Goal: Task Accomplishment & Management: Use online tool/utility

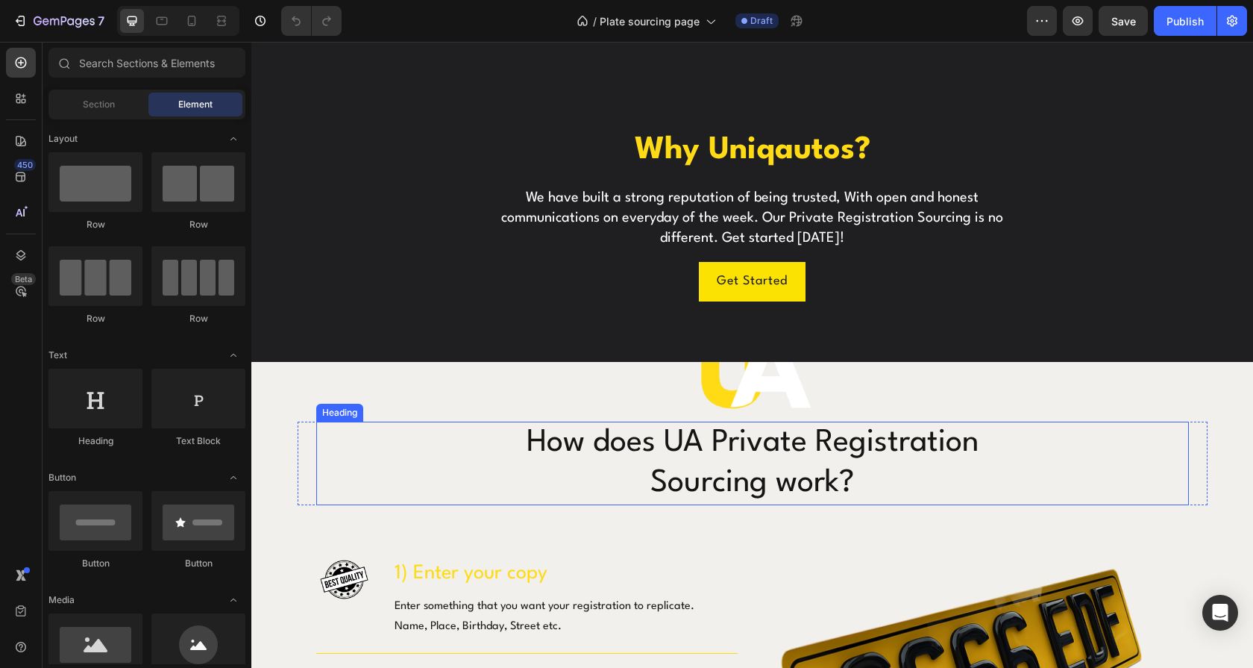
scroll to position [627, 0]
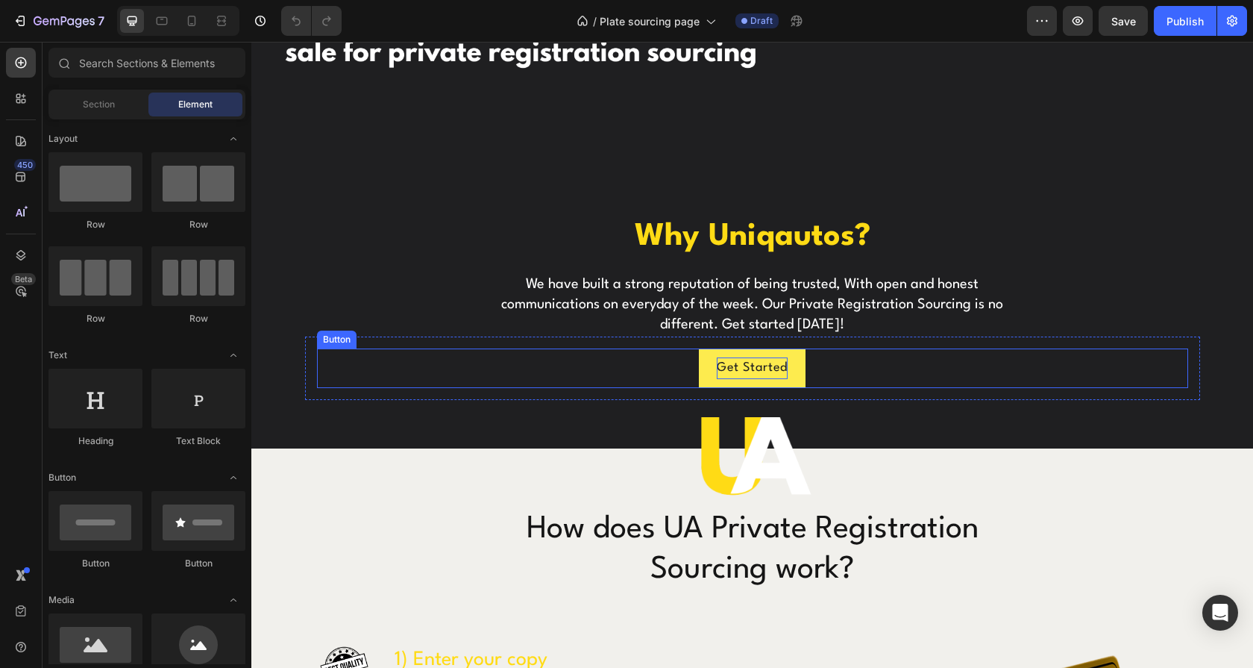
click at [778, 363] on p "Get Started" at bounding box center [752, 368] width 71 height 22
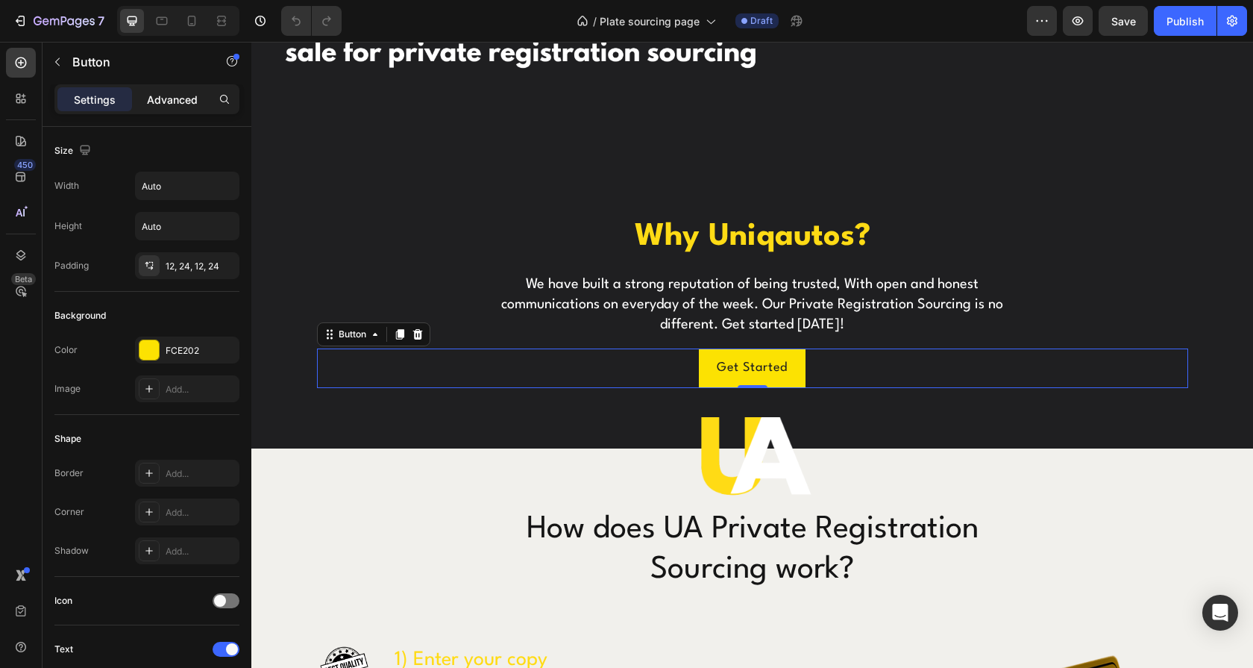
click at [175, 92] on p "Advanced" at bounding box center [172, 100] width 51 height 16
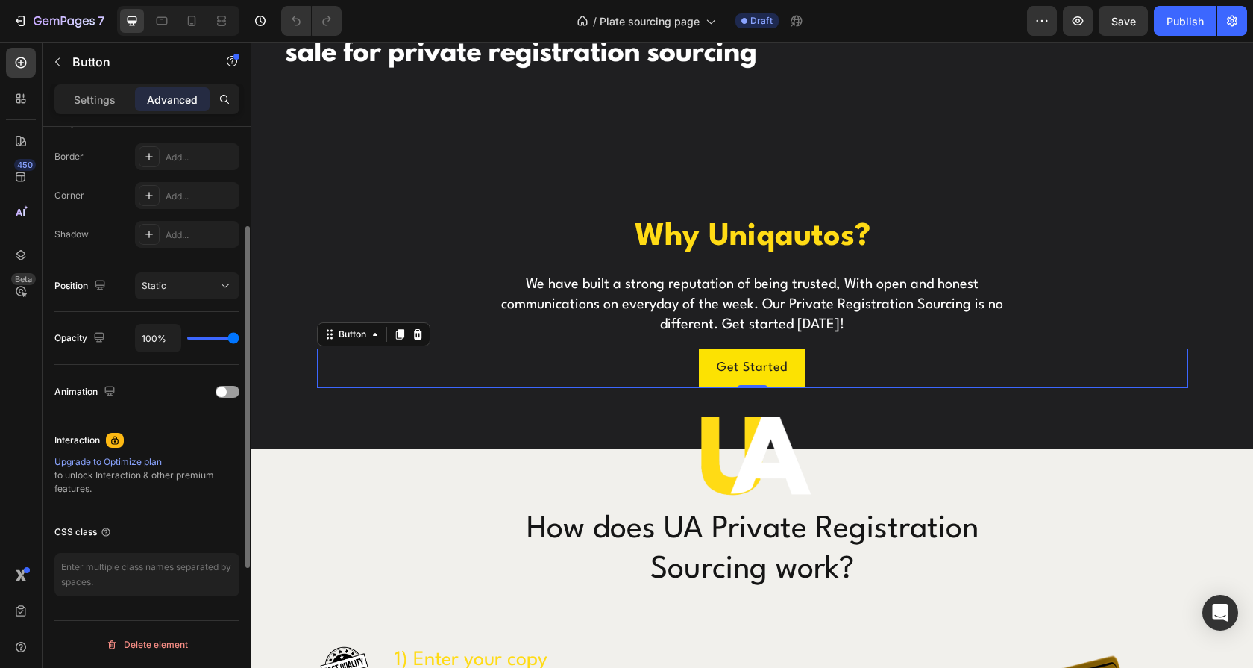
scroll to position [0, 0]
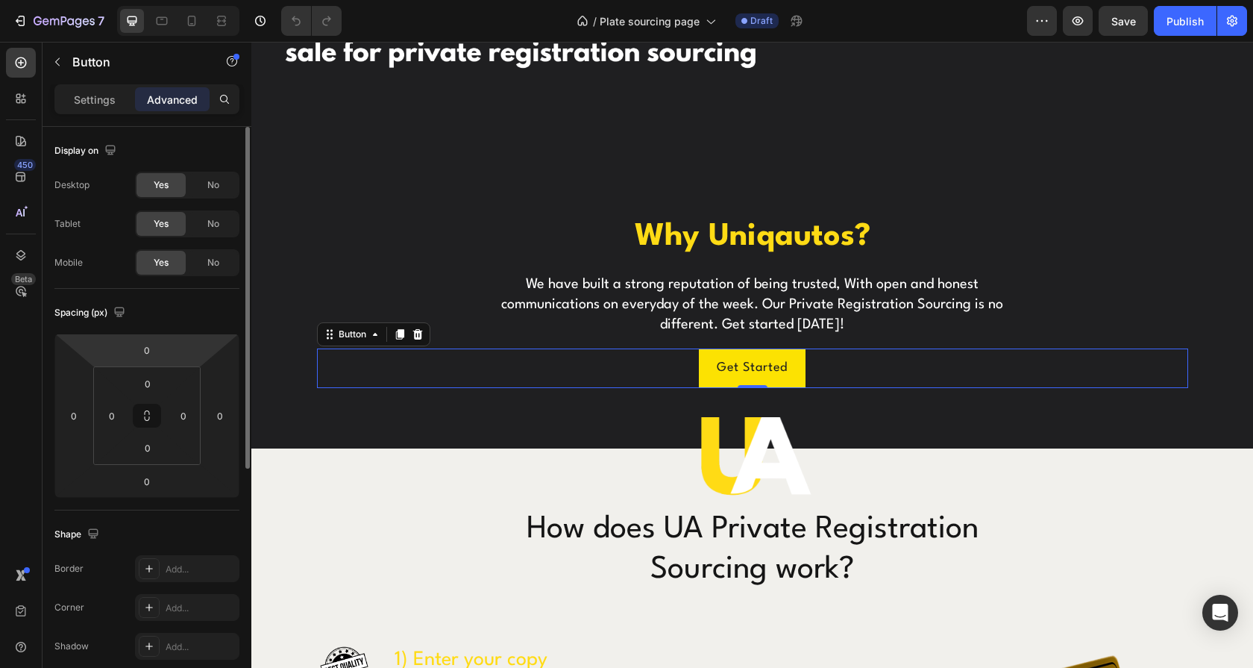
click at [110, 113] on div "Settings Advanced" at bounding box center [146, 99] width 185 height 30
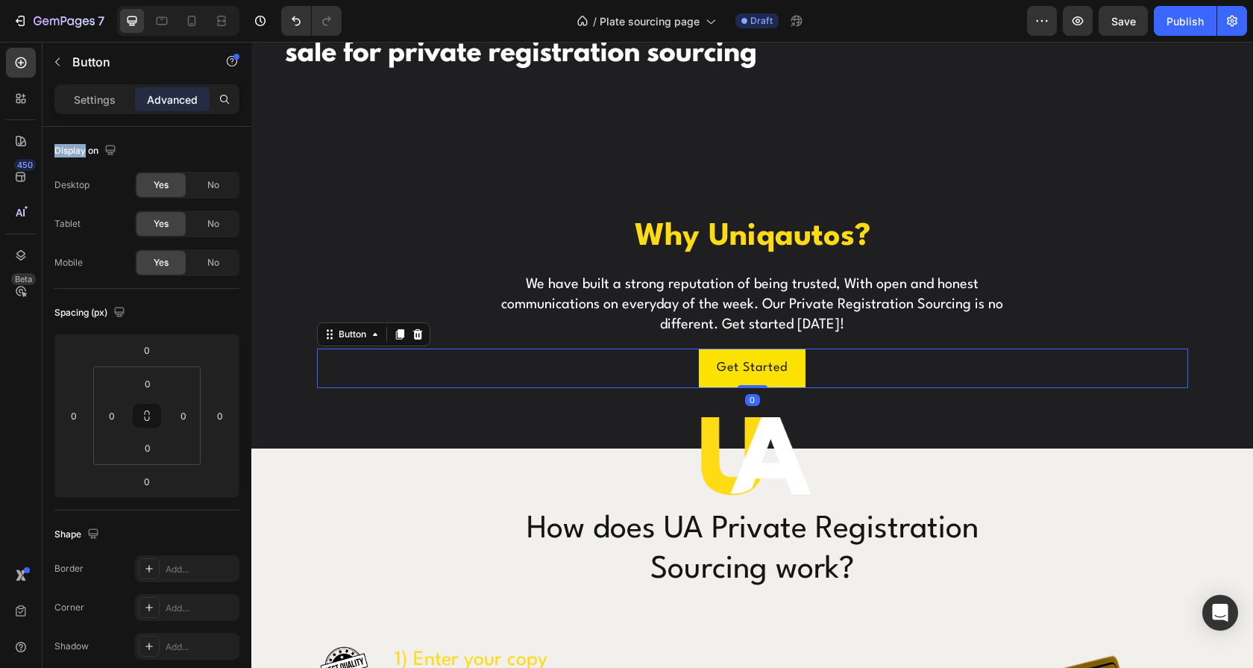
click at [110, 113] on div "Settings Advanced" at bounding box center [146, 99] width 185 height 30
click at [101, 105] on p "Settings" at bounding box center [95, 100] width 42 height 16
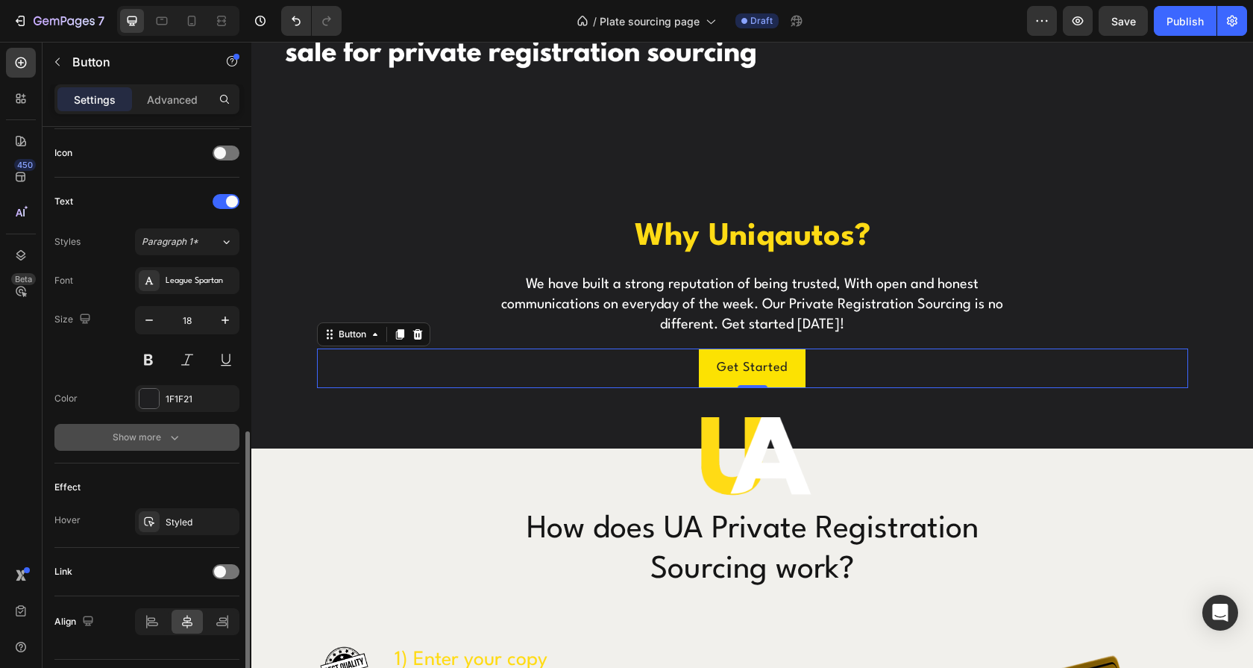
scroll to position [486, 0]
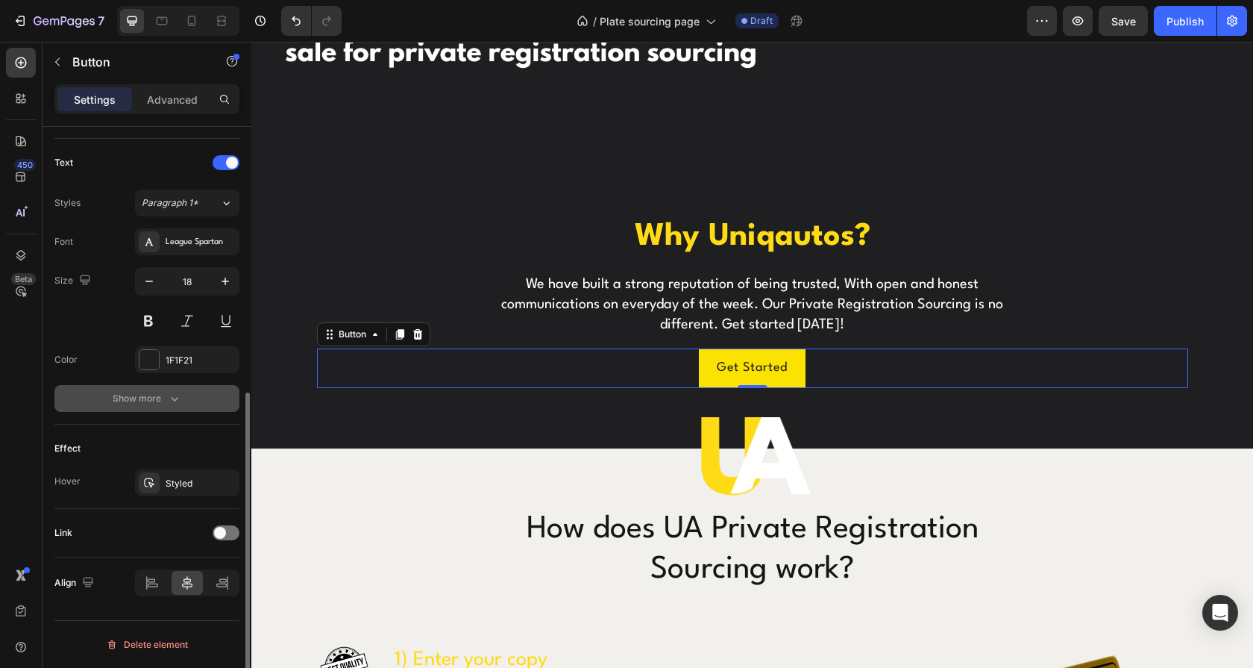
click at [174, 391] on icon "button" at bounding box center [174, 398] width 15 height 15
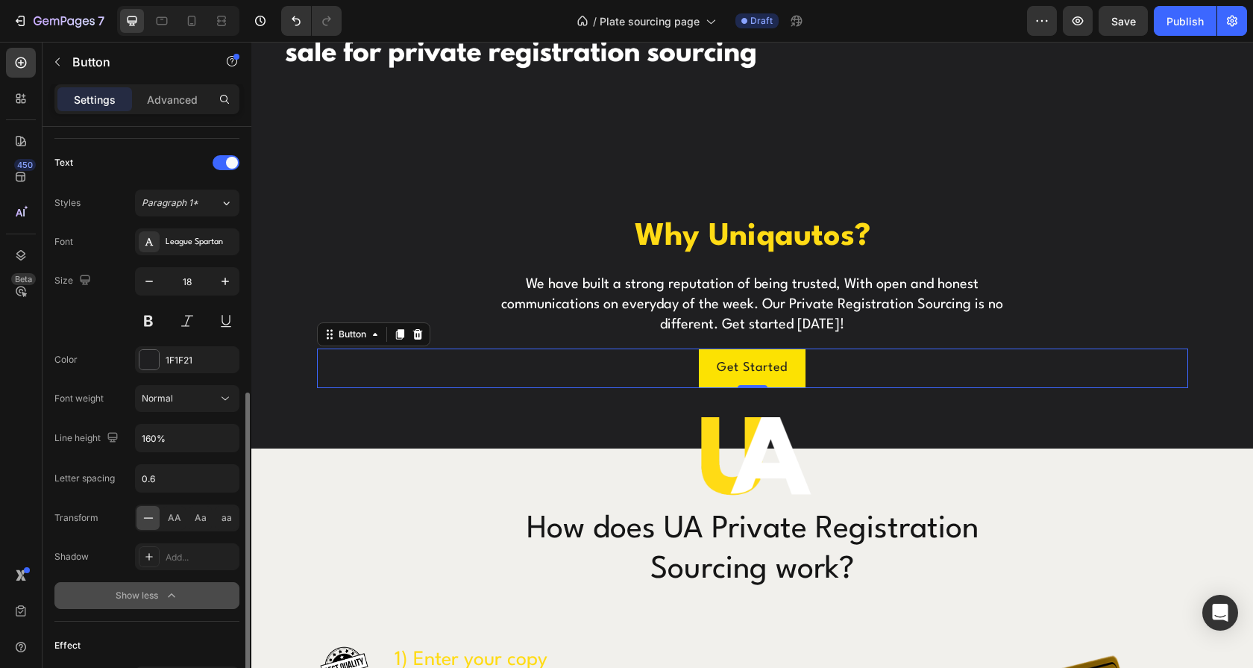
scroll to position [683, 0]
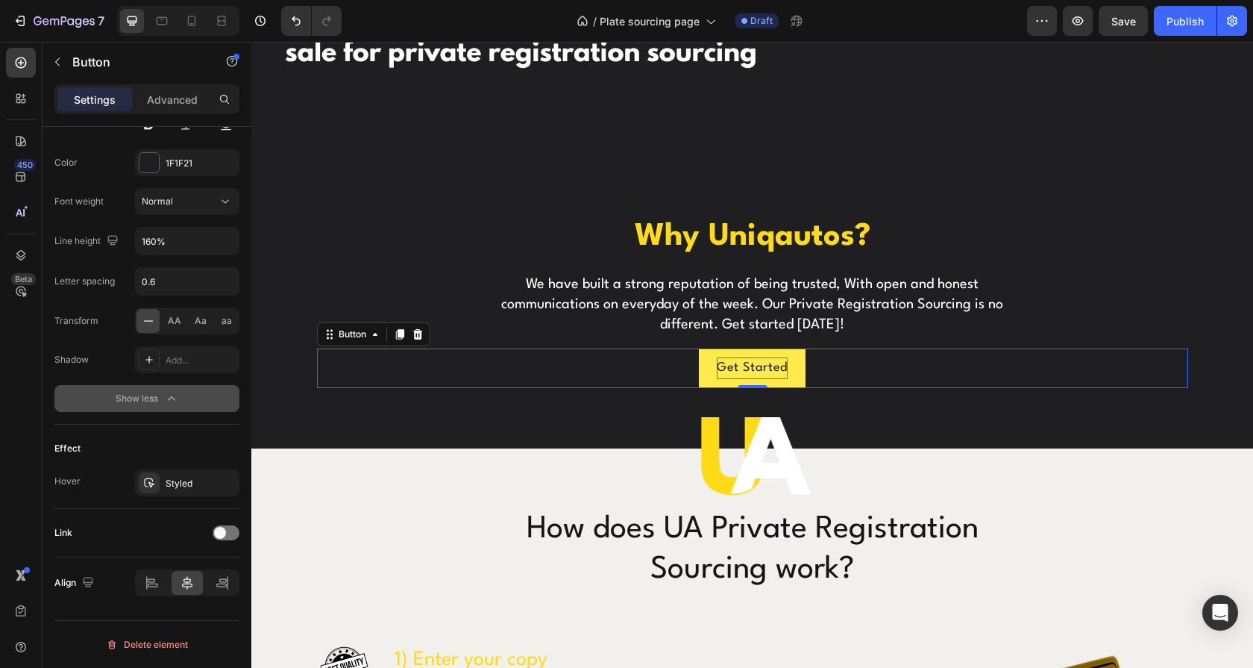
click at [774, 360] on p "Get Started" at bounding box center [752, 368] width 71 height 22
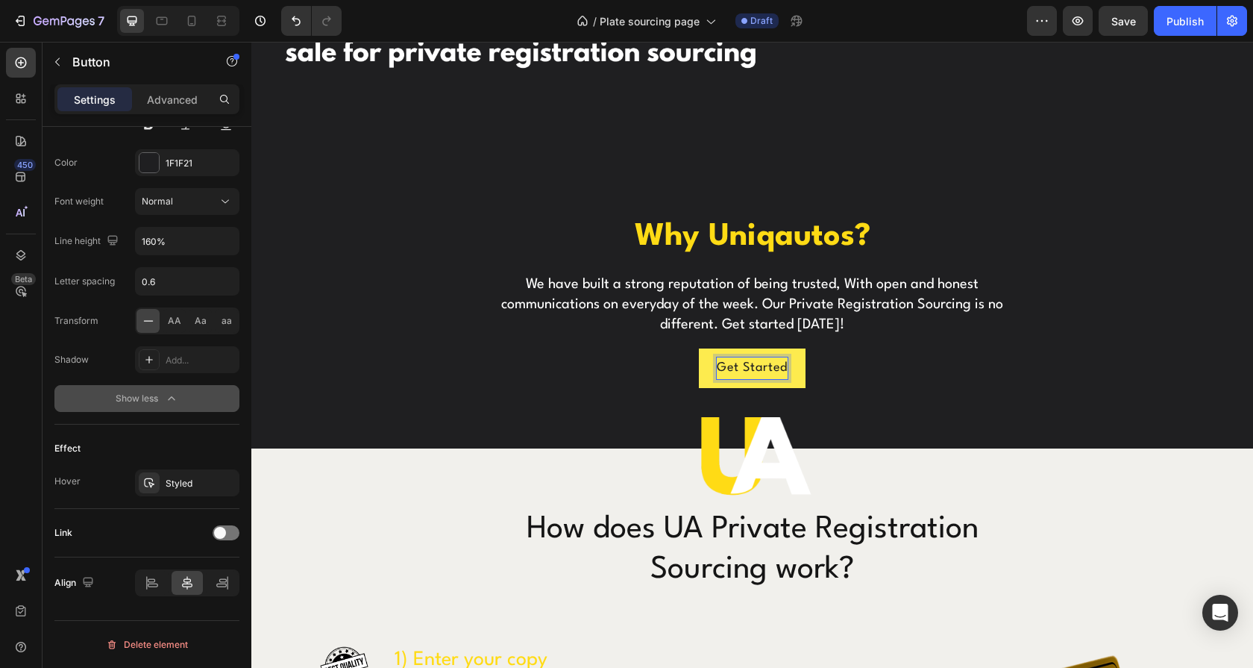
click at [782, 360] on button "Get Started" at bounding box center [752, 368] width 107 height 40
click at [770, 360] on p "Get Started" at bounding box center [752, 368] width 71 height 22
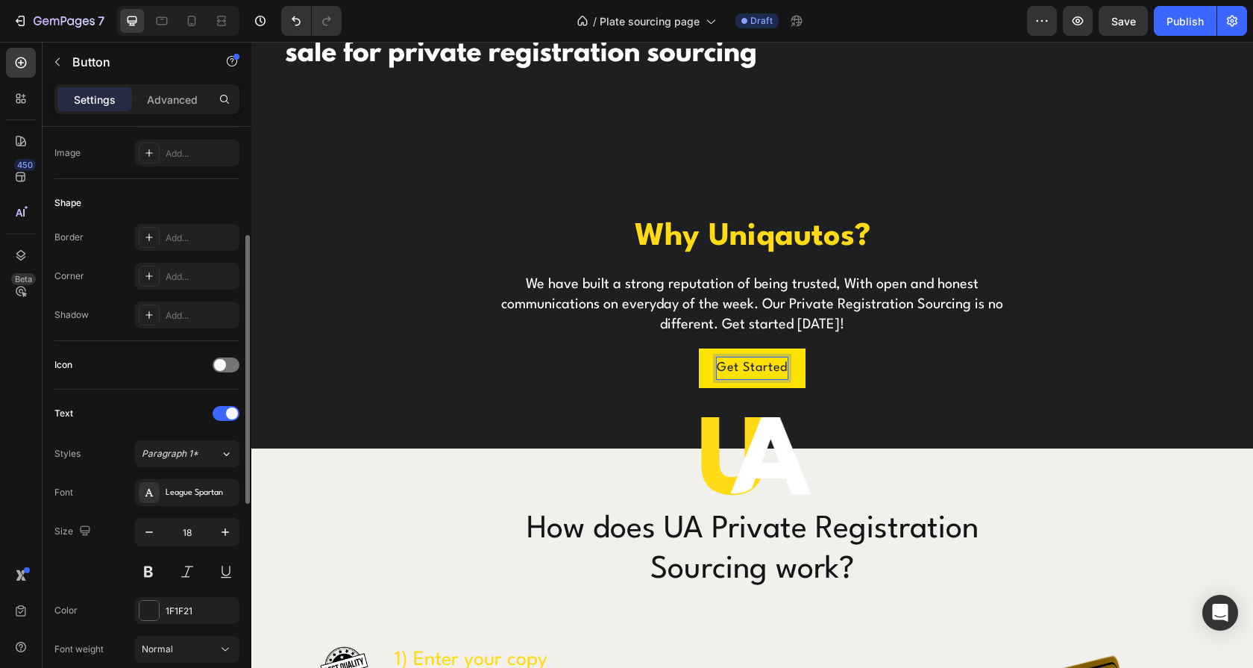
scroll to position [0, 0]
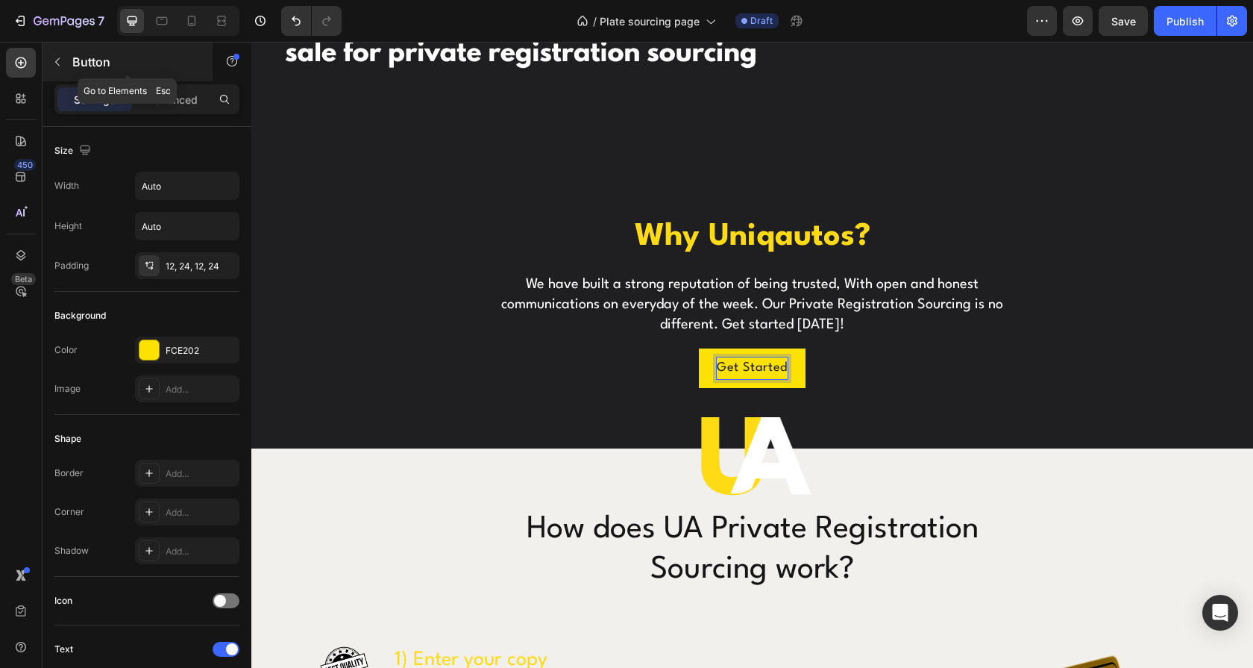
click at [86, 63] on p "Button" at bounding box center [135, 62] width 127 height 18
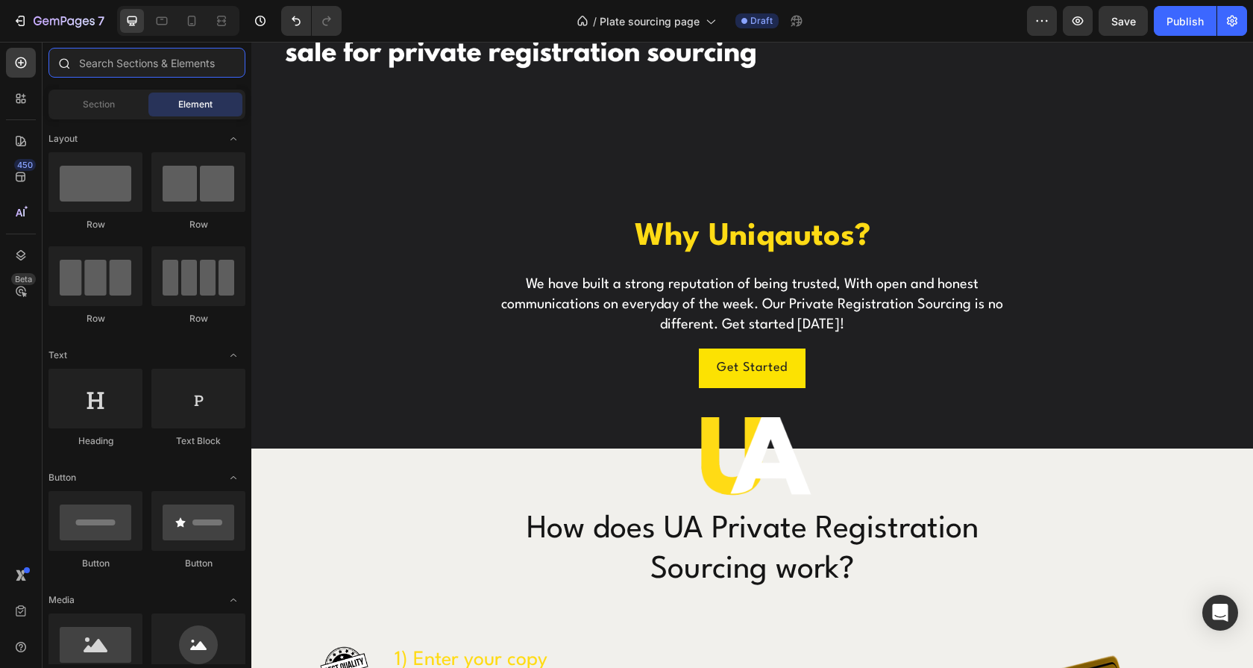
click at [99, 69] on input "text" at bounding box center [146, 63] width 197 height 30
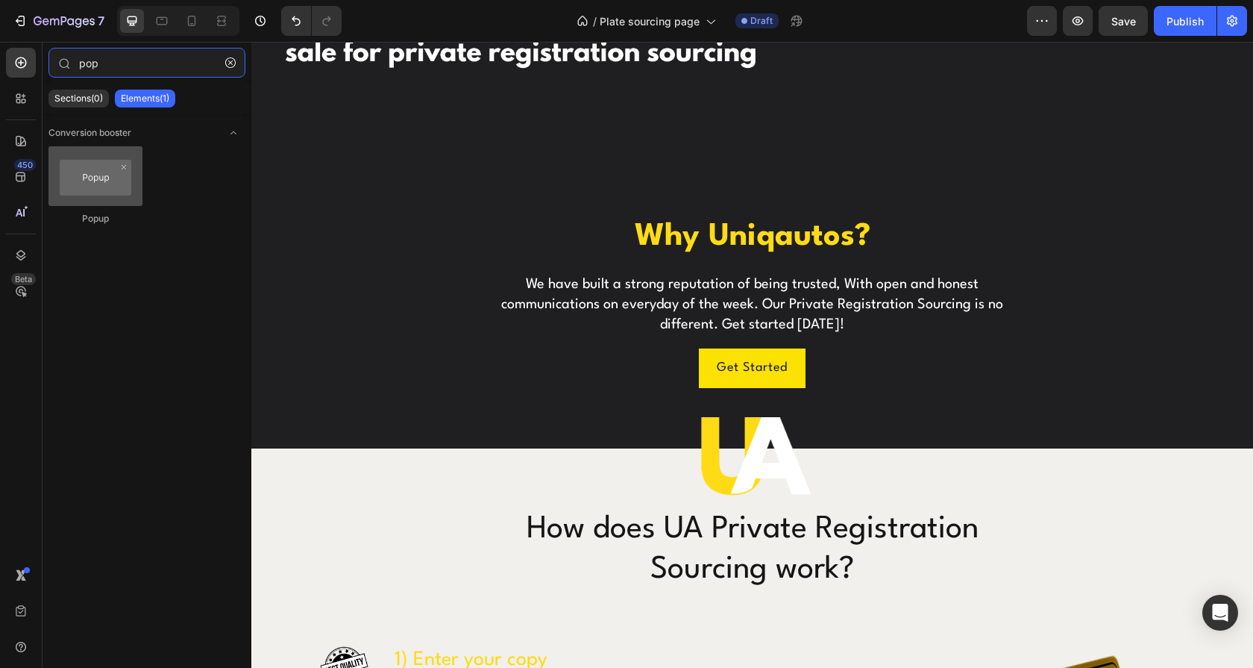
type input "pop"
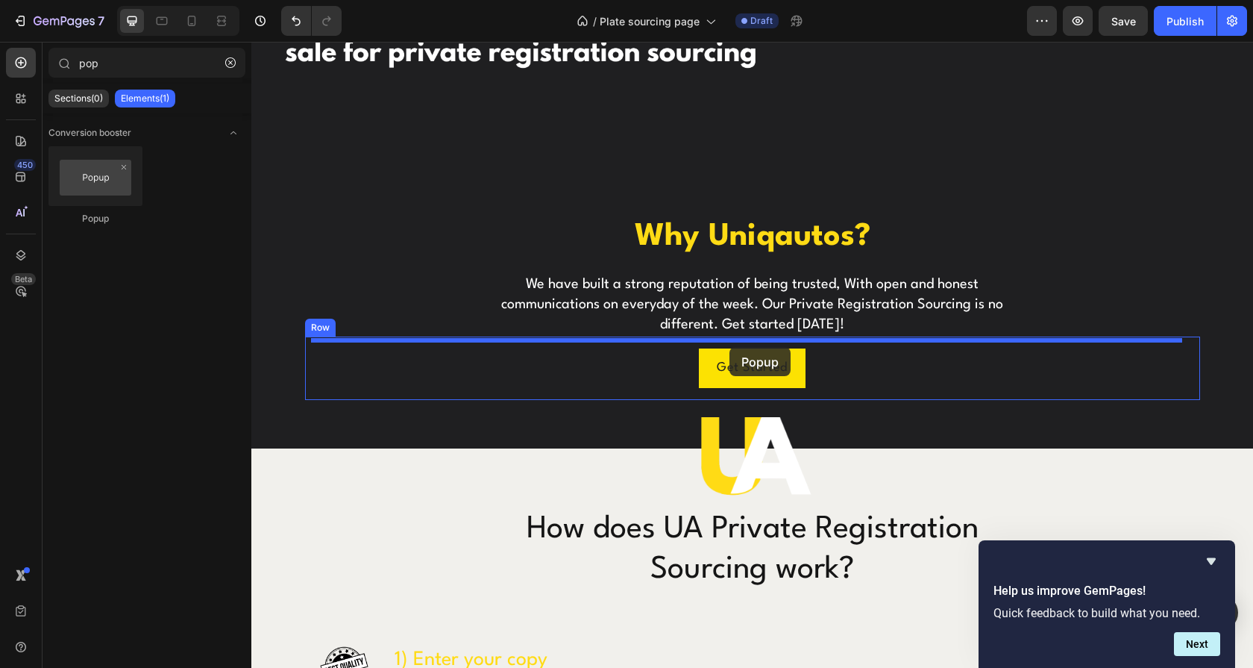
drag, startPoint x: 383, startPoint y: 246, endPoint x: 729, endPoint y: 347, distance: 360.4
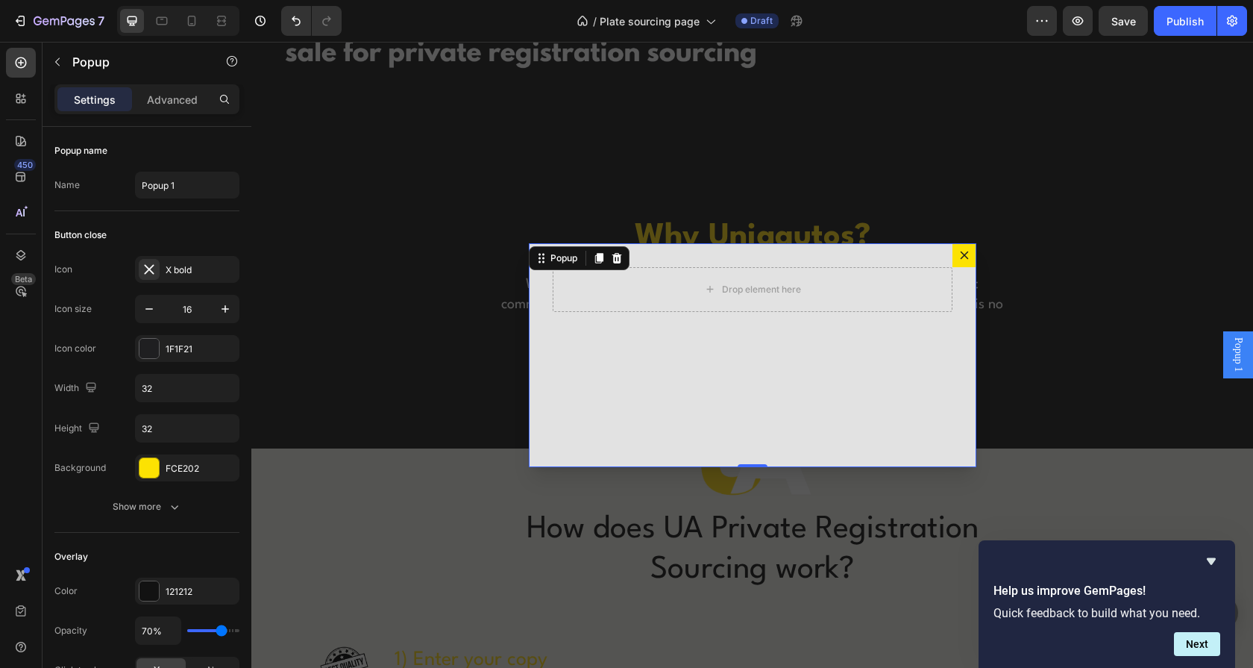
click at [959, 252] on icon "Dialog content" at bounding box center [964, 255] width 12 height 12
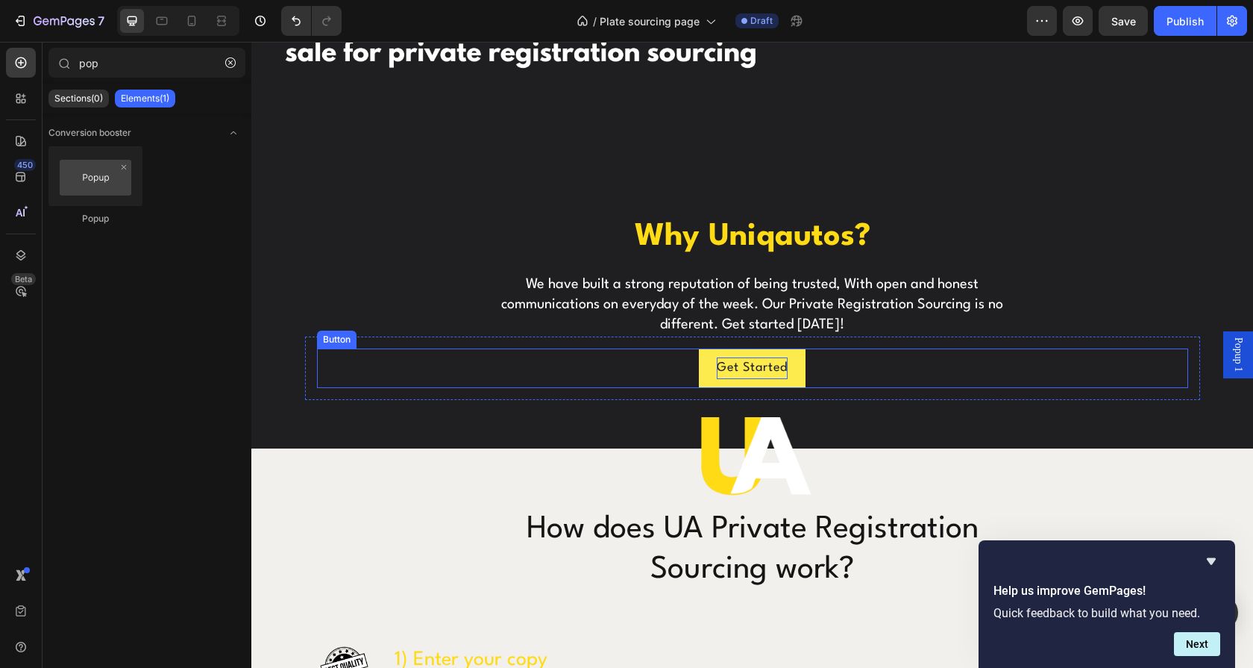
click at [760, 357] on p "Get Started" at bounding box center [752, 368] width 71 height 22
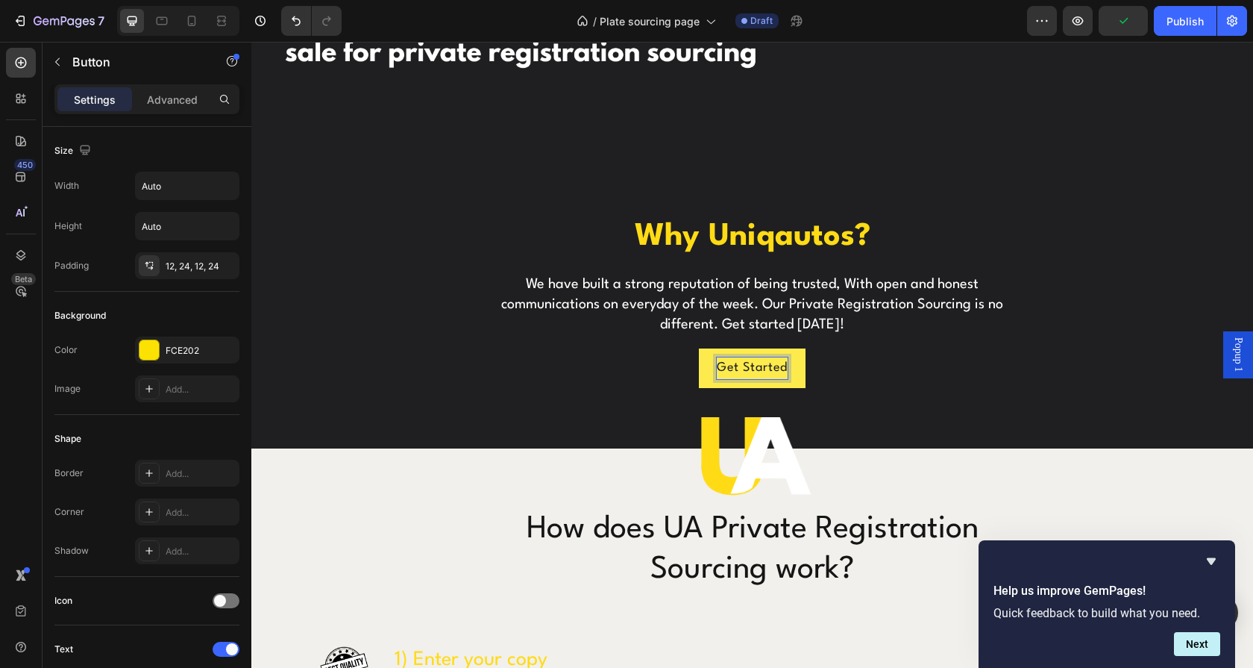
click at [750, 379] on div "Get Started Button 0" at bounding box center [752, 368] width 871 height 40
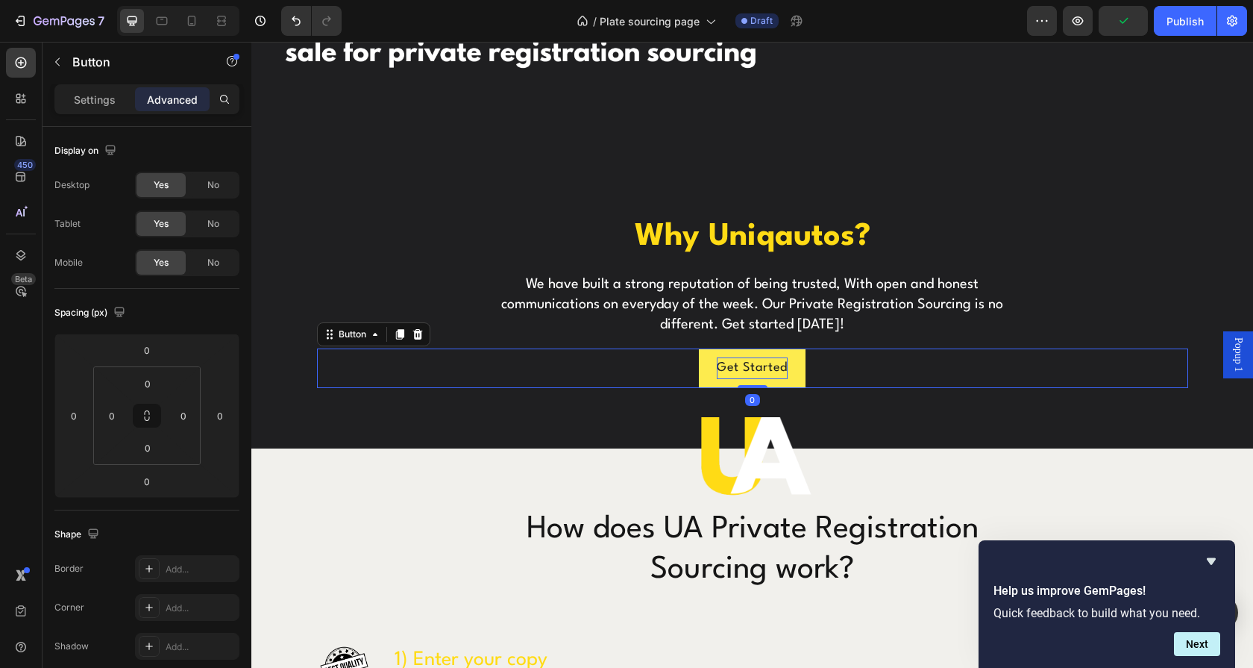
click at [750, 385] on div at bounding box center [753, 386] width 30 height 3
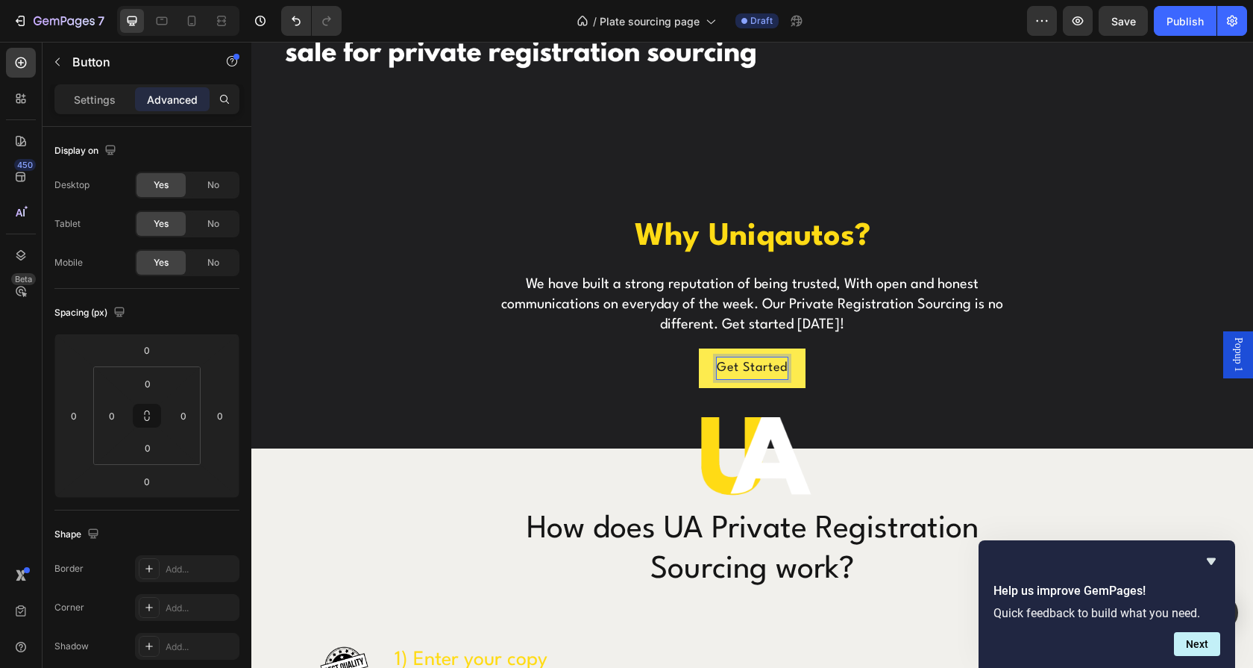
click at [794, 362] on button "Get Started" at bounding box center [752, 368] width 107 height 40
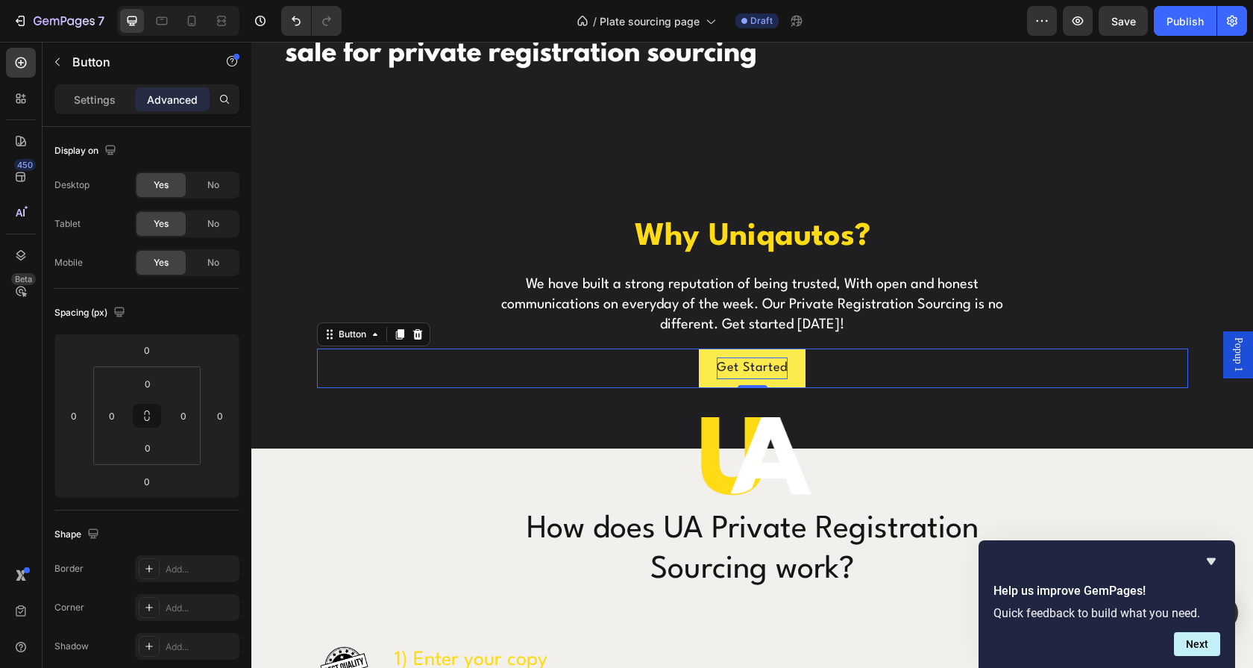
click at [794, 362] on button "Get Started" at bounding box center [752, 368] width 107 height 40
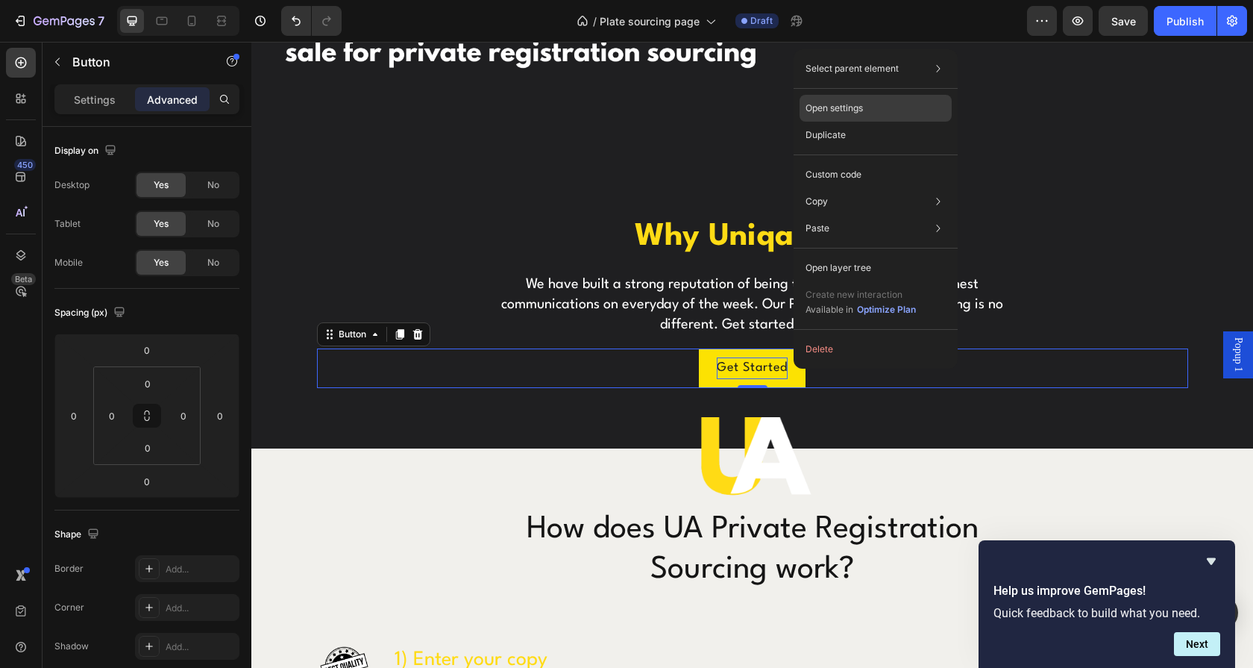
click at [844, 111] on p "Open settings" at bounding box center [834, 107] width 57 height 13
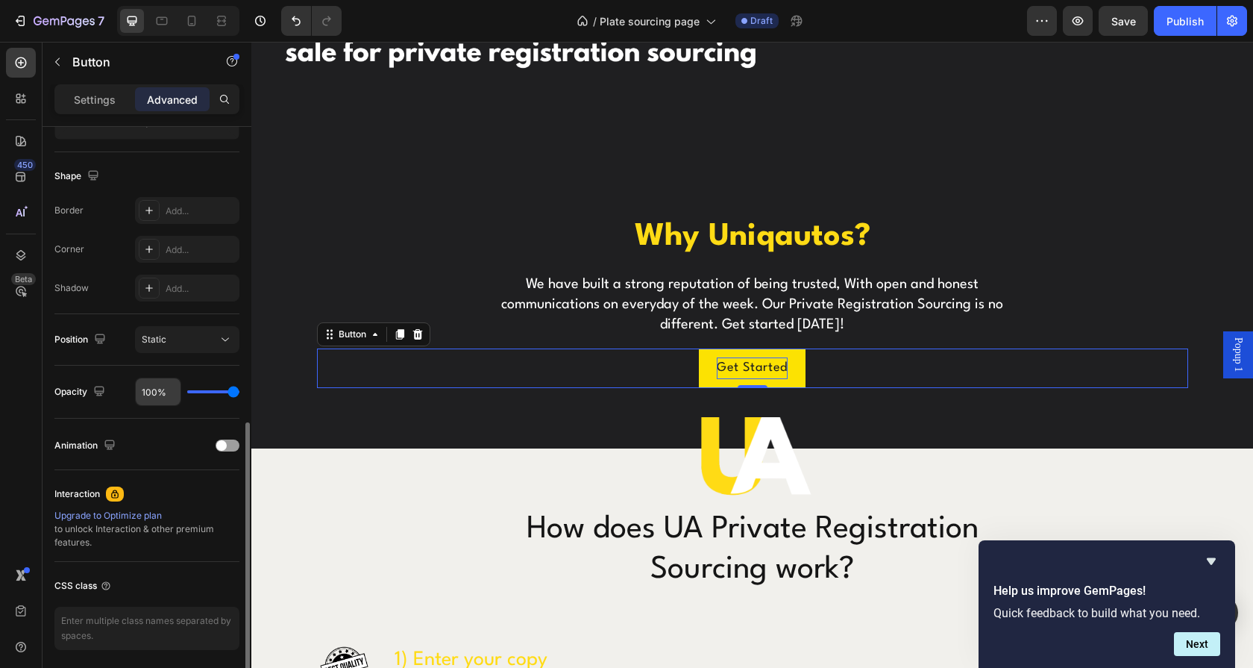
scroll to position [412, 0]
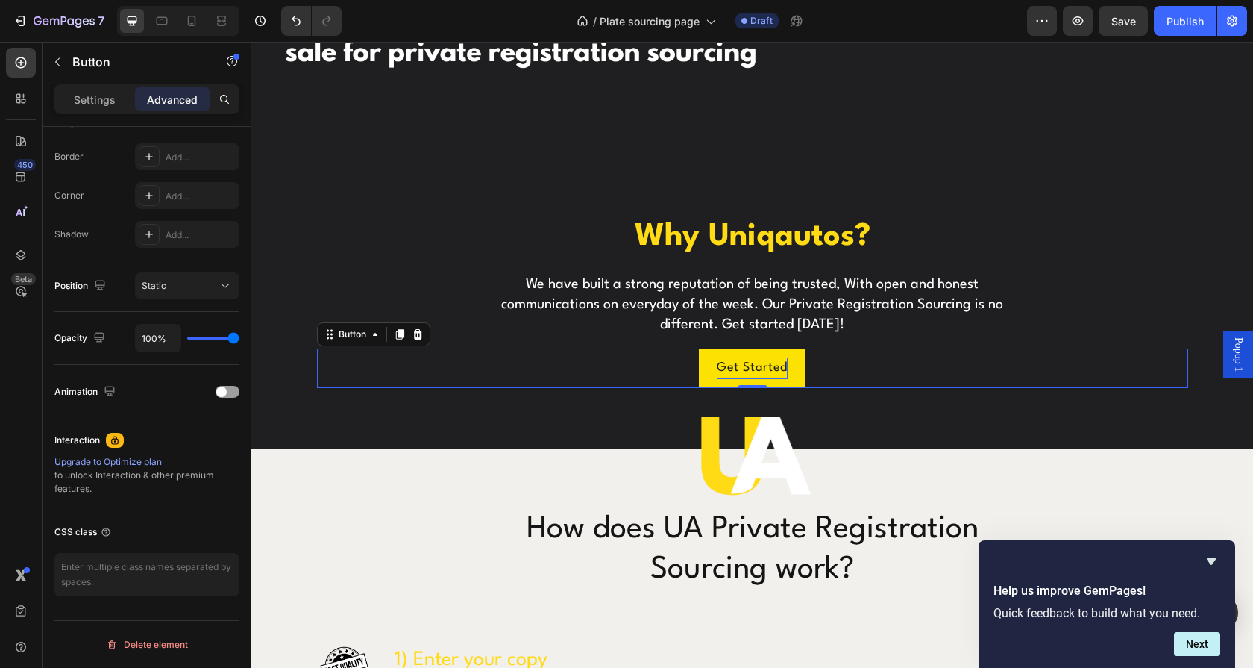
click at [806, 360] on div "Get Started Button 0" at bounding box center [752, 368] width 871 height 40
click at [1231, 356] on span "Popup 1" at bounding box center [1238, 354] width 15 height 34
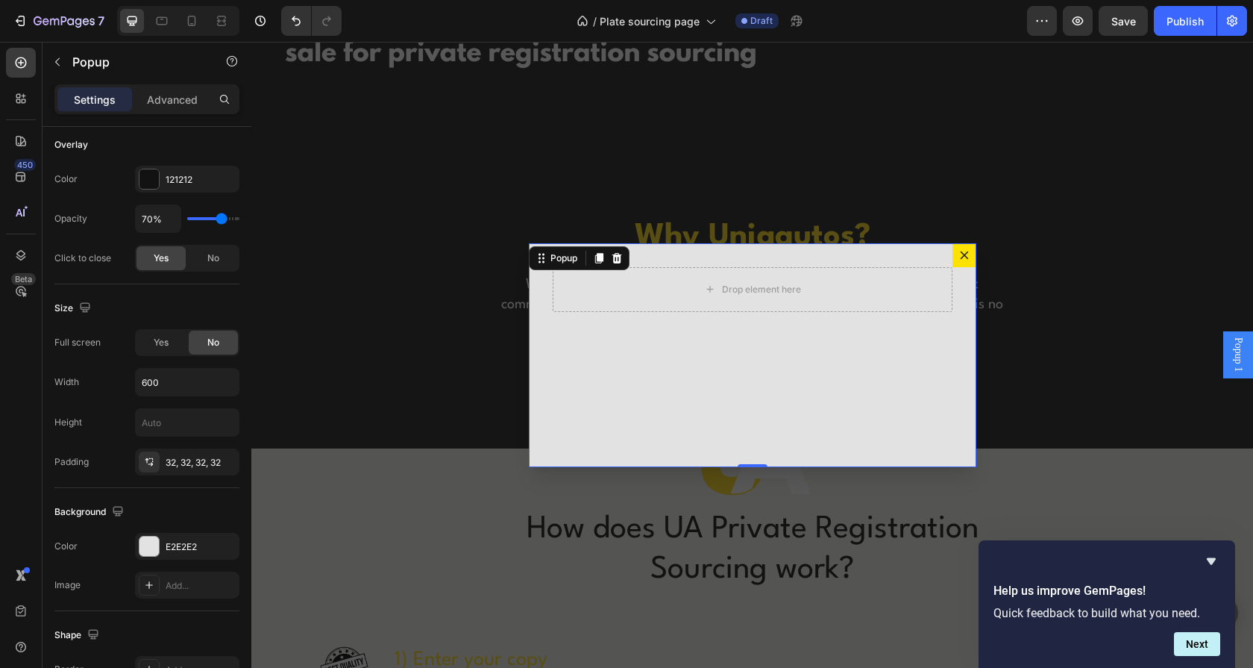
scroll to position [0, 0]
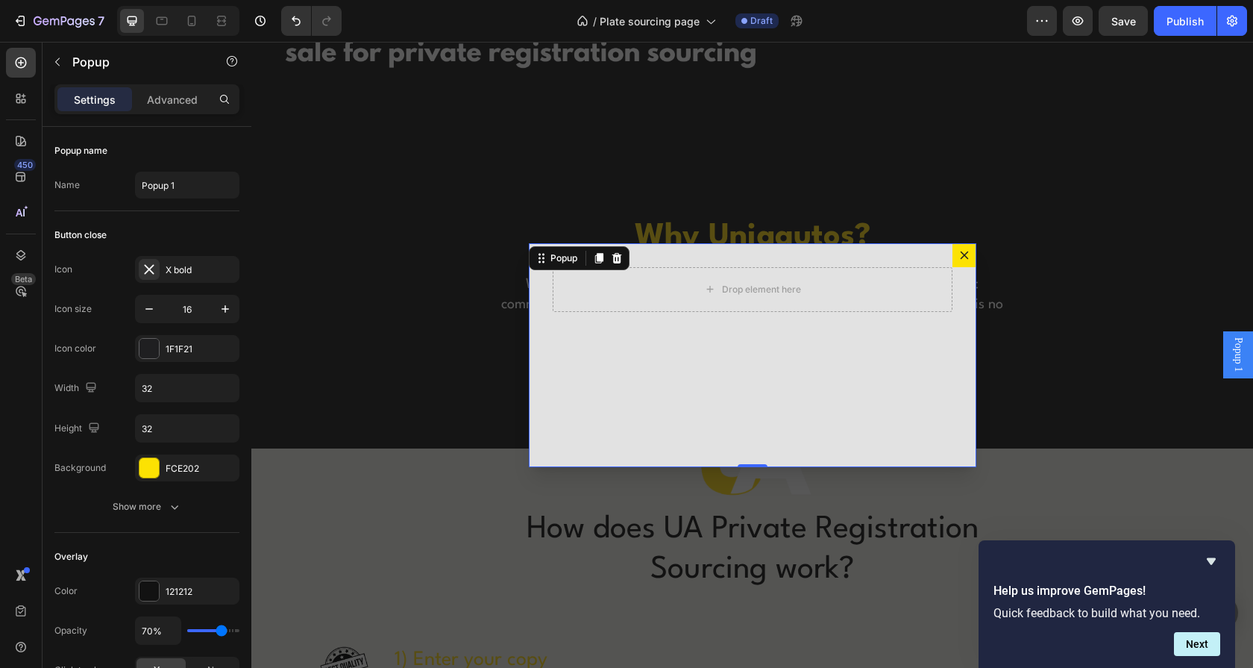
click at [958, 251] on icon "Dialog content" at bounding box center [964, 255] width 12 height 12
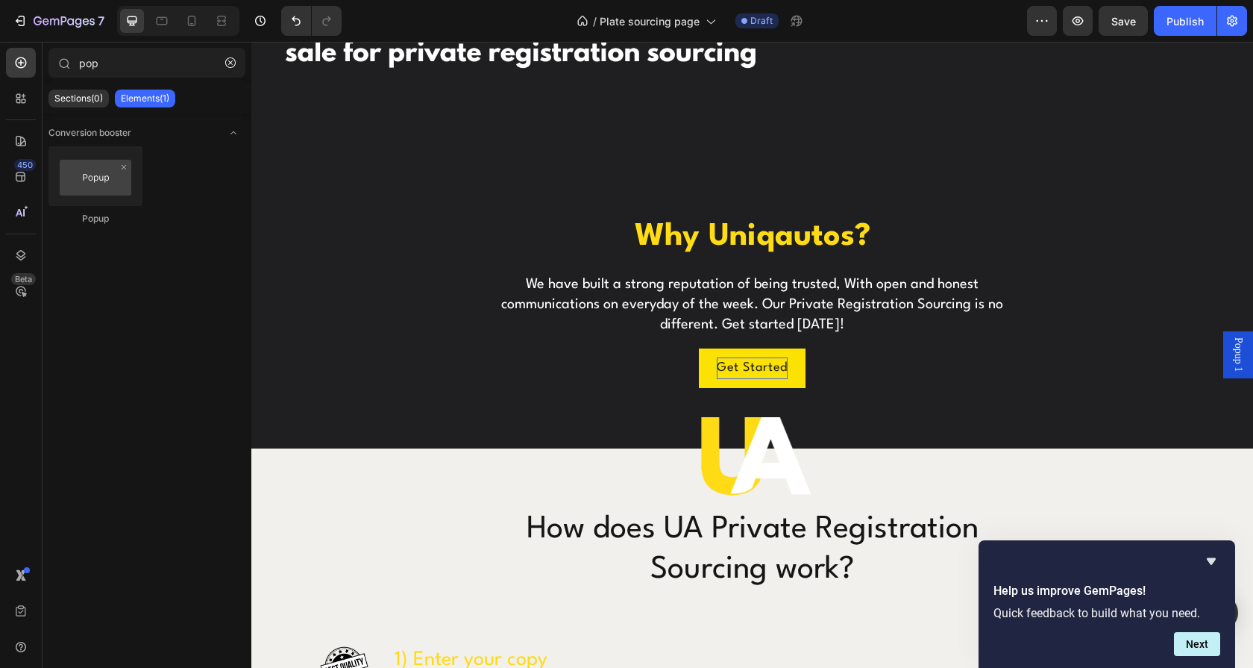
click at [1236, 361] on div "Popup 1" at bounding box center [1238, 354] width 30 height 46
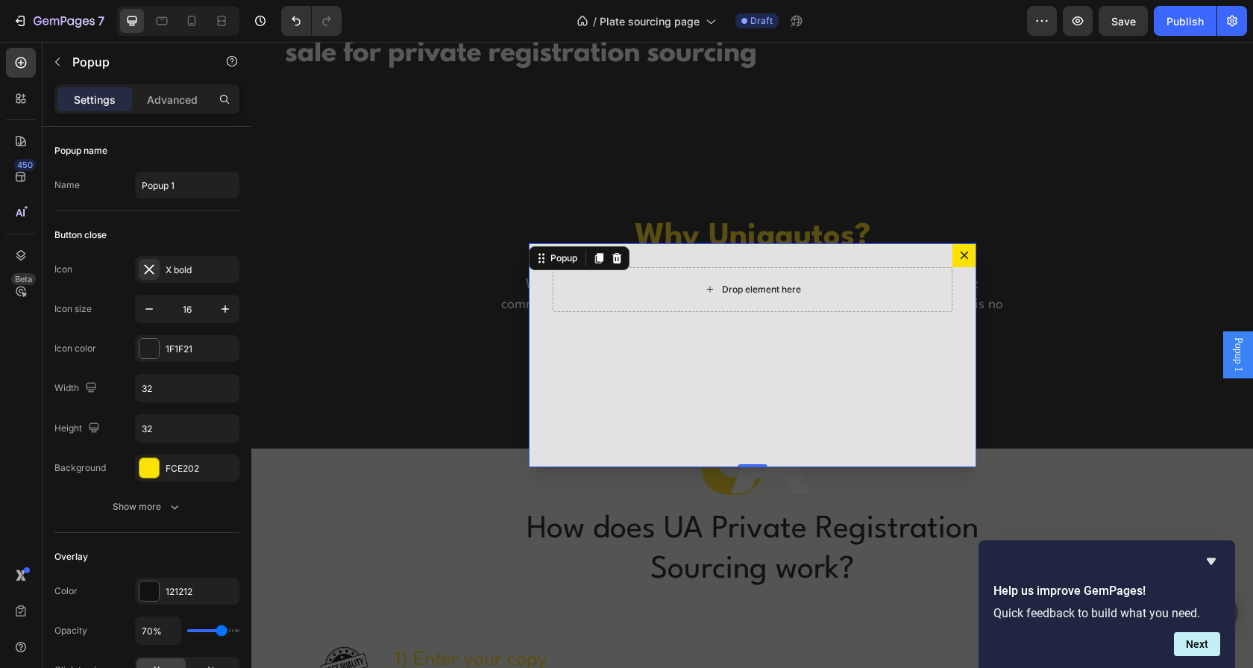
click at [679, 288] on div "Drop element here" at bounding box center [753, 289] width 400 height 45
click at [187, 82] on div "Popup" at bounding box center [128, 63] width 170 height 43
click at [187, 95] on p "Advanced" at bounding box center [172, 100] width 51 height 16
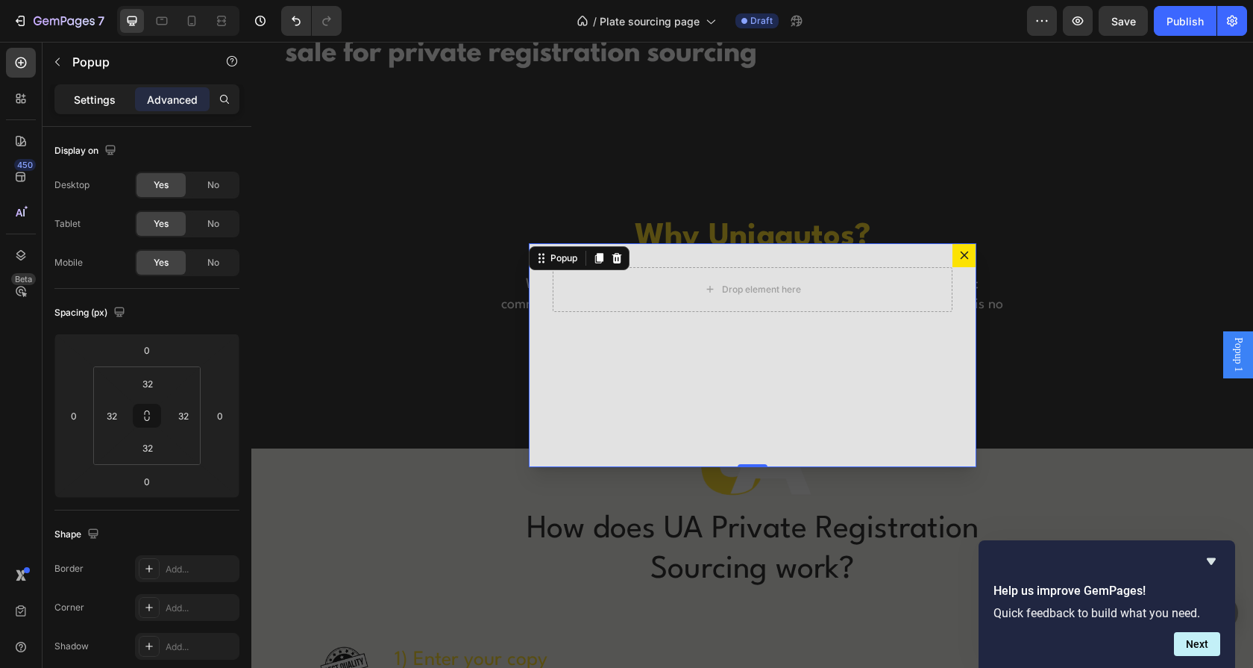
click at [106, 94] on p "Settings" at bounding box center [95, 100] width 42 height 16
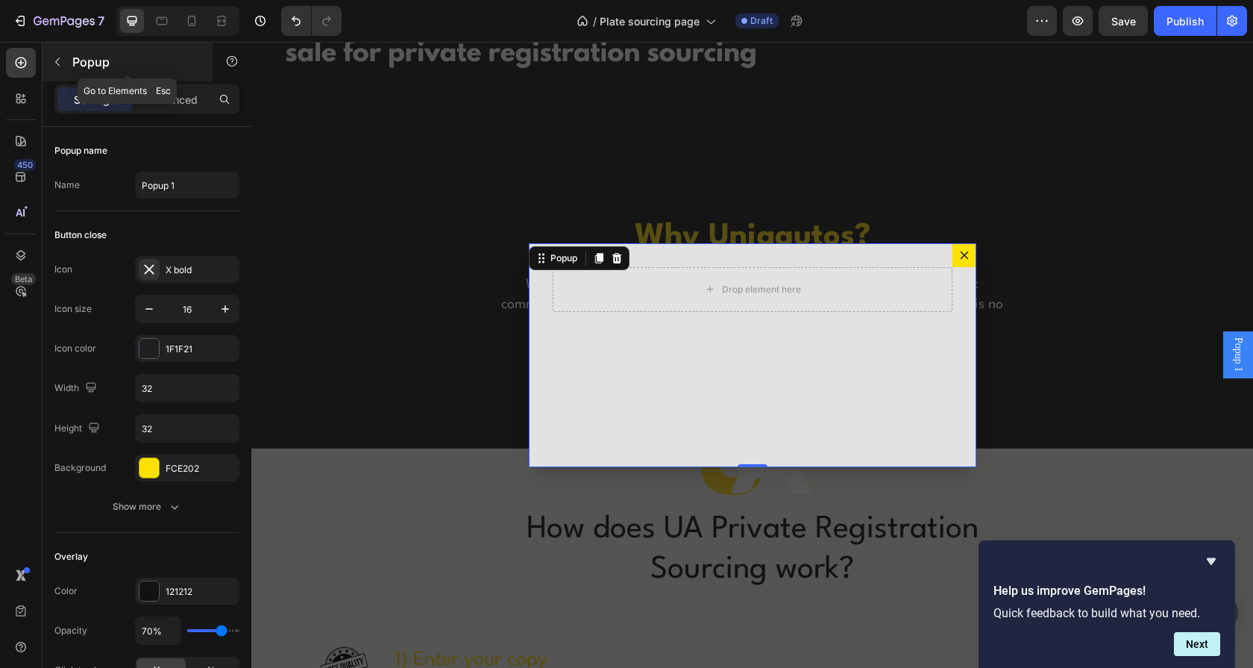
click at [73, 62] on p "Popup" at bounding box center [135, 62] width 127 height 18
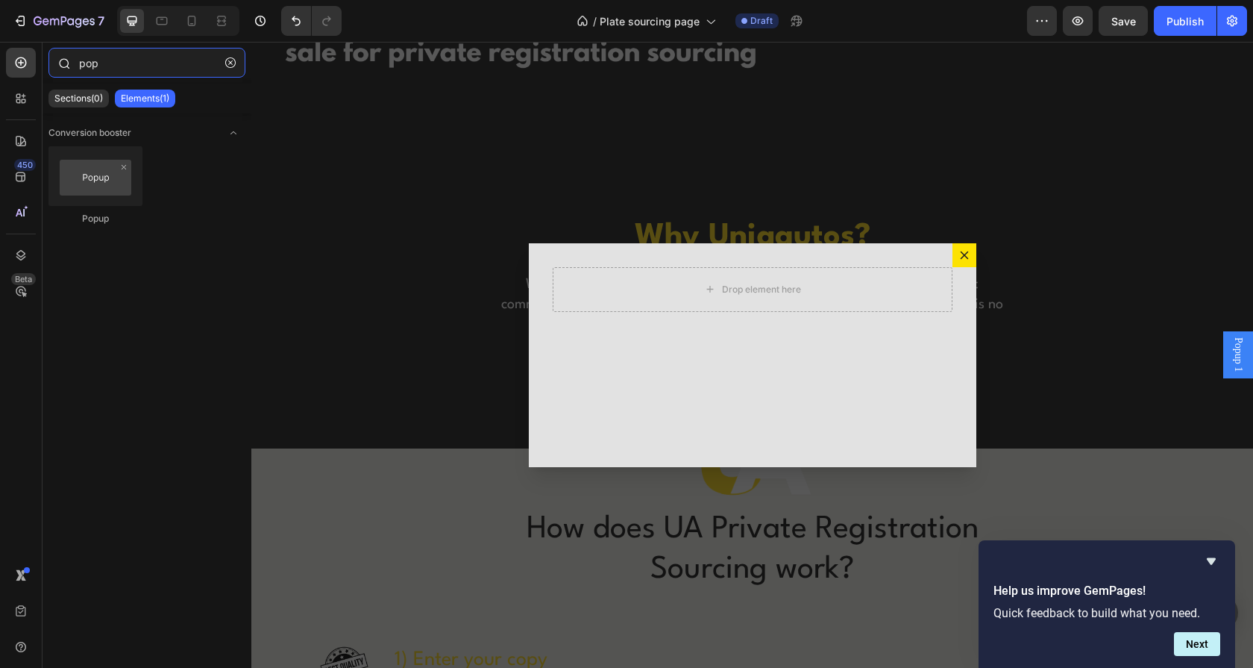
click at [114, 72] on input "pop" at bounding box center [146, 63] width 197 height 30
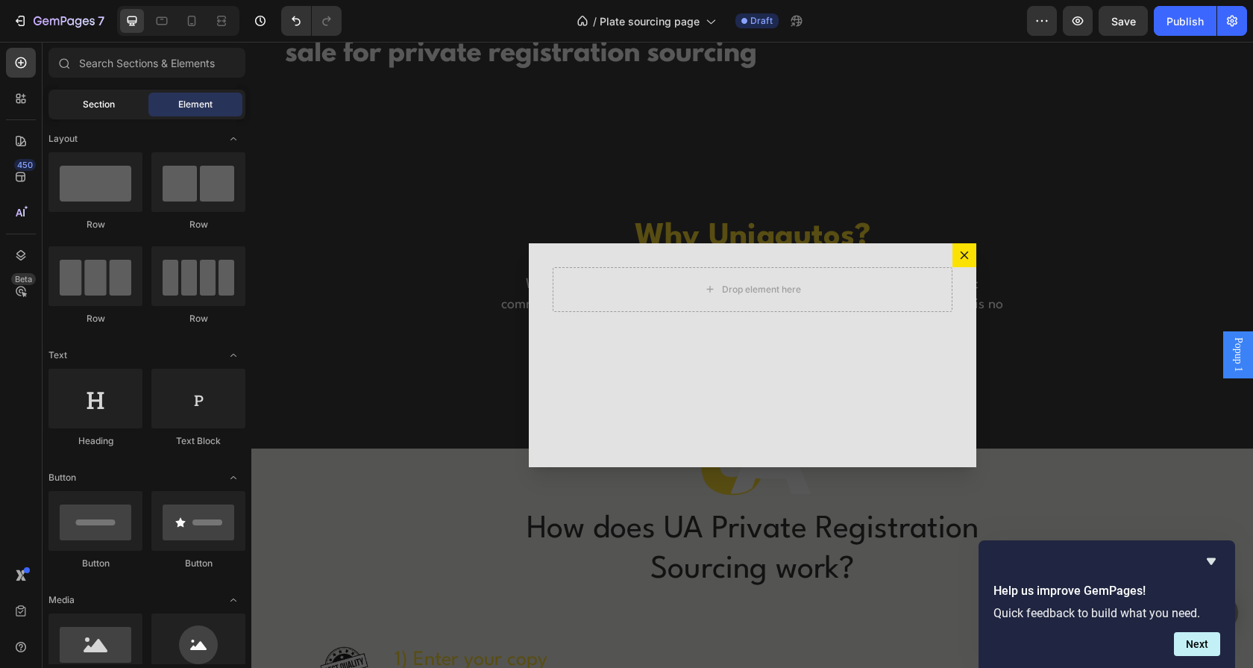
click at [106, 97] on div "Section" at bounding box center [98, 104] width 94 height 24
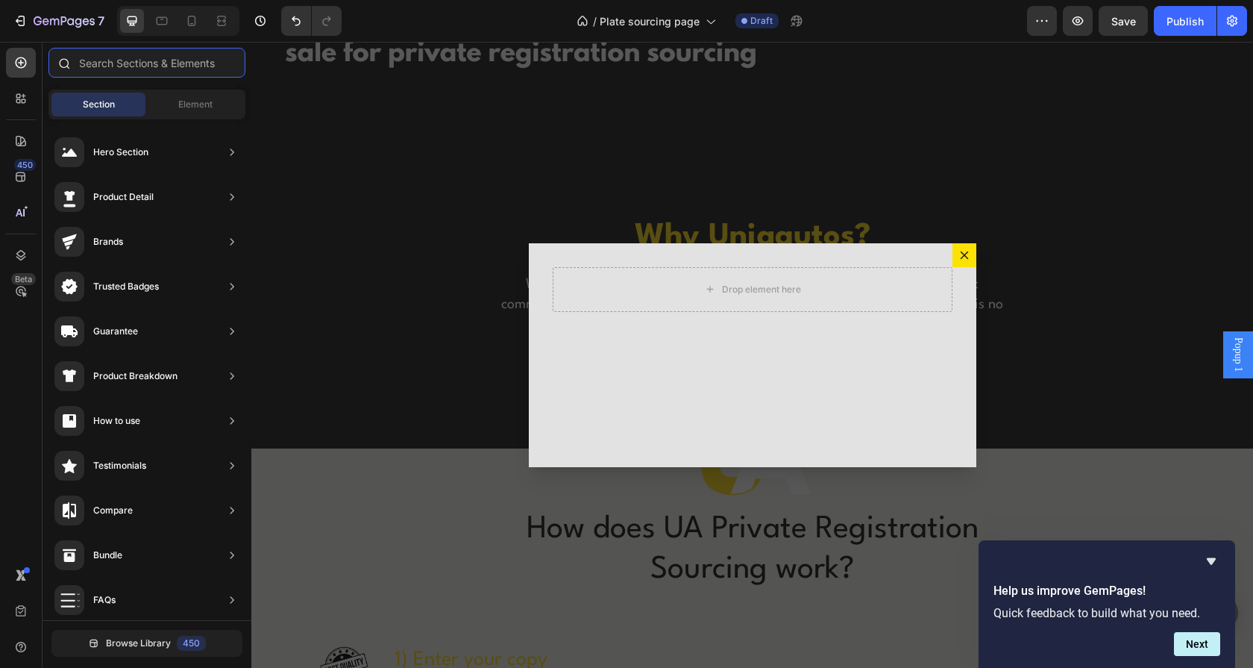
click at [157, 60] on input "text" at bounding box center [146, 63] width 197 height 30
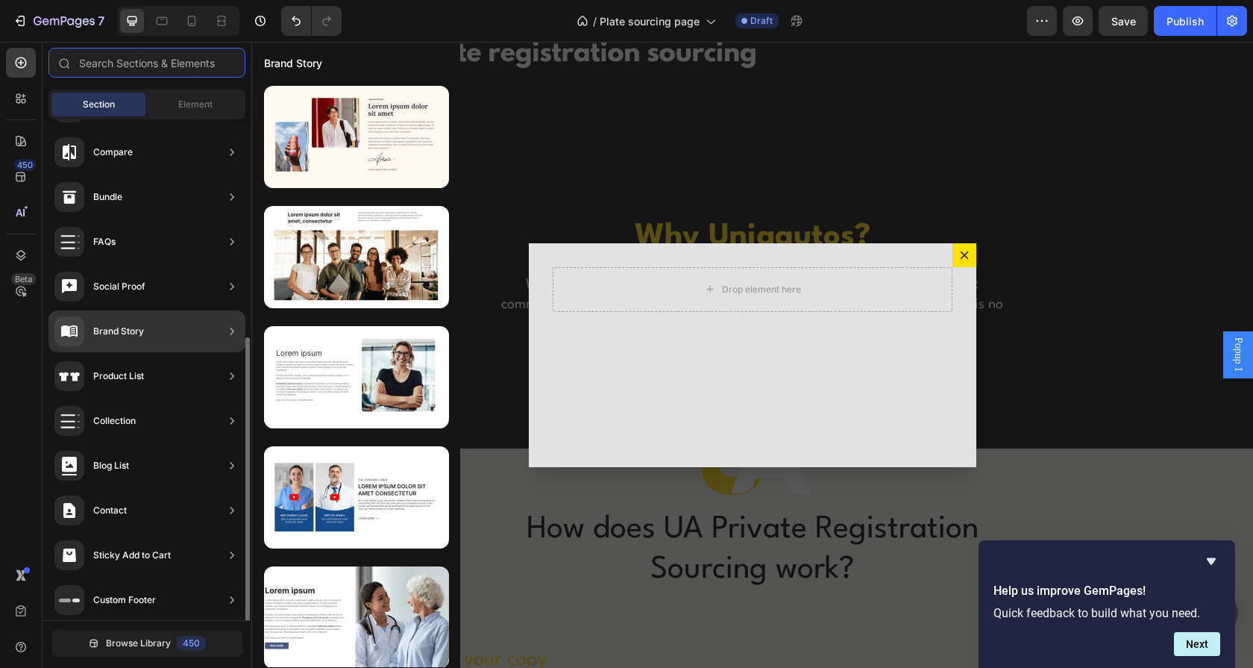
scroll to position [365, 0]
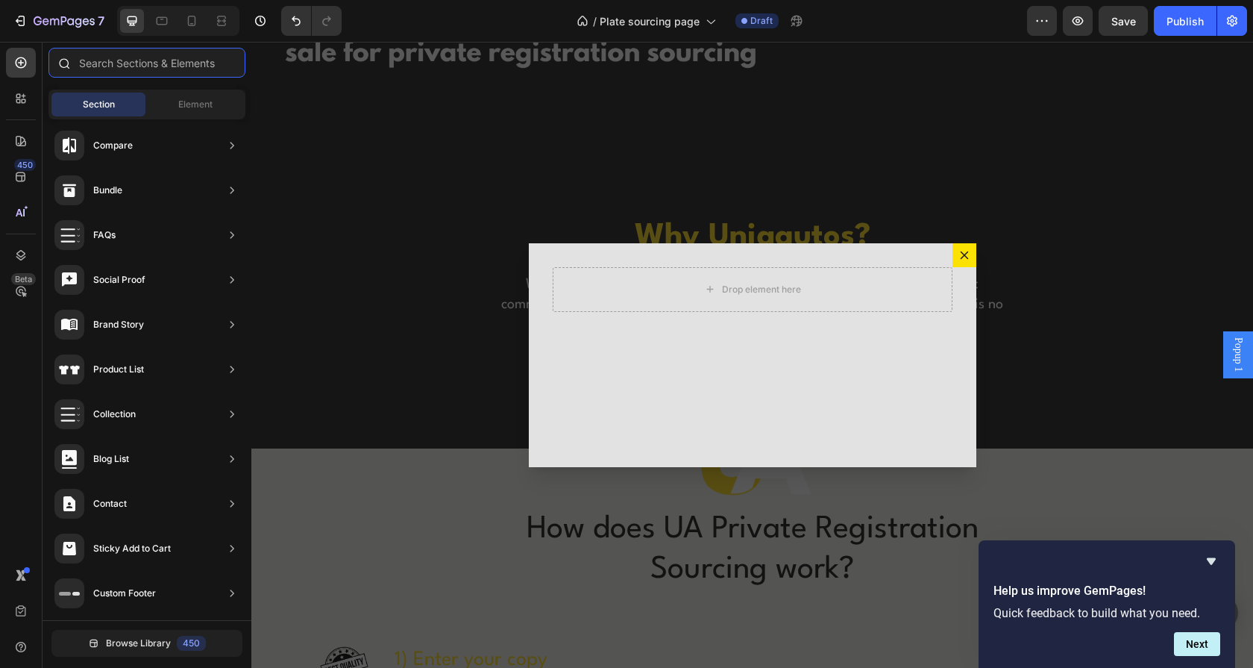
click at [156, 69] on input "text" at bounding box center [146, 63] width 197 height 30
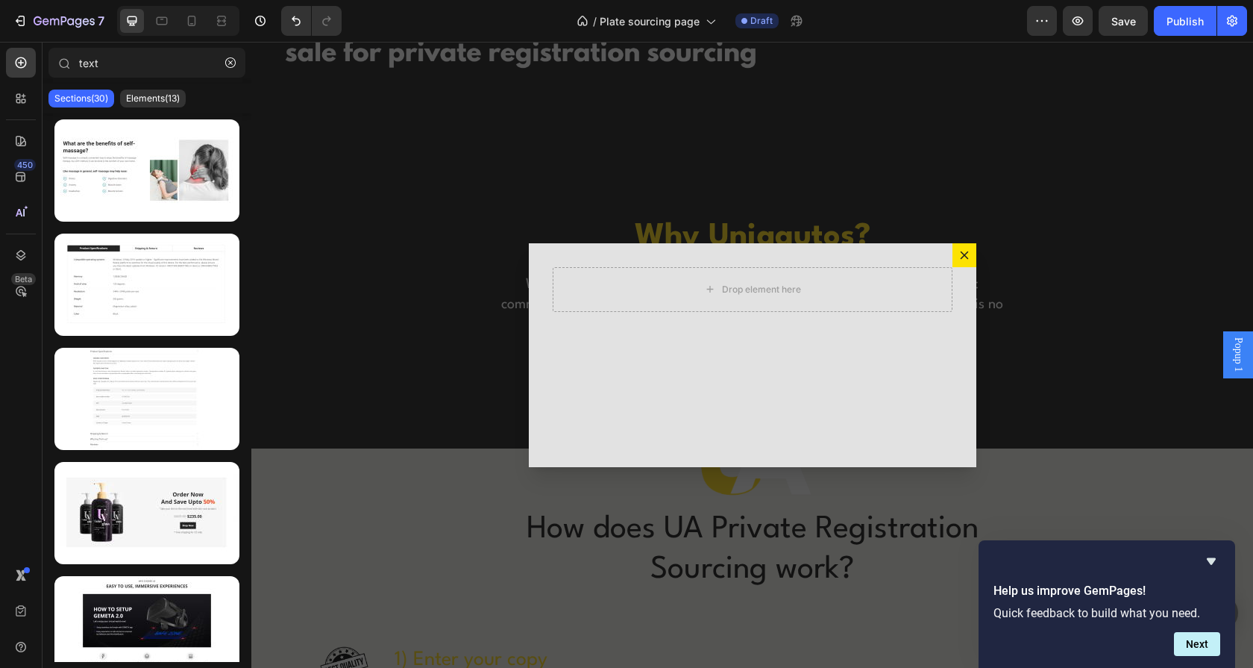
click at [170, 112] on div "Sections(30) Elements(13)" at bounding box center [147, 99] width 209 height 30
click at [169, 96] on p "Elements(13)" at bounding box center [153, 98] width 54 height 12
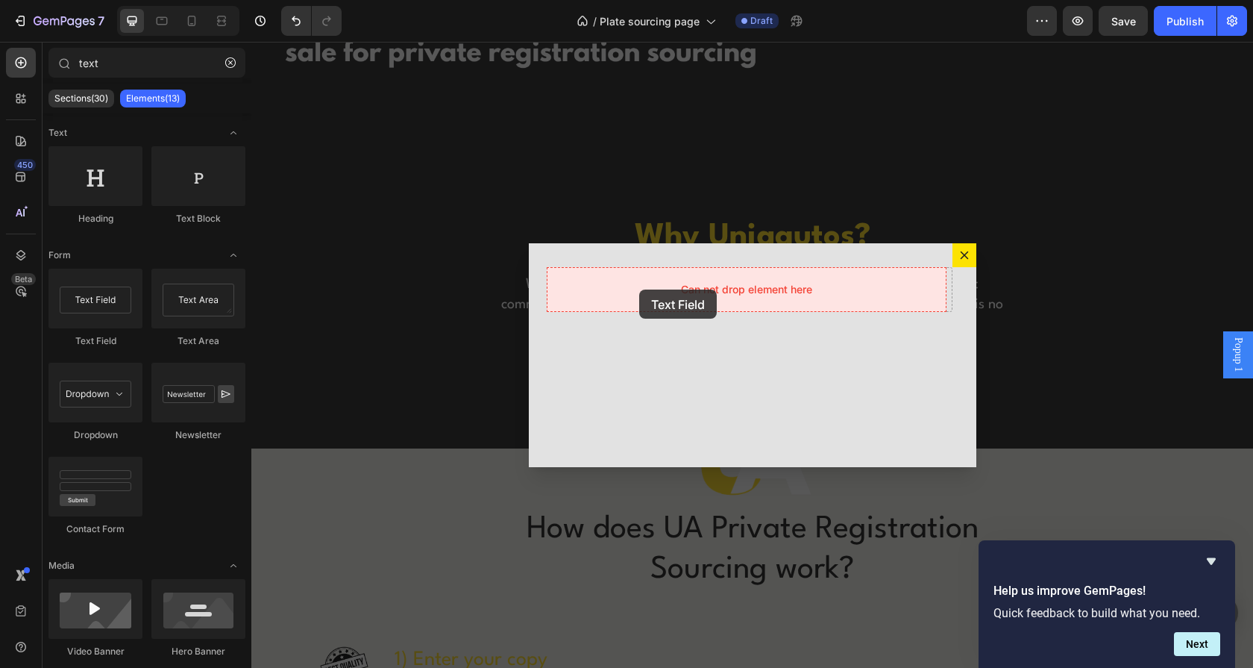
drag, startPoint x: 336, startPoint y: 338, endPoint x: 639, endPoint y: 289, distance: 307.4
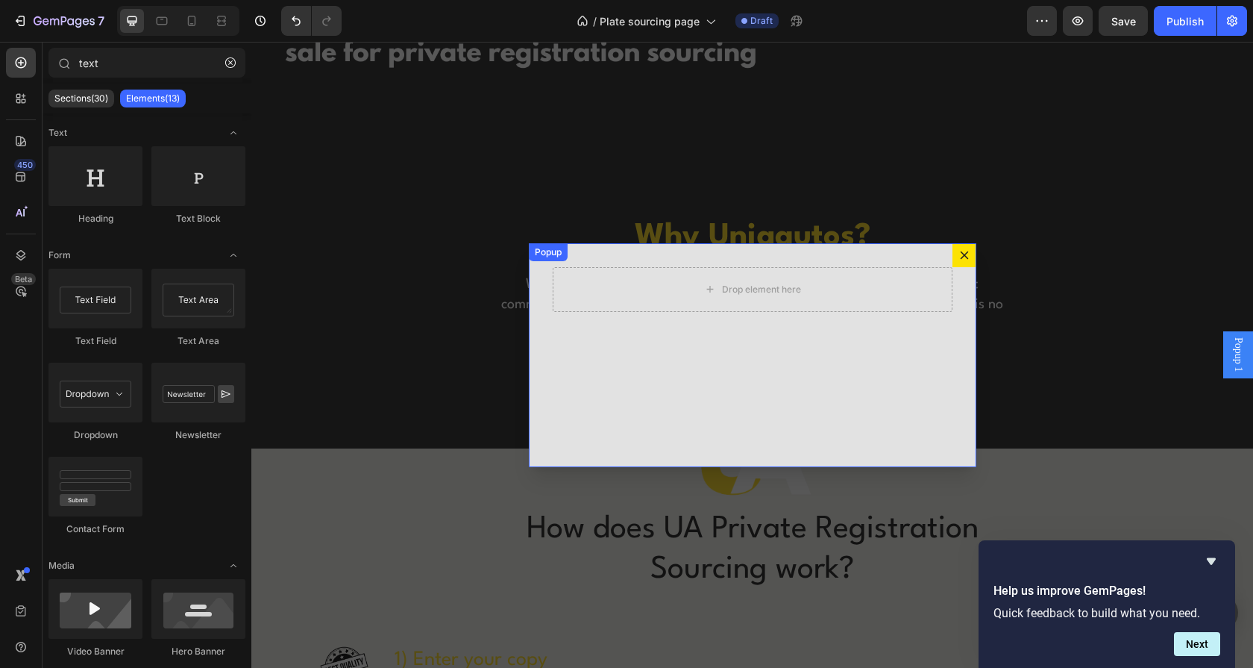
click at [962, 253] on icon "Dialog content" at bounding box center [964, 255] width 12 height 12
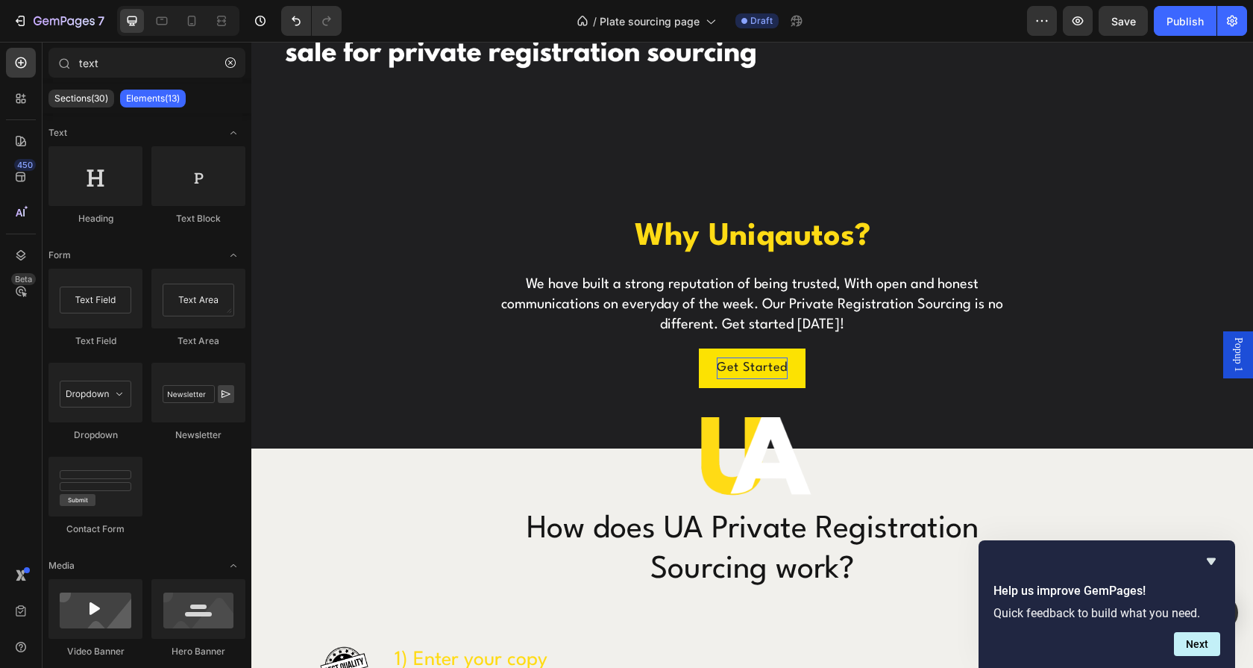
click at [1231, 359] on span "Popup 1" at bounding box center [1238, 354] width 15 height 34
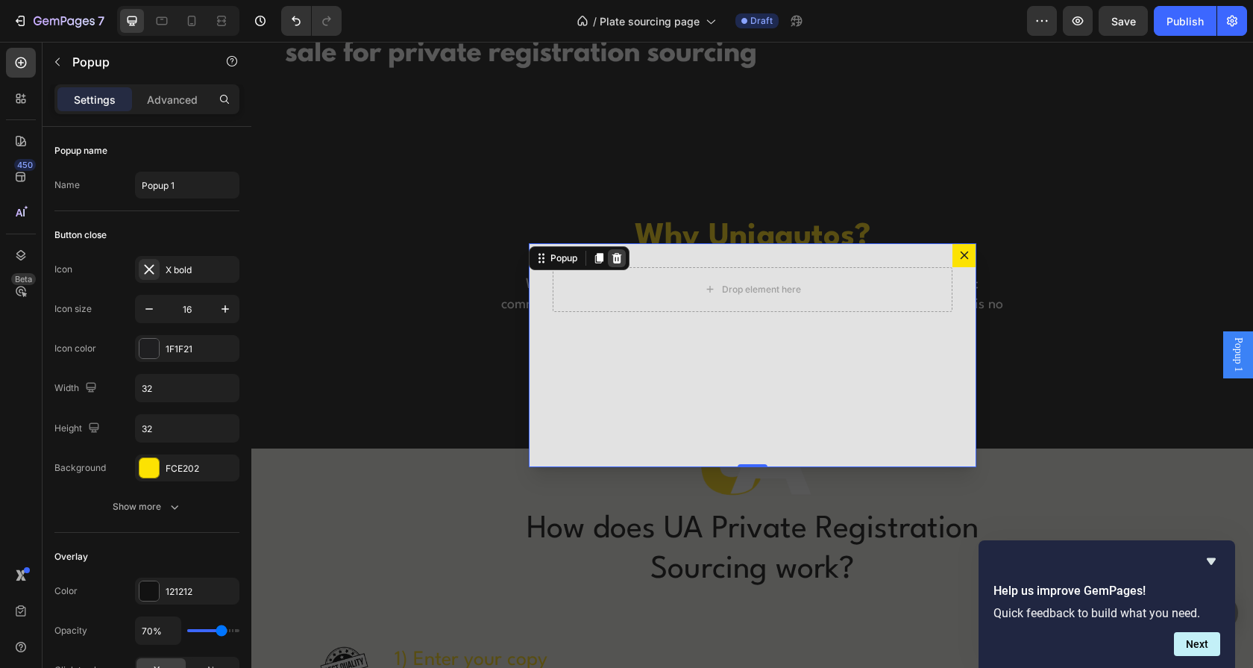
click at [612, 262] on icon "Dialog content" at bounding box center [617, 257] width 10 height 10
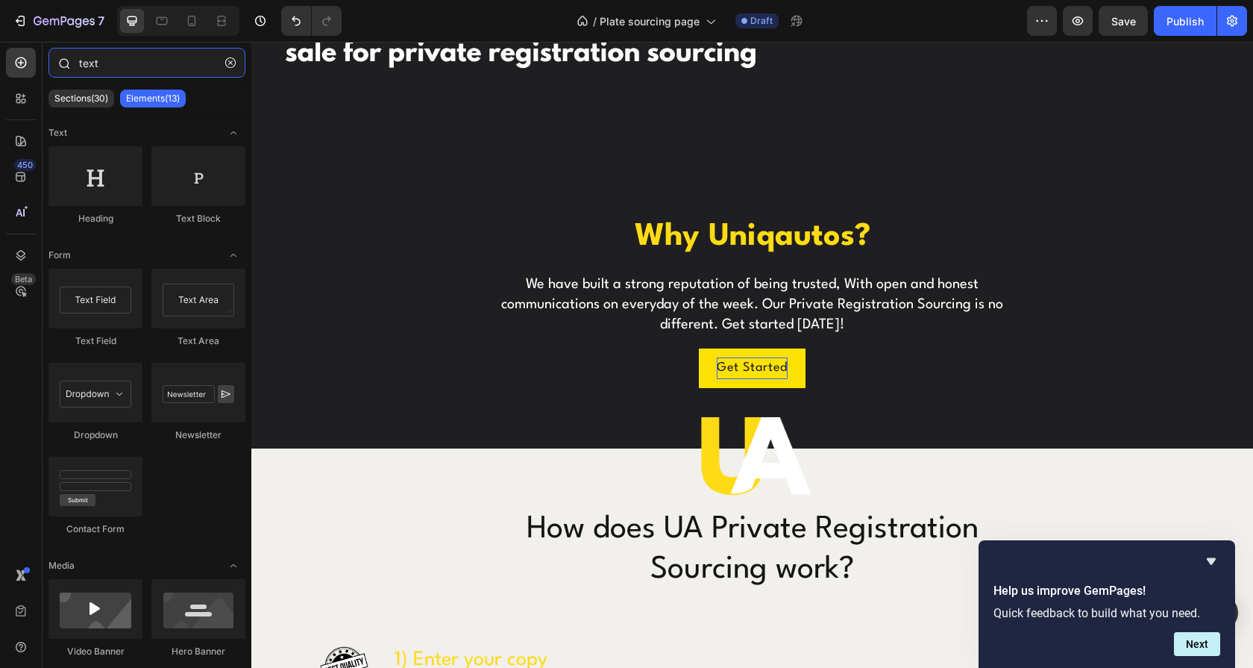
click at [144, 61] on input "text" at bounding box center [146, 63] width 197 height 30
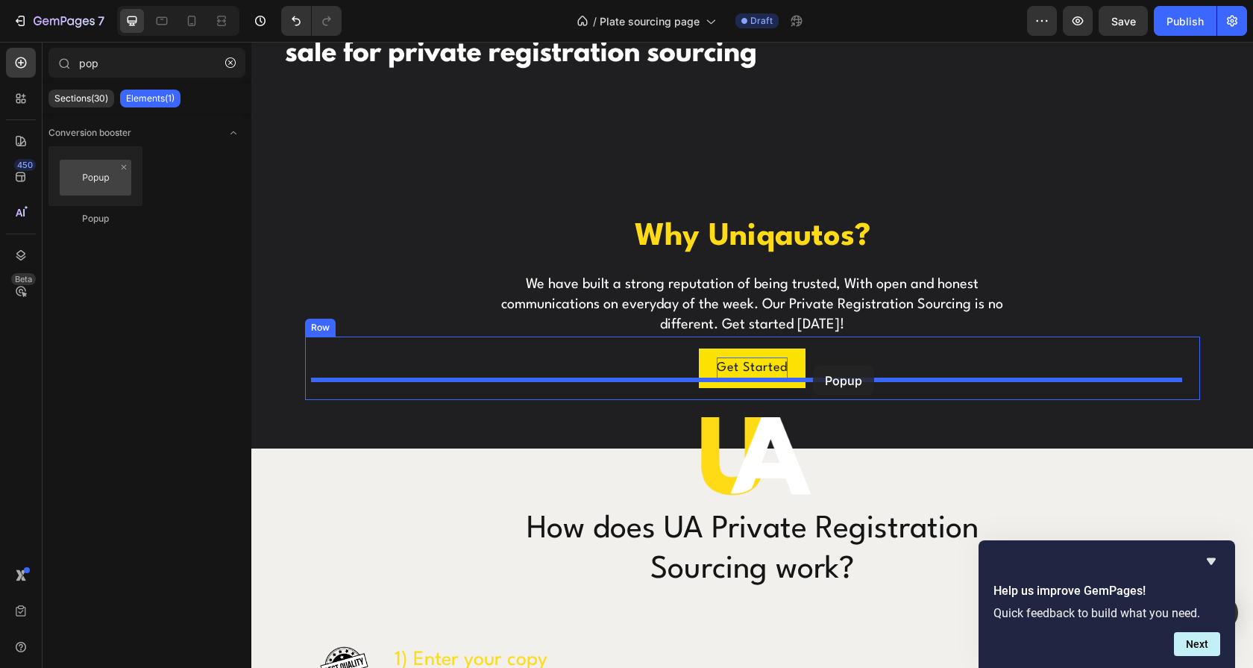
drag, startPoint x: 637, startPoint y: 291, endPoint x: 813, endPoint y: 365, distance: 191.2
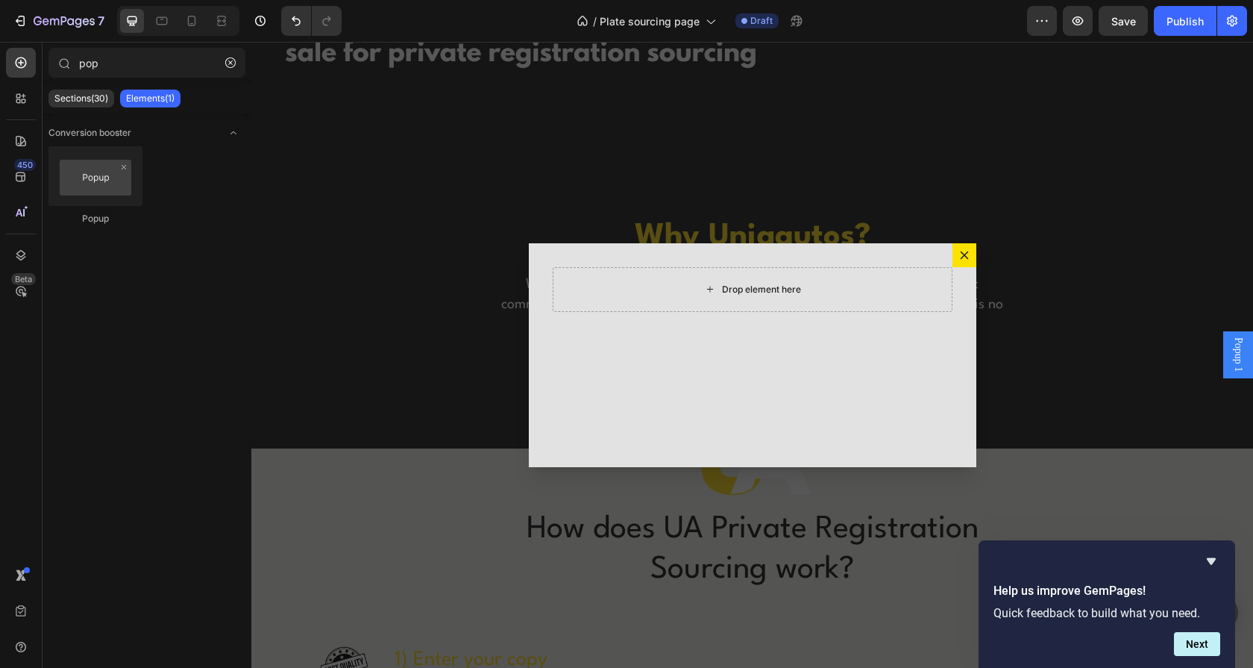
click at [724, 290] on div "Drop element here" at bounding box center [761, 289] width 79 height 12
click at [131, 60] on input "pop" at bounding box center [146, 63] width 197 height 30
paste input "Custom Code block."
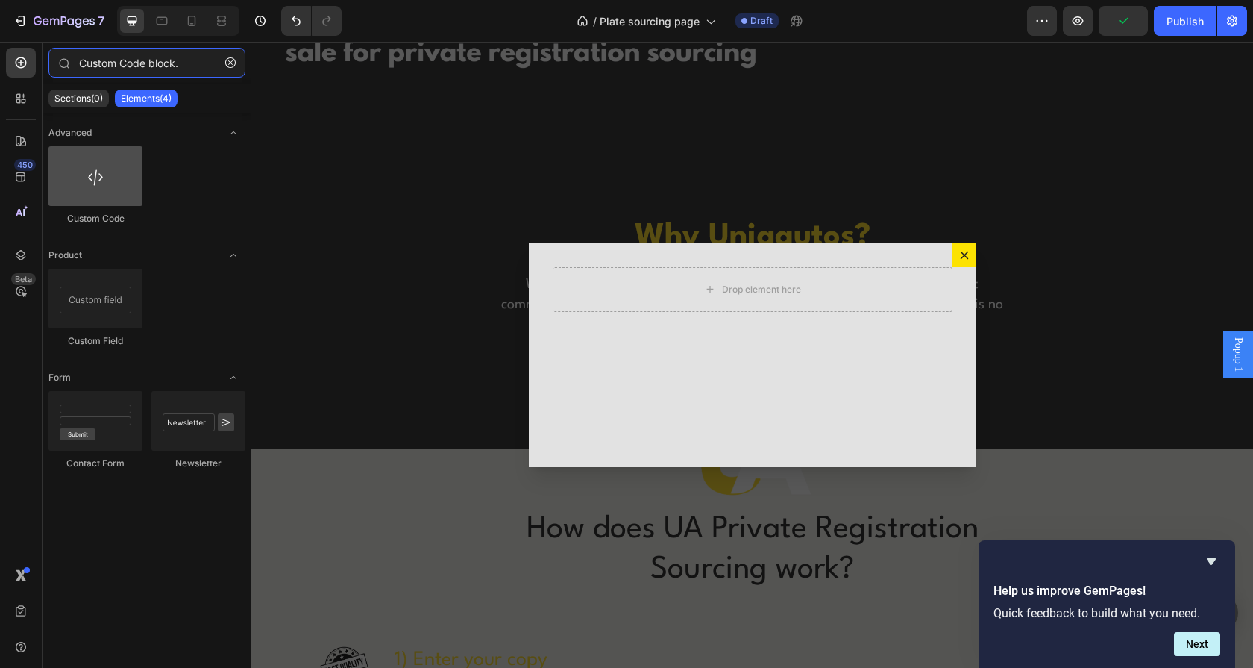
type input "Custom Code block."
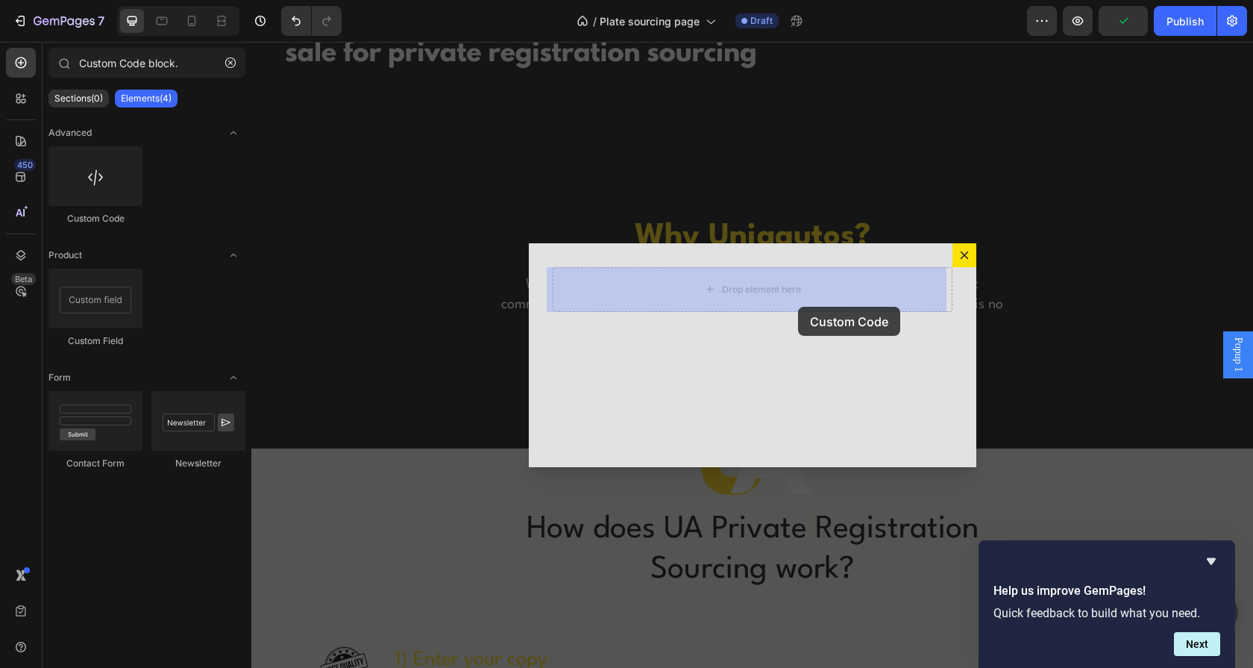
drag, startPoint x: 357, startPoint y: 238, endPoint x: 796, endPoint y: 330, distance: 449.0
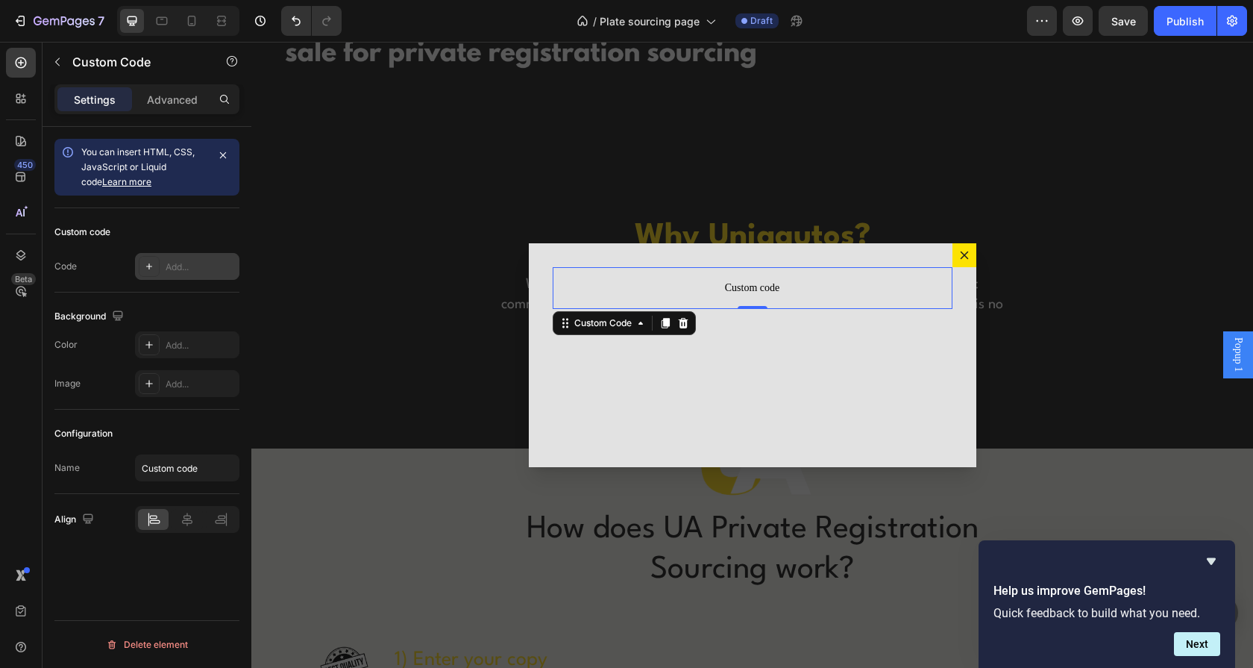
click at [190, 269] on div "Add..." at bounding box center [201, 266] width 70 height 13
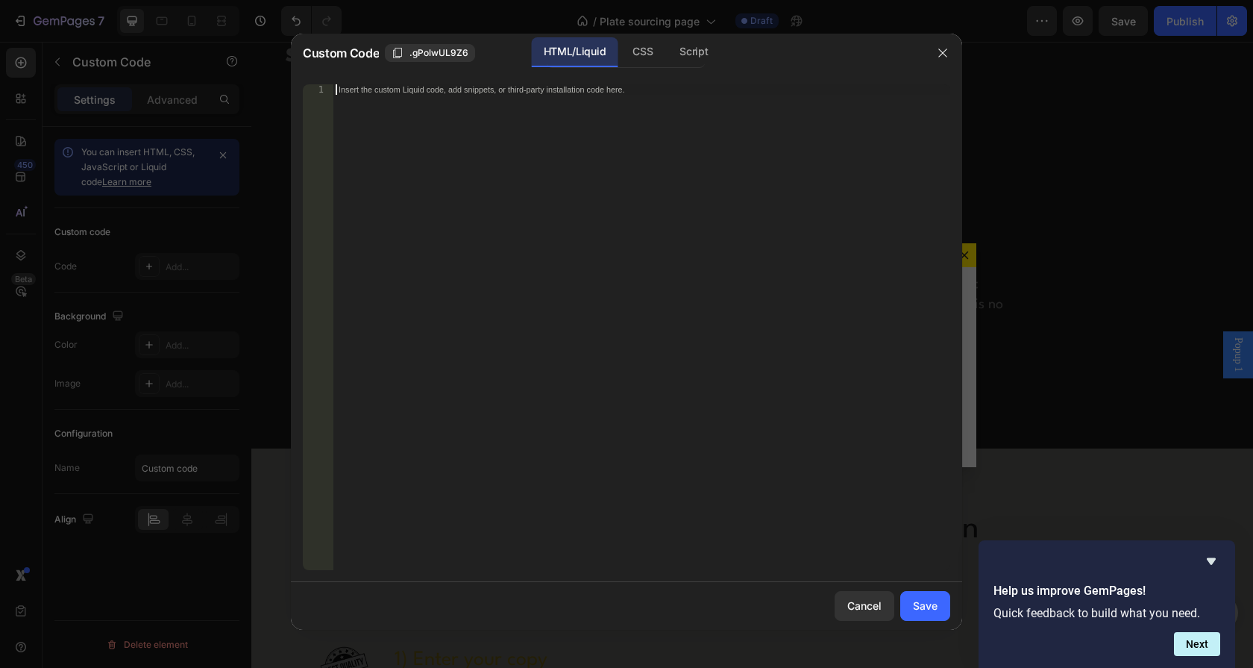
click at [729, 118] on div "Insert the custom Liquid code, add snippets, or third-party installation code h…" at bounding box center [642, 337] width 618 height 506
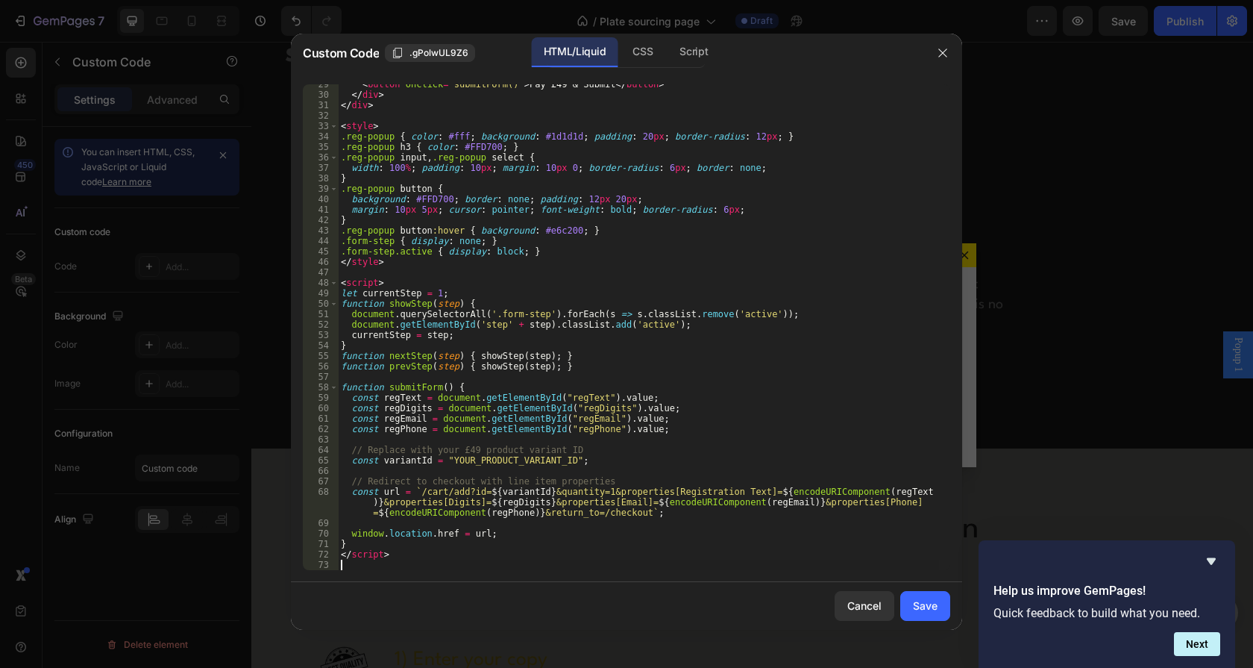
scroll to position [298, 0]
click at [926, 603] on div "Save" at bounding box center [925, 605] width 25 height 16
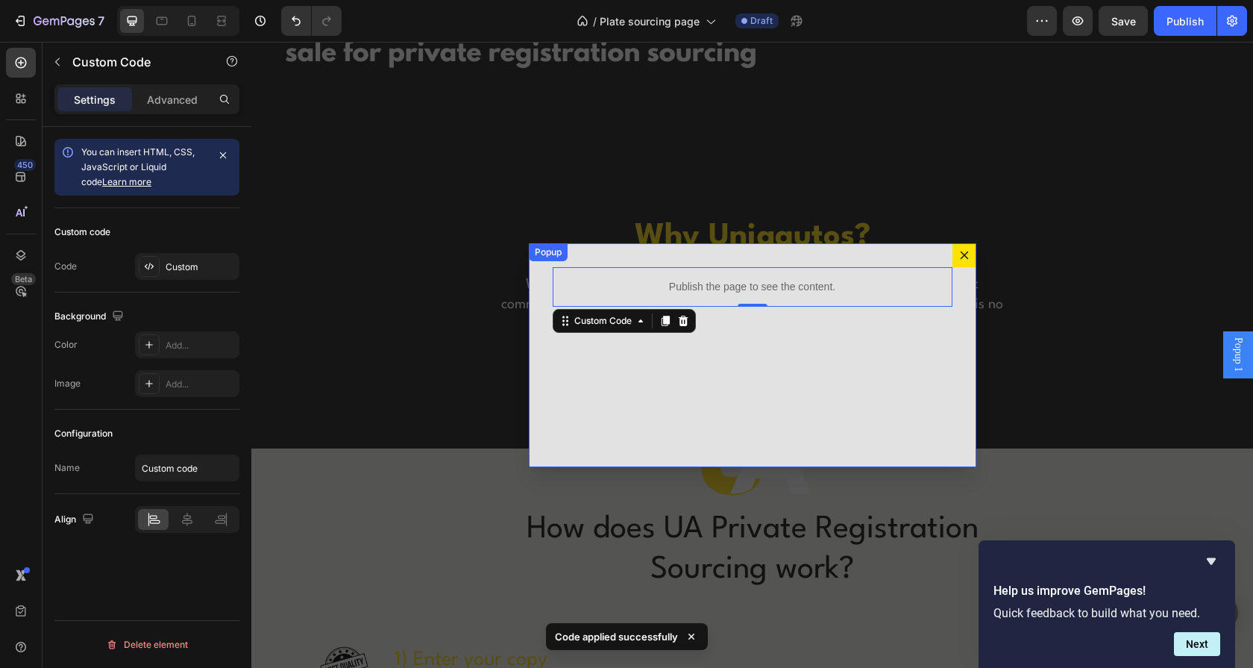
click at [953, 258] on button "Dialog content" at bounding box center [965, 255] width 24 height 24
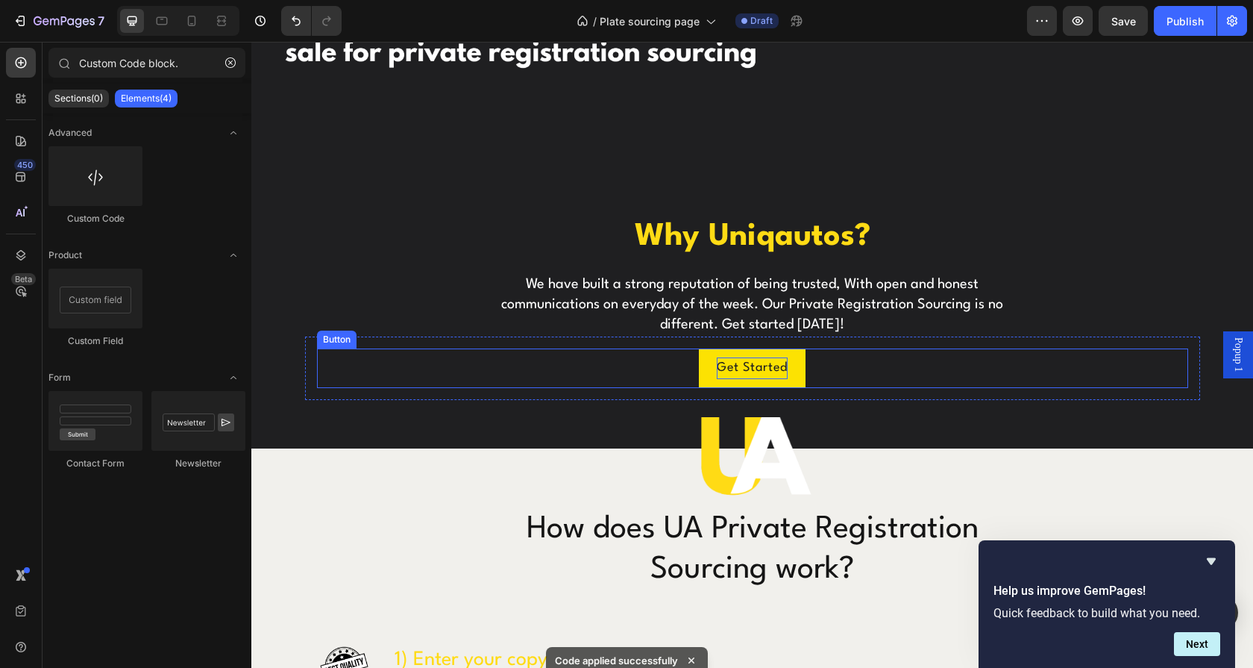
click at [748, 357] on p "Get Started" at bounding box center [752, 368] width 71 height 22
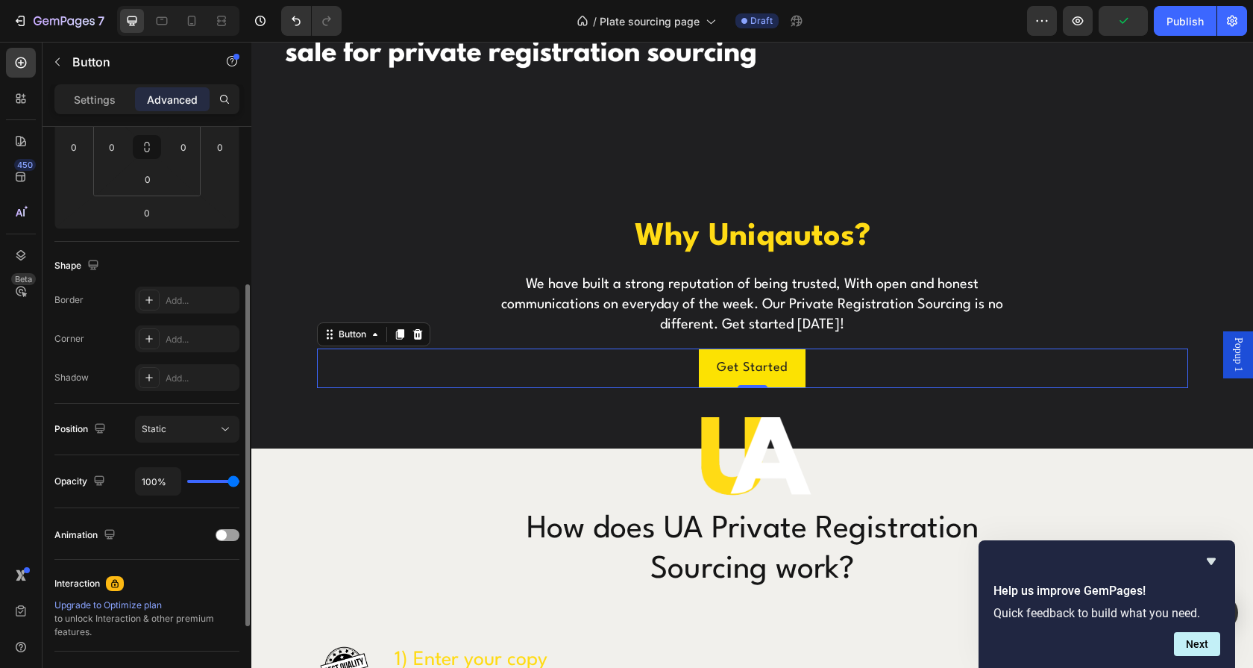
scroll to position [0, 0]
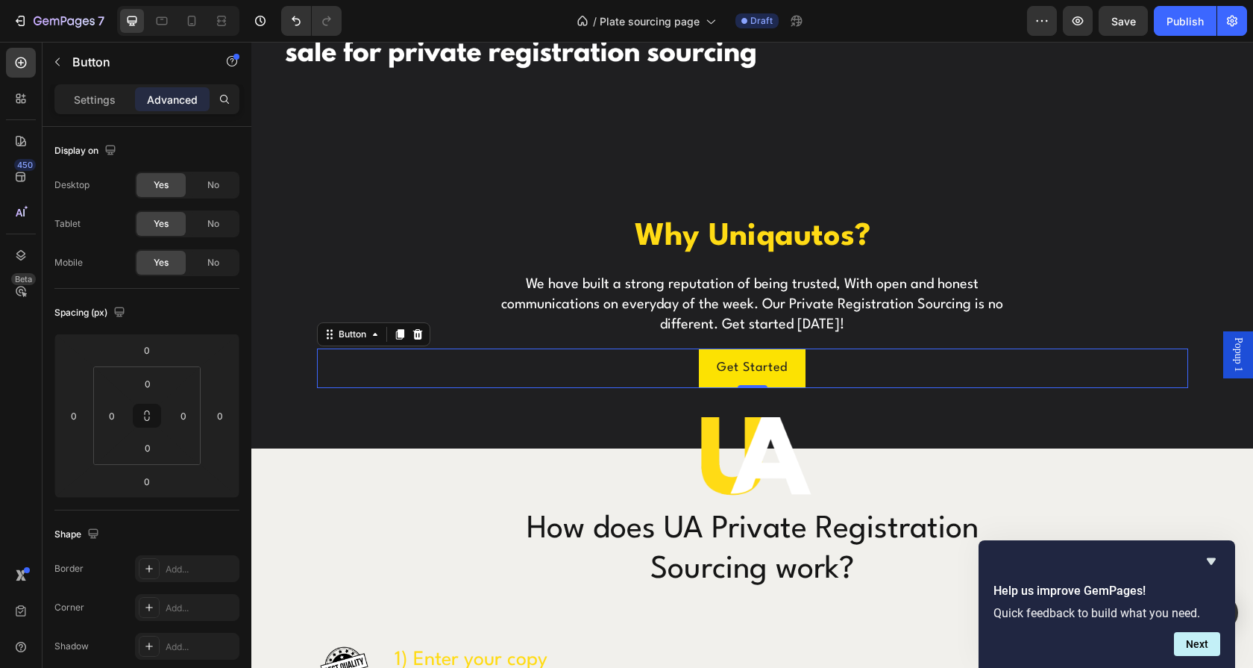
click at [103, 123] on div "Settings Advanced" at bounding box center [147, 105] width 209 height 43
click at [98, 117] on div "Settings Advanced" at bounding box center [147, 105] width 209 height 43
click at [96, 111] on div "Settings Advanced" at bounding box center [146, 99] width 185 height 30
click at [95, 109] on div "Settings" at bounding box center [94, 99] width 75 height 24
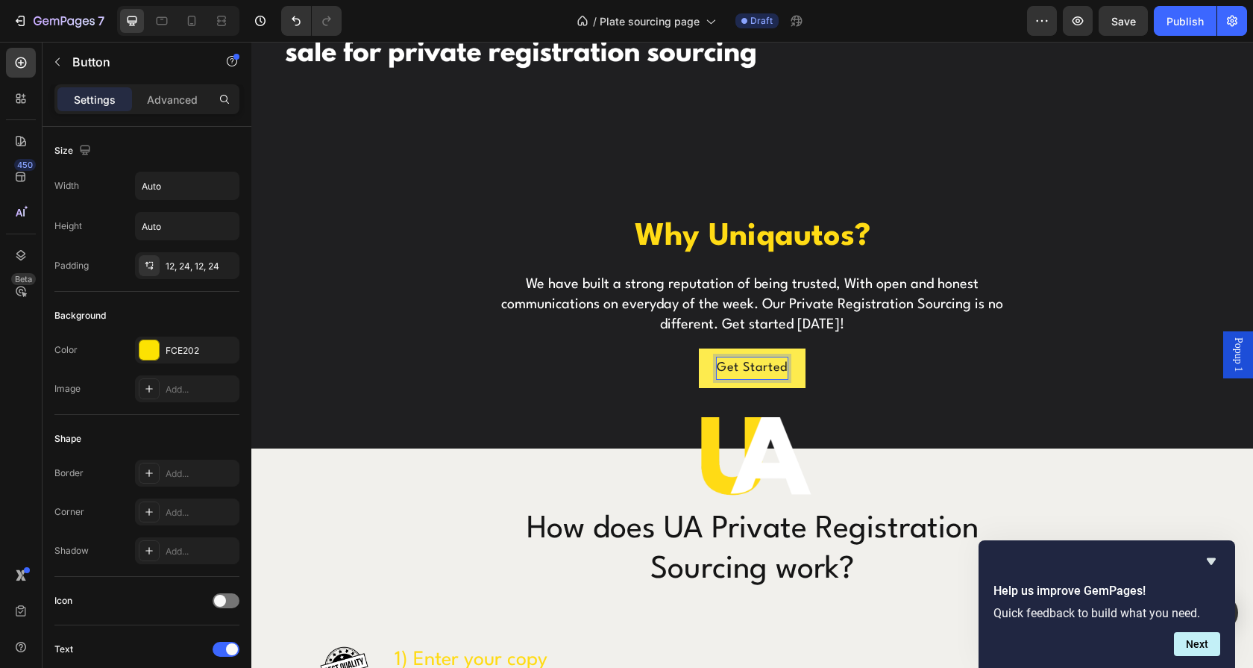
drag, startPoint x: 762, startPoint y: 364, endPoint x: 729, endPoint y: 357, distance: 32.9
click at [729, 357] on p "Get Started" at bounding box center [752, 368] width 71 height 22
drag, startPoint x: 712, startPoint y: 353, endPoint x: 692, endPoint y: 353, distance: 19.4
click at [676, 359] on div "Get Started Button 0" at bounding box center [752, 368] width 871 height 40
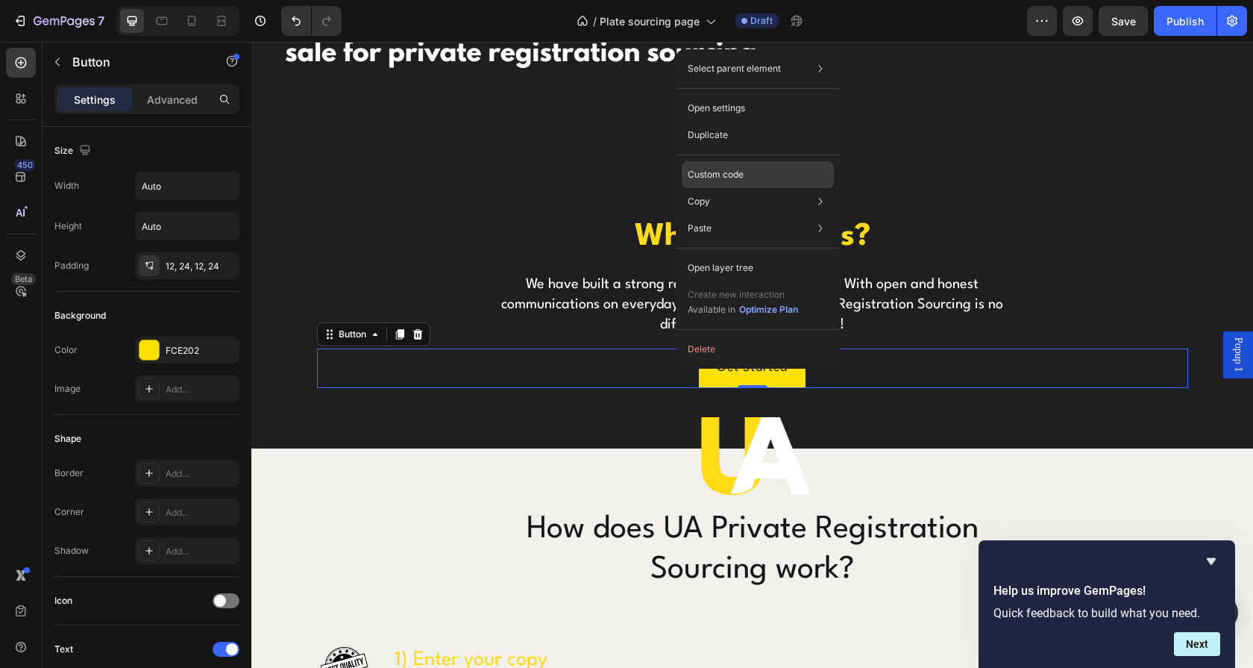
click at [775, 172] on div "Custom code" at bounding box center [758, 174] width 152 height 27
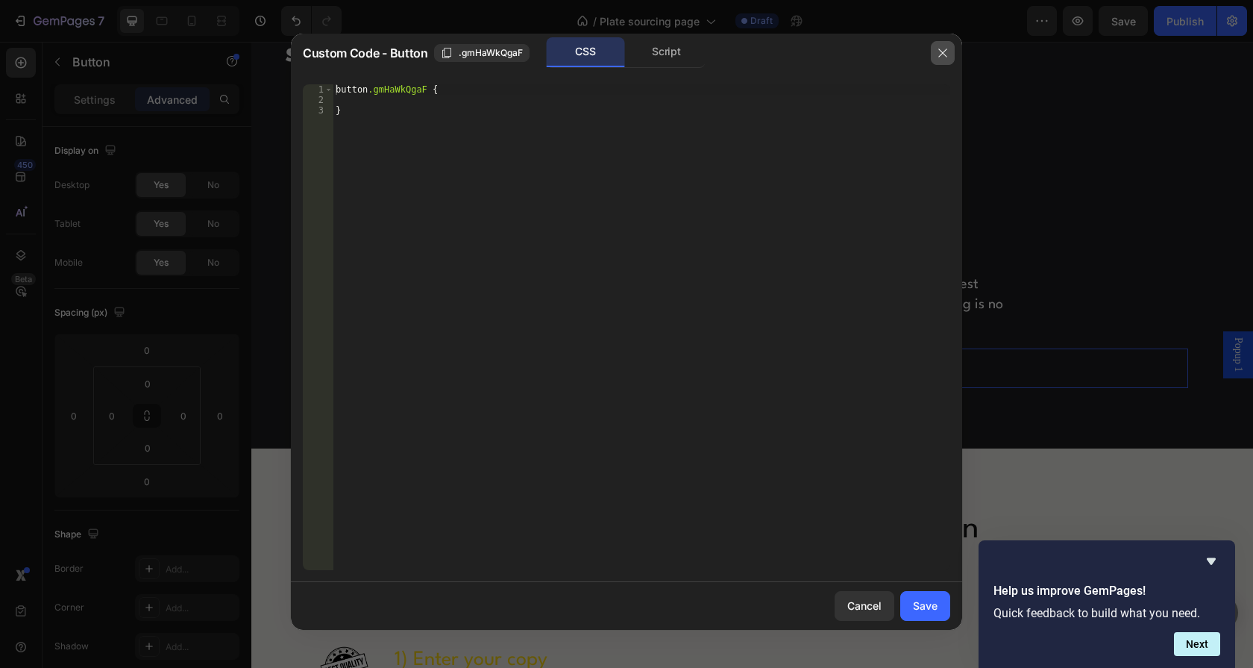
click at [947, 56] on icon "button" at bounding box center [943, 53] width 12 height 12
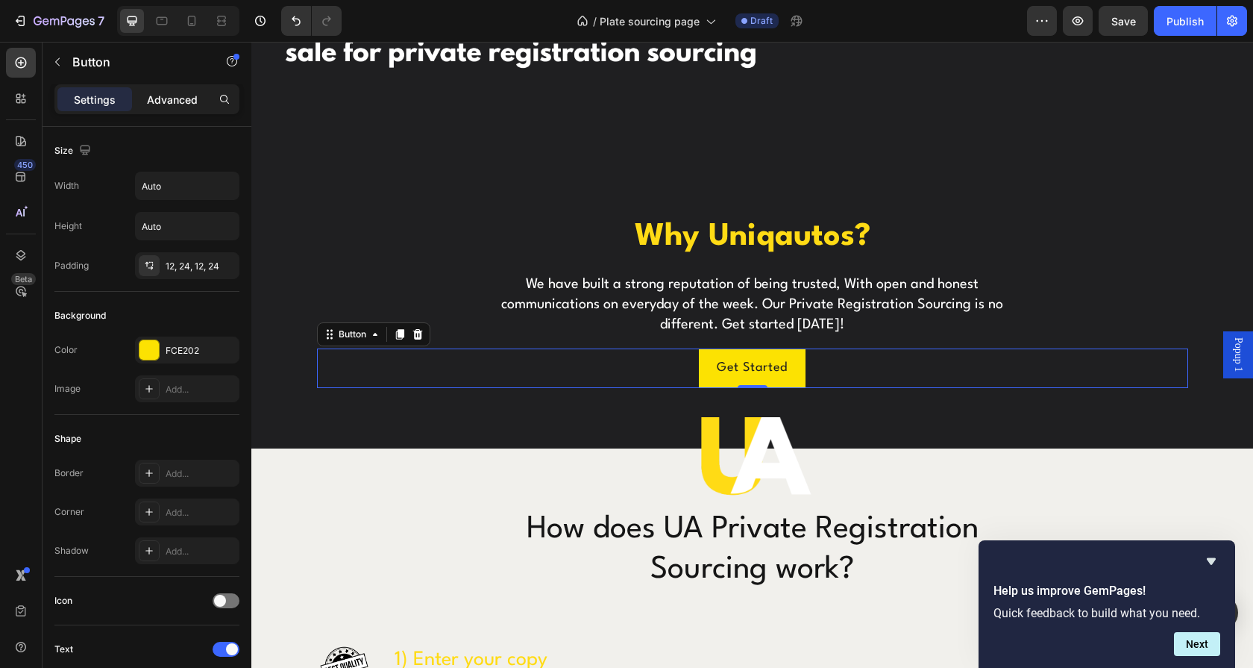
click at [176, 105] on p "Advanced" at bounding box center [172, 100] width 51 height 16
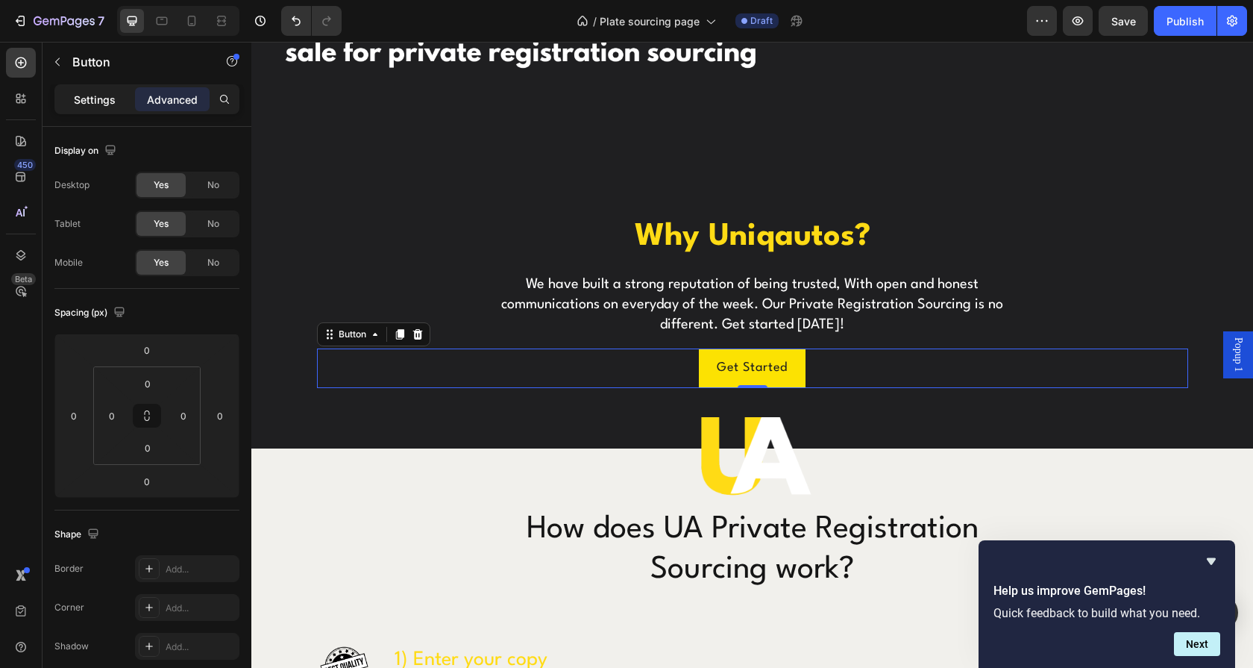
click at [112, 107] on p "Settings" at bounding box center [95, 100] width 42 height 16
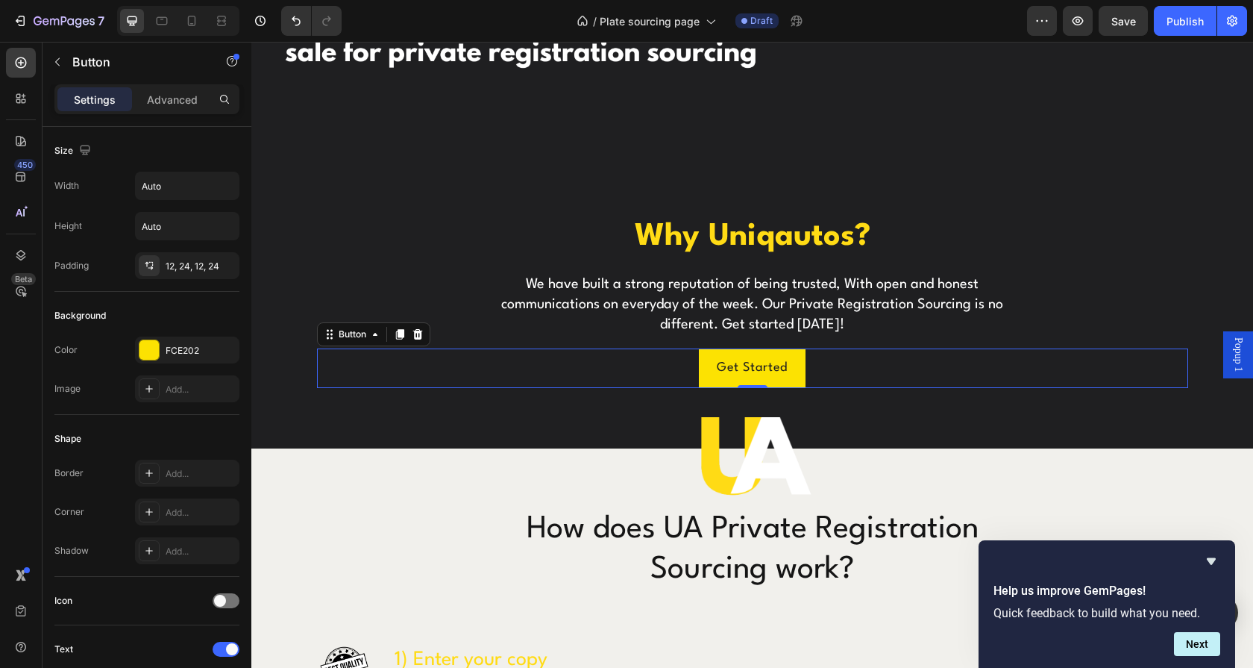
click at [829, 349] on div "Get Started Button 0" at bounding box center [752, 368] width 871 height 40
click at [60, 65] on icon "button" at bounding box center [57, 62] width 12 height 12
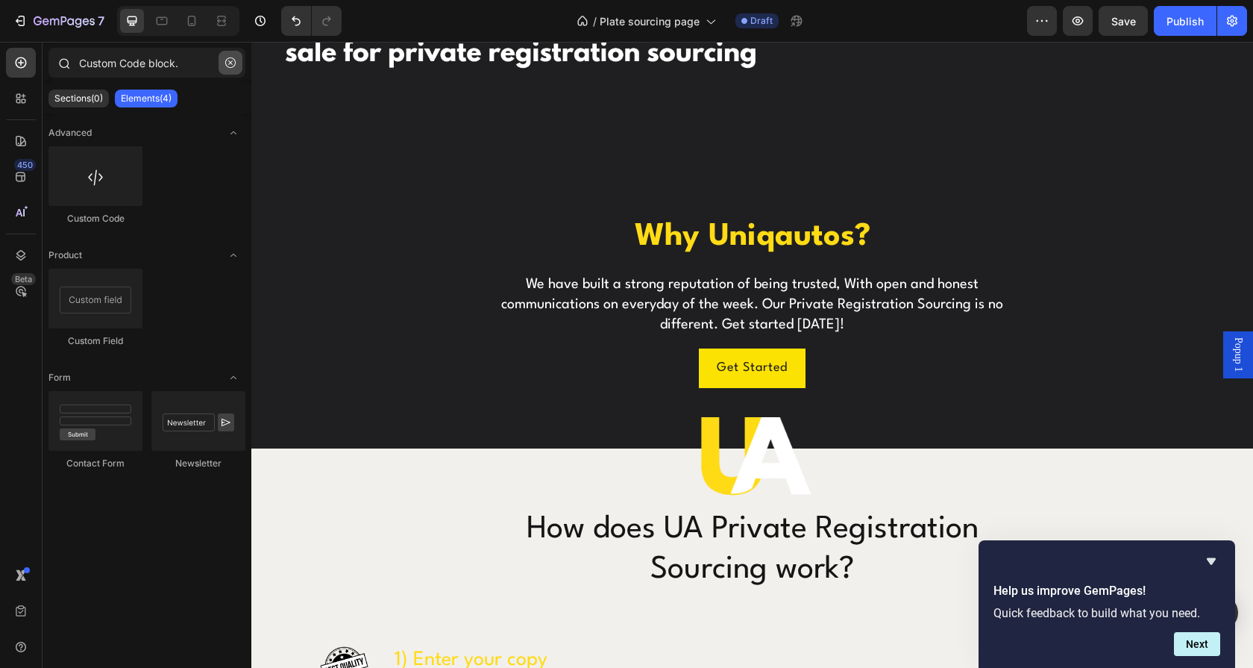
click at [230, 68] on button "button" at bounding box center [231, 63] width 24 height 24
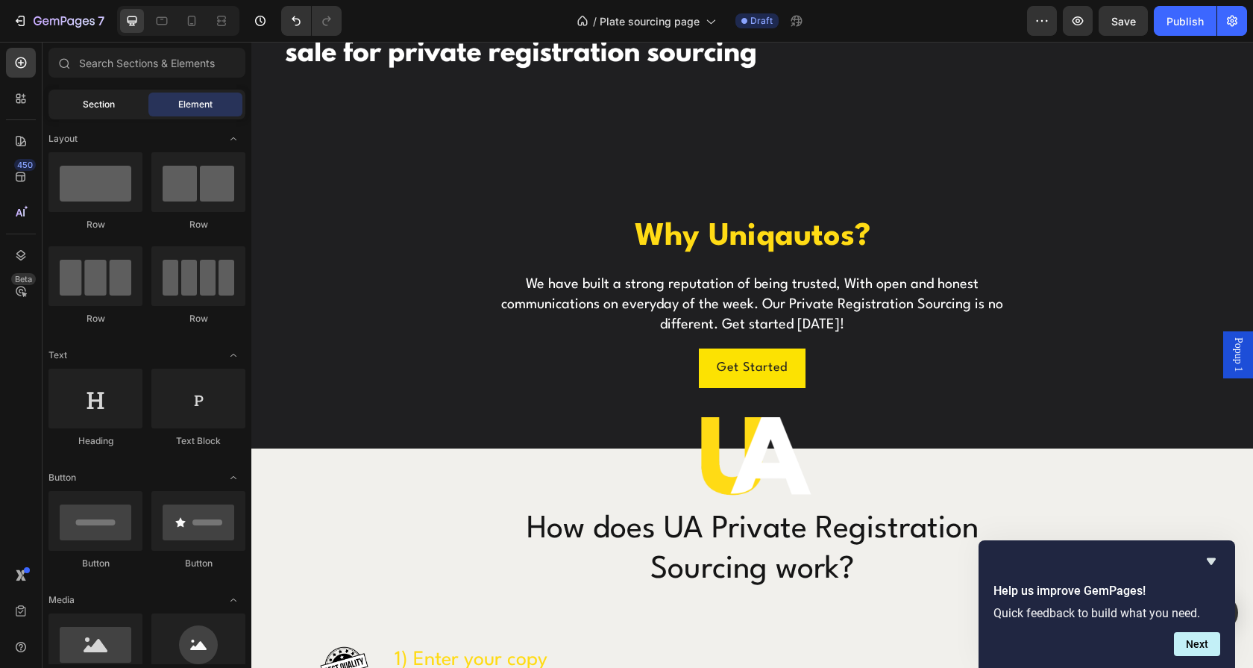
drag, startPoint x: 116, startPoint y: 107, endPoint x: 125, endPoint y: 105, distance: 9.1
click at [116, 106] on div "Section" at bounding box center [98, 104] width 94 height 24
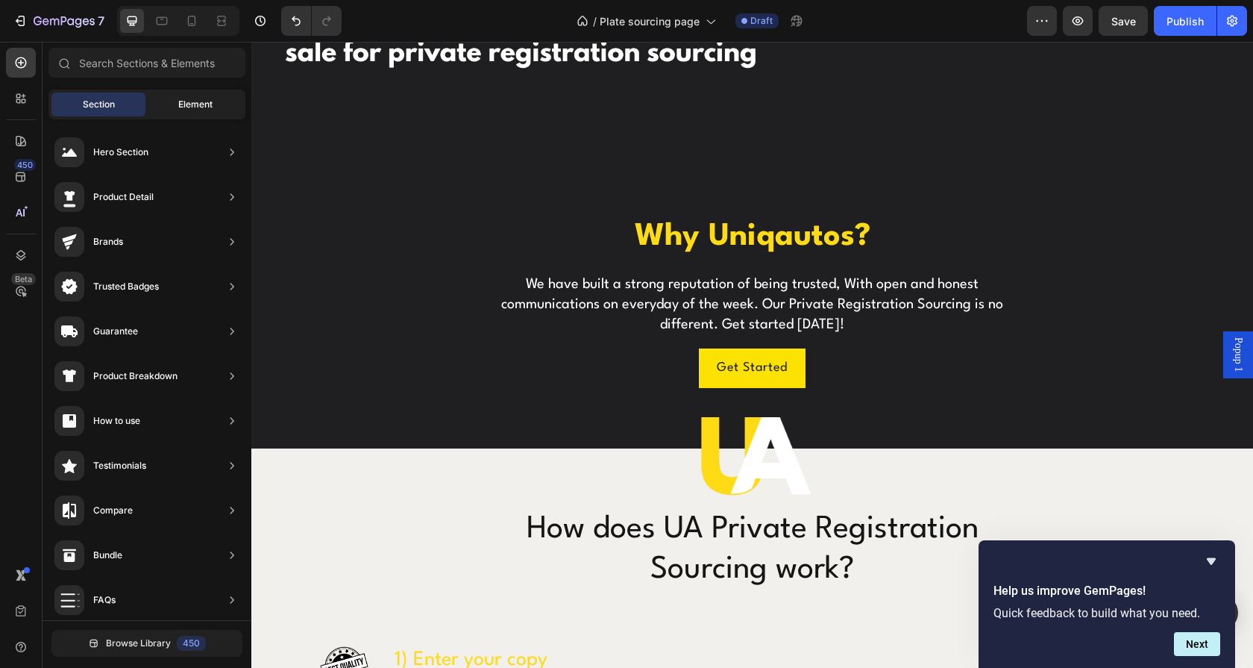
click at [185, 98] on span "Element" at bounding box center [195, 104] width 34 height 13
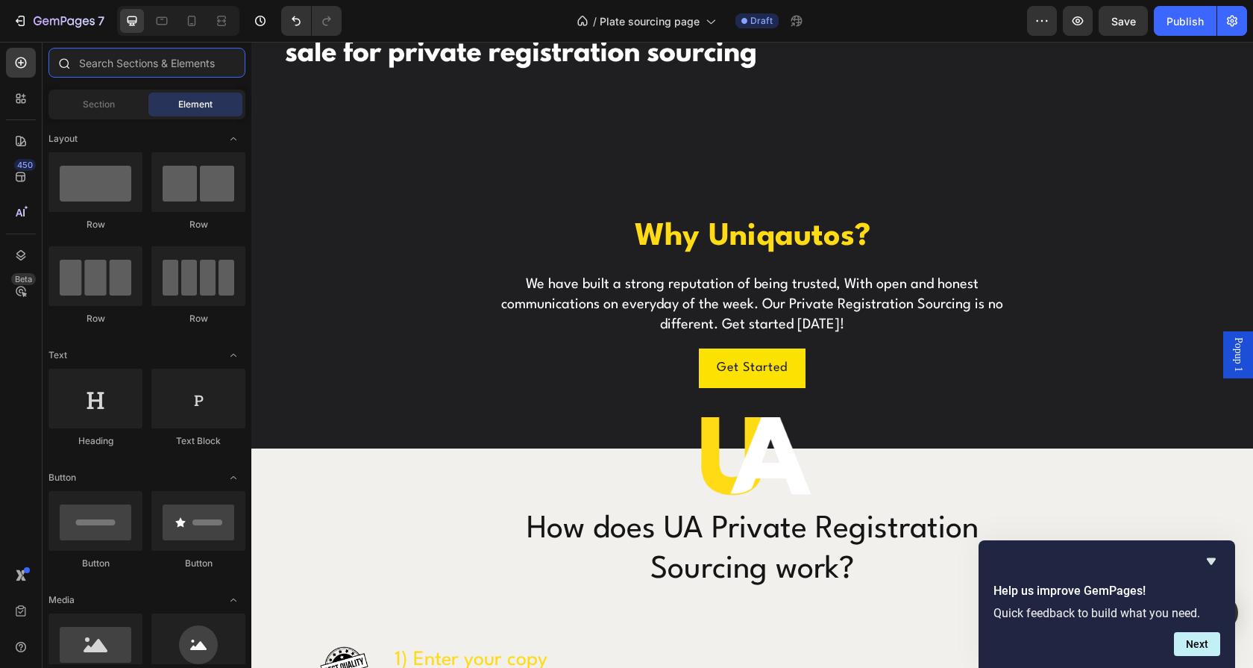
click at [169, 74] on input "text" at bounding box center [146, 63] width 197 height 30
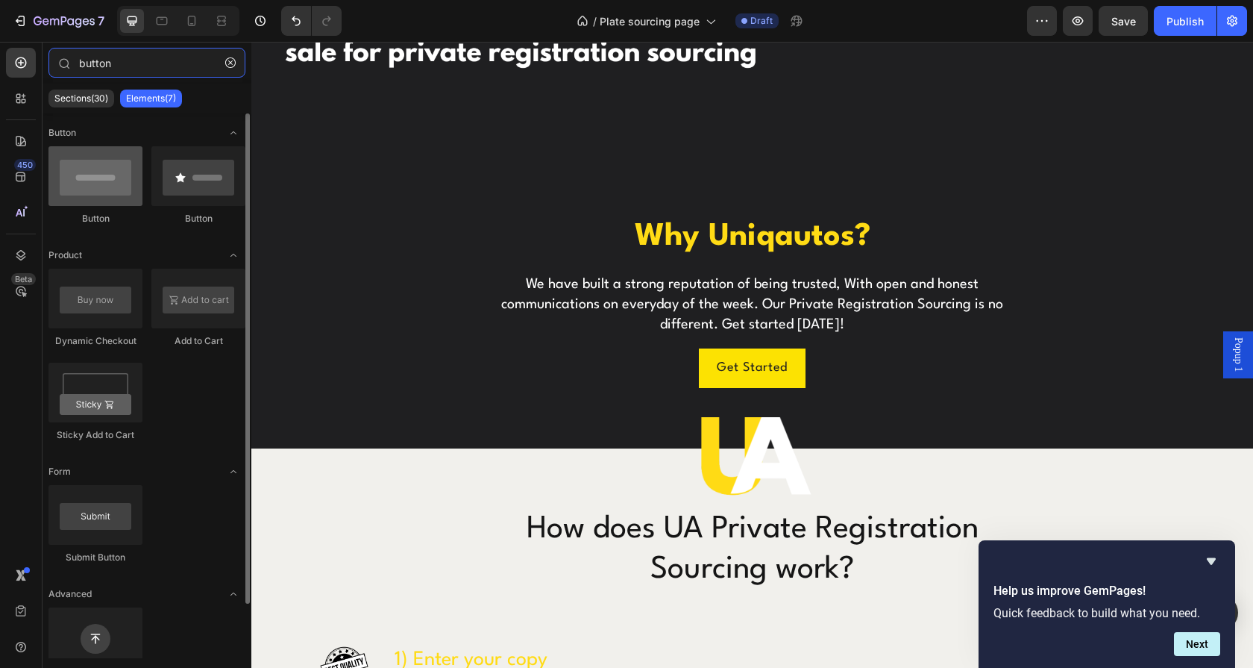
type input "button"
click at [90, 201] on div at bounding box center [95, 176] width 94 height 60
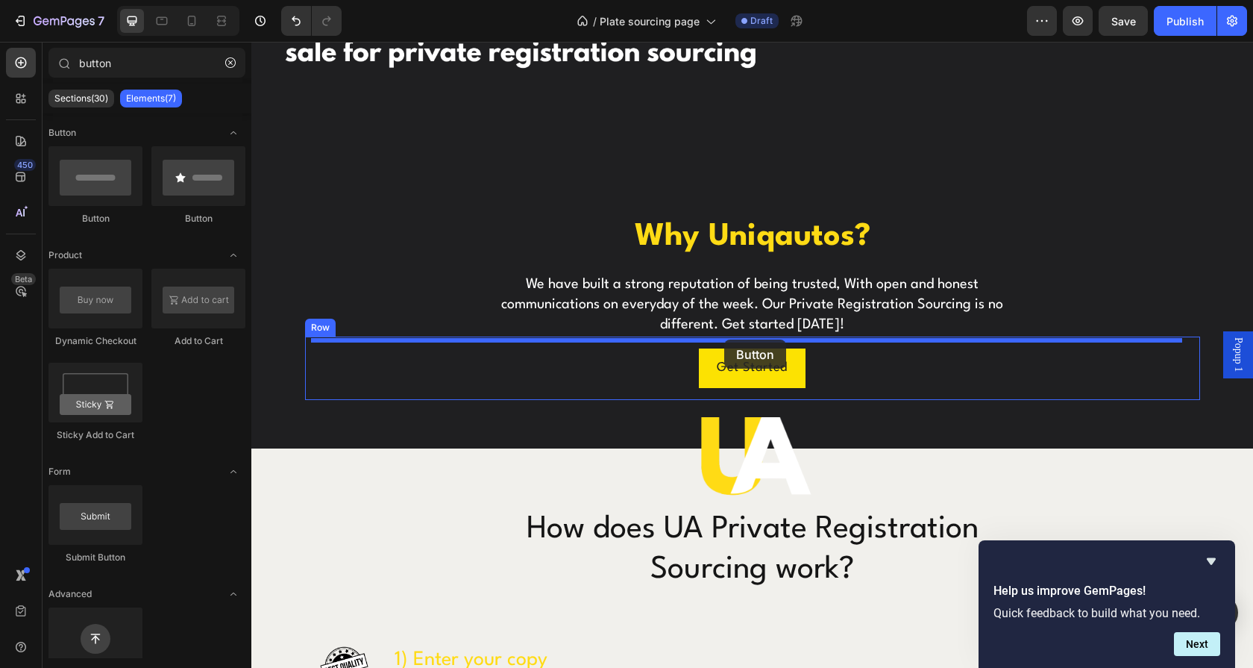
drag, startPoint x: 559, startPoint y: 254, endPoint x: 724, endPoint y: 339, distance: 186.5
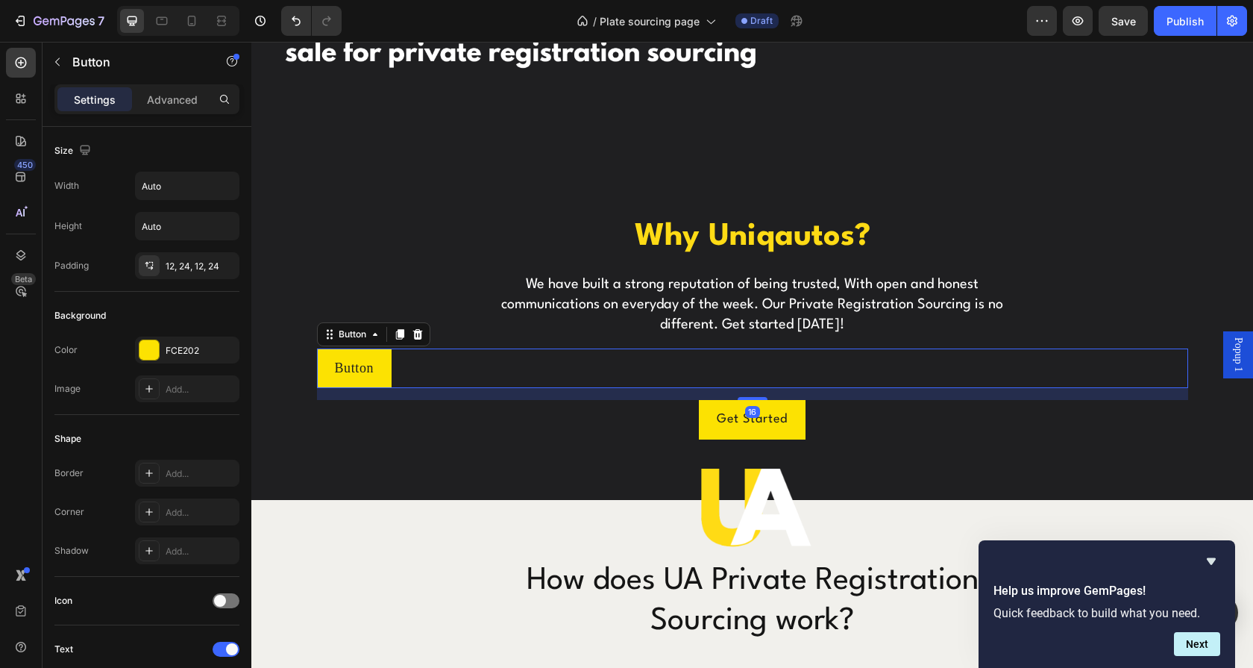
click at [451, 363] on div "Button Button 16" at bounding box center [752, 368] width 871 height 40
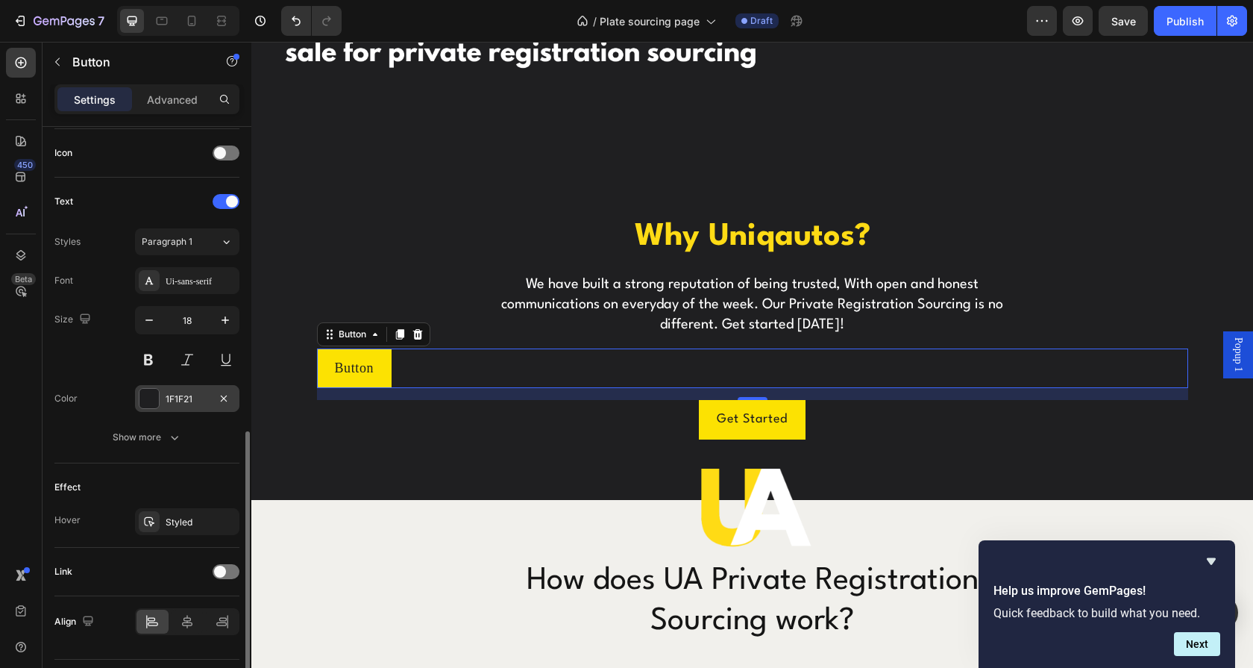
scroll to position [486, 0]
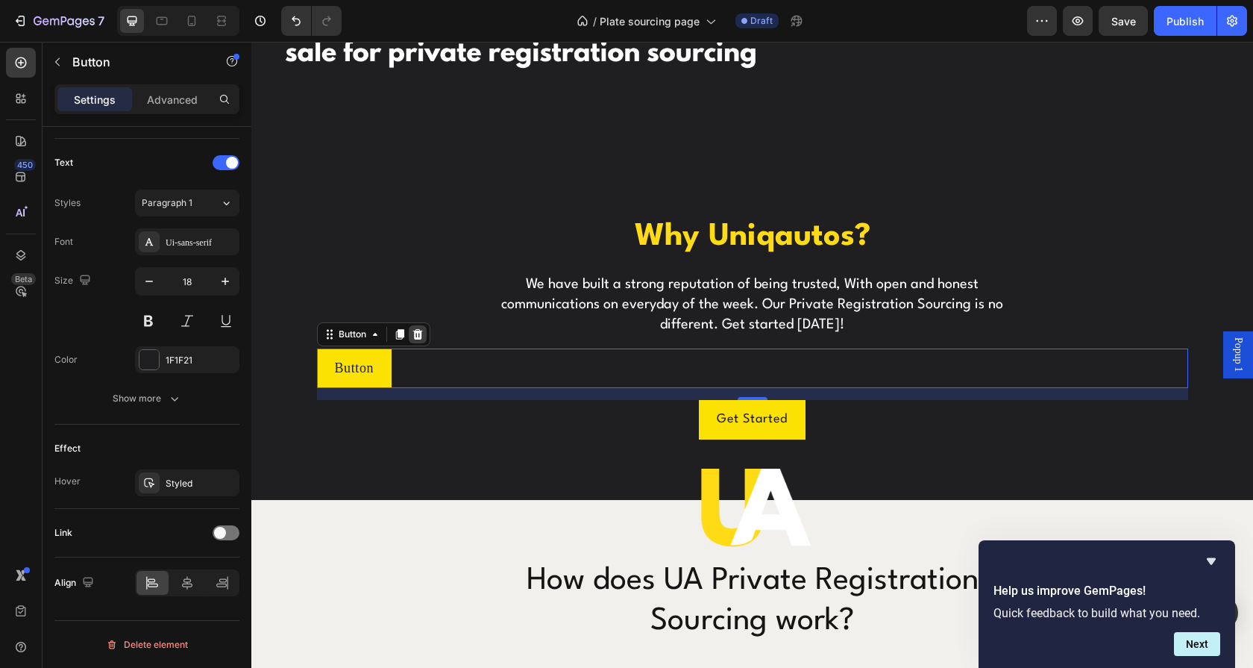
click at [409, 325] on div at bounding box center [418, 334] width 18 height 18
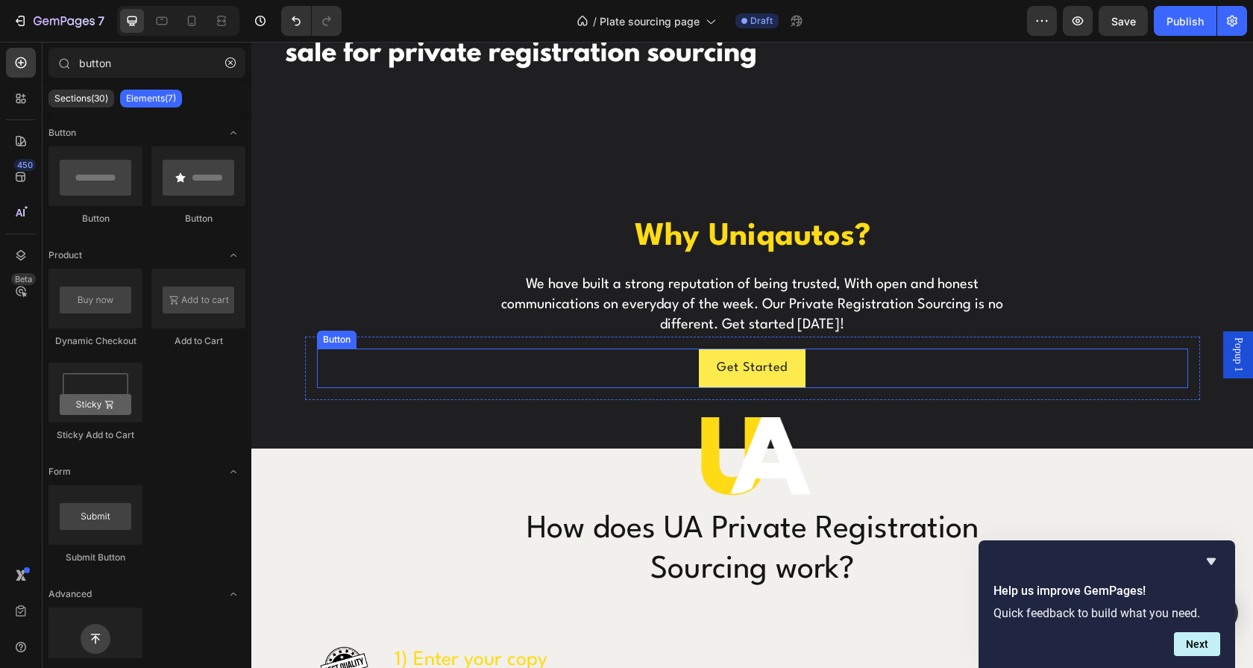
click at [760, 348] on button "Get Started" at bounding box center [752, 368] width 107 height 40
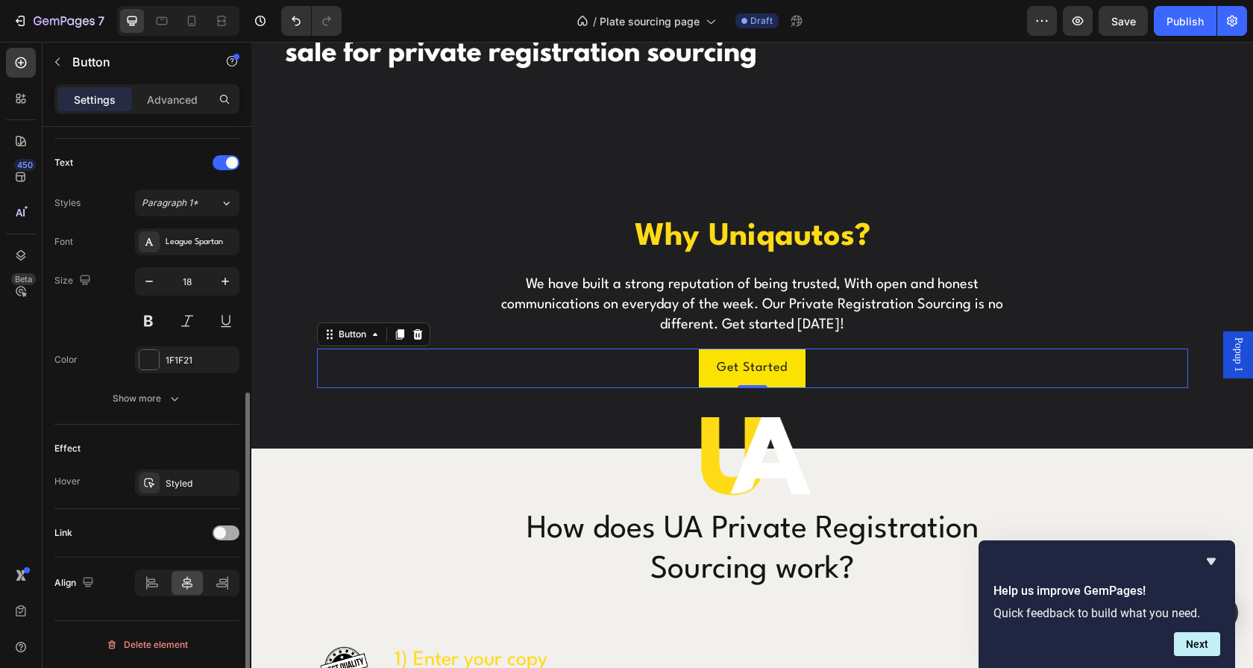
click at [228, 539] on div at bounding box center [226, 532] width 27 height 15
click at [216, 560] on button "Open page" at bounding box center [187, 569] width 104 height 27
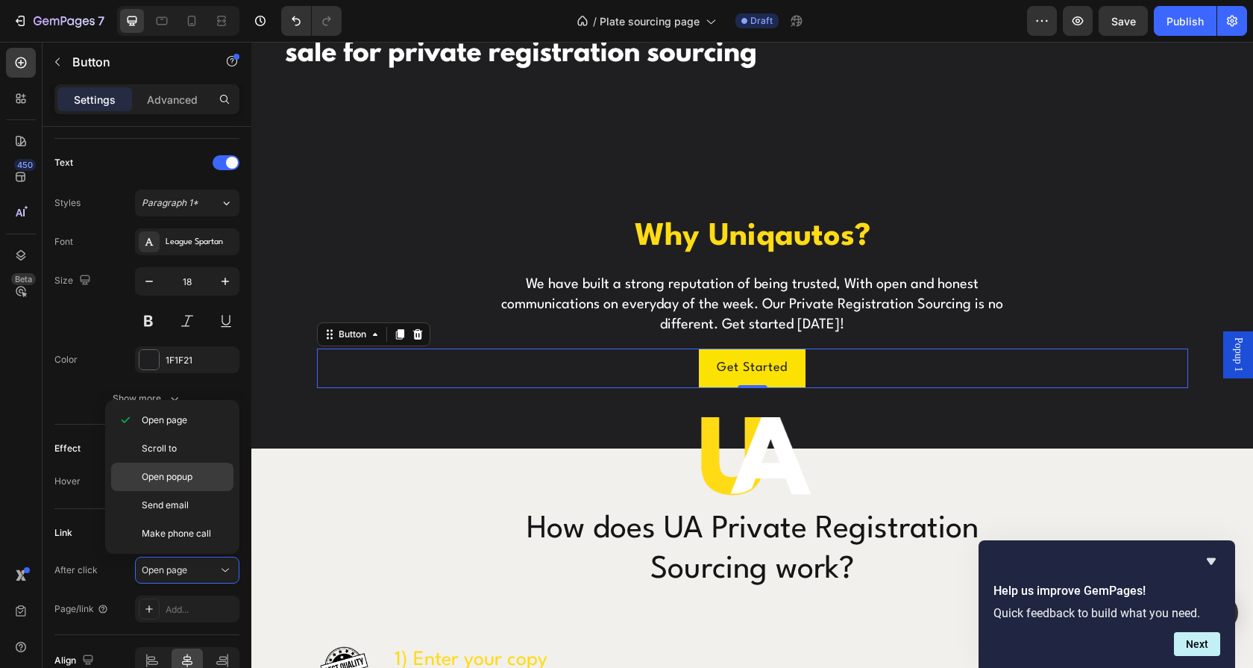
click at [191, 473] on span "Open popup" at bounding box center [167, 476] width 51 height 13
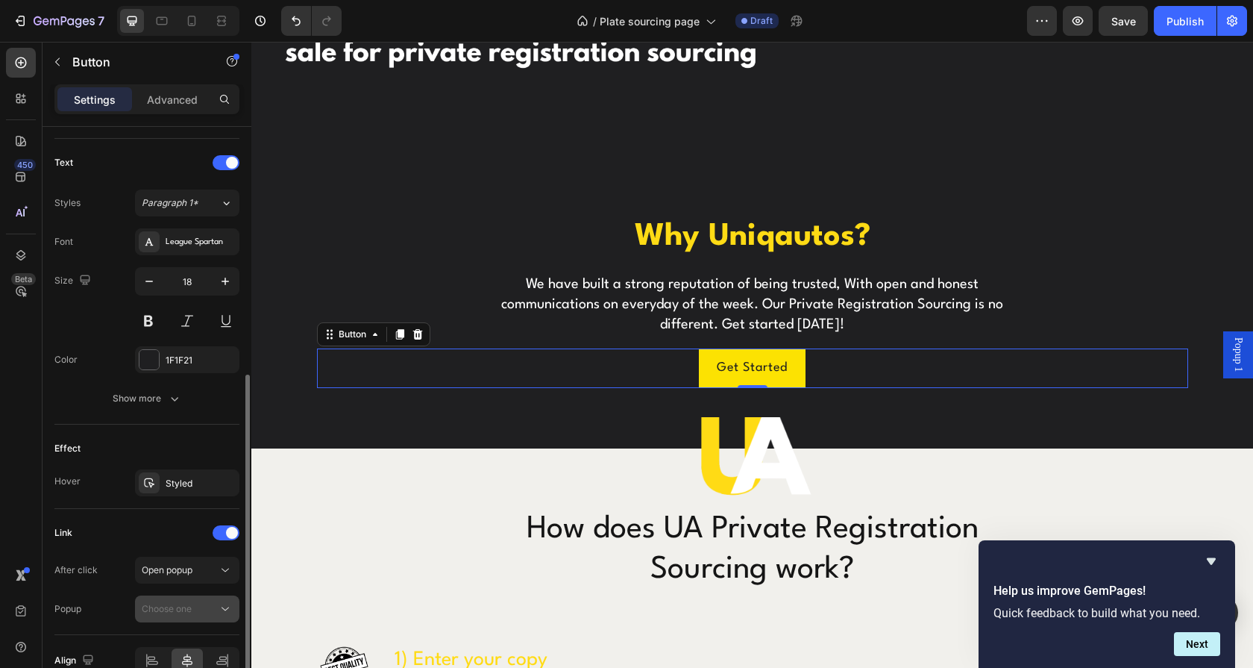
click at [169, 618] on button "Choose one" at bounding box center [187, 608] width 104 height 27
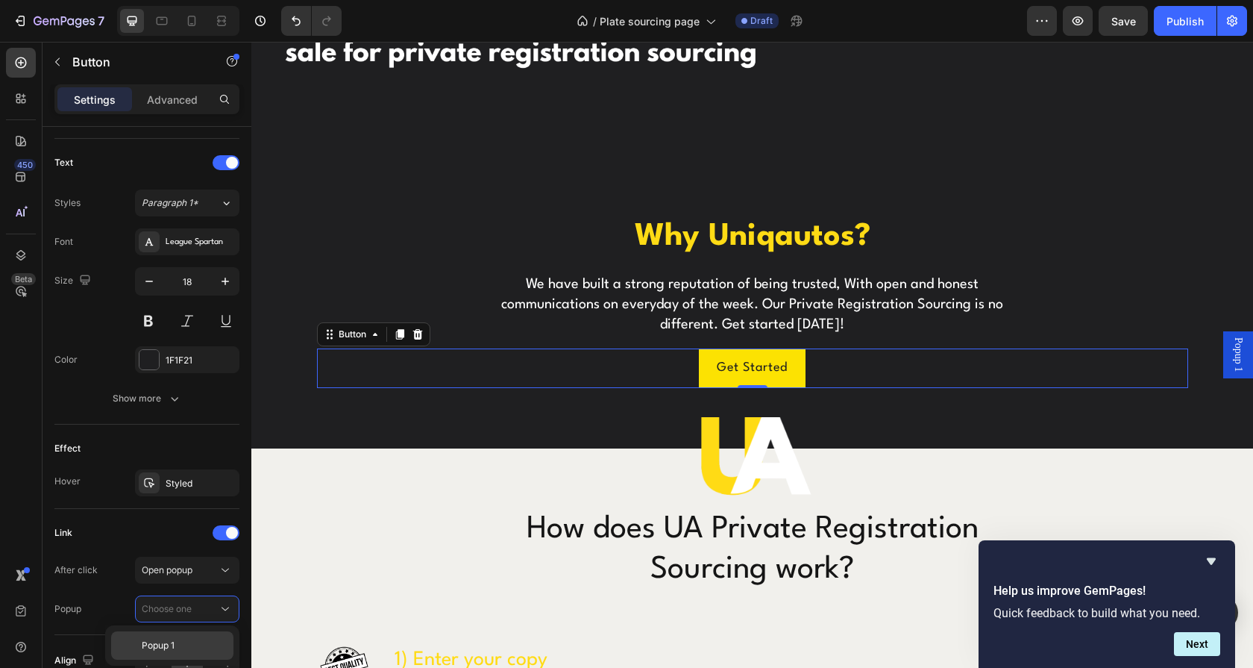
click at [168, 632] on div "Popup 1" at bounding box center [172, 645] width 122 height 28
click at [1076, 21] on icon "button" at bounding box center [1078, 21] width 4 height 4
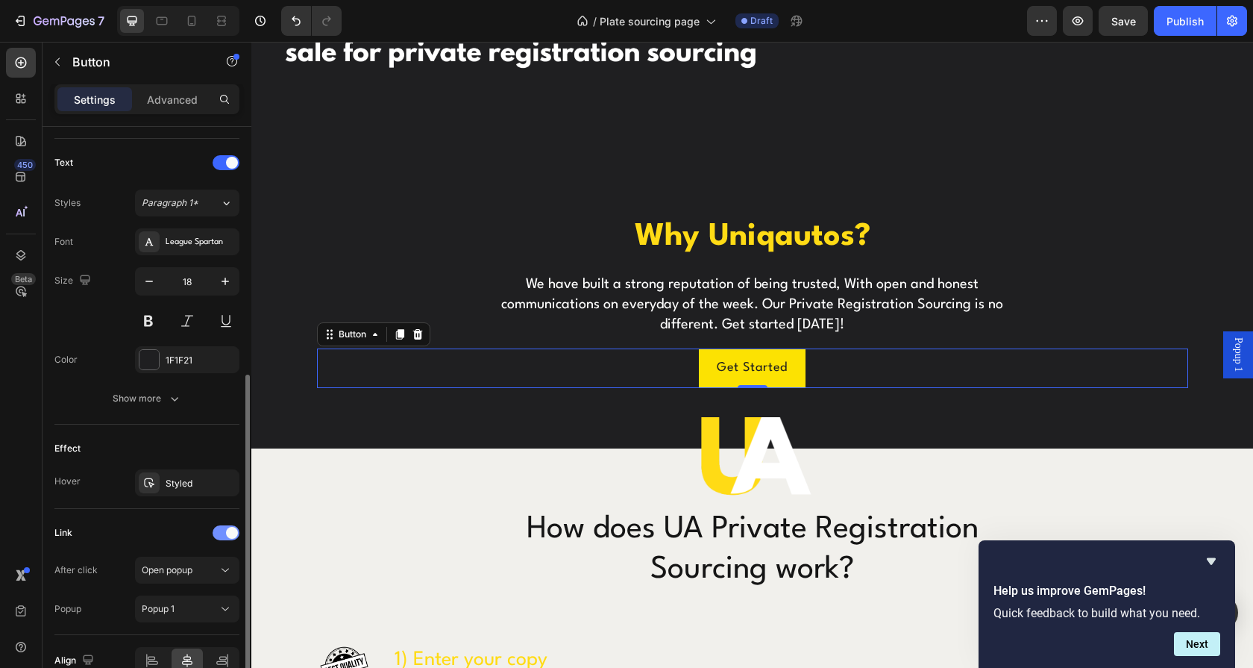
click at [216, 527] on div at bounding box center [226, 532] width 27 height 15
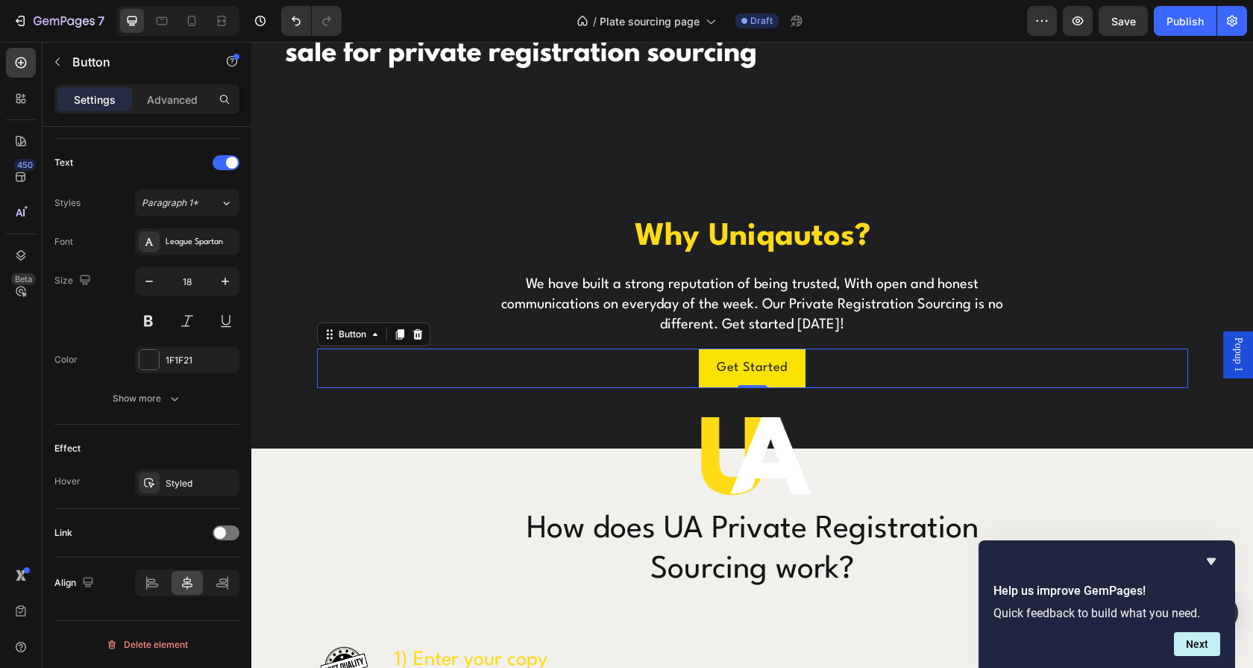
click at [1234, 354] on span "Popup 1" at bounding box center [1238, 354] width 15 height 34
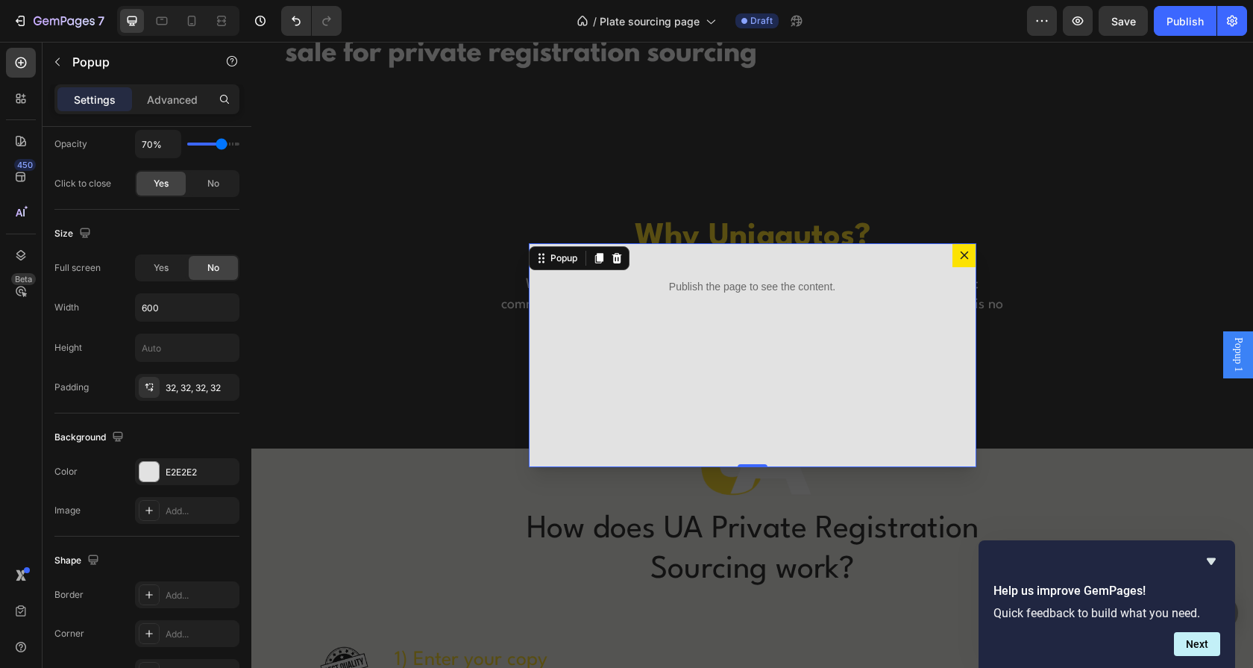
scroll to position [0, 0]
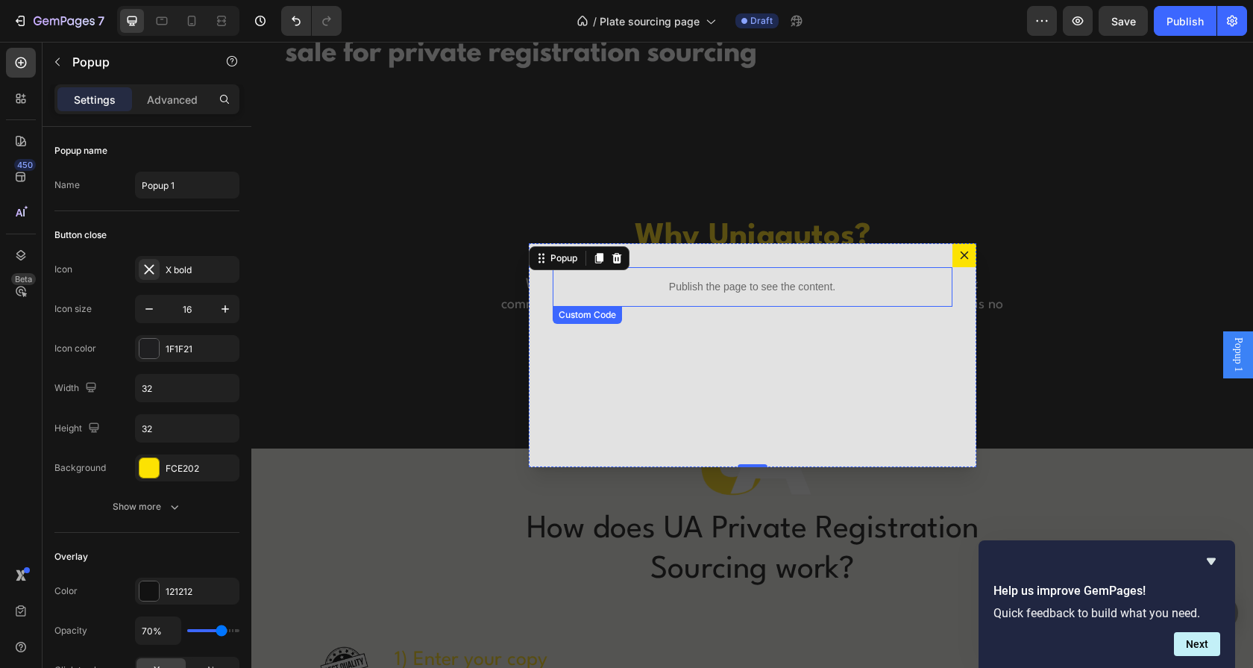
click at [624, 294] on p "Publish the page to see the content." at bounding box center [753, 287] width 400 height 16
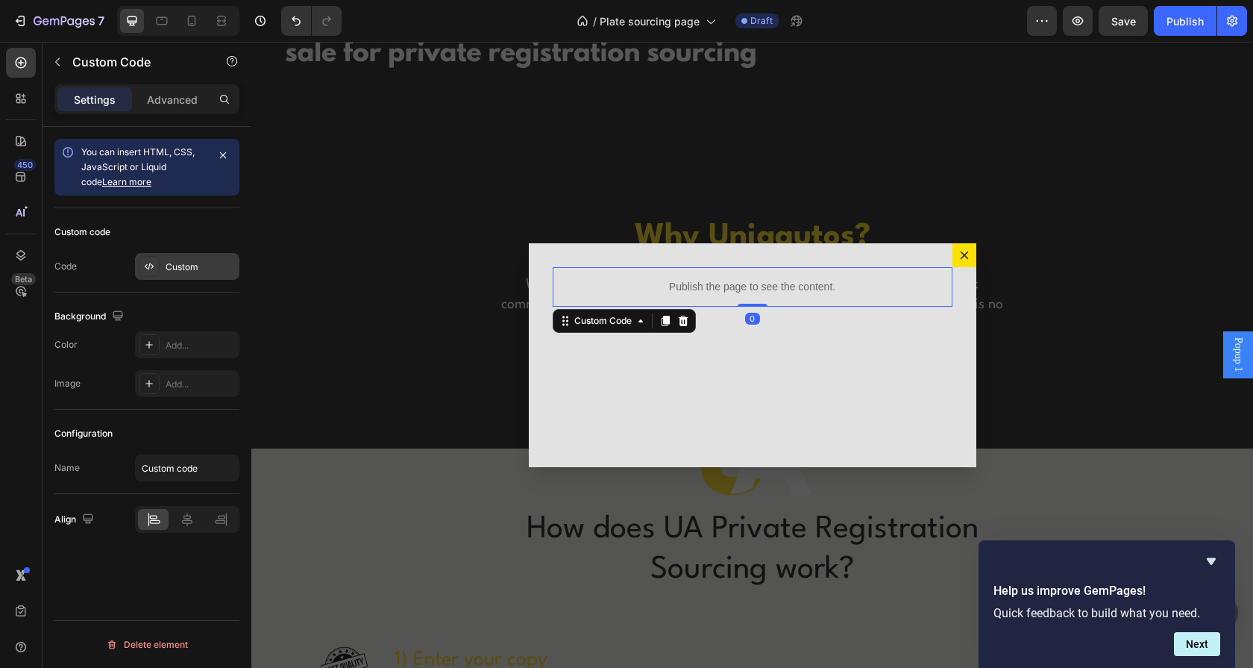
click at [166, 274] on div "Custom" at bounding box center [187, 266] width 104 height 27
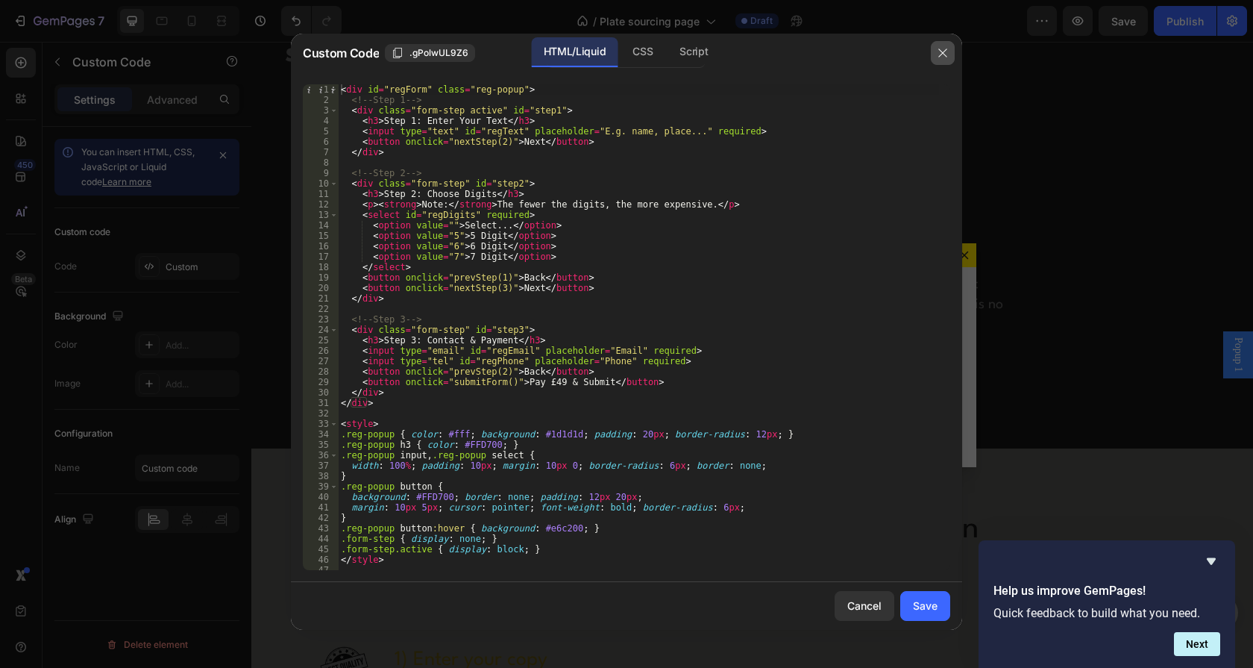
click at [944, 51] on icon "button" at bounding box center [942, 52] width 8 height 8
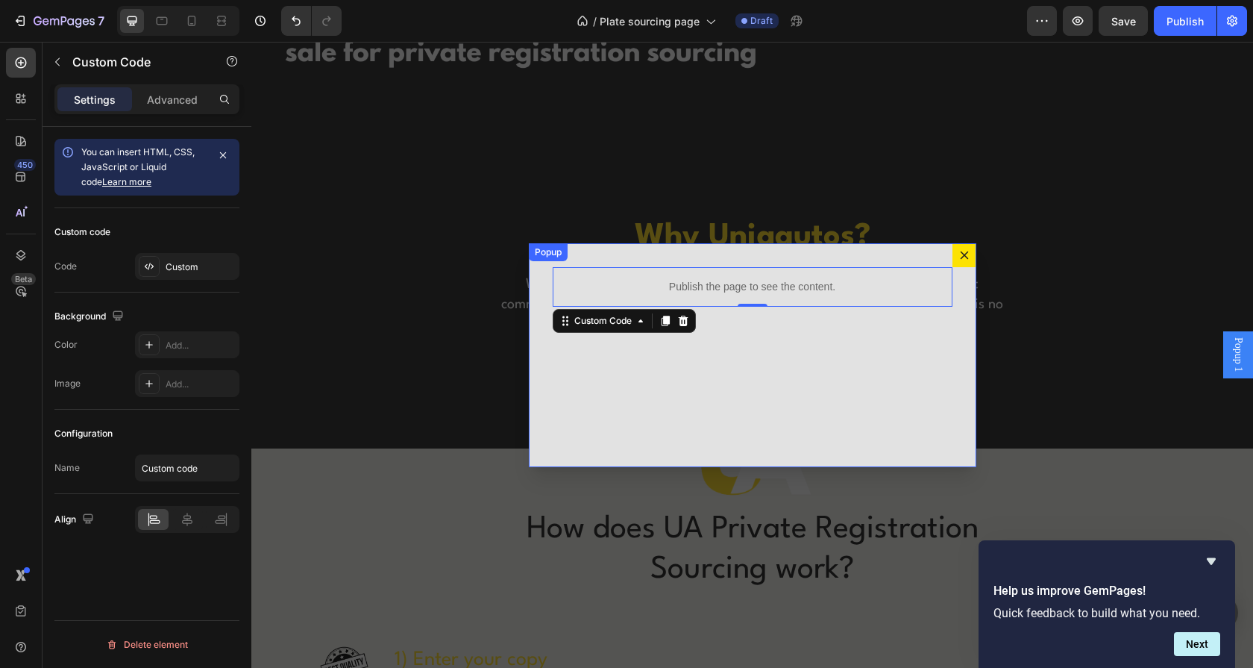
click at [753, 258] on div "Publish the page to see the content. Custom Code 0" at bounding box center [753, 355] width 448 height 224
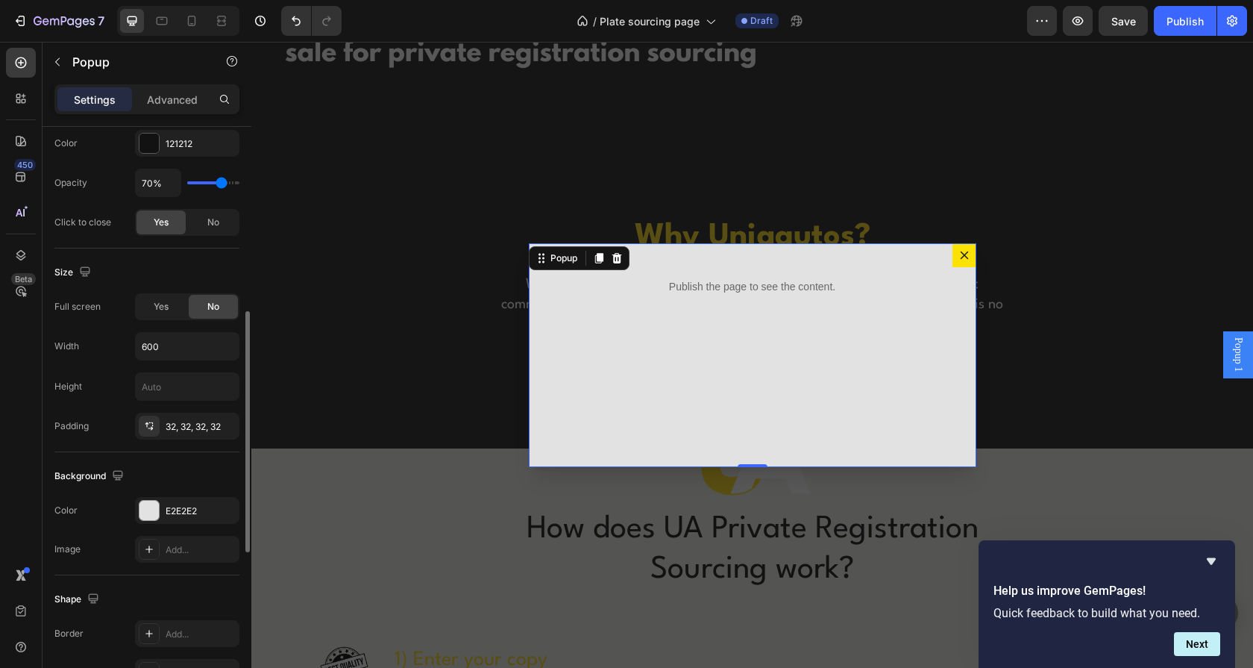
scroll to position [537, 0]
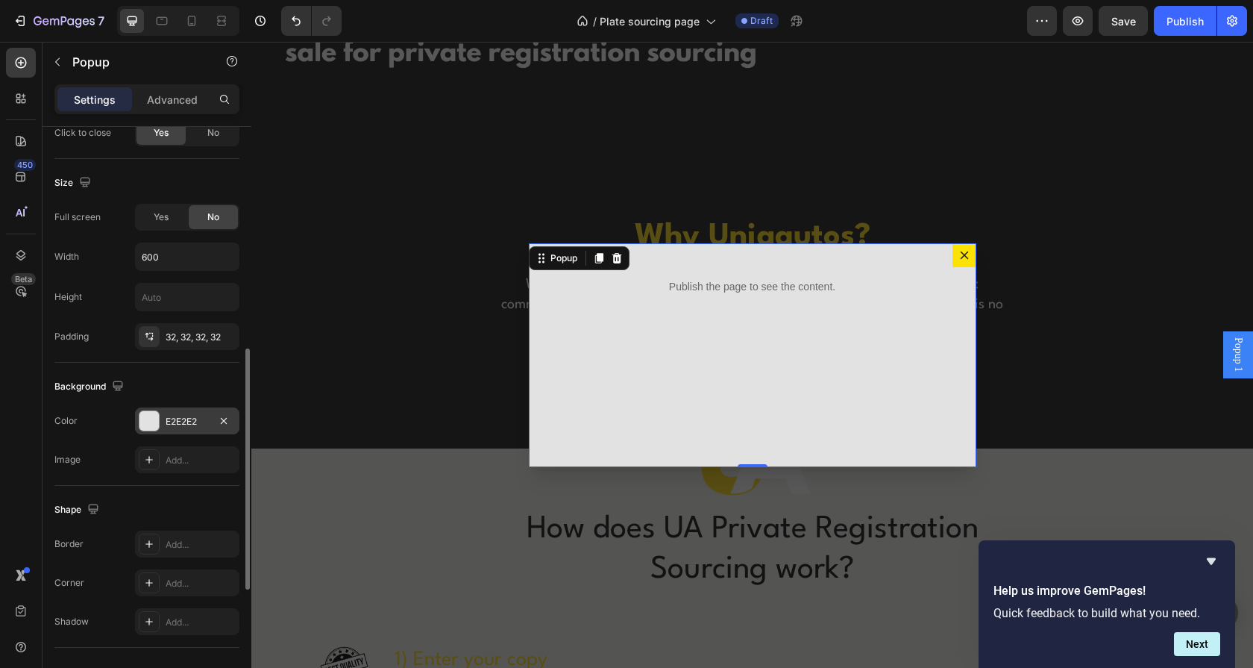
click at [150, 420] on div at bounding box center [148, 420] width 19 height 19
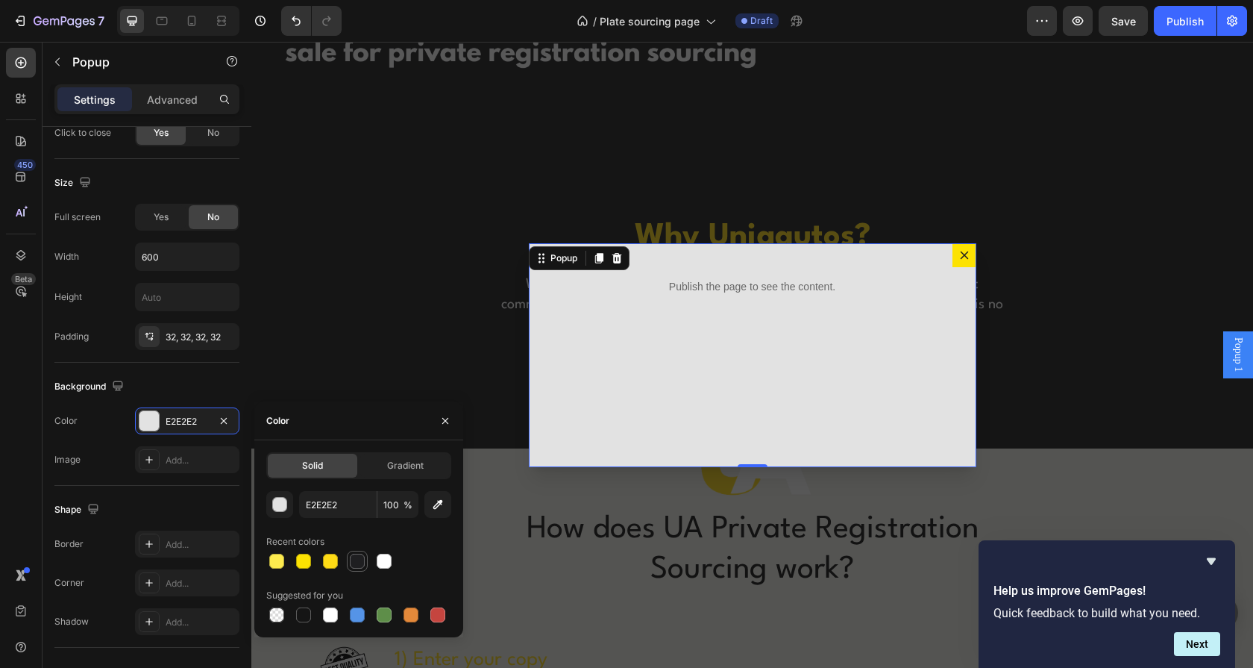
click at [357, 560] on div at bounding box center [357, 560] width 15 height 15
type input "1F1F21"
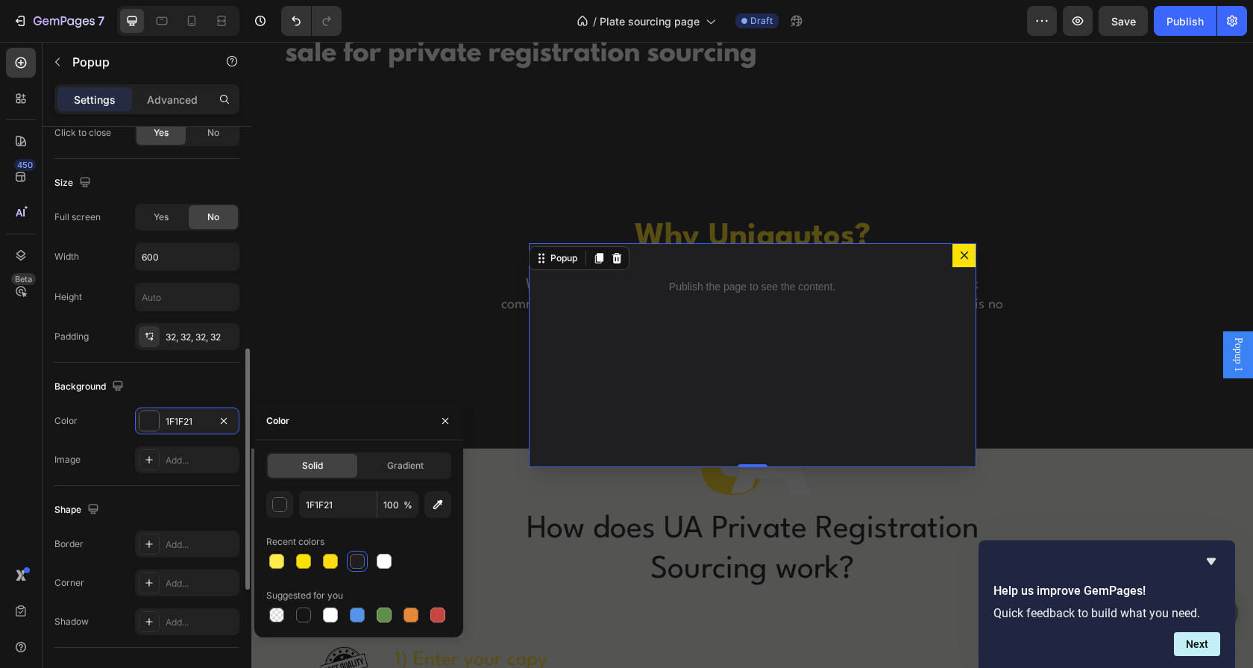
click at [215, 376] on div "Background" at bounding box center [146, 386] width 185 height 24
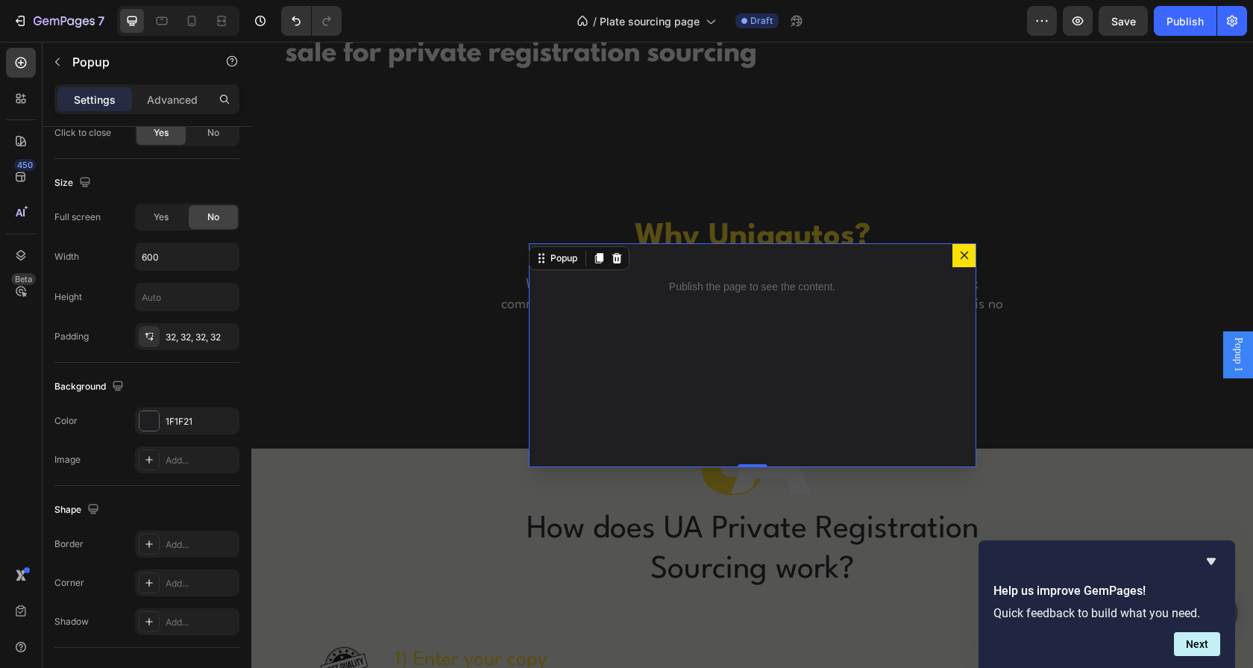
click at [963, 255] on icon "Dialog content" at bounding box center [964, 255] width 12 height 12
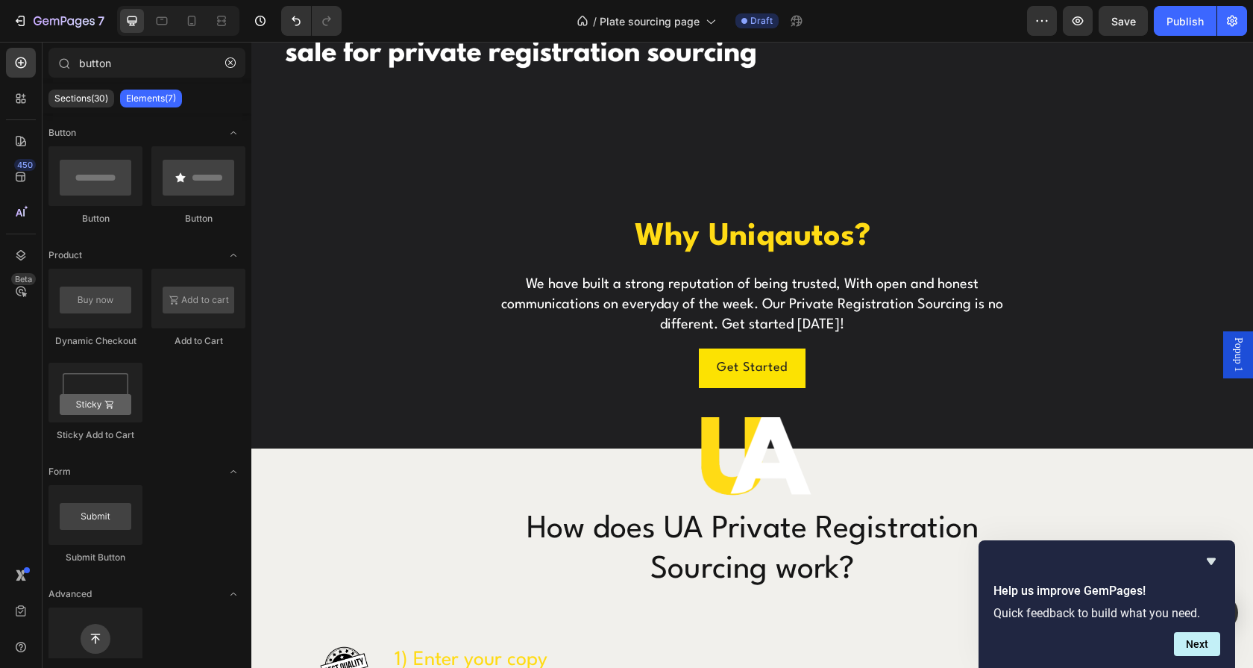
click at [1231, 357] on span "Popup 1" at bounding box center [1238, 354] width 15 height 34
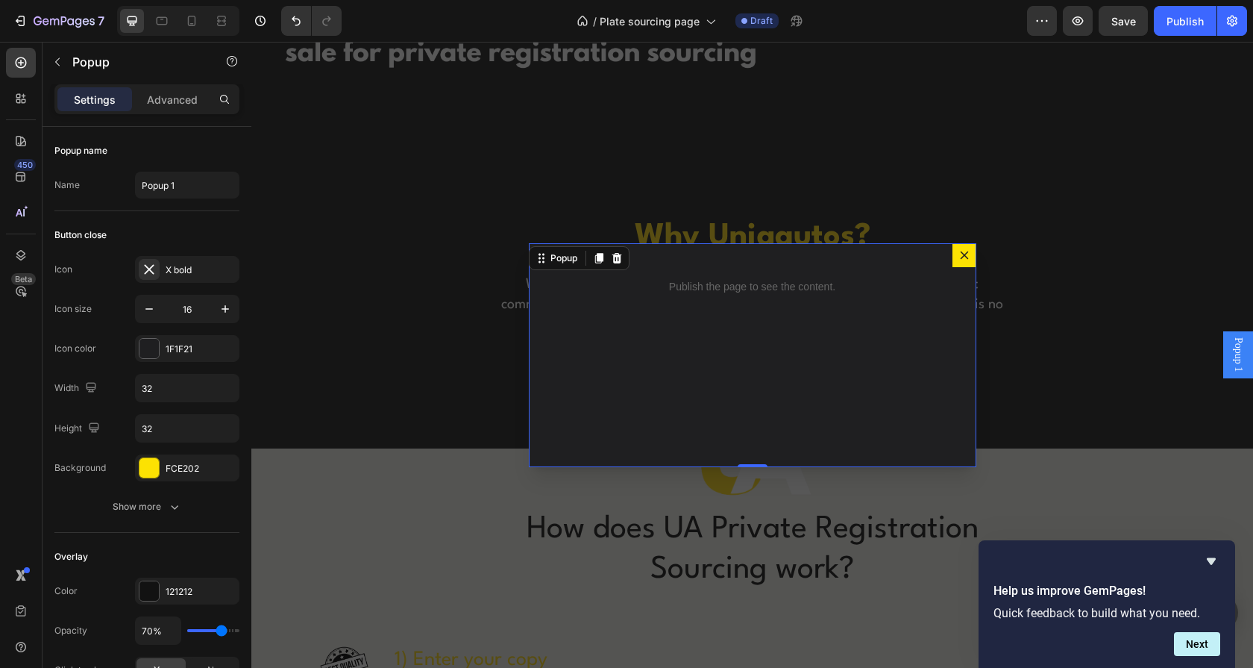
click at [958, 254] on icon "Dialog content" at bounding box center [964, 255] width 12 height 12
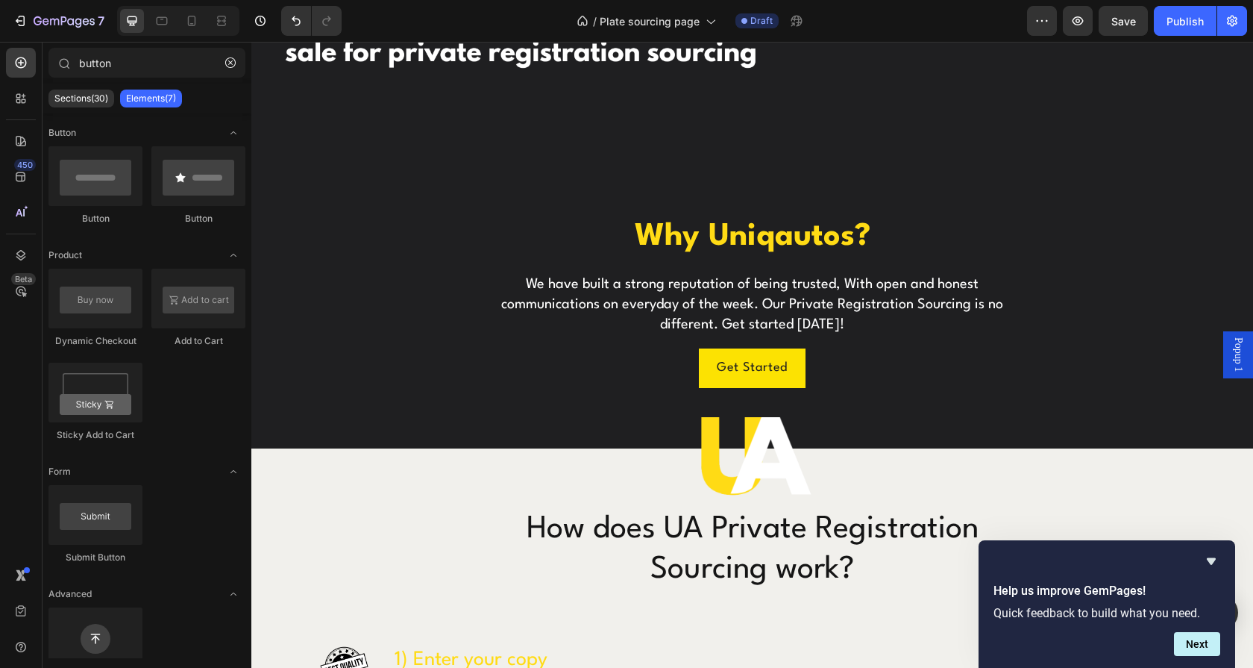
click at [1231, 351] on span "Popup 1" at bounding box center [1238, 354] width 15 height 34
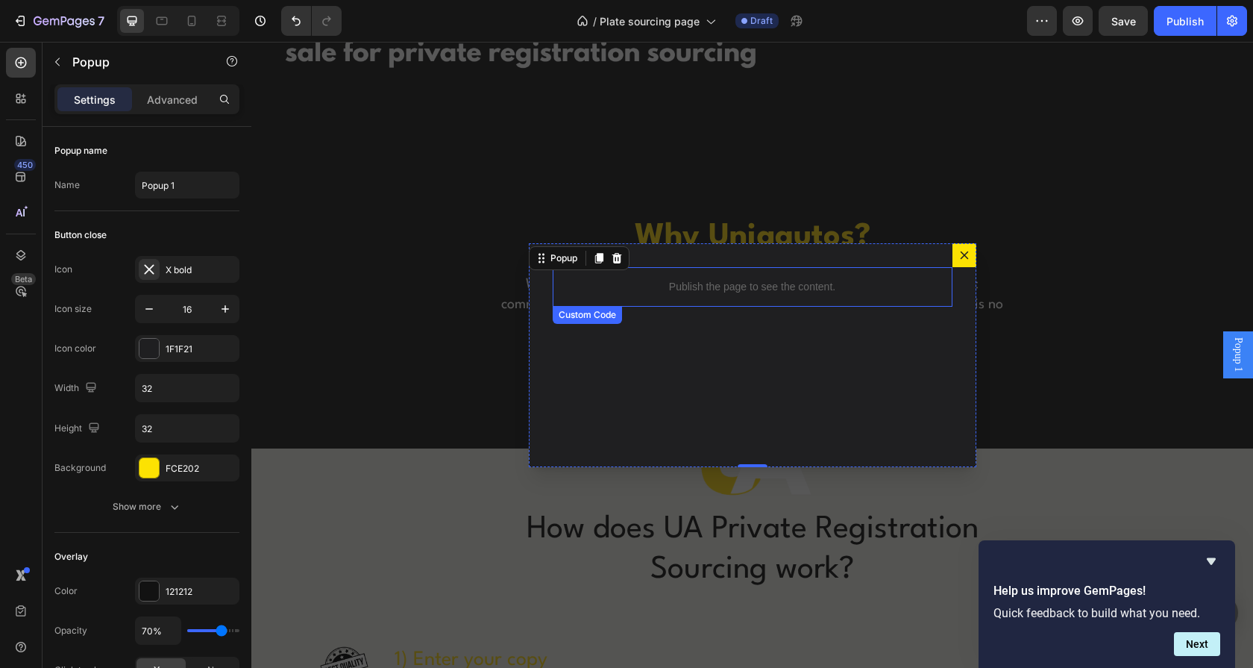
click at [765, 296] on div "Publish the page to see the content." at bounding box center [753, 287] width 400 height 40
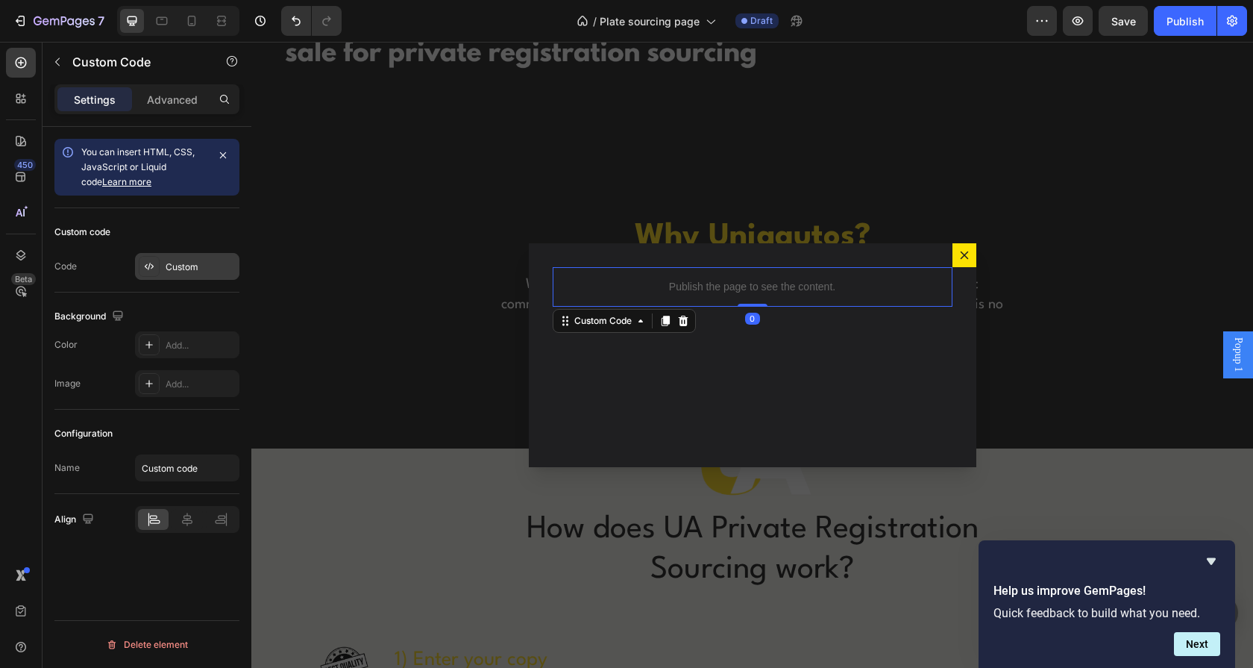
click at [190, 265] on div "Custom" at bounding box center [201, 266] width 70 height 13
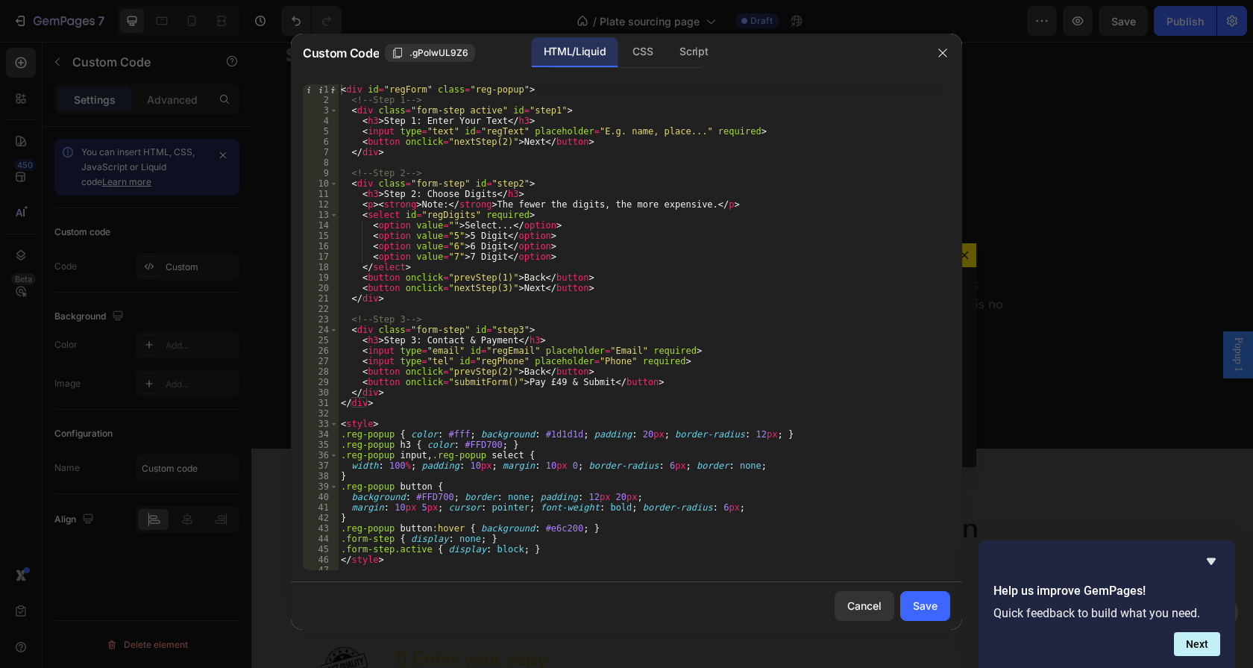
click at [644, 182] on div "< div id = "regForm" class = "reg-popup" > <!-- Step 1 --> < div class = "form-…" at bounding box center [638, 337] width 601 height 506
type textarea "</script>"
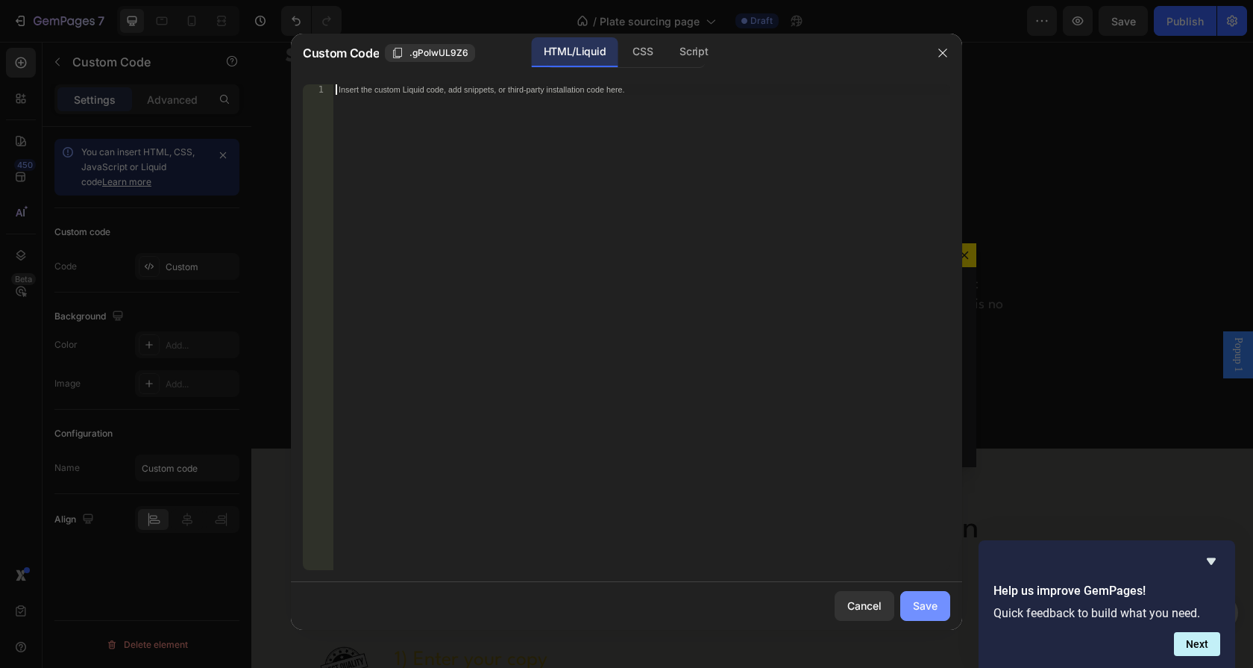
click at [945, 597] on button "Save" at bounding box center [925, 606] width 50 height 30
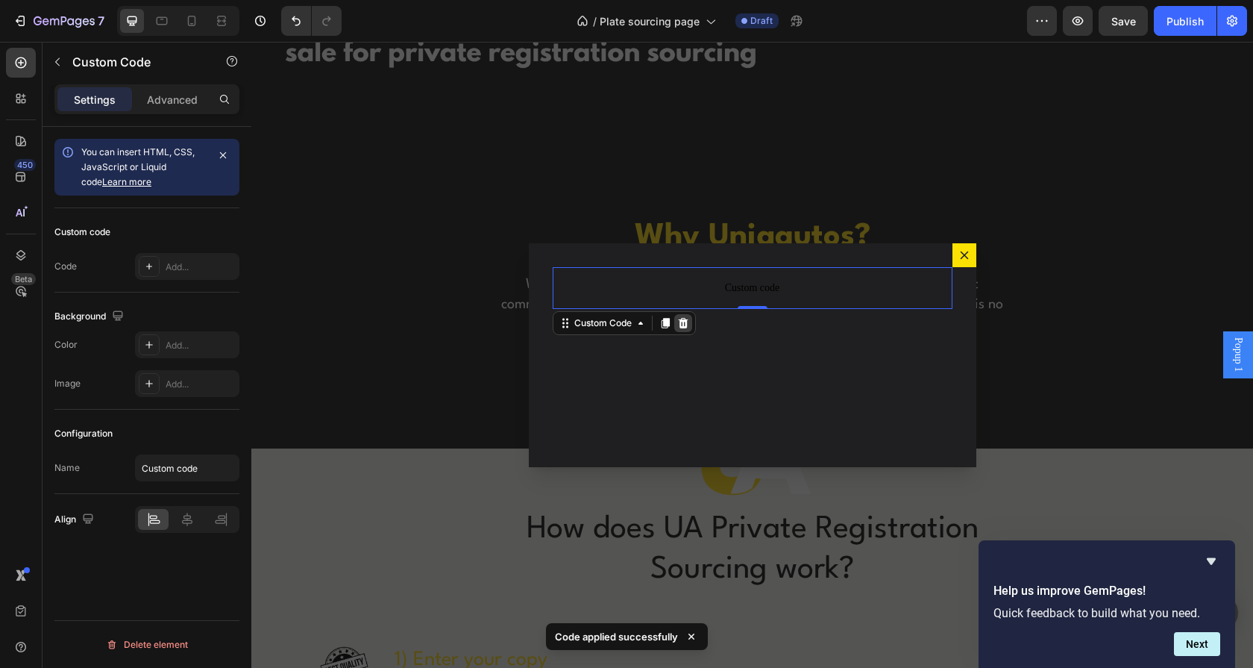
click at [677, 324] on icon "Dialog body" at bounding box center [683, 323] width 12 height 12
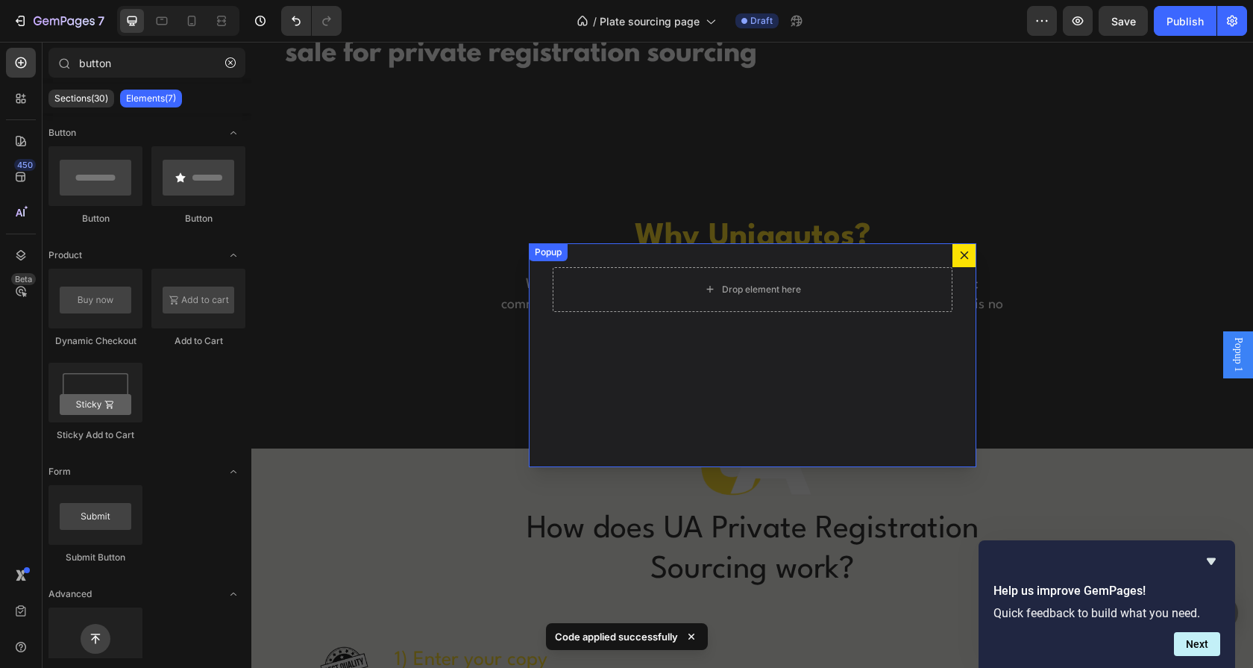
click at [958, 259] on icon "Dialog content" at bounding box center [964, 255] width 12 height 12
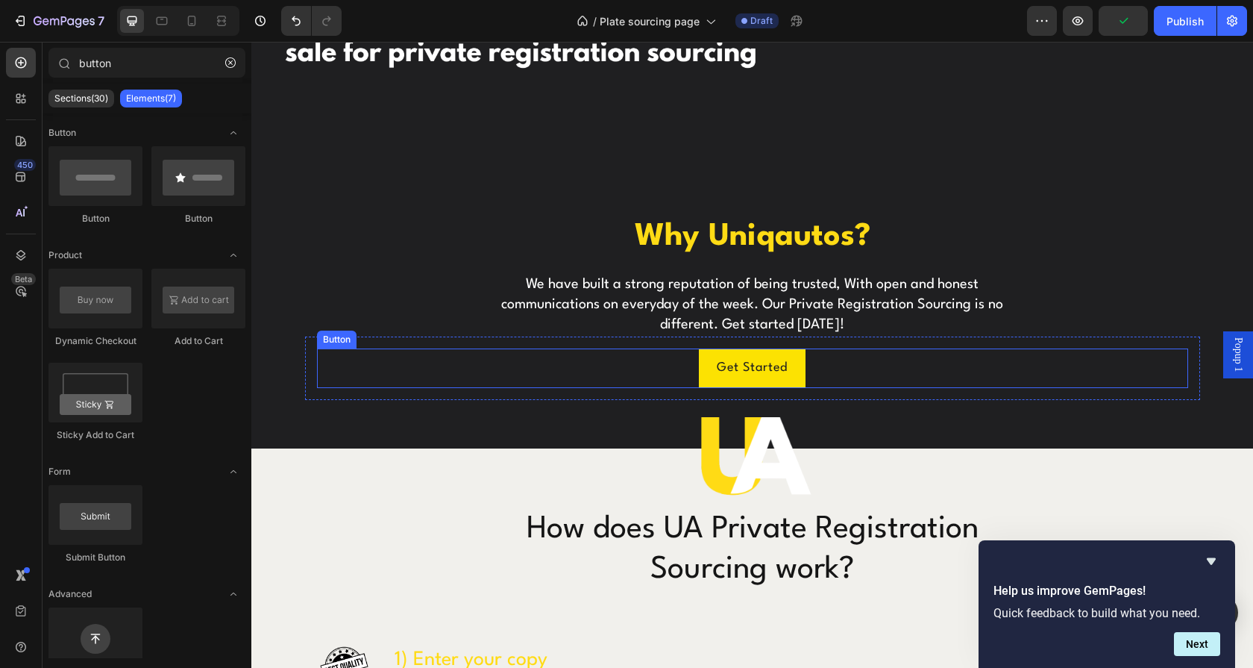
click at [803, 368] on div "Get Started Button" at bounding box center [752, 368] width 871 height 40
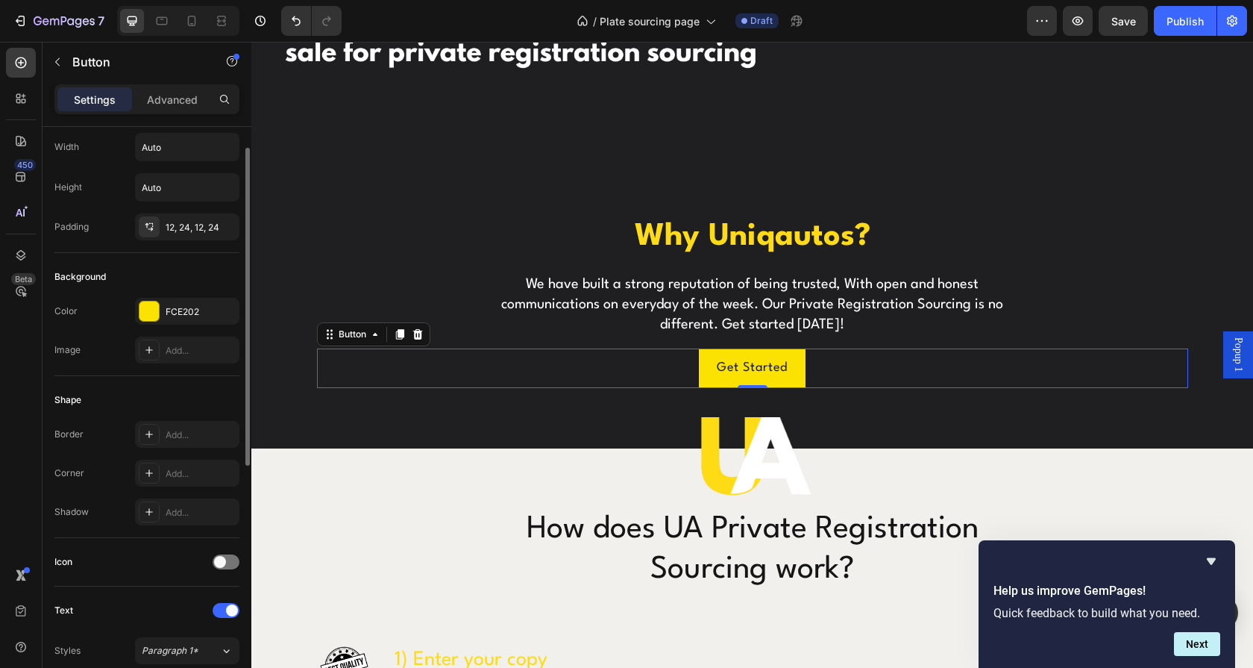
scroll to position [0, 0]
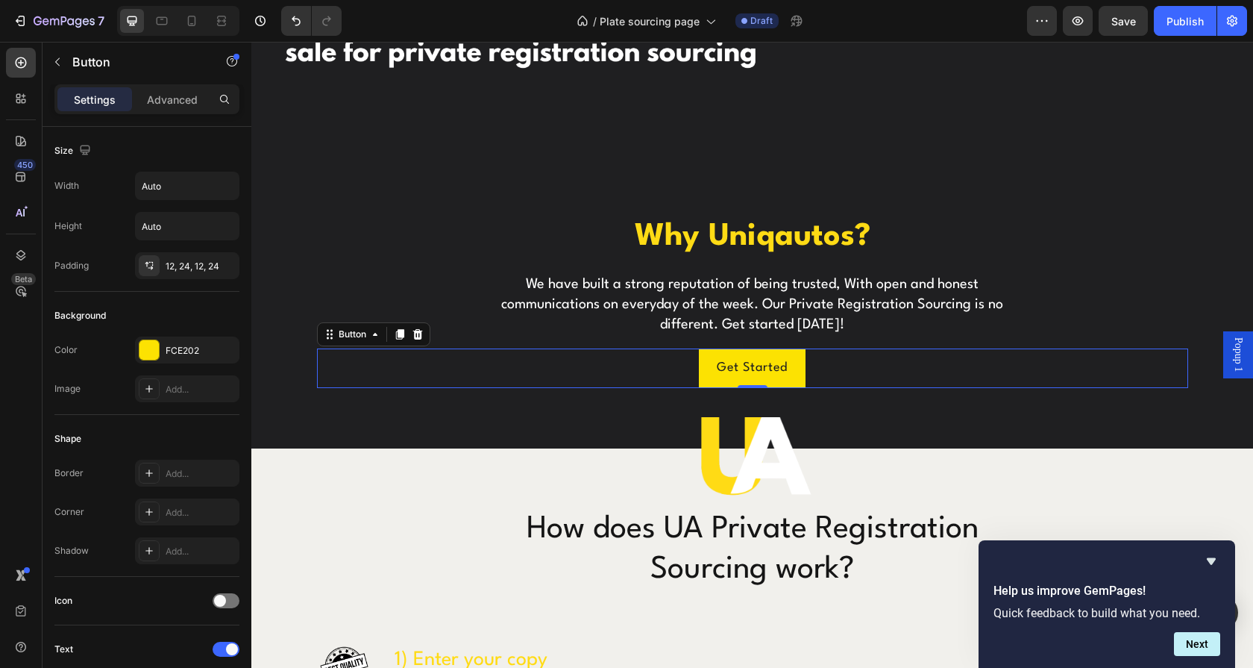
click at [1231, 363] on span "Popup 1" at bounding box center [1238, 354] width 15 height 34
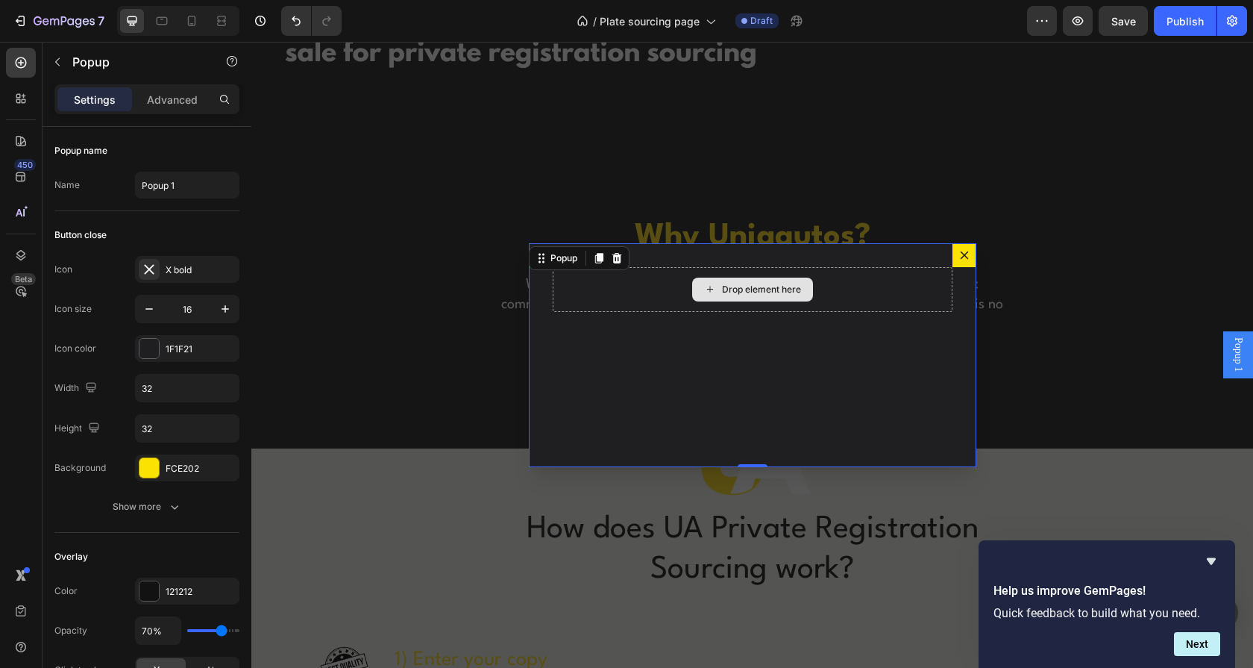
click at [770, 295] on div "Drop element here" at bounding box center [752, 289] width 121 height 24
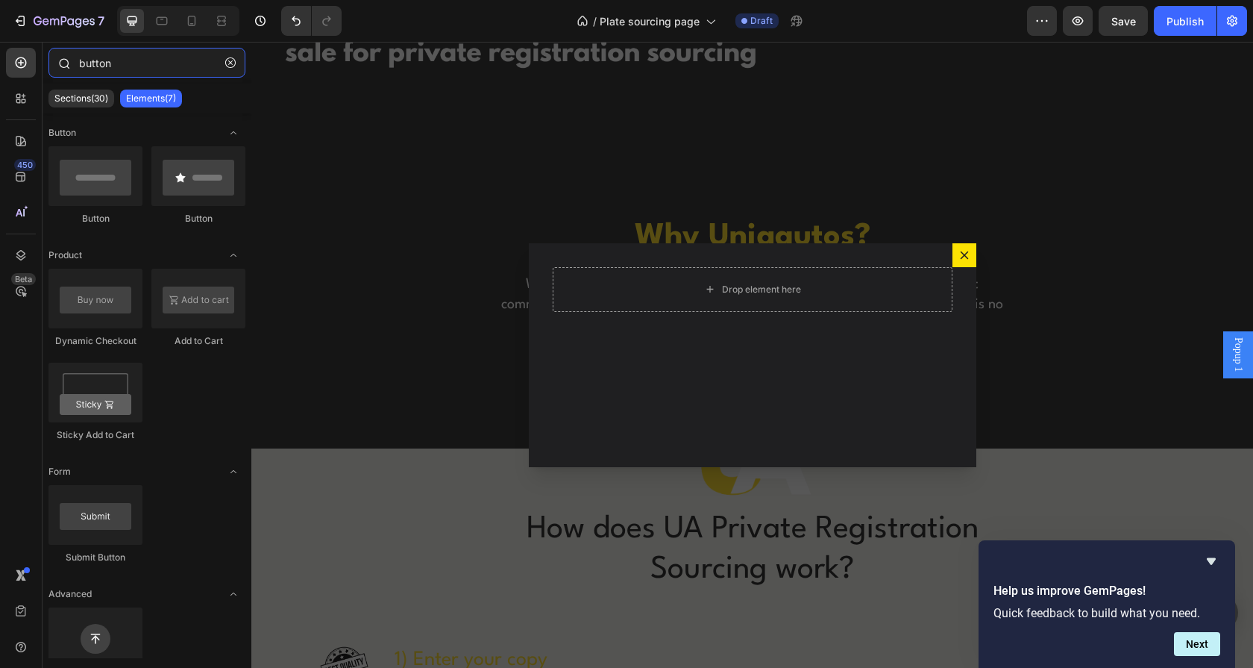
click at [125, 57] on input "button" at bounding box center [146, 63] width 197 height 30
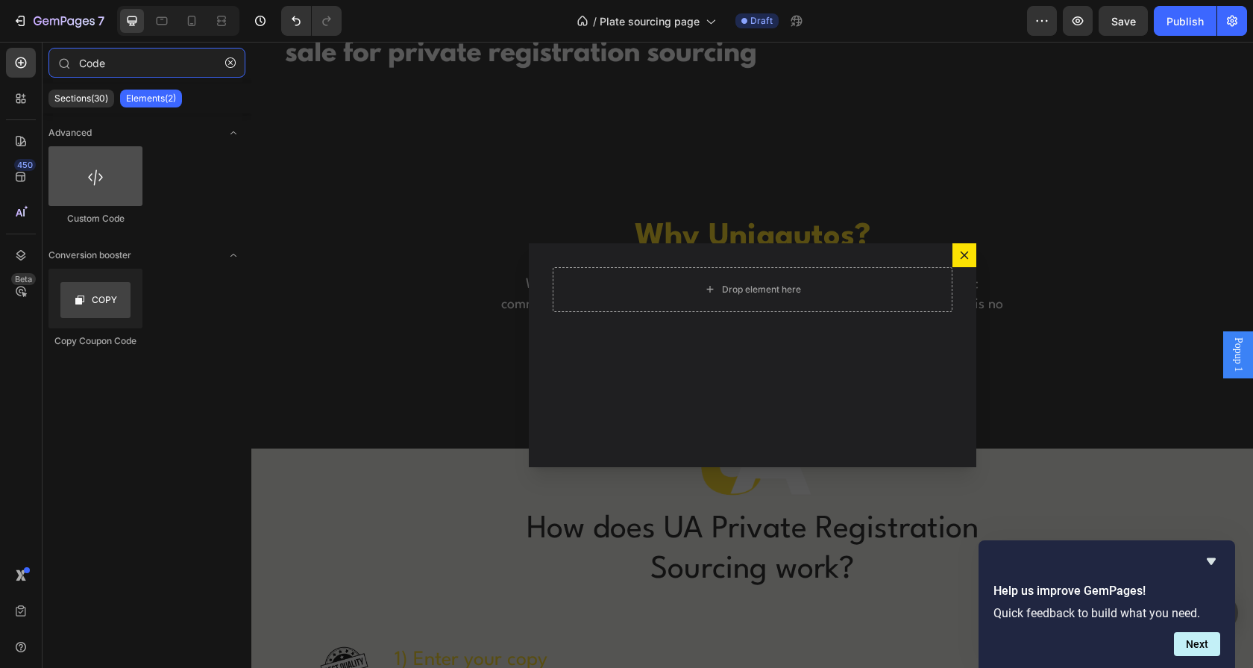
type input "Code"
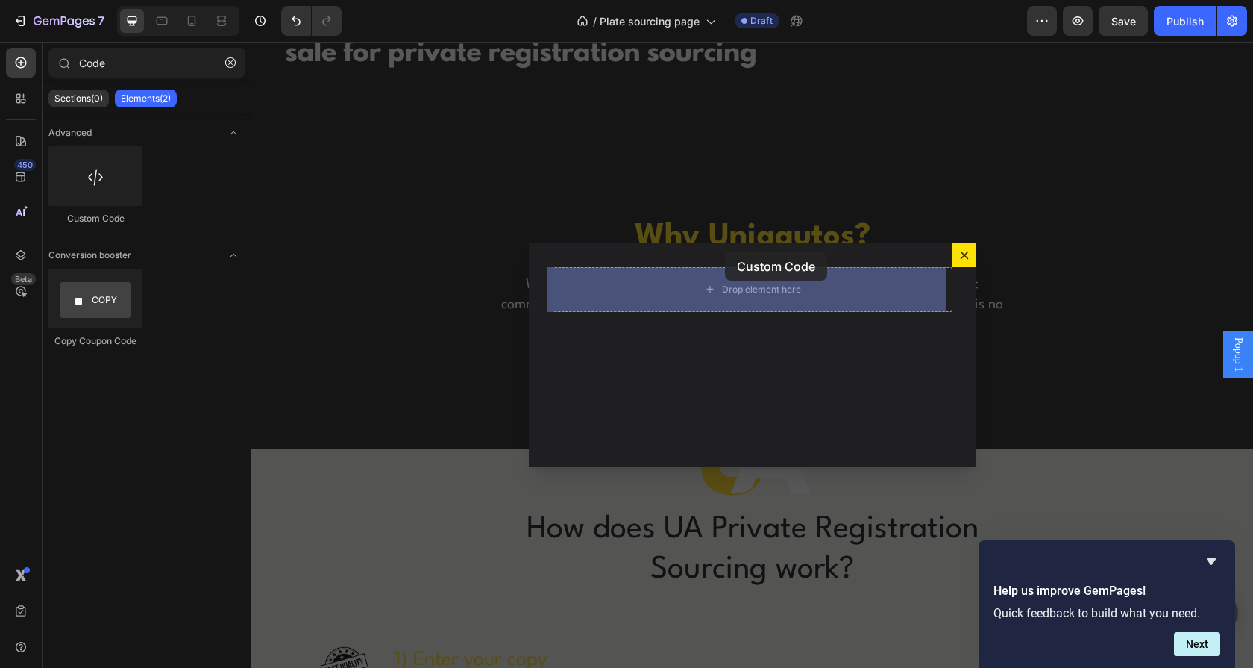
drag, startPoint x: 715, startPoint y: 245, endPoint x: 725, endPoint y: 253, distance: 12.2
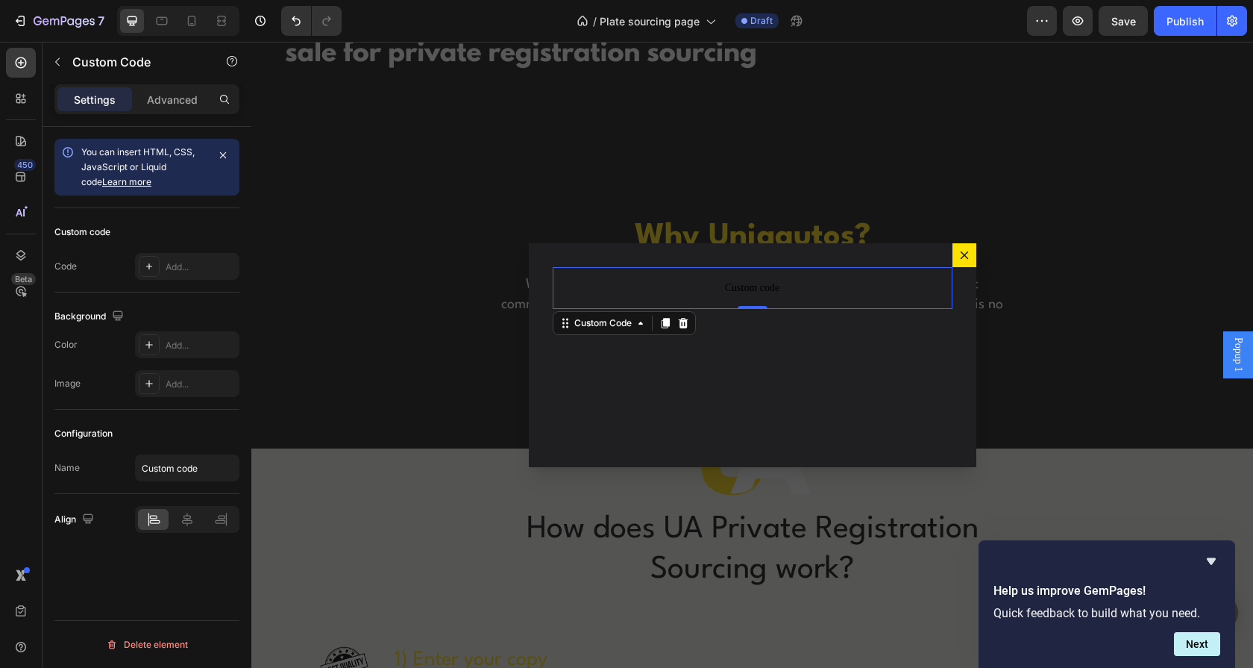
click at [763, 282] on span "Custom code" at bounding box center [753, 288] width 400 height 18
click at [167, 263] on div "Add..." at bounding box center [201, 266] width 70 height 13
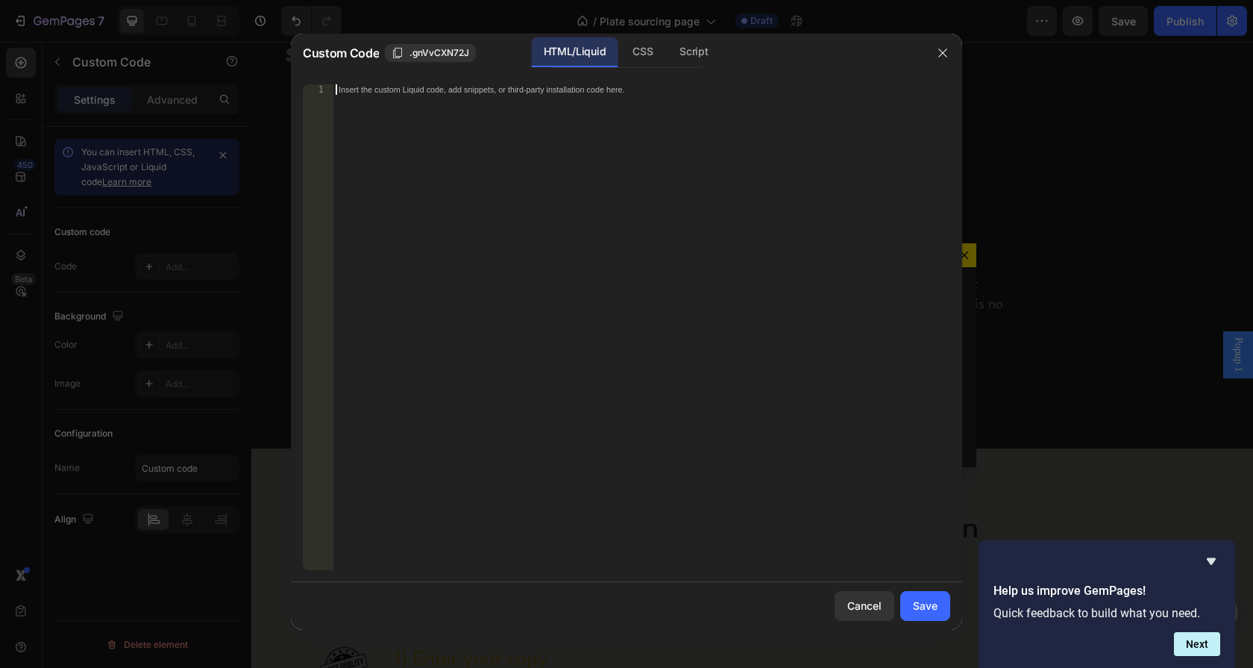
click at [703, 251] on div "Insert the custom Liquid code, add snippets, or third-party installation code h…" at bounding box center [642, 337] width 618 height 506
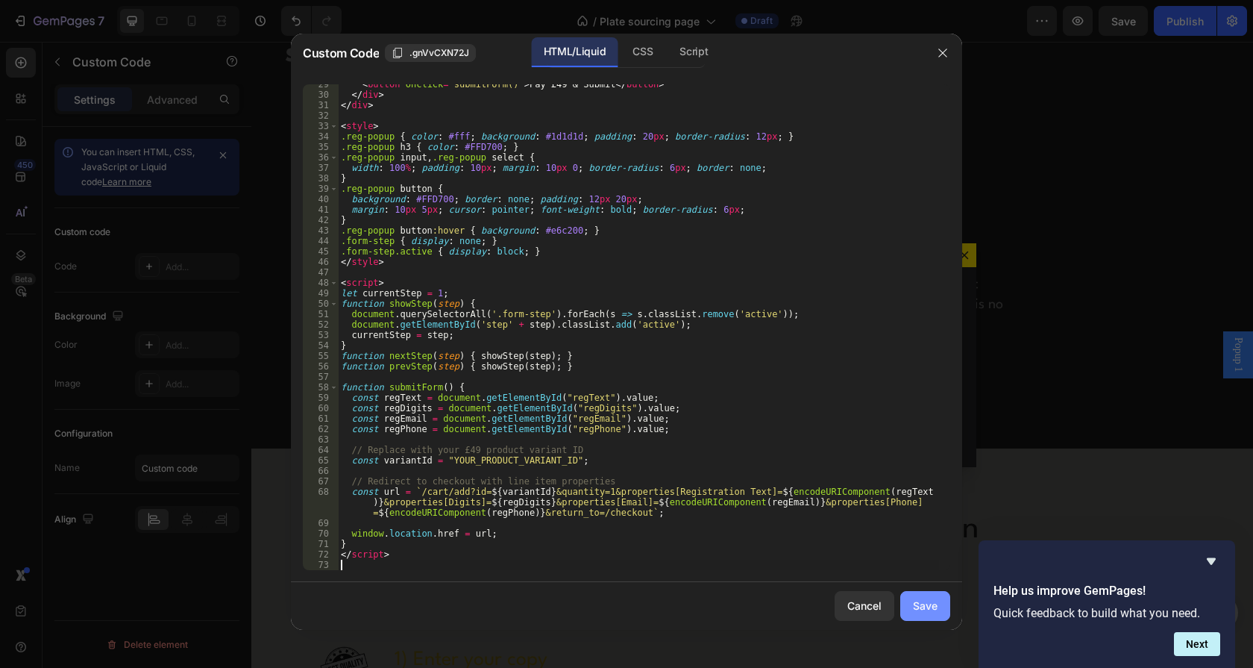
click at [917, 596] on button "Save" at bounding box center [925, 606] width 50 height 30
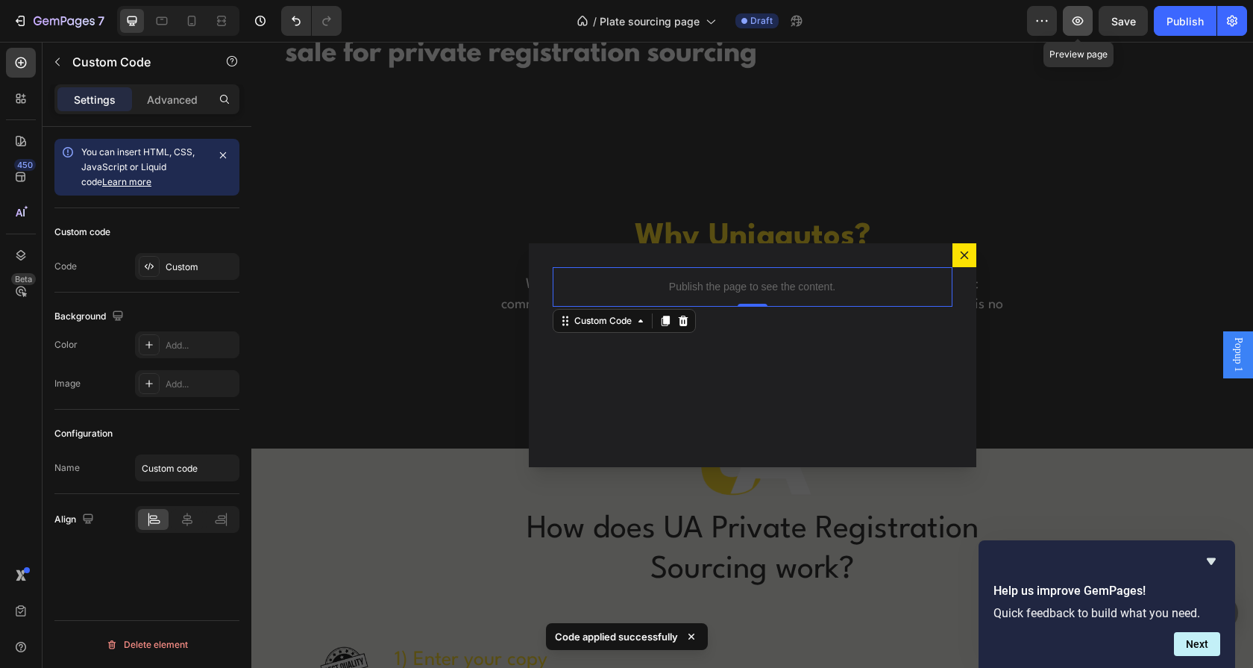
click at [1081, 14] on icon "button" at bounding box center [1077, 20] width 15 height 15
click at [729, 295] on div "Publish the page to see the content." at bounding box center [753, 287] width 400 height 40
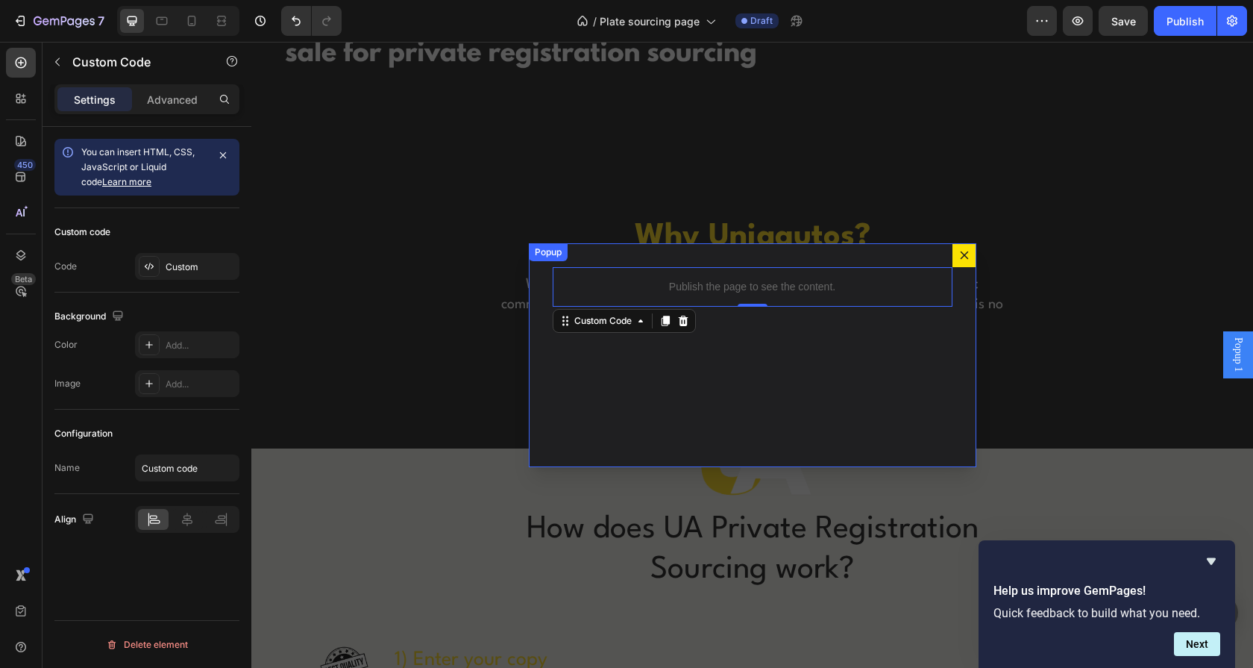
click at [953, 247] on button "Dialog content" at bounding box center [965, 255] width 24 height 24
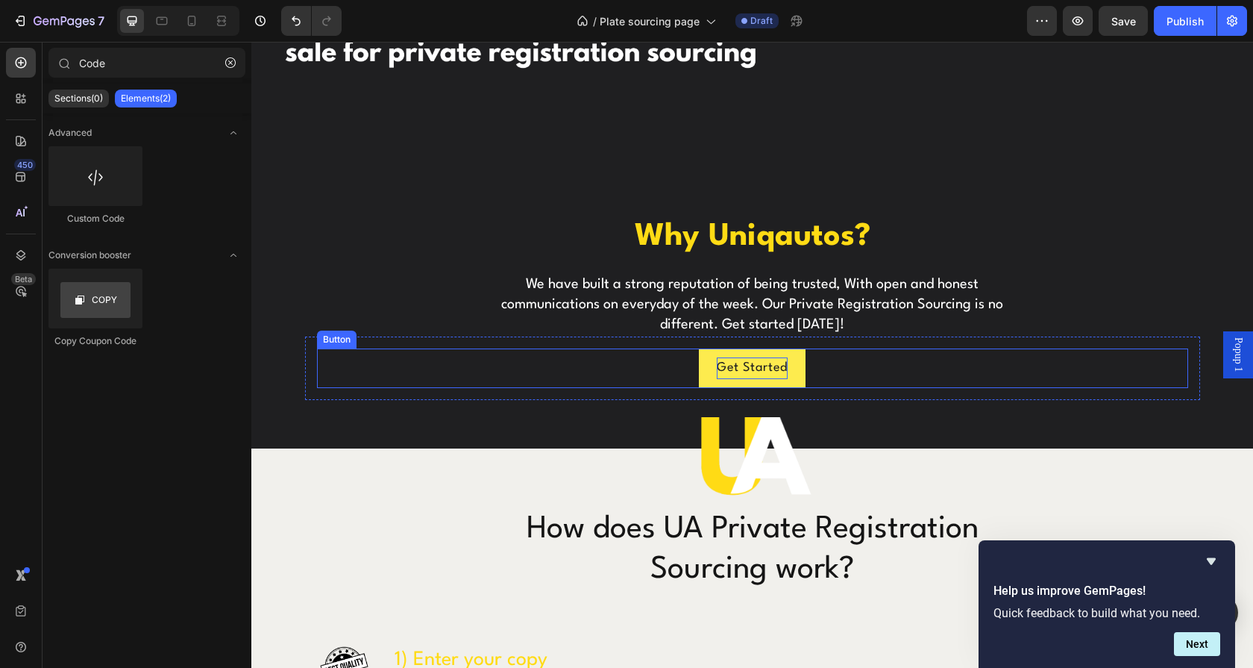
click at [764, 370] on p "Get Started" at bounding box center [752, 368] width 71 height 22
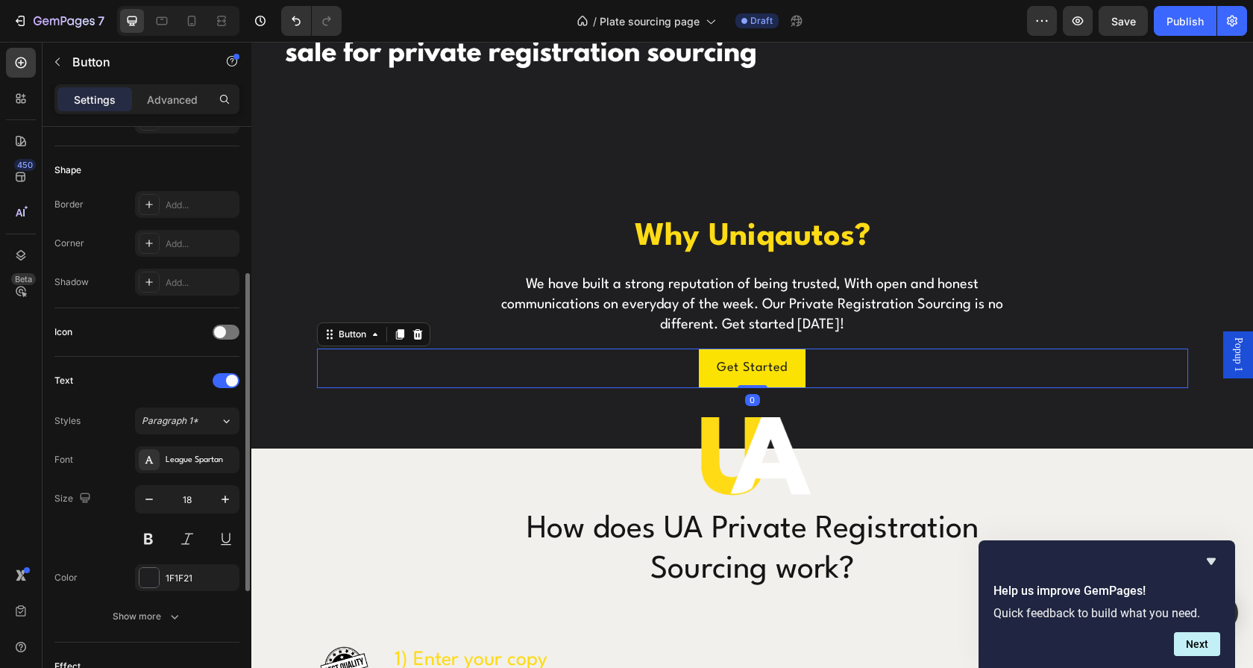
scroll to position [486, 0]
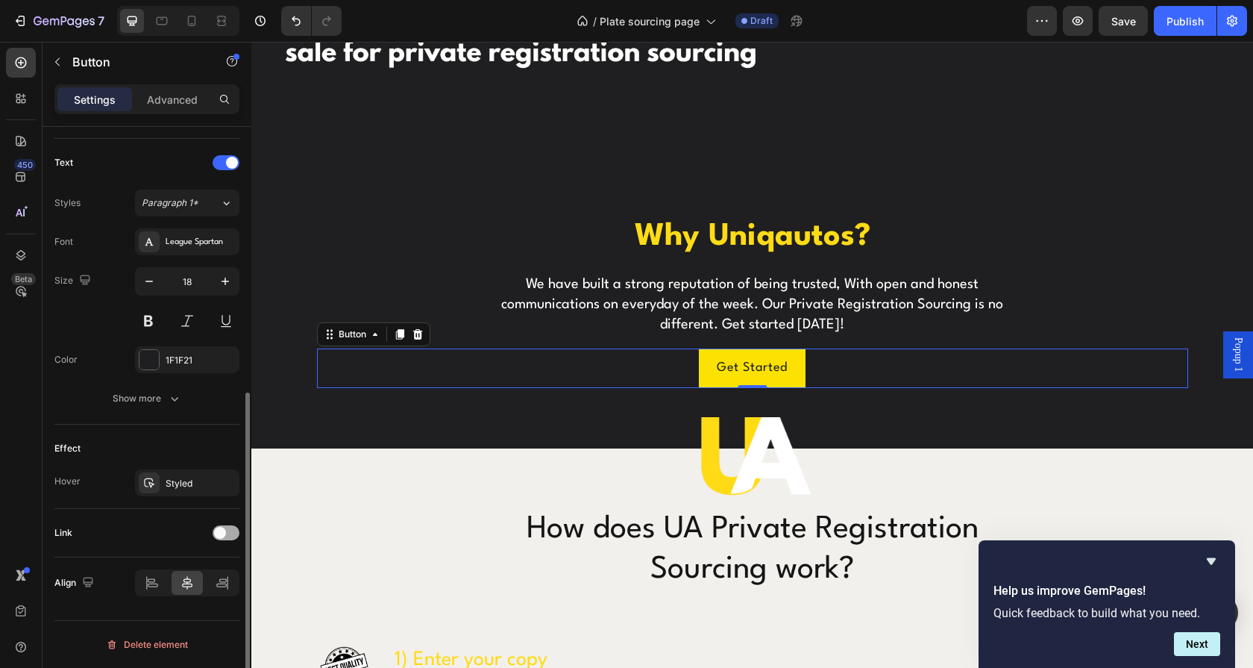
click at [217, 527] on span at bounding box center [220, 533] width 12 height 12
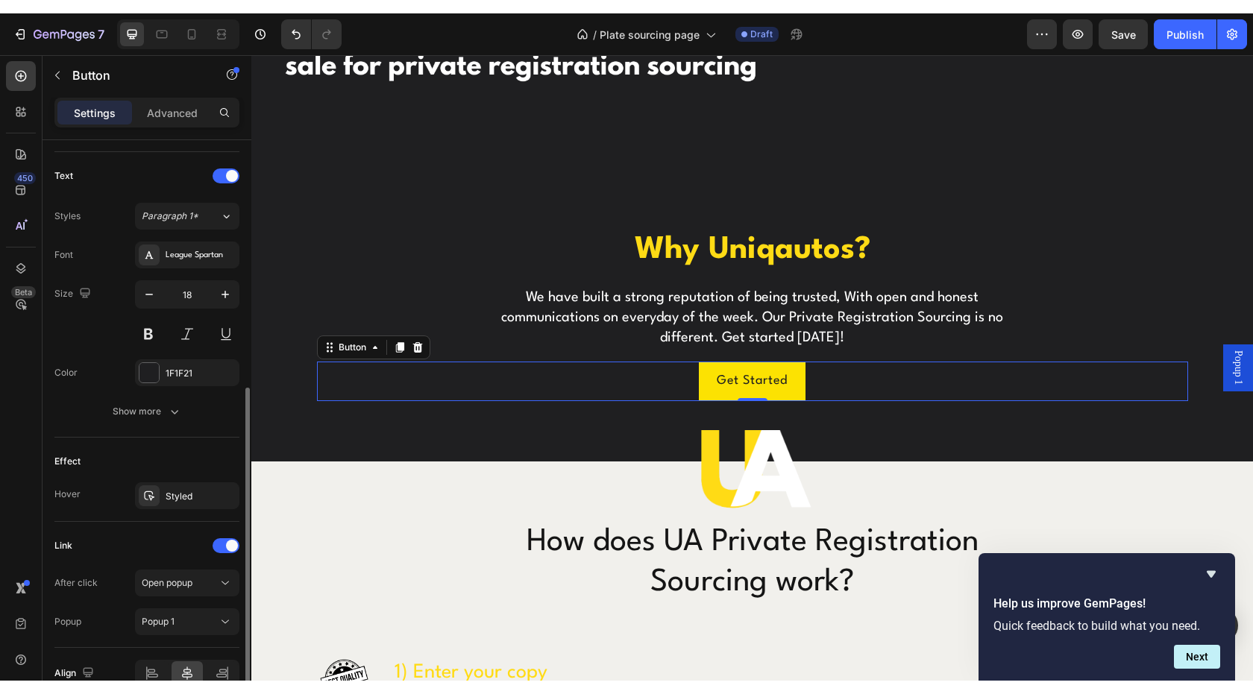
scroll to position [564, 0]
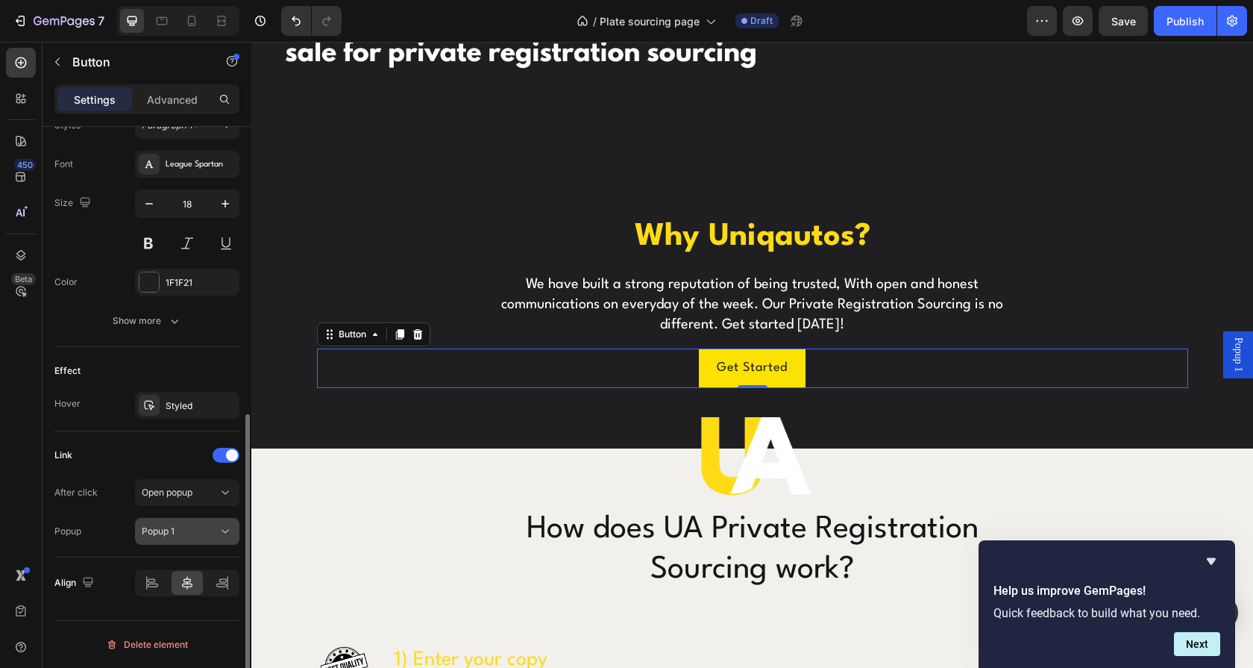
click at [183, 540] on button "Popup 1" at bounding box center [187, 531] width 104 height 27
click at [187, 533] on div "Popup 1" at bounding box center [180, 530] width 76 height 13
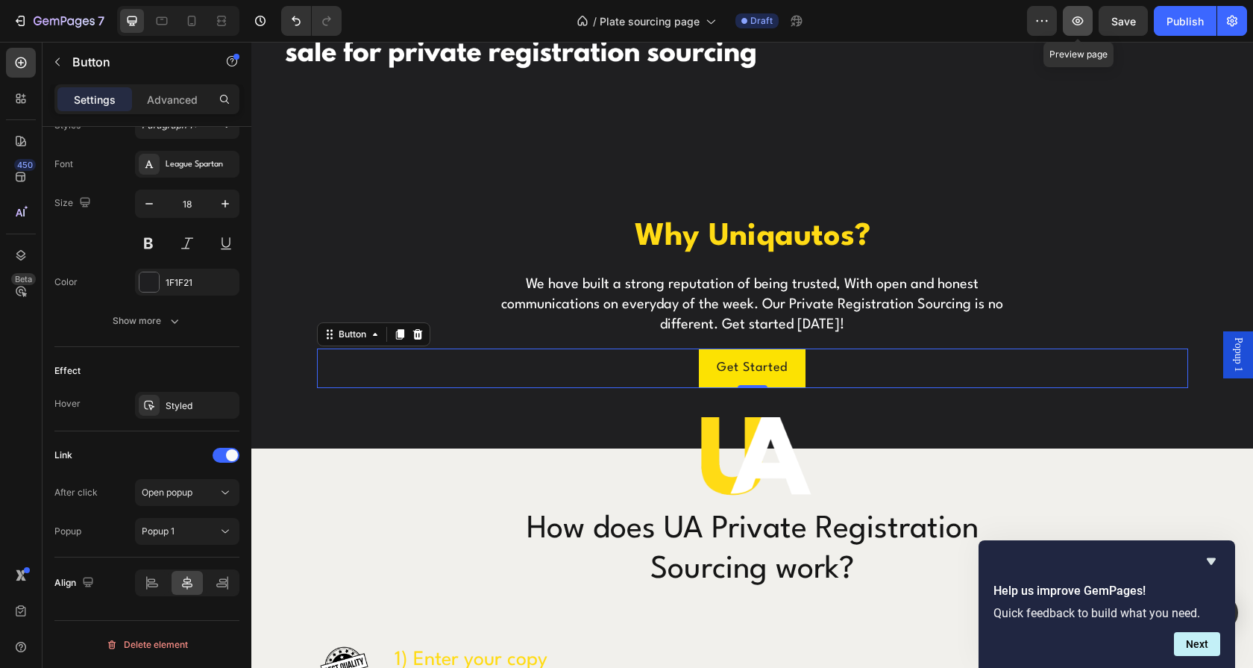
click at [1089, 25] on button "button" at bounding box center [1078, 21] width 30 height 30
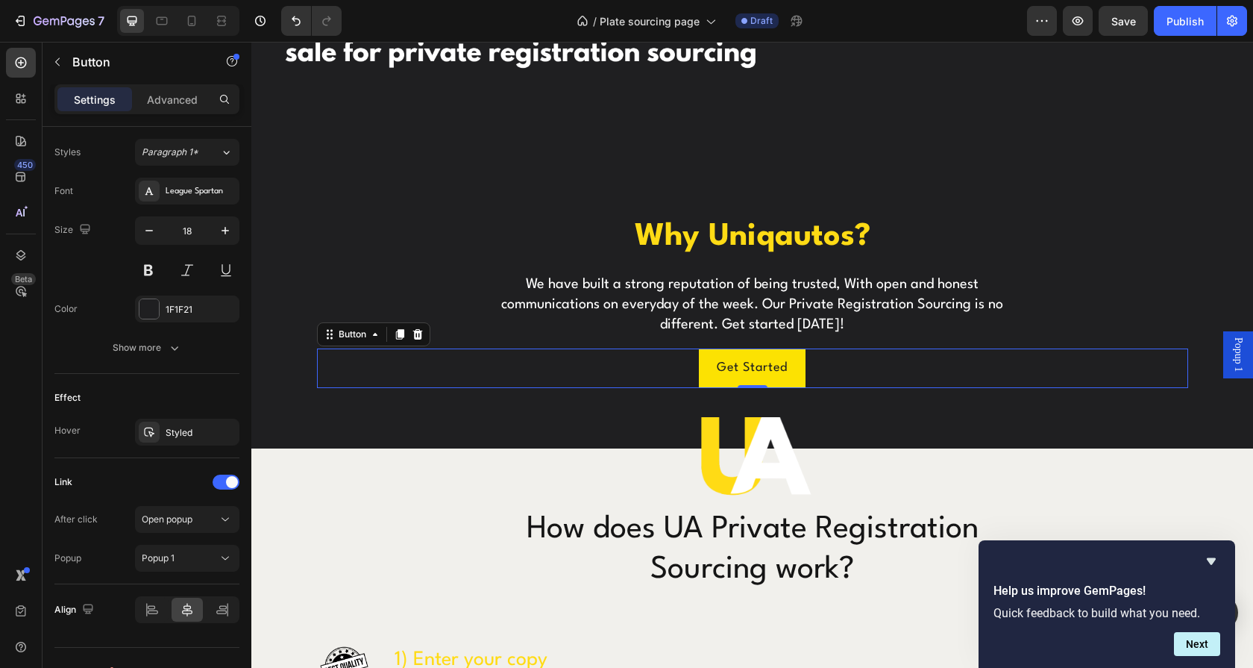
click at [1231, 365] on span "Popup 1" at bounding box center [1238, 354] width 15 height 34
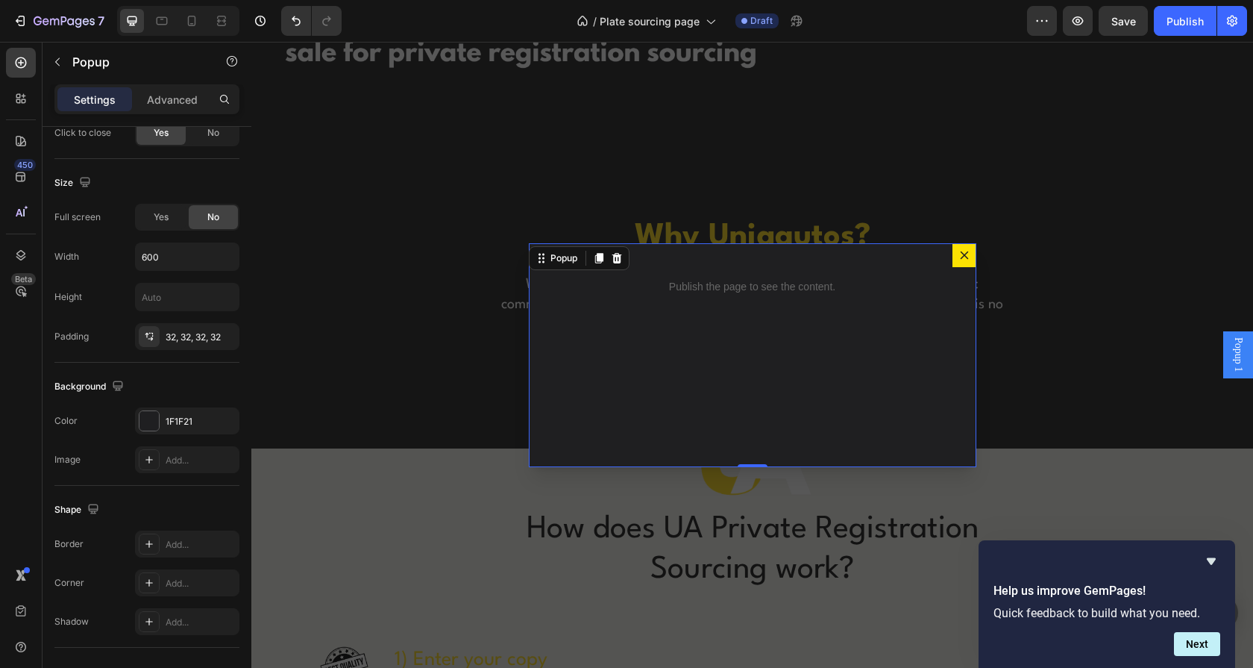
scroll to position [0, 0]
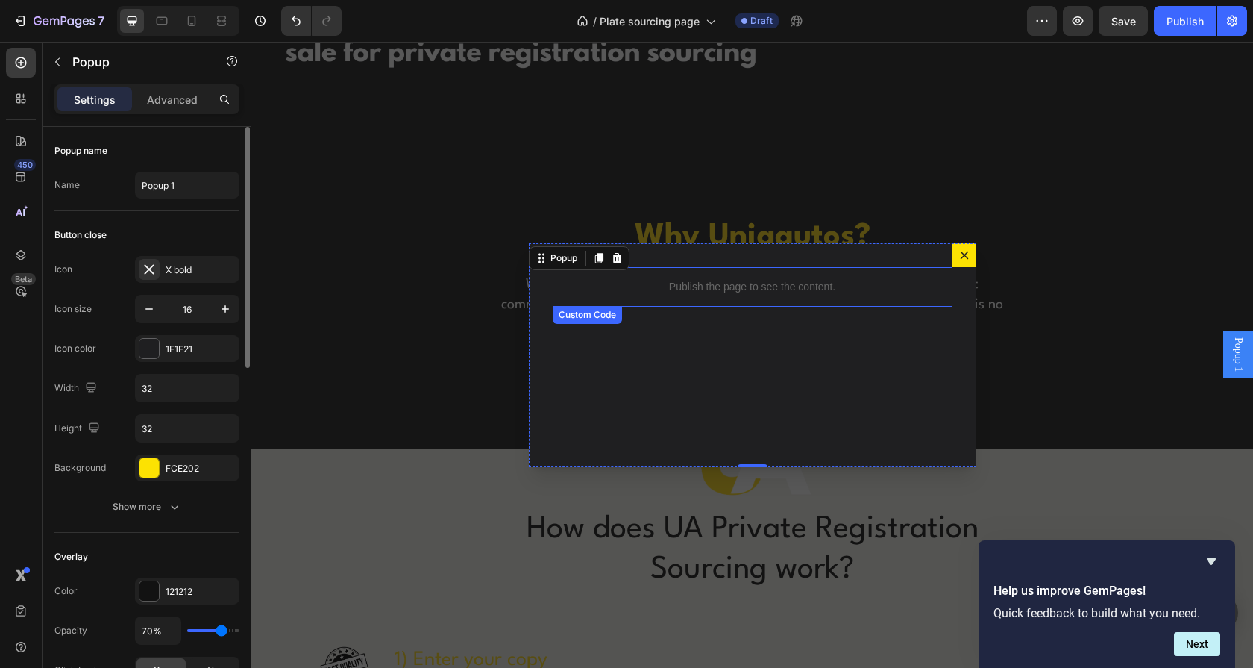
click at [730, 300] on div "Publish the page to see the content." at bounding box center [753, 287] width 400 height 40
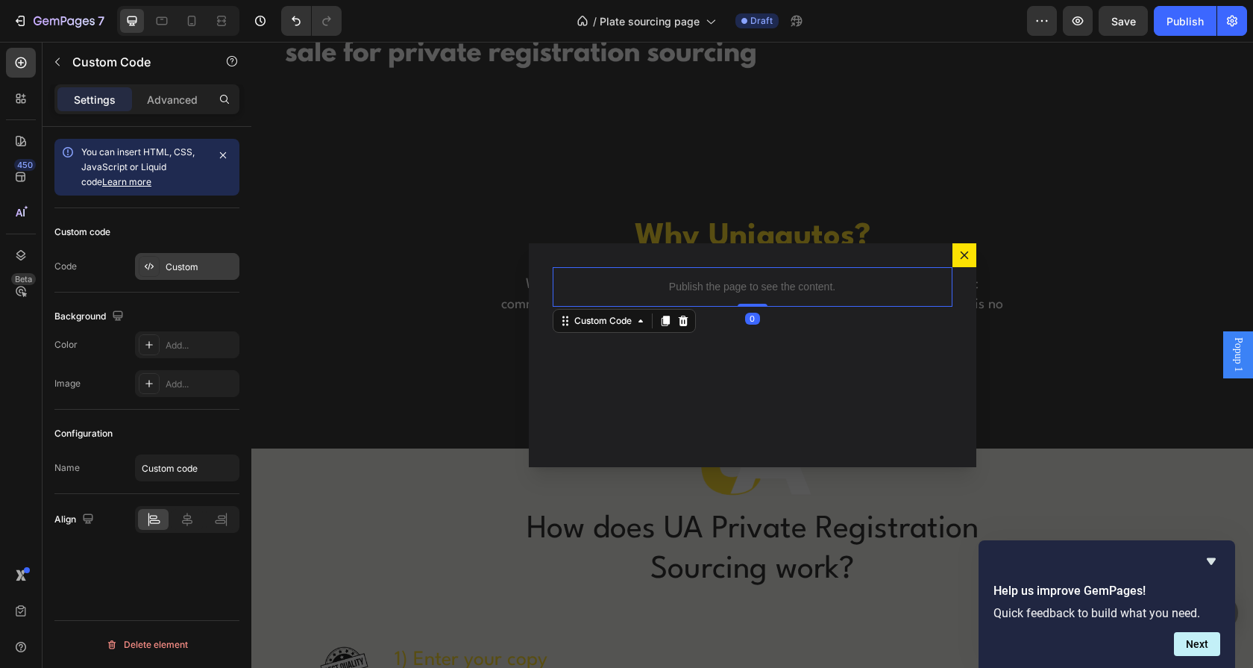
click at [160, 257] on div "Custom" at bounding box center [187, 266] width 104 height 27
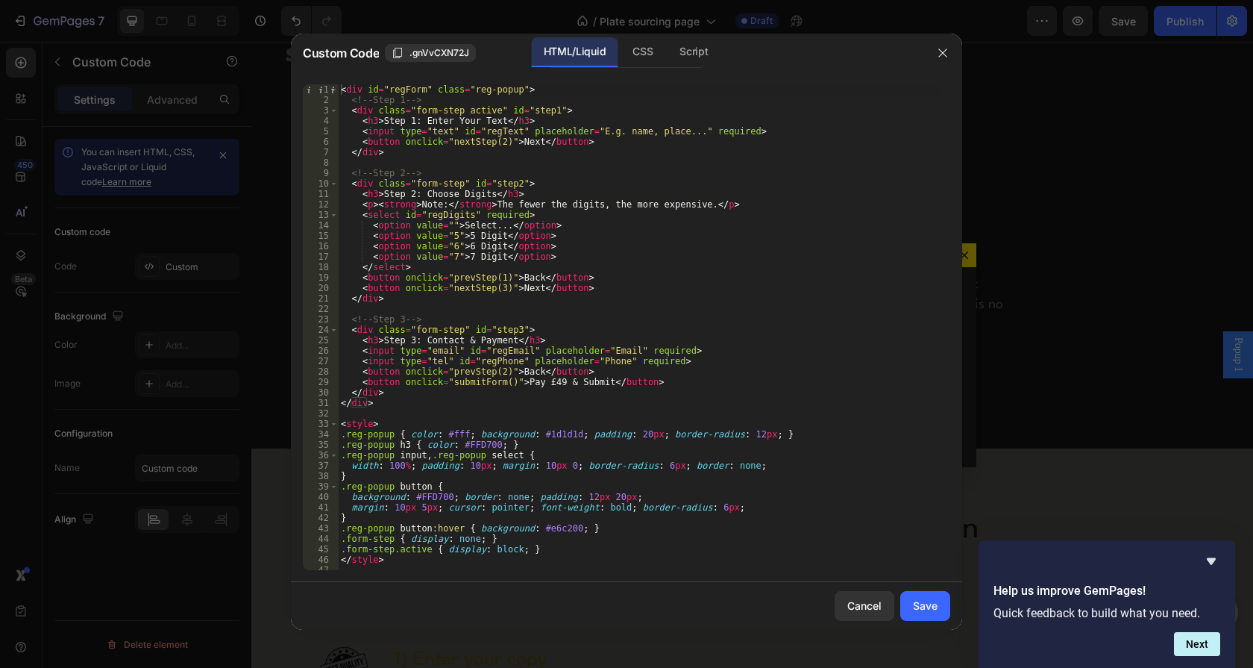
type textarea "</select>"
click at [737, 264] on div "< div id = "regForm" class = "reg-popup" > <!-- Step 1 --> < div class = "form-…" at bounding box center [638, 337] width 601 height 506
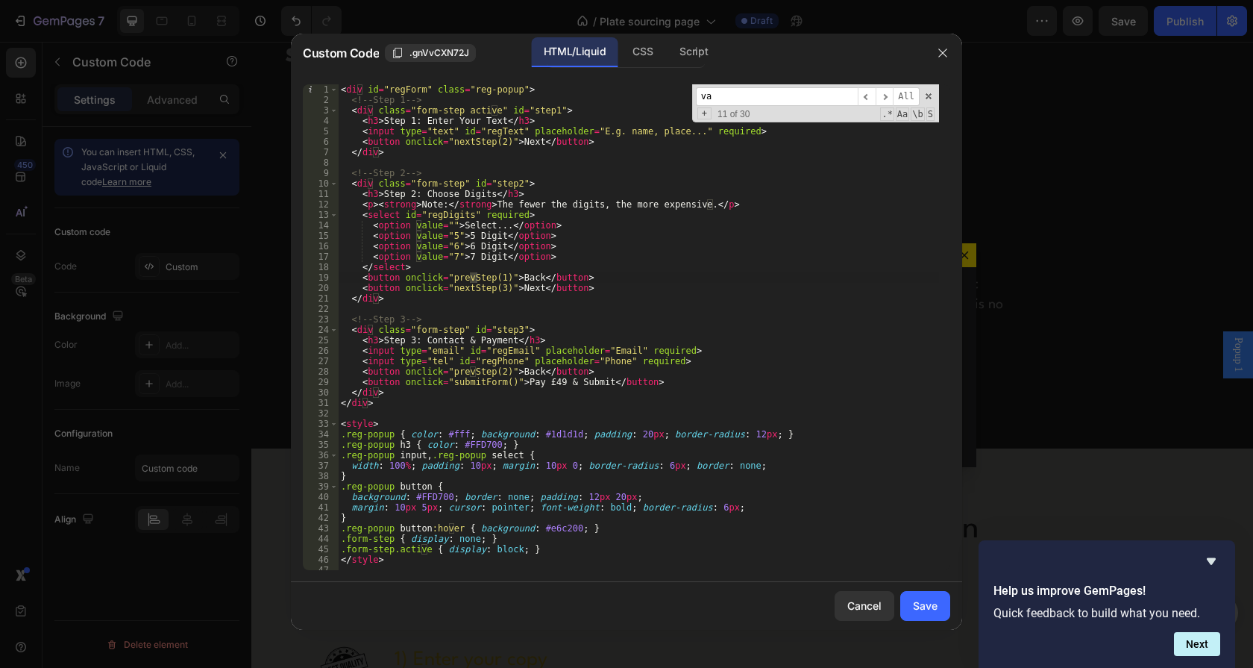
scroll to position [298, 0]
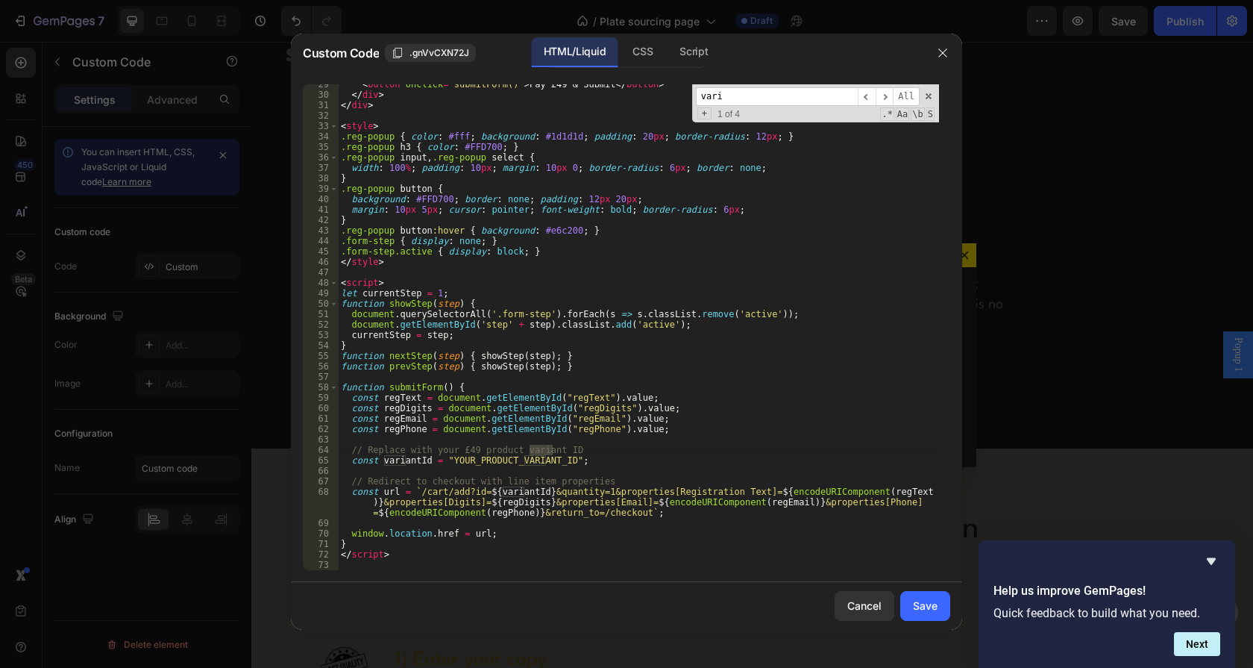
type input "vari"
click at [461, 467] on div "< button onclick = "submitForm()" > Pay £49 & Submit </ button > </ div > </ di…" at bounding box center [638, 332] width 601 height 506
paste textarea "55792267690363"
type textarea "const variantId = "55792267690363";"
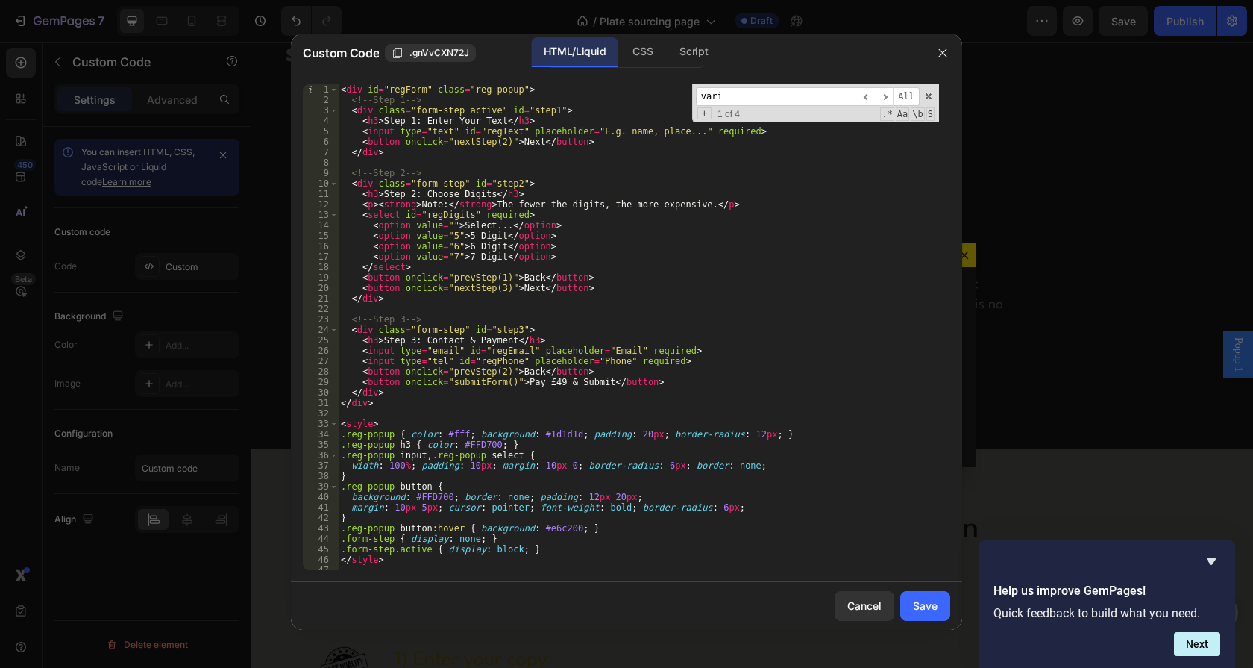
scroll to position [0, 0]
click at [932, 615] on button "Save" at bounding box center [925, 606] width 50 height 30
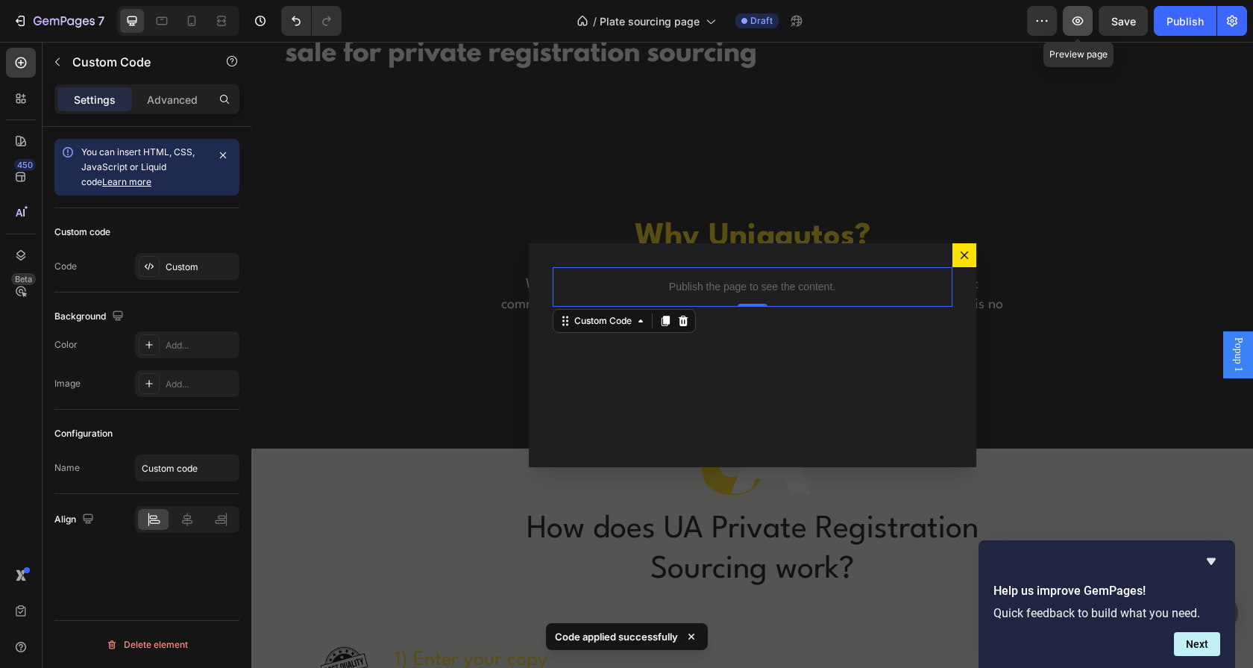
click at [1081, 17] on icon "button" at bounding box center [1078, 20] width 11 height 9
click at [203, 242] on div "Custom code" at bounding box center [146, 232] width 185 height 24
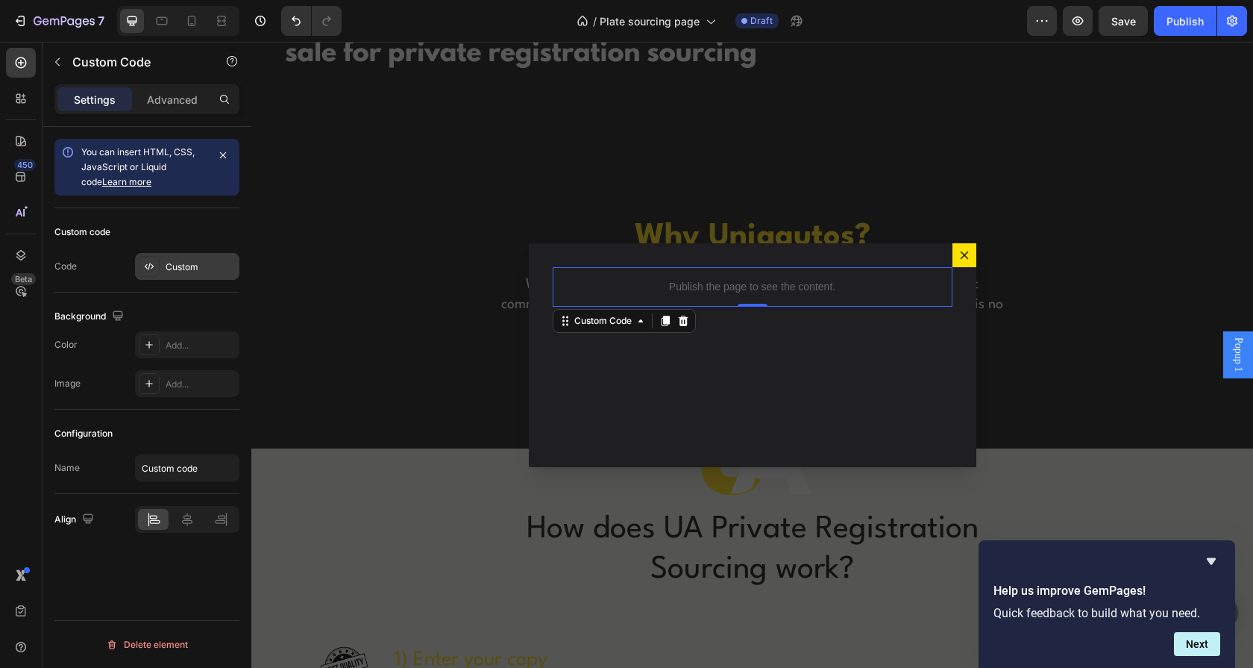
click at [198, 275] on div "Custom" at bounding box center [187, 266] width 104 height 27
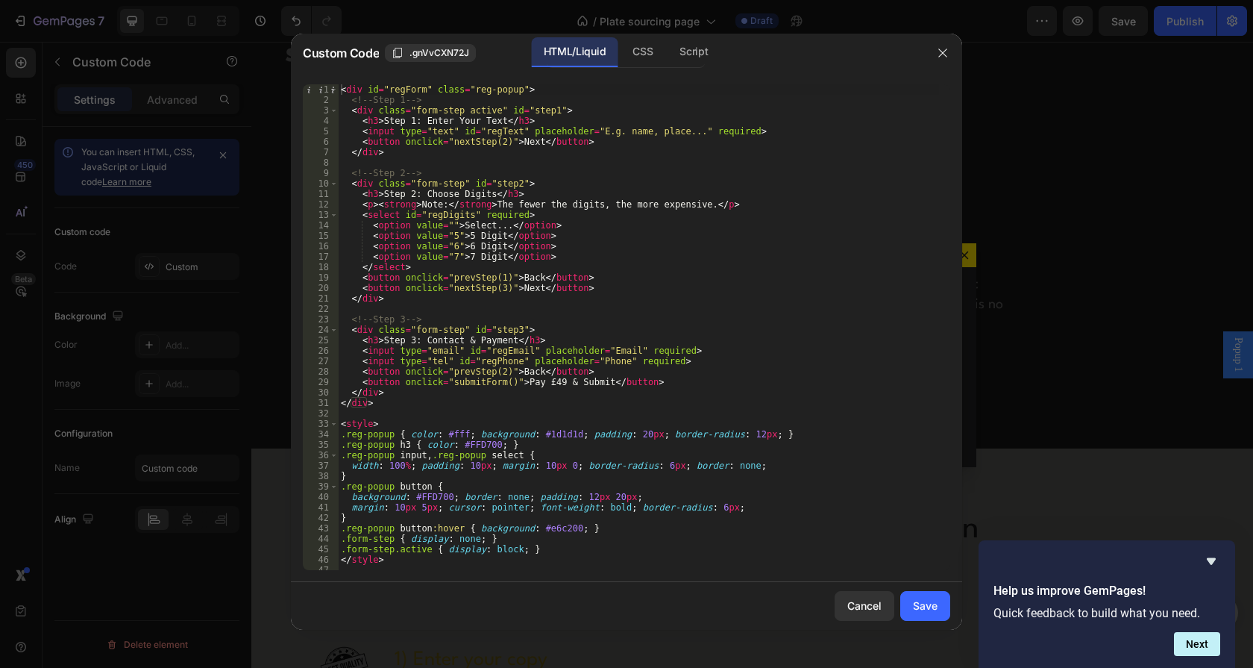
click at [753, 289] on div "< div id = "regForm" class = "reg-popup" > <!-- Step 1 --> < div class = "form-…" at bounding box center [638, 337] width 601 height 506
click at [467, 430] on div "< div id = "regForm" class = "reg-popup" > <!-- Step 1 --> < div class = "form-…" at bounding box center [638, 337] width 601 height 506
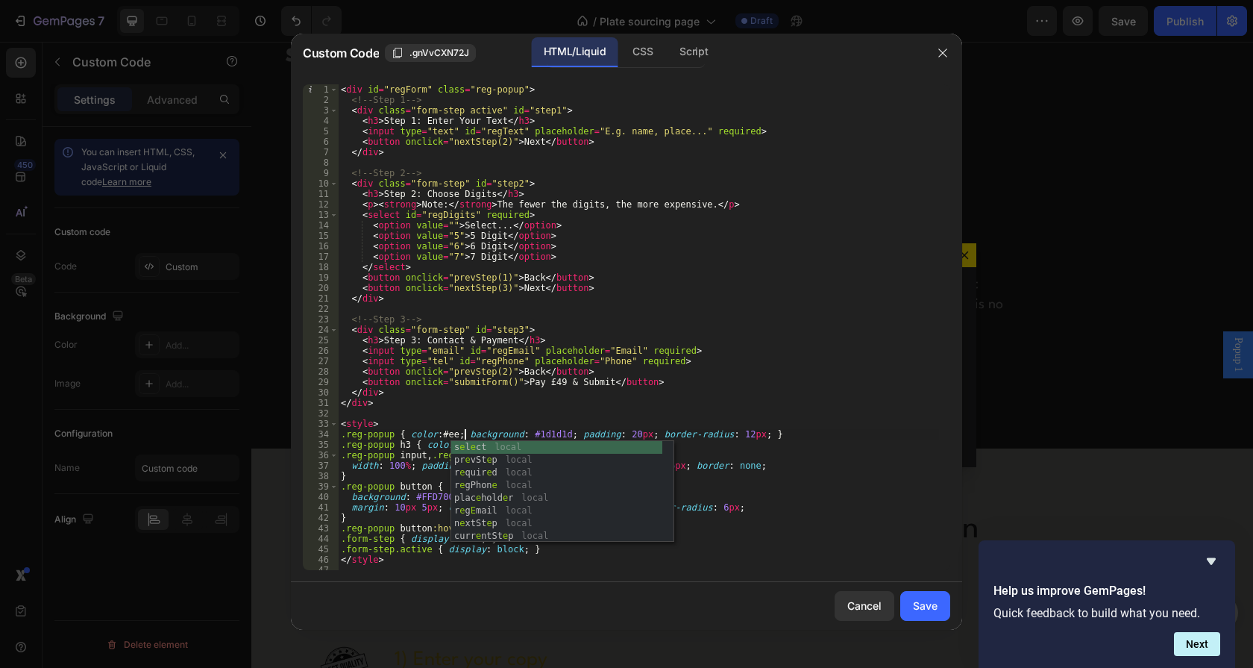
type textarea ".reg-popup { color: #eee; background: #1d1d1d; padding: 20px; border-radius: 12…"
click at [707, 417] on div "< div id = "regForm" class = "reg-popup" > <!-- Step 1 --> < div class = "form-…" at bounding box center [638, 337] width 601 height 506
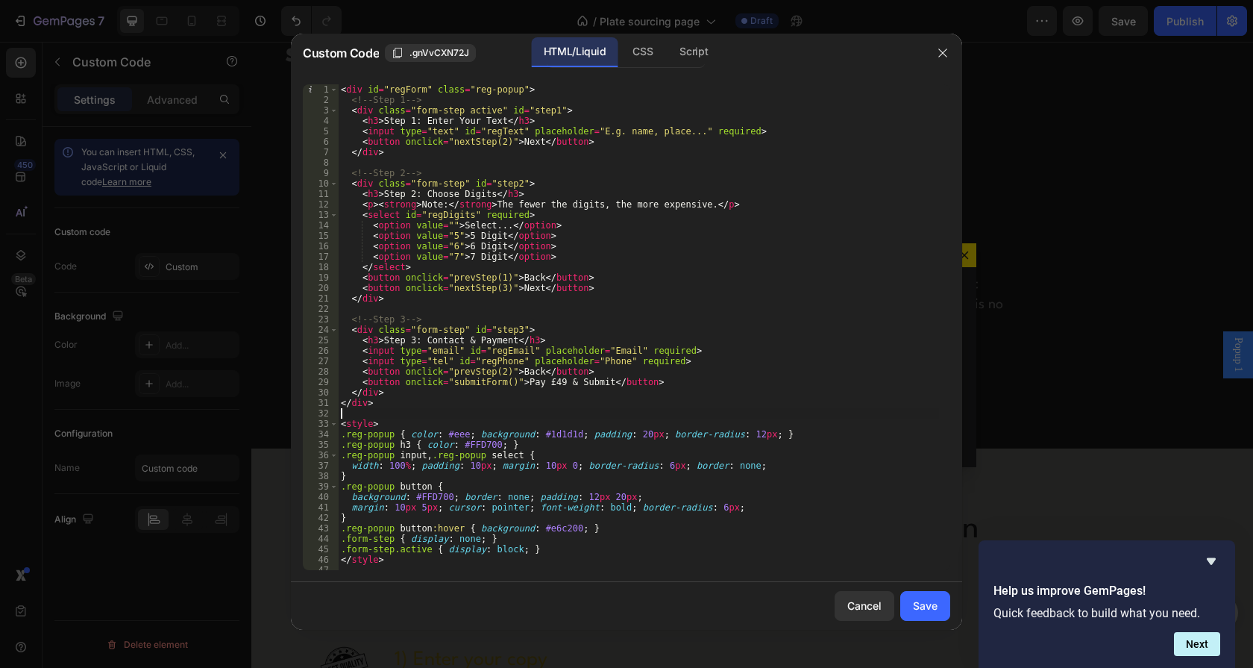
scroll to position [0, 0]
click at [489, 445] on div "< div id = "regForm" class = "reg-popup" > <!-- Step 1 --> < div class = "form-…" at bounding box center [638, 337] width 601 height 506
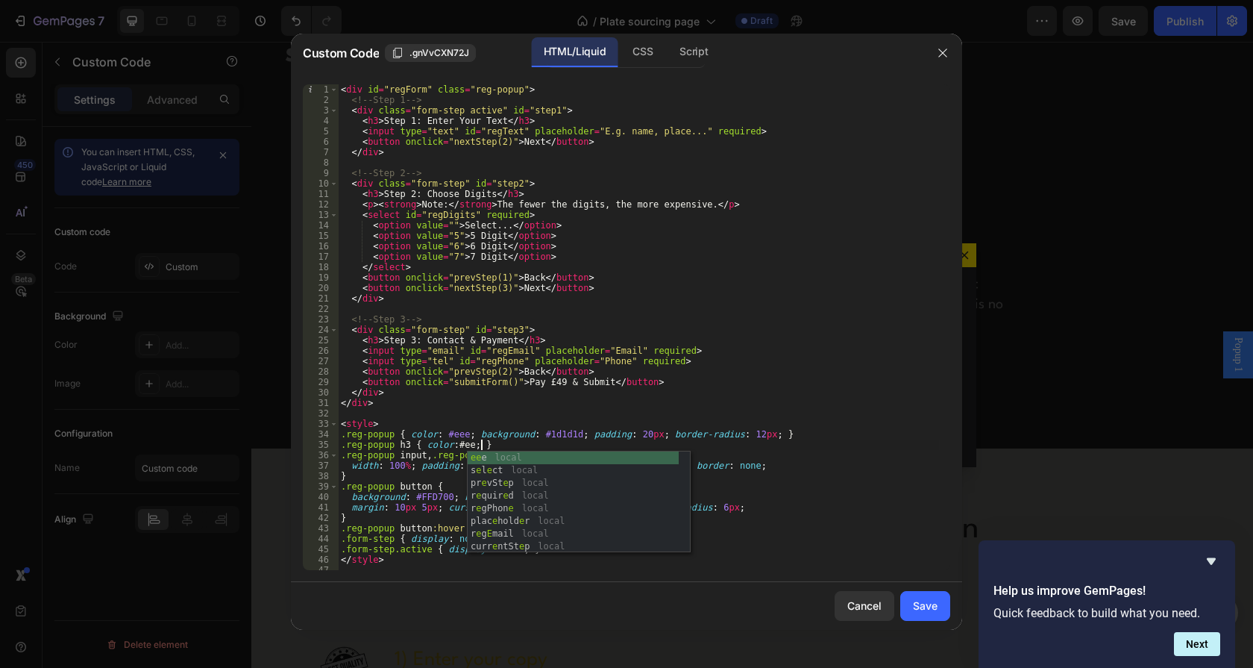
type textarea ".reg-popup h3 { color: #eee; }"
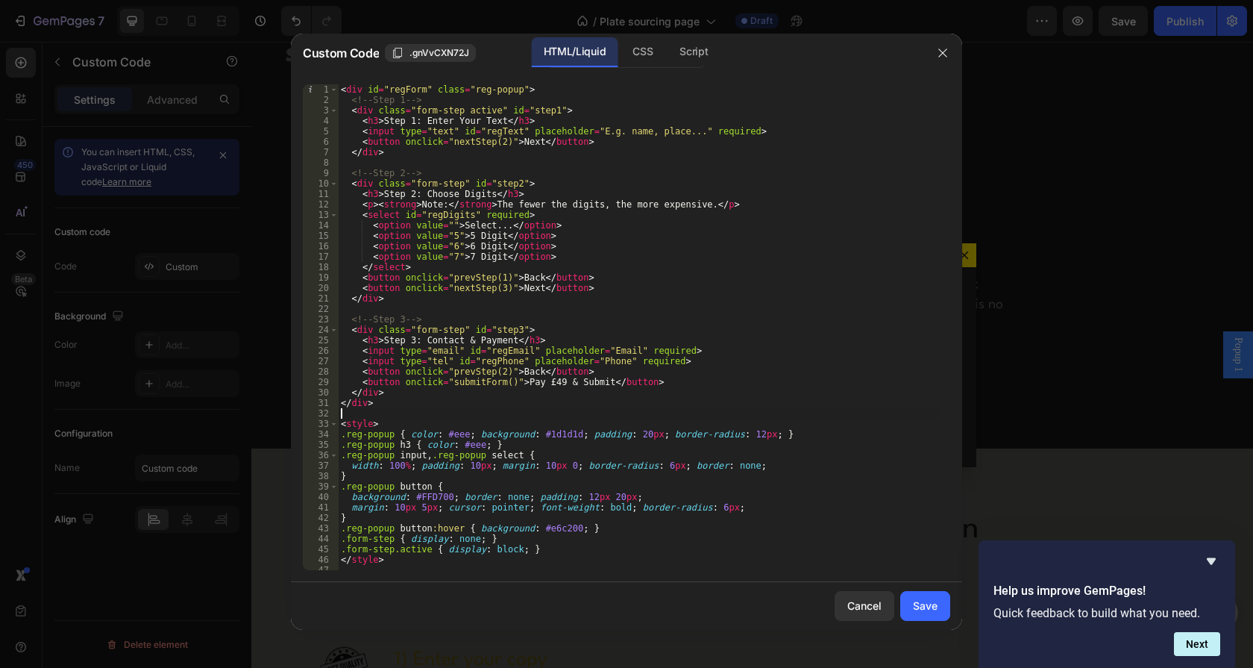
click at [609, 415] on div "< div id = "regForm" class = "reg-popup" > <!-- Step 1 --> < div class = "form-…" at bounding box center [638, 337] width 601 height 506
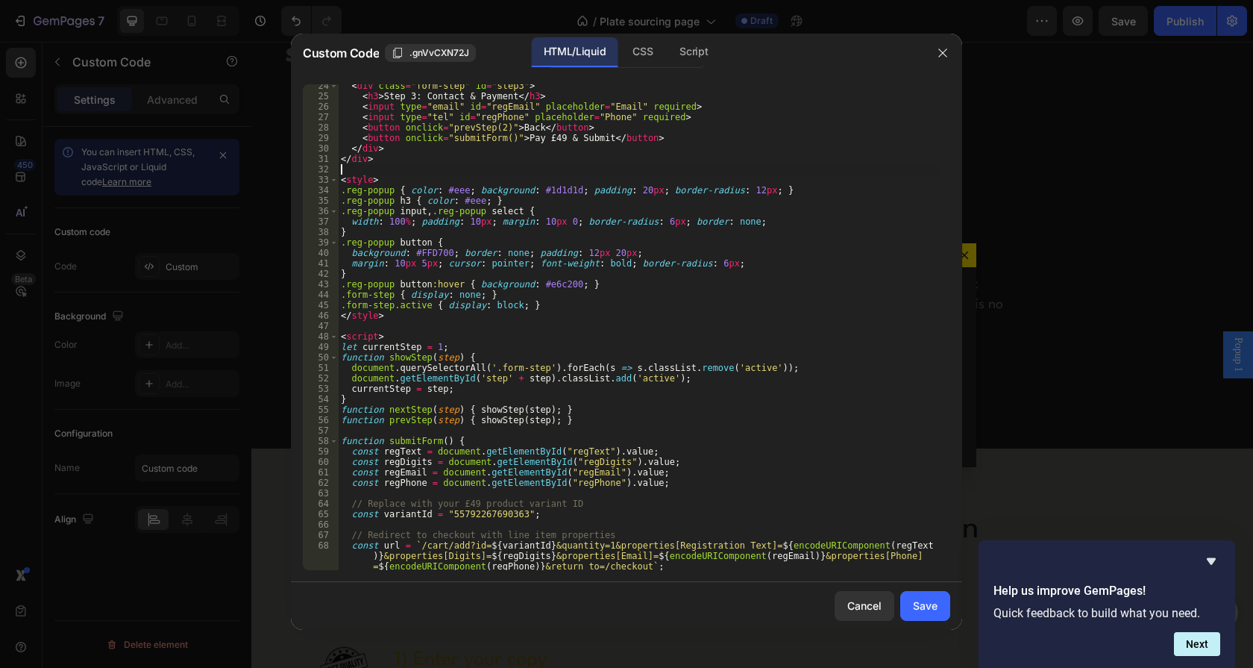
scroll to position [190, 0]
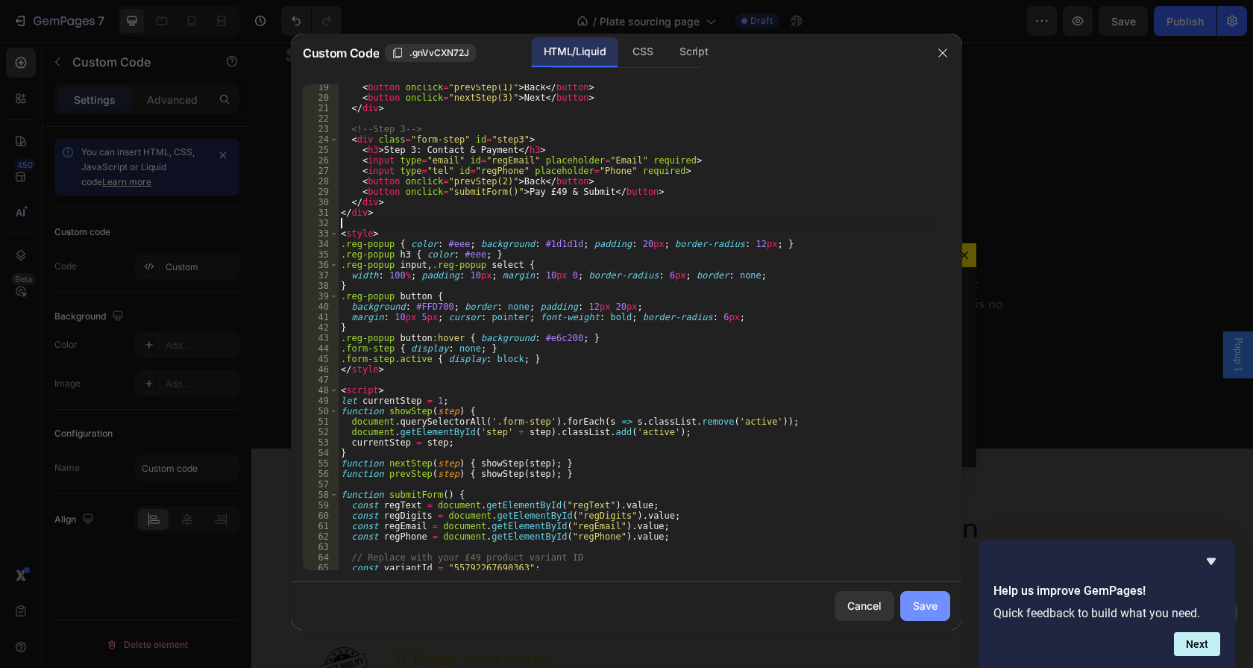
click at [929, 597] on div "Save" at bounding box center [925, 605] width 25 height 16
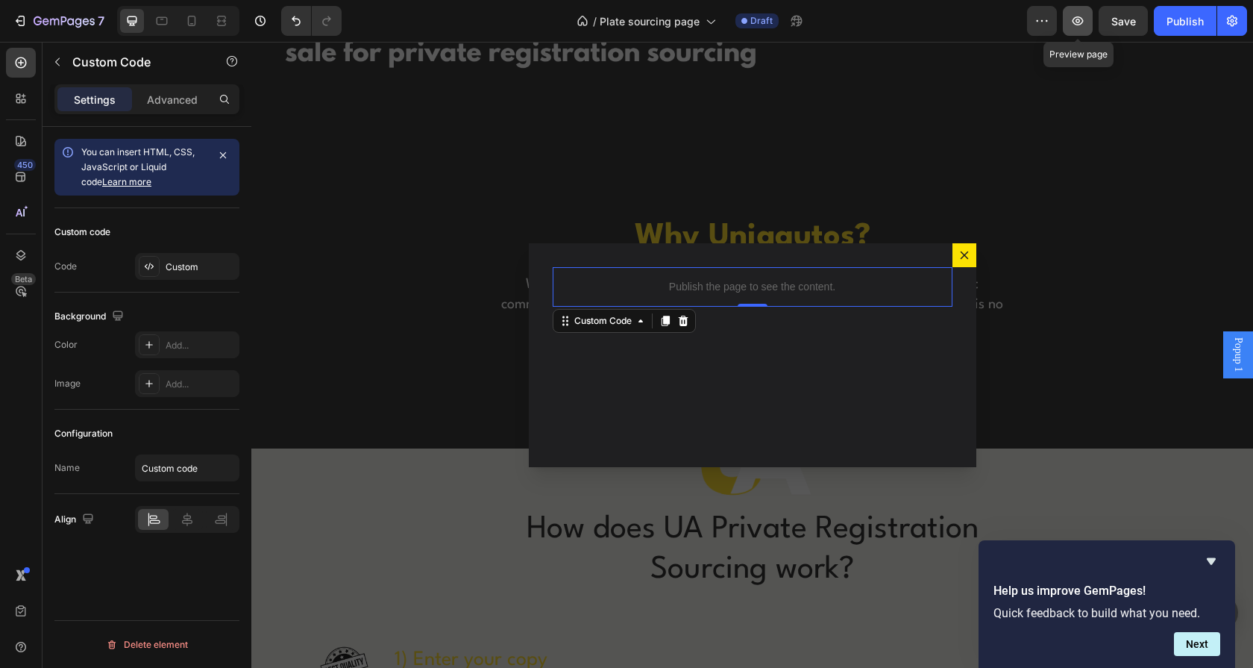
click at [1079, 26] on icon "button" at bounding box center [1077, 20] width 15 height 15
click at [694, 281] on p "Publish the page to see the content." at bounding box center [753, 287] width 400 height 16
click at [172, 268] on div "Custom" at bounding box center [201, 266] width 70 height 13
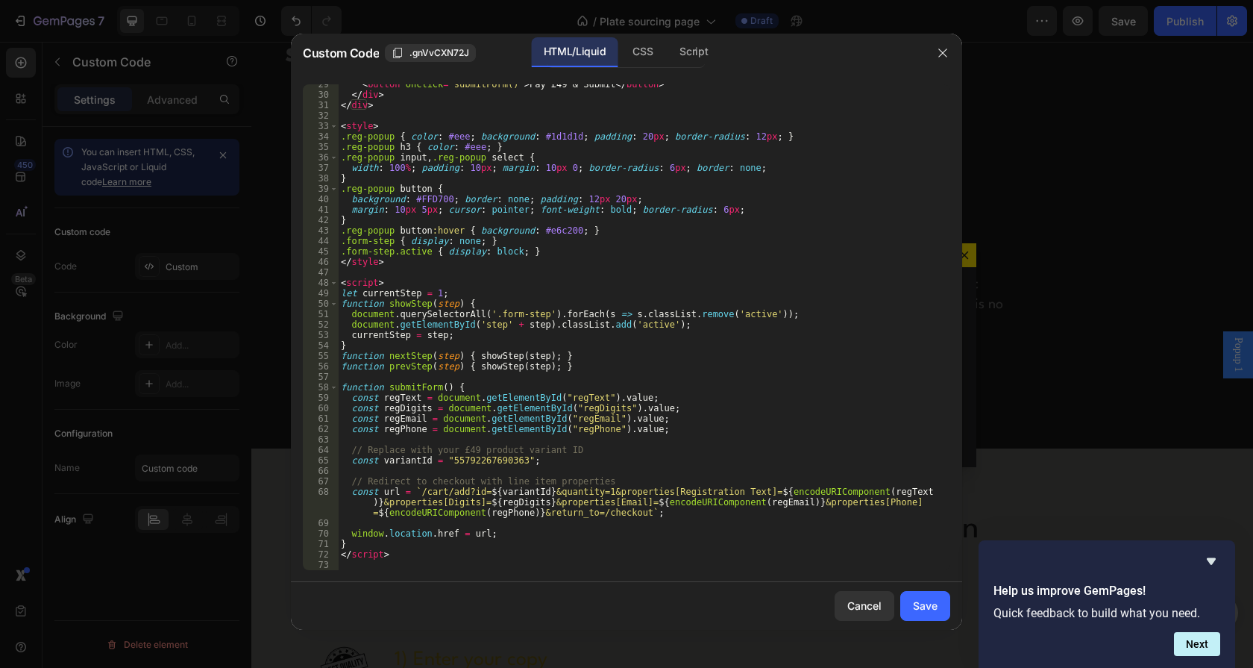
scroll to position [244, 0]
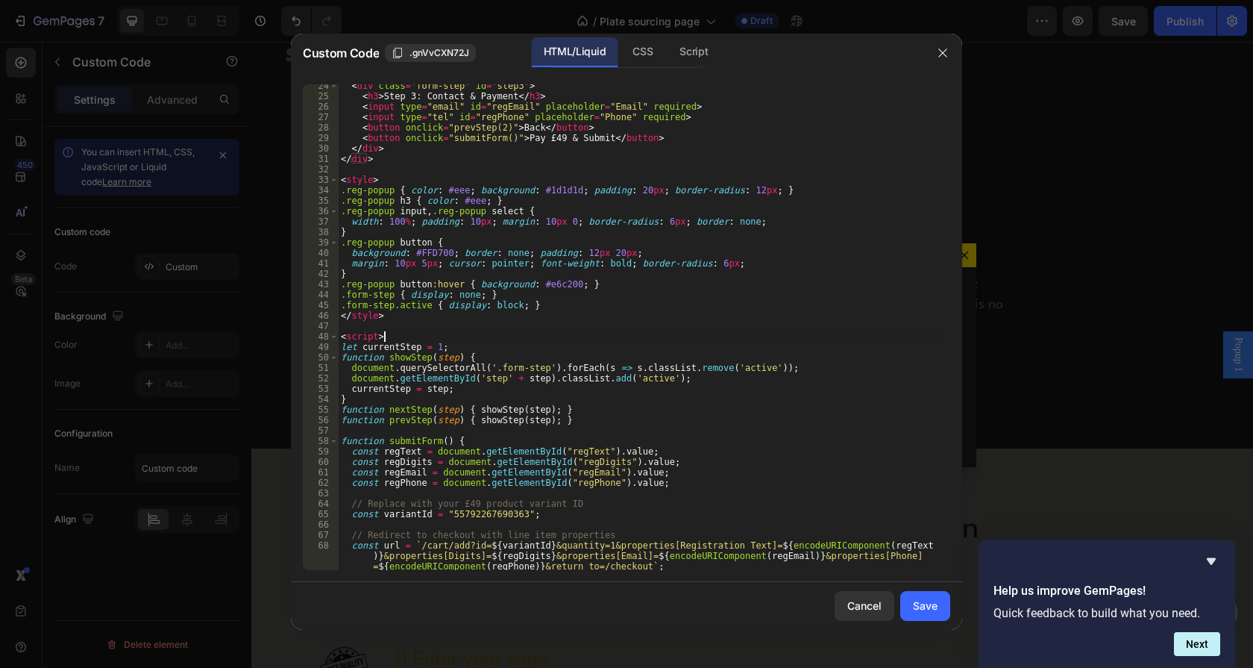
click at [633, 333] on div "< div class = "form-step" id = "step3" > < h3 > Step 3: Contact & Payment </ h3…" at bounding box center [638, 334] width 601 height 506
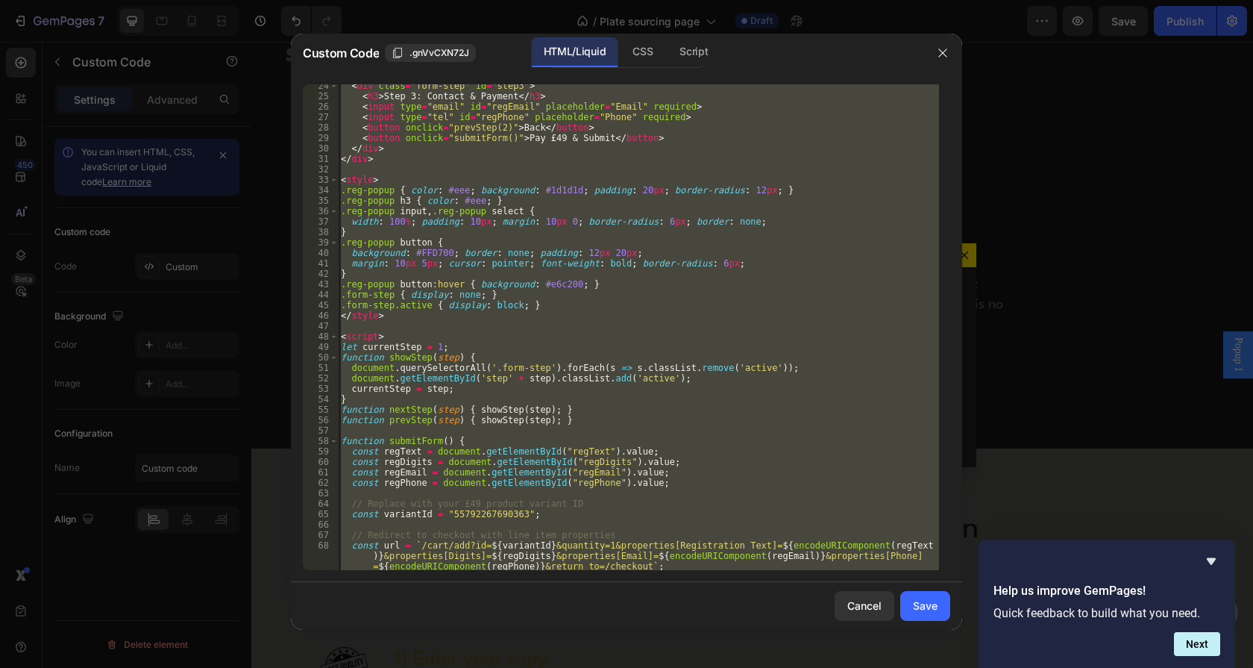
click at [407, 312] on div "< div class = "form-step" id = "step3" > < h3 > Step 3: Contact & Payment </ h3…" at bounding box center [638, 327] width 601 height 486
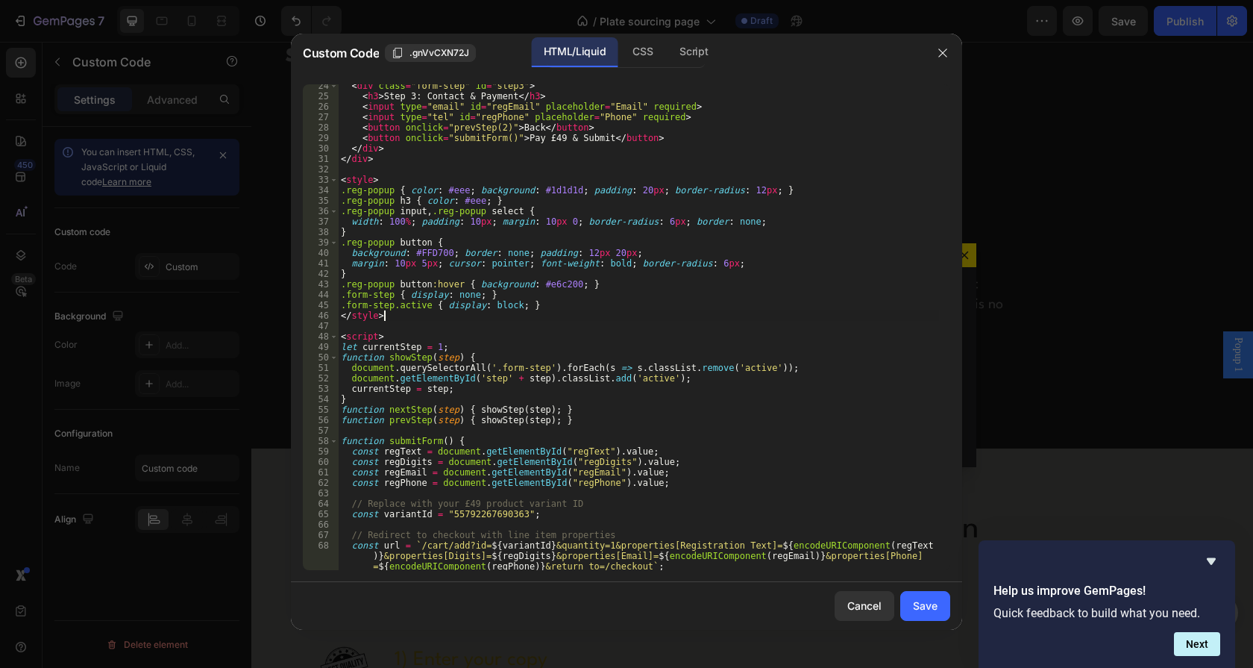
click at [348, 176] on div "< div class = "form-step" id = "step3" > < h3 > Step 3: Contact & Payment </ h3…" at bounding box center [638, 334] width 601 height 506
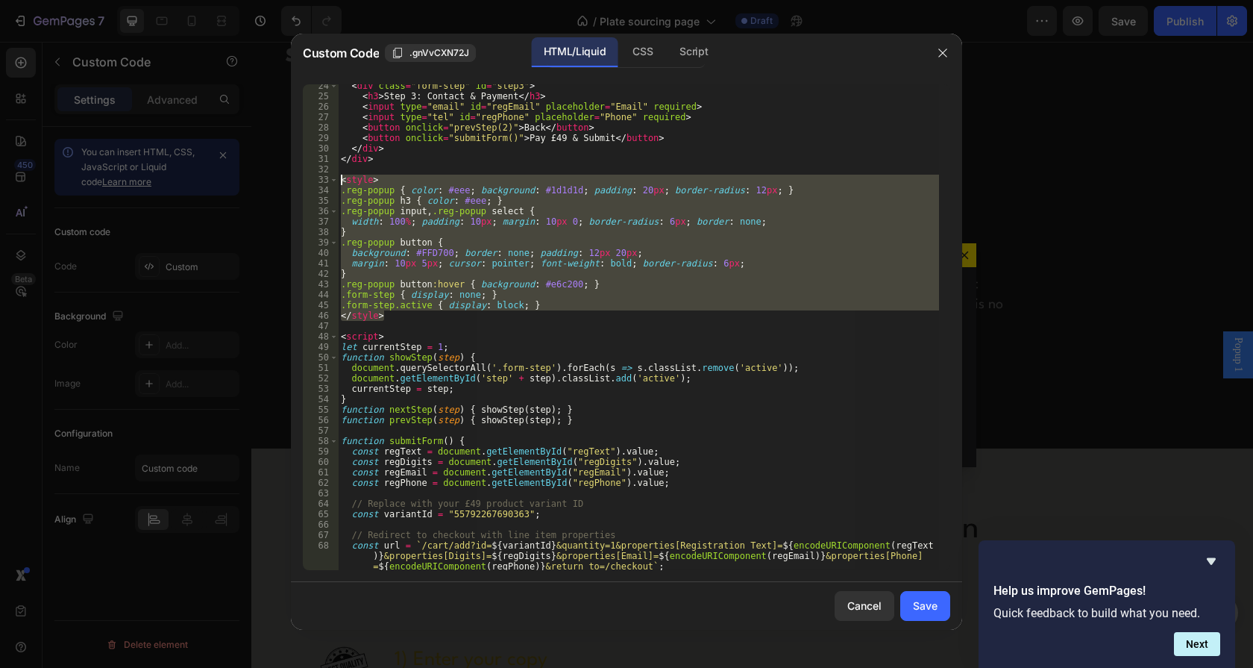
click at [344, 192] on div "< div class = "form-step" id = "step3" > < h3 > Step 3: Contact & Payment </ h3…" at bounding box center [638, 327] width 601 height 486
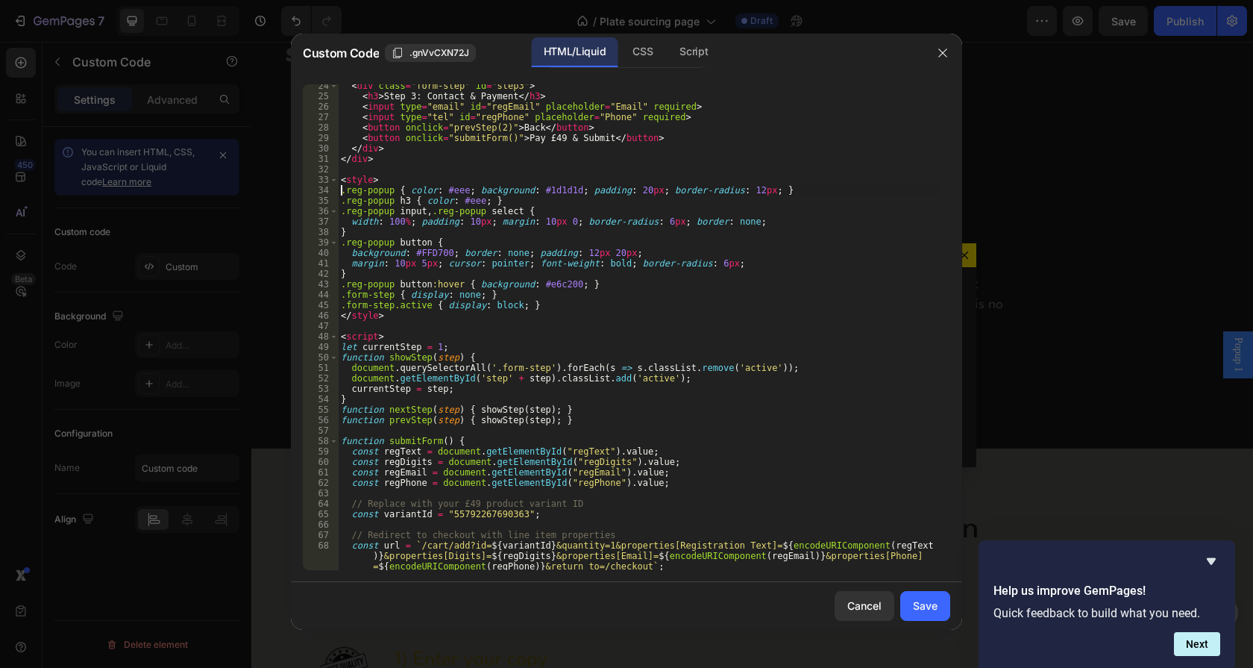
click at [560, 310] on div "< div class = "form-step" id = "step3" > < h3 > Step 3: Contact & Payment </ h3…" at bounding box center [638, 334] width 601 height 506
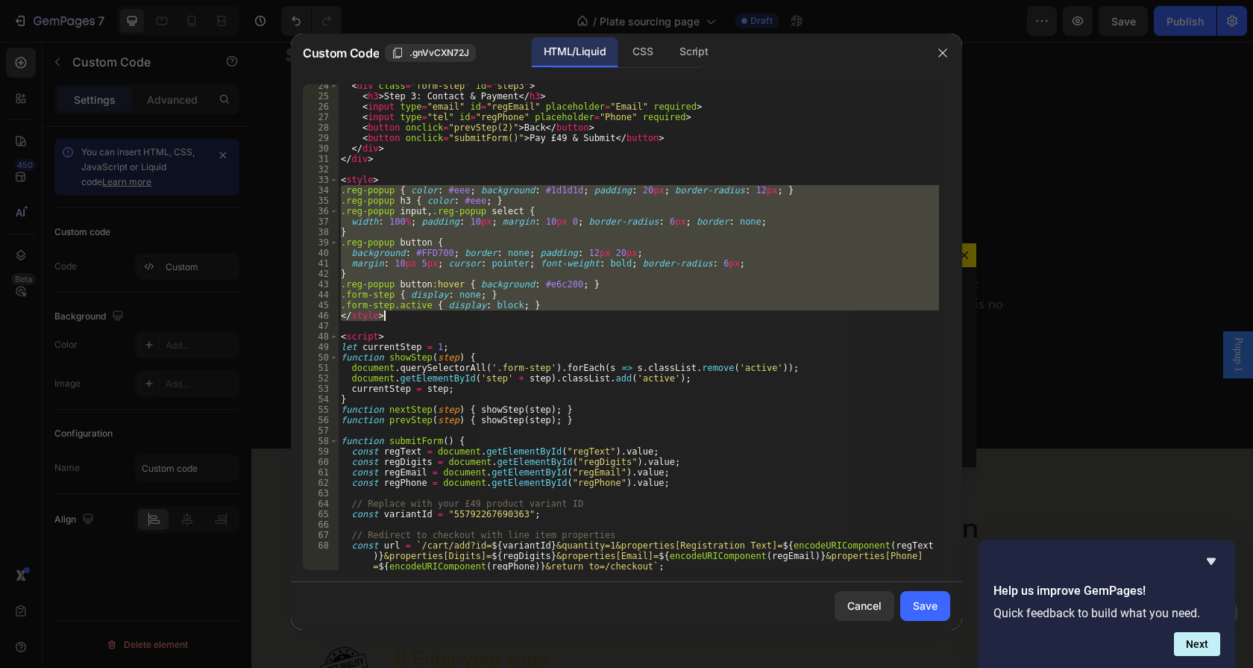
click at [568, 302] on div "< div class = "form-step" id = "step3" > < h3 > Step 3: Contact & Payment </ h3…" at bounding box center [638, 327] width 601 height 486
type textarea ".form-step { display: none; } .form-step.active { display: block; }"
paste textarea
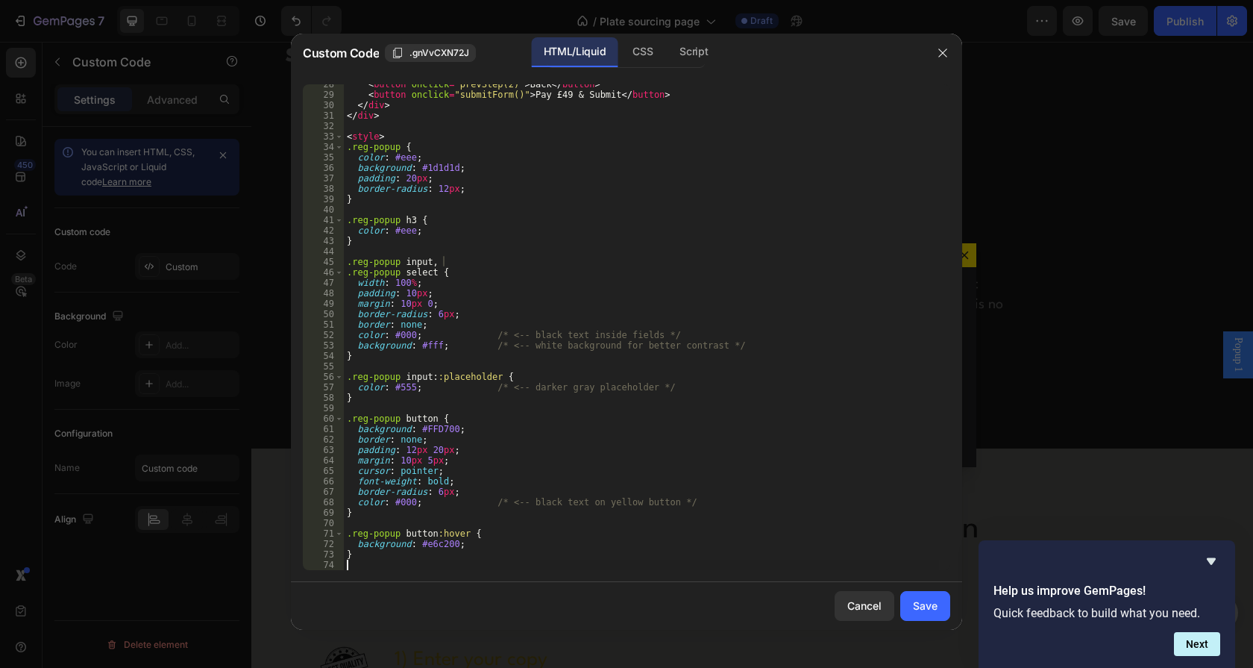
scroll to position [287, 0]
click at [923, 597] on div "Save" at bounding box center [925, 605] width 25 height 16
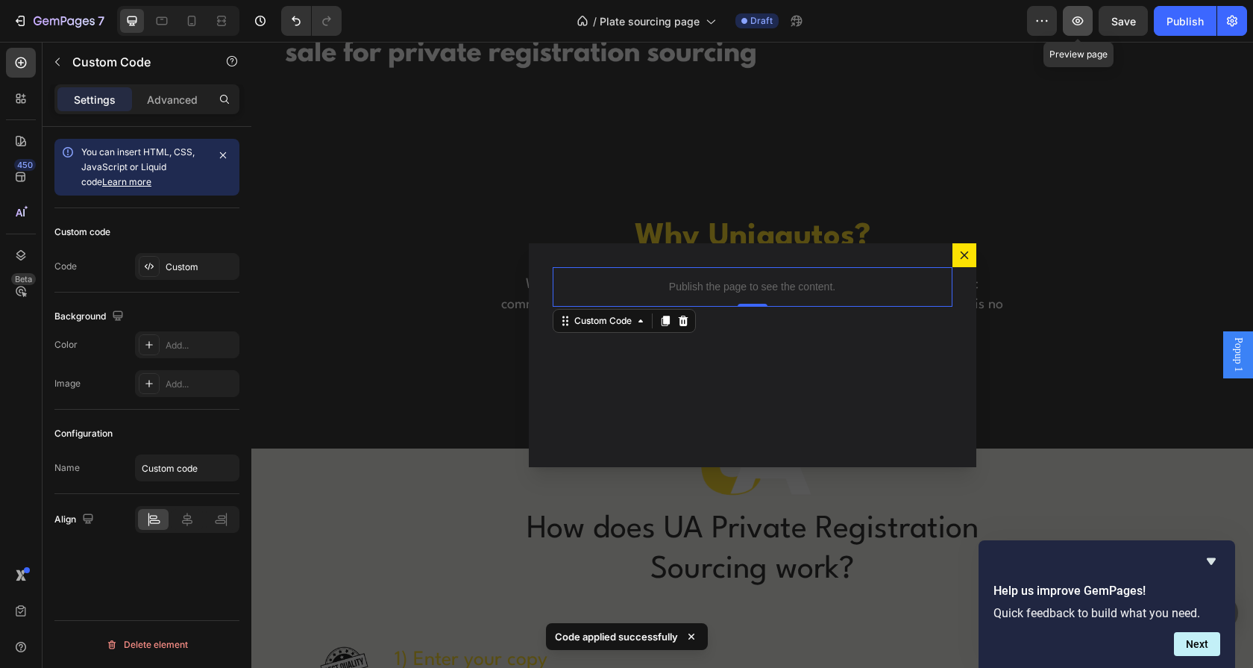
click at [1066, 25] on button "button" at bounding box center [1078, 21] width 30 height 30
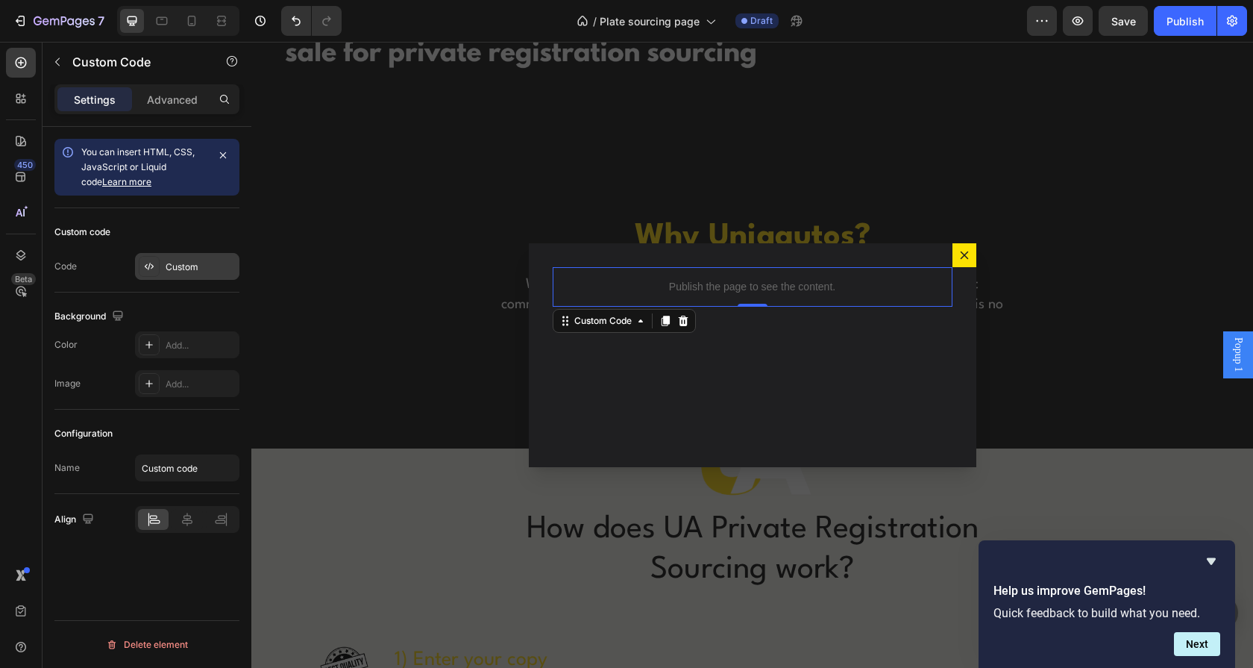
click at [174, 271] on div "Custom" at bounding box center [201, 266] width 70 height 13
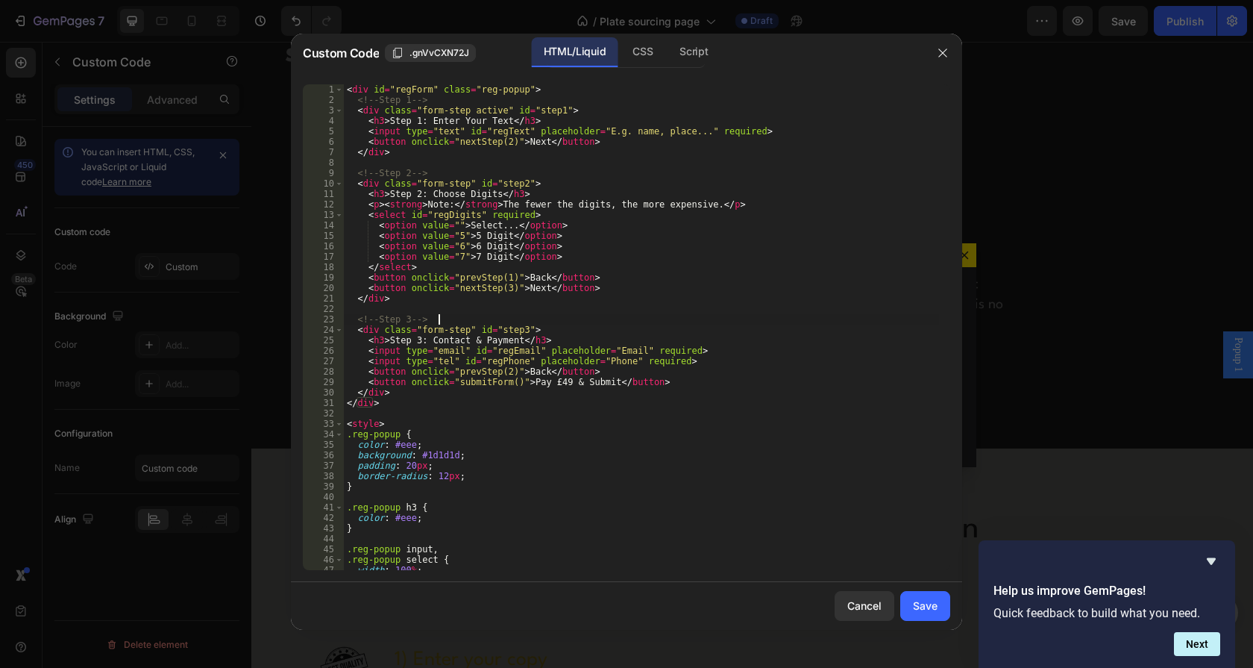
click at [550, 322] on div "< div id = "regForm" class = "reg-popup" > <!-- Step 1 --> < div class = "form-…" at bounding box center [641, 337] width 595 height 506
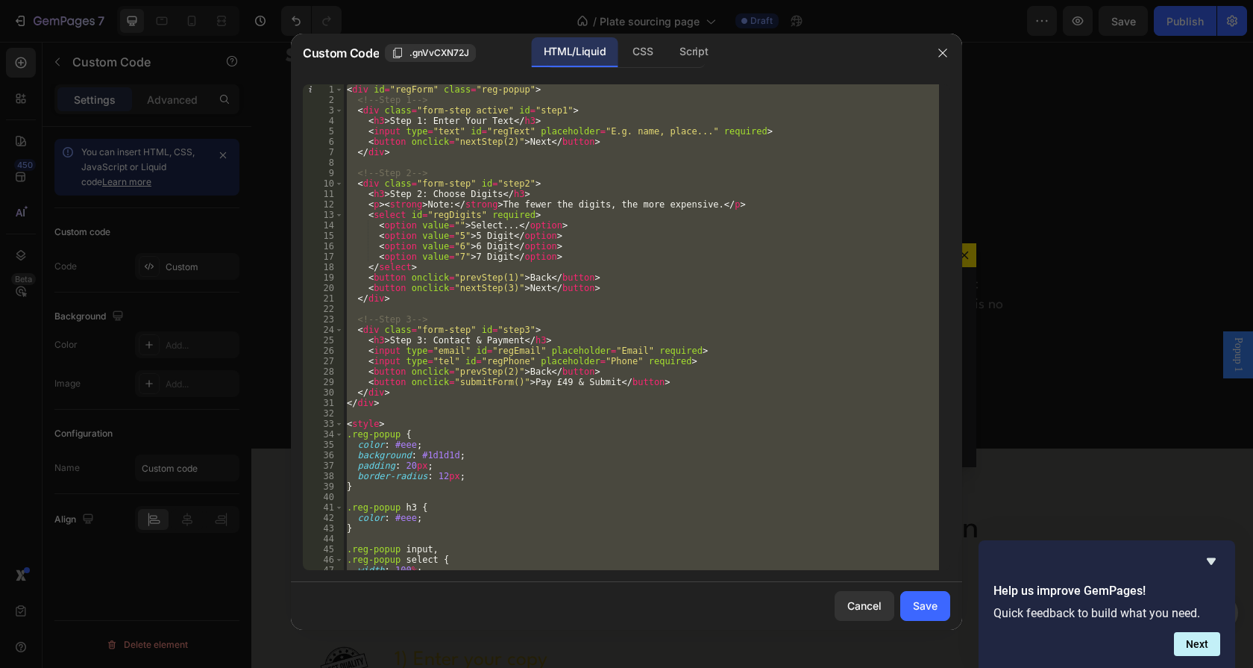
click at [507, 324] on div "< div id = "regForm" class = "reg-popup" > <!-- Step 1 --> < div class = "form-…" at bounding box center [641, 327] width 595 height 486
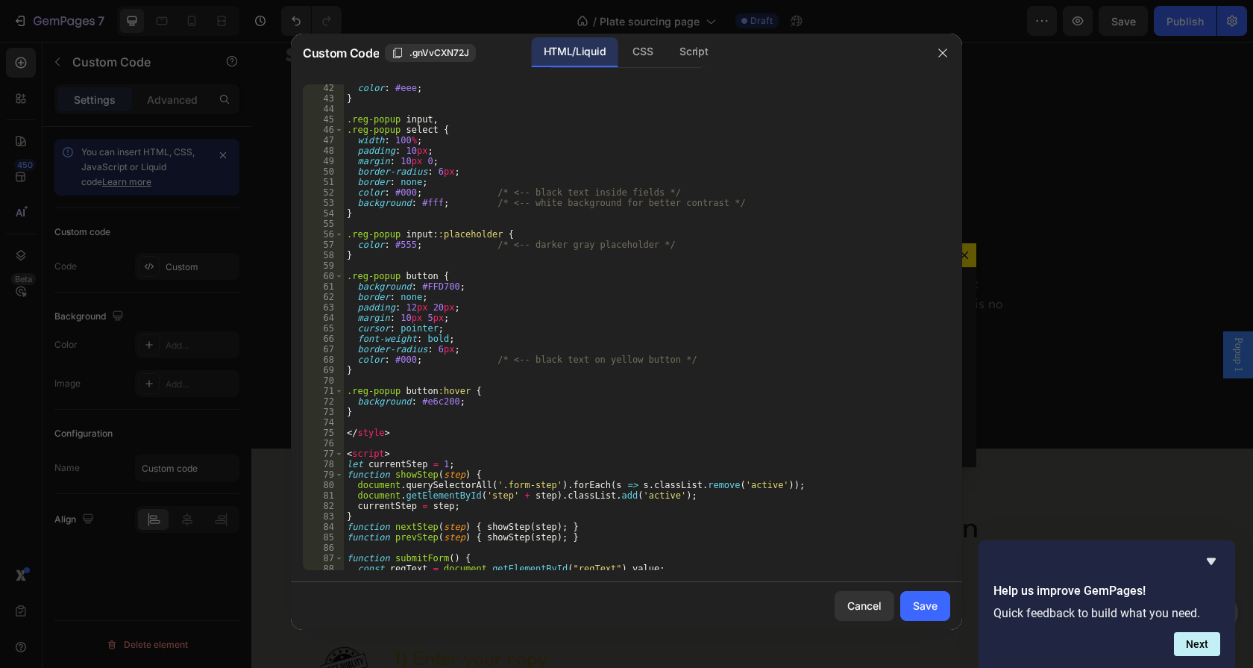
scroll to position [215, 0]
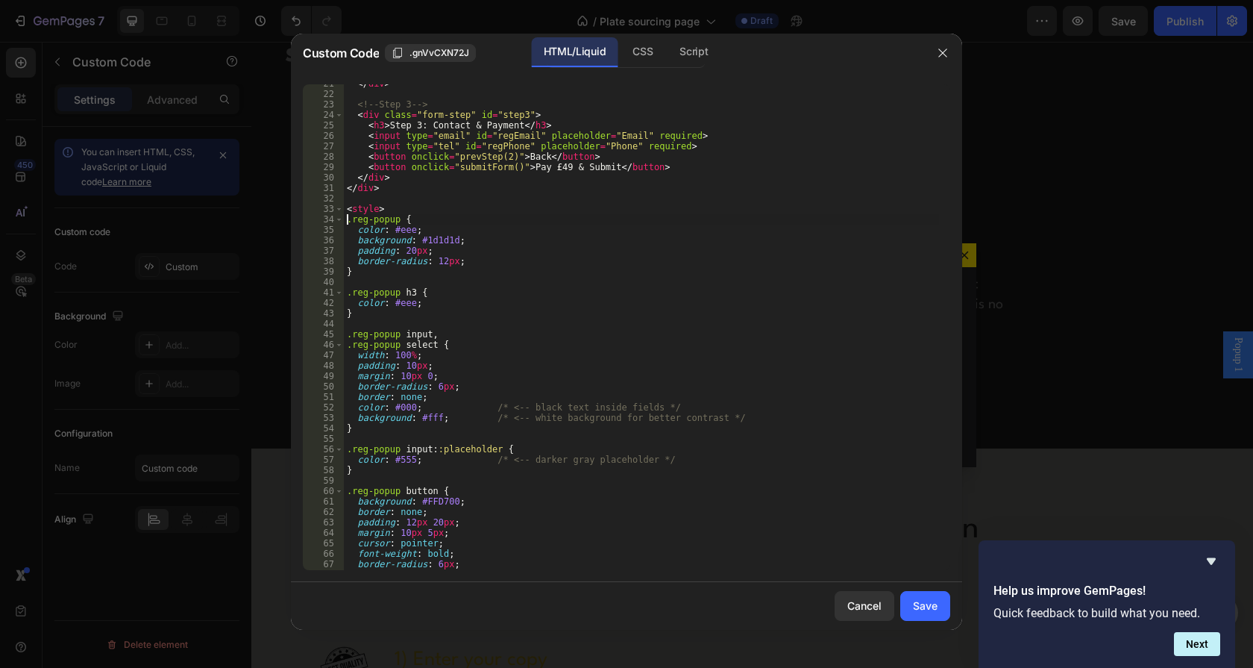
click at [345, 221] on div "</ div > <!-- Step 3 --> < div class = "form-step" id = "step3" > < h3 > Step 3…" at bounding box center [641, 331] width 595 height 506
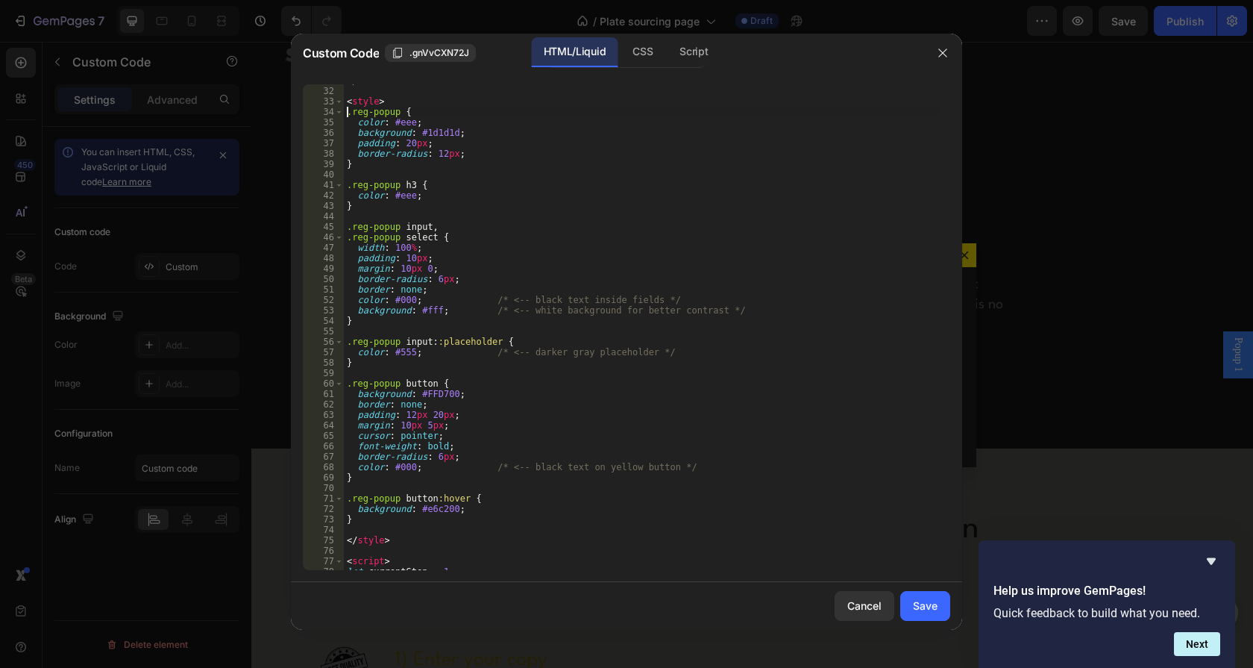
scroll to position [430, 0]
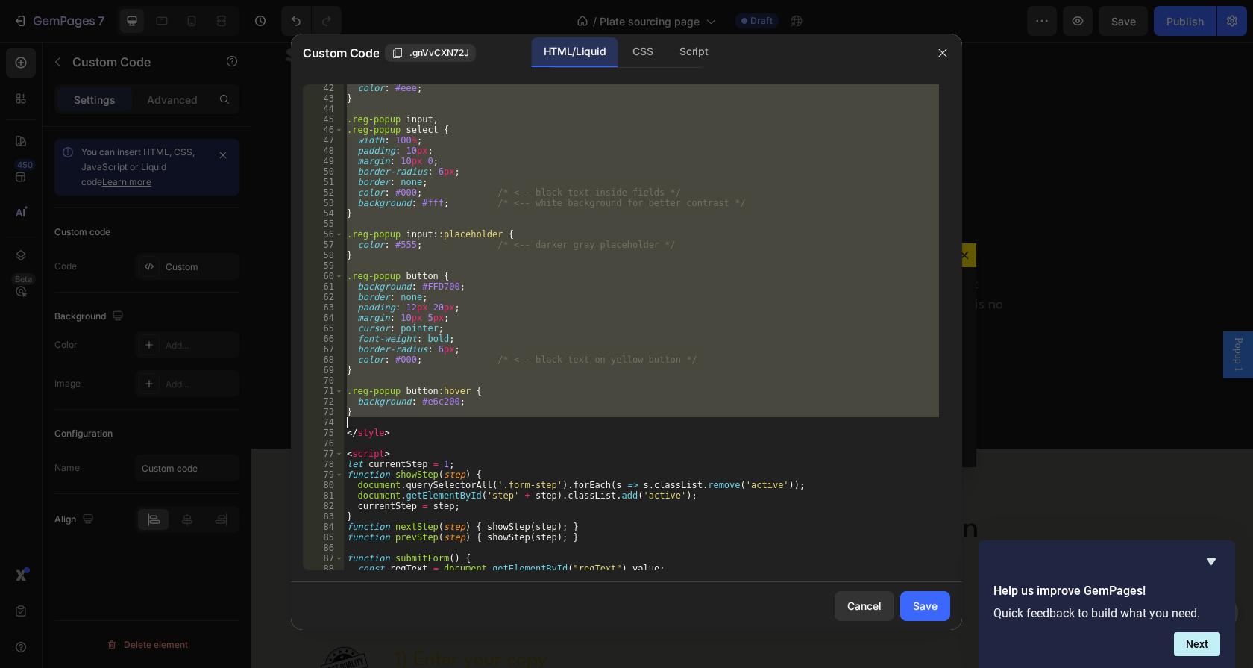
click at [384, 421] on div "color : #eee ; } .reg-popup input , .reg-popup select { width : 100 % ; padding…" at bounding box center [641, 336] width 595 height 506
type textarea "}"
paste textarea
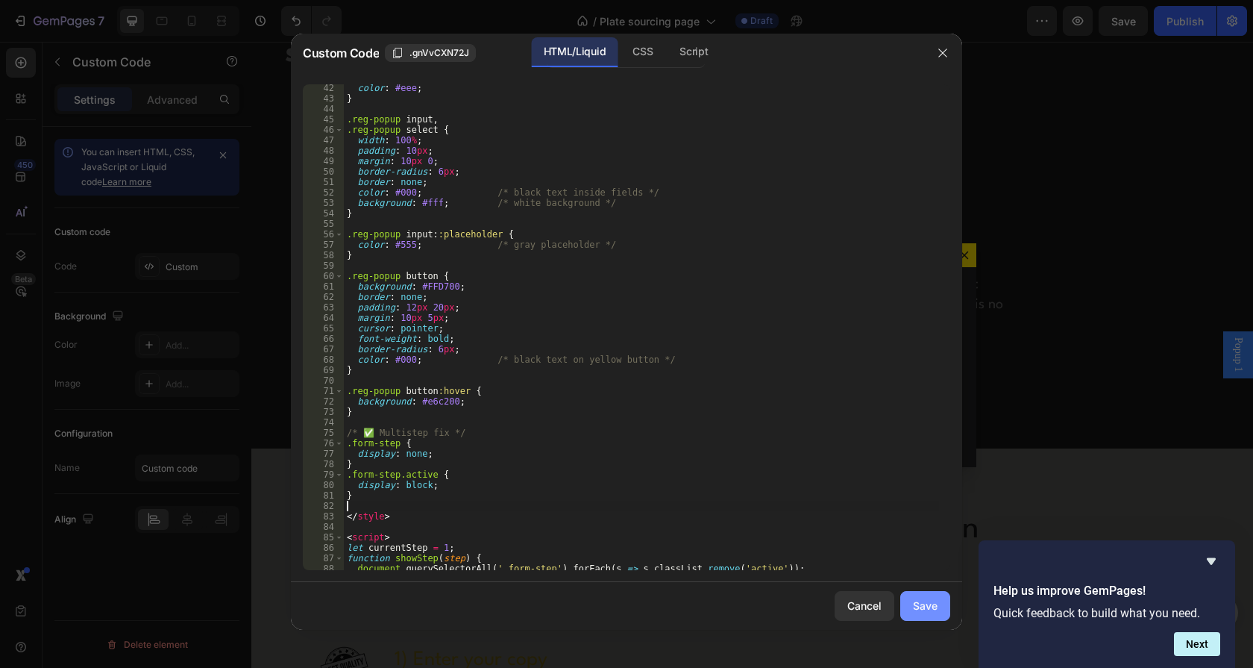
click at [913, 606] on div "Save" at bounding box center [925, 605] width 25 height 16
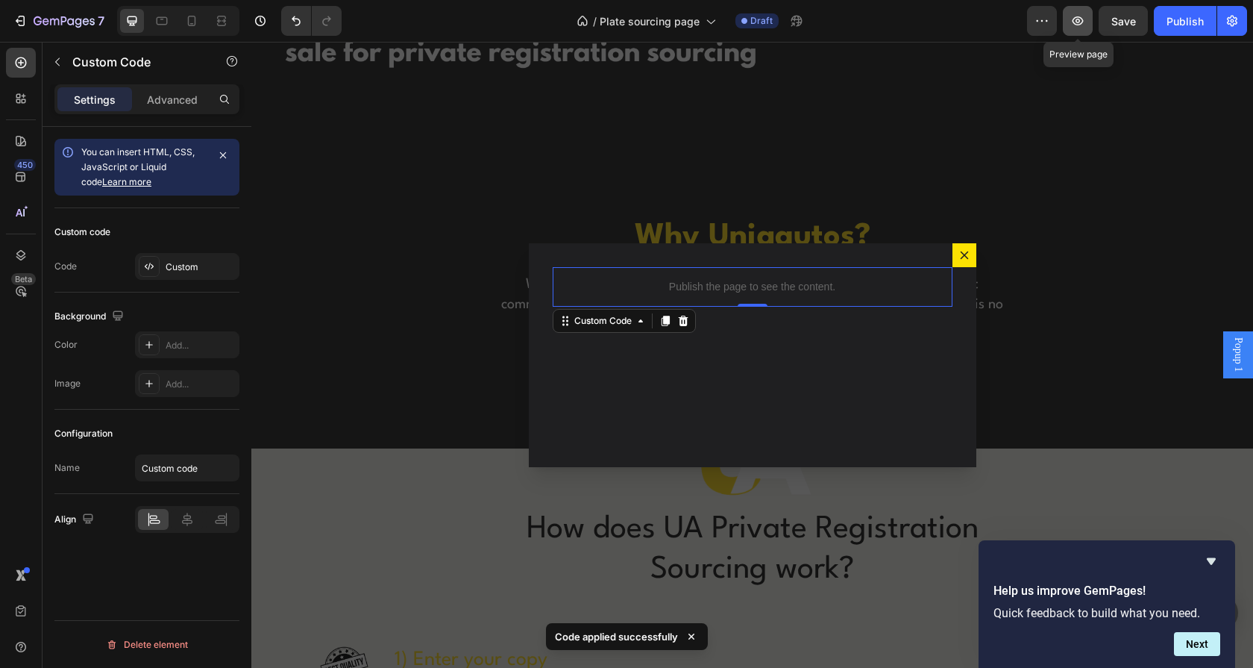
click at [1076, 29] on button "button" at bounding box center [1078, 21] width 30 height 30
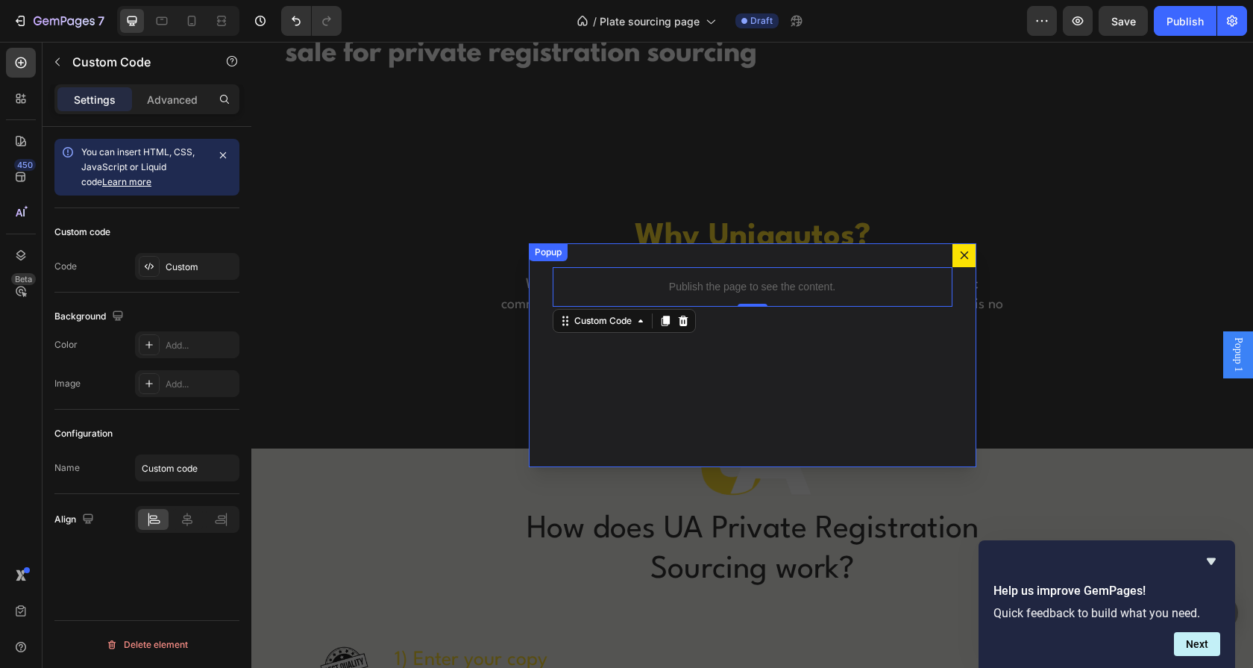
click at [958, 257] on icon "Dialog content" at bounding box center [964, 255] width 12 height 12
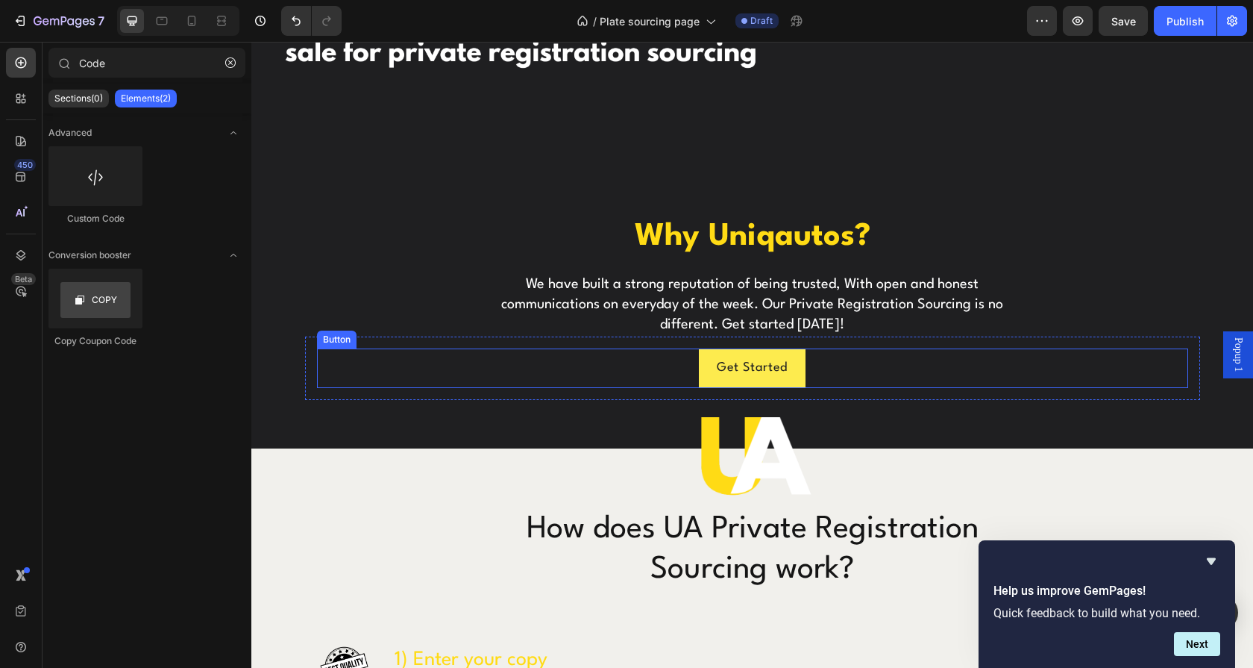
click at [729, 348] on link "Get Started" at bounding box center [752, 368] width 107 height 40
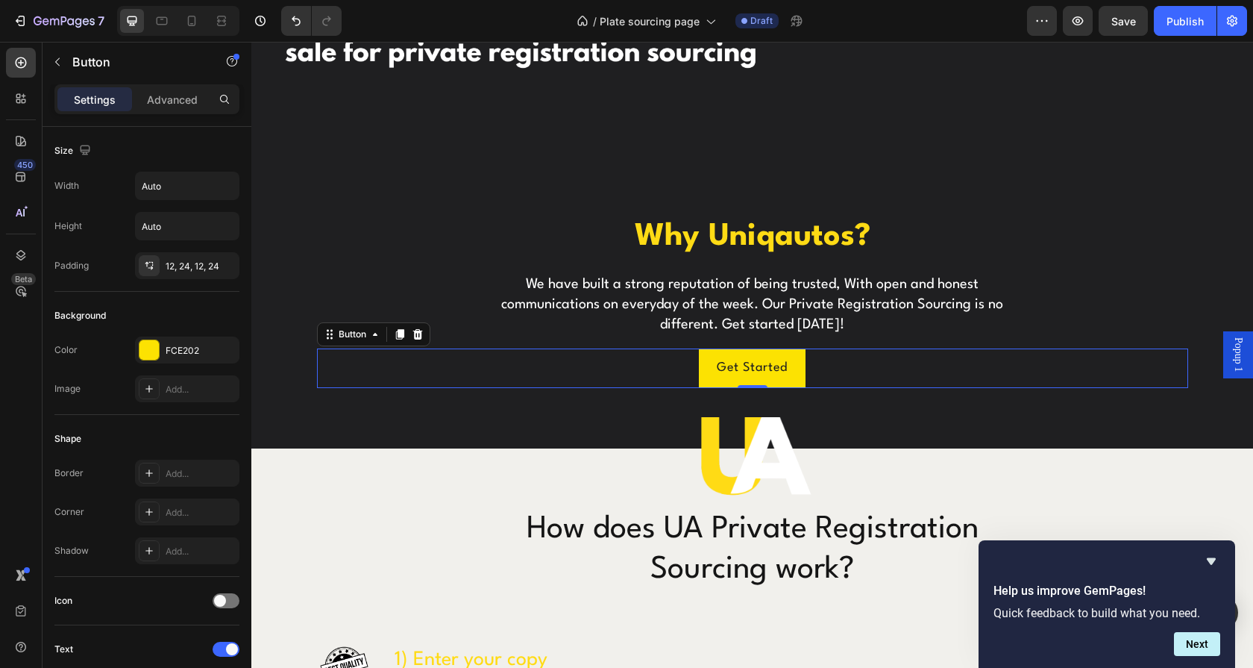
click at [1231, 349] on span "Popup 1" at bounding box center [1238, 354] width 15 height 34
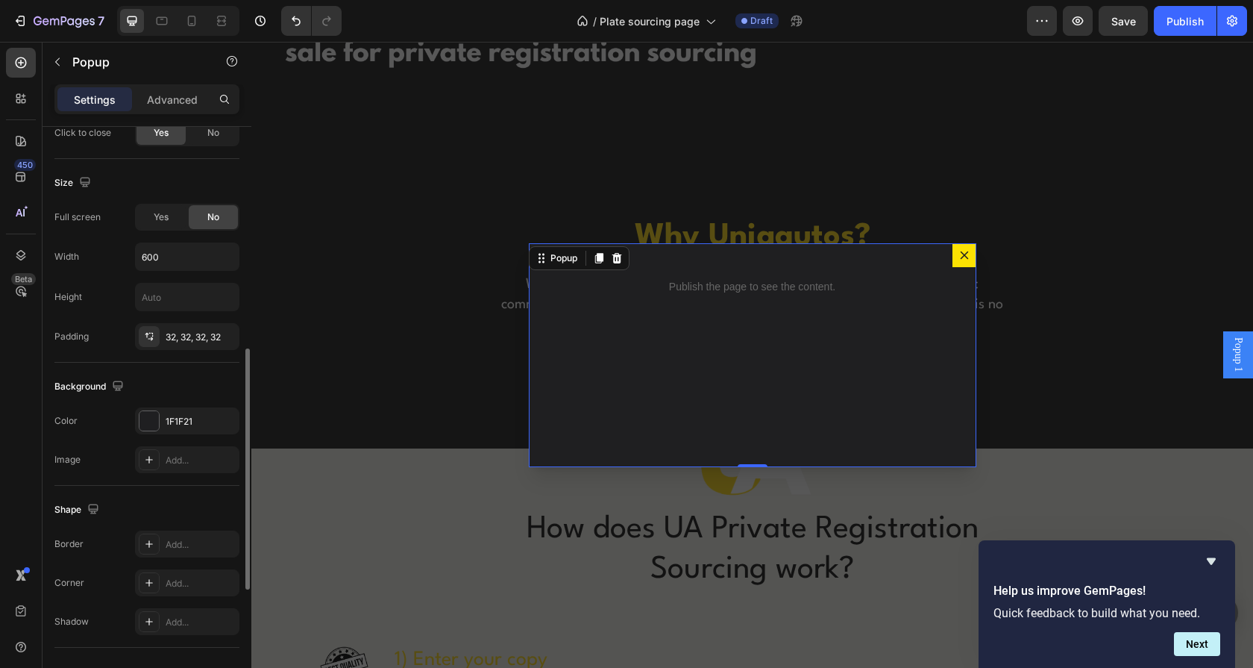
scroll to position [716, 0]
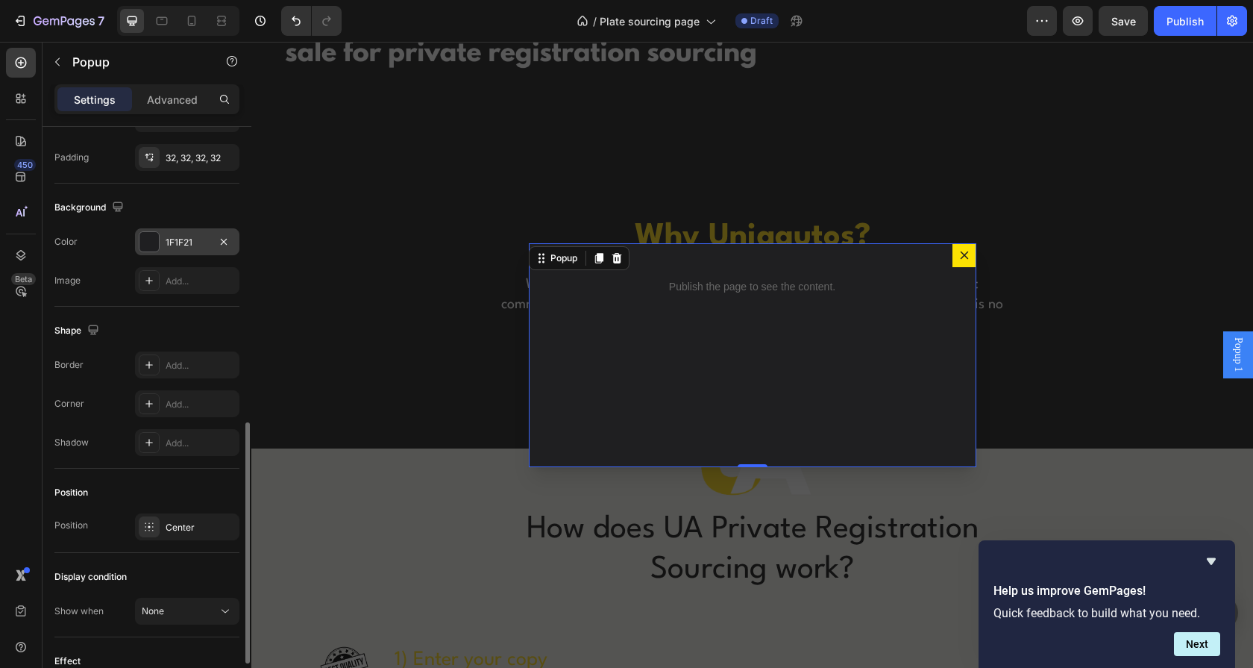
click at [181, 228] on div "1F1F21" at bounding box center [187, 241] width 104 height 27
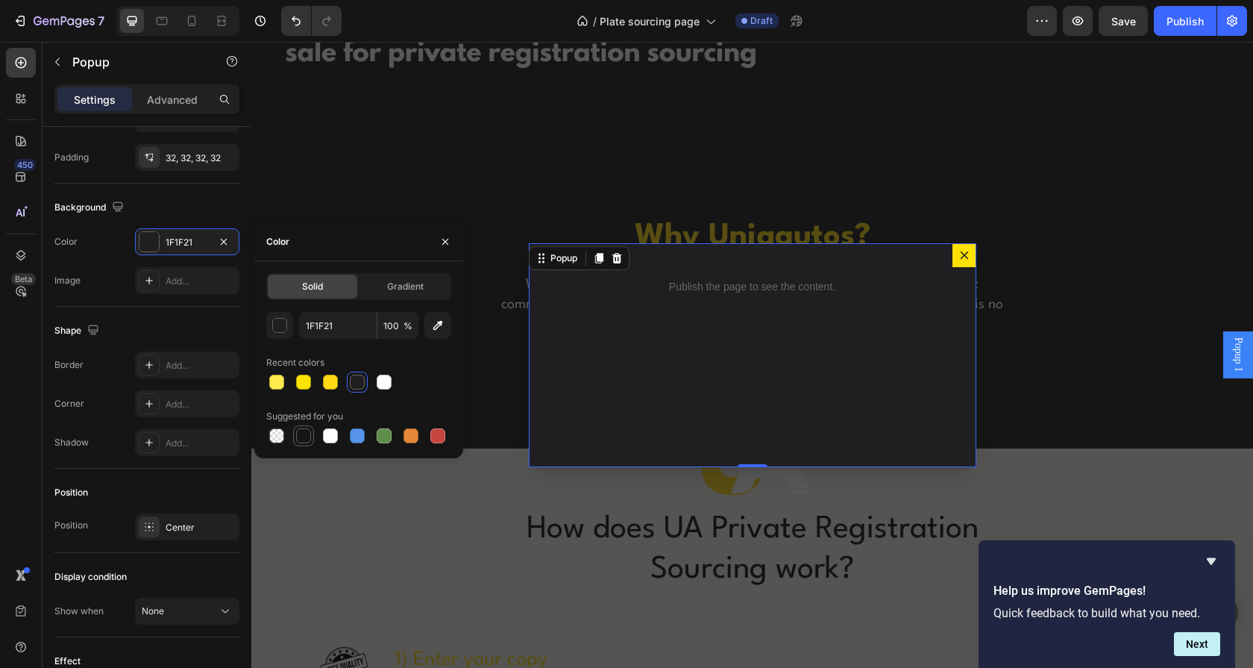
click at [311, 439] on div at bounding box center [304, 436] width 18 height 18
type input "151515"
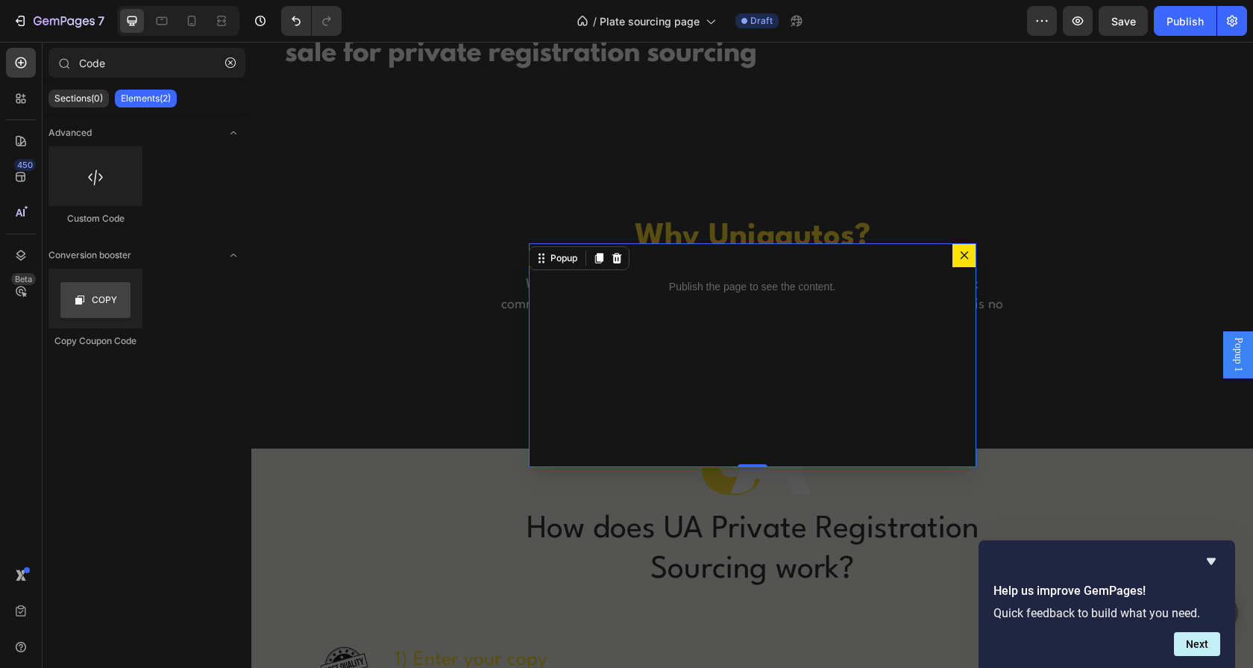
click at [1108, 99] on div "Backdrop" at bounding box center [752, 355] width 1002 height 626
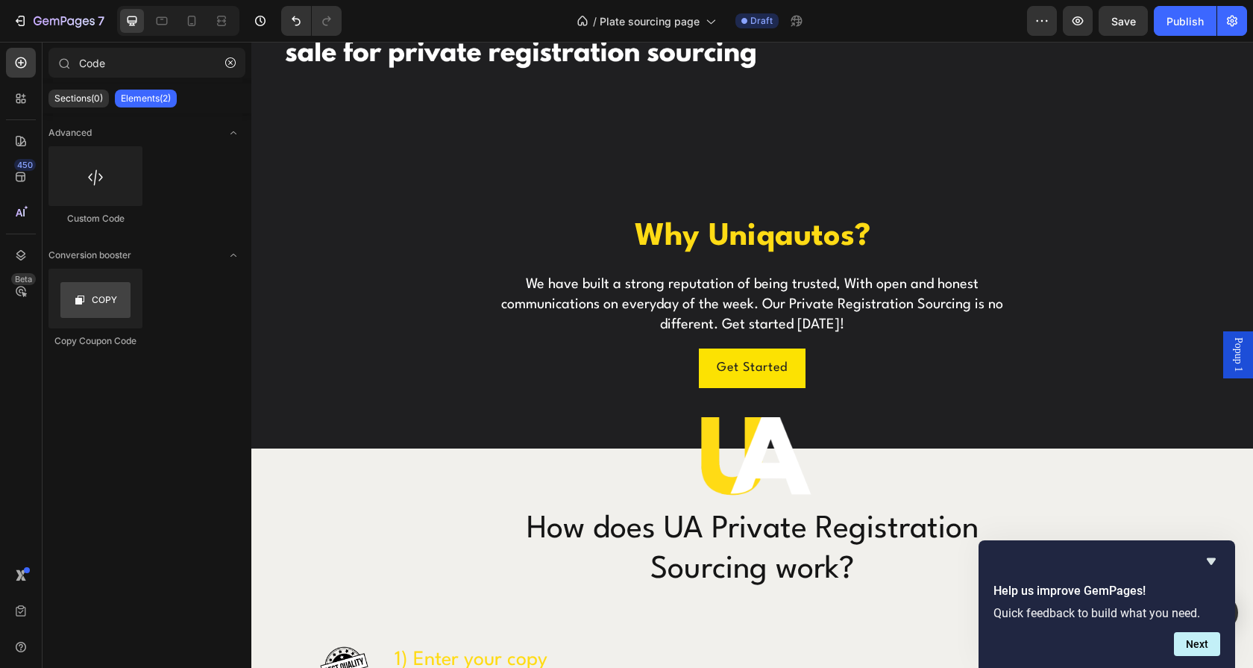
click at [1231, 350] on span "Popup 1" at bounding box center [1238, 354] width 15 height 34
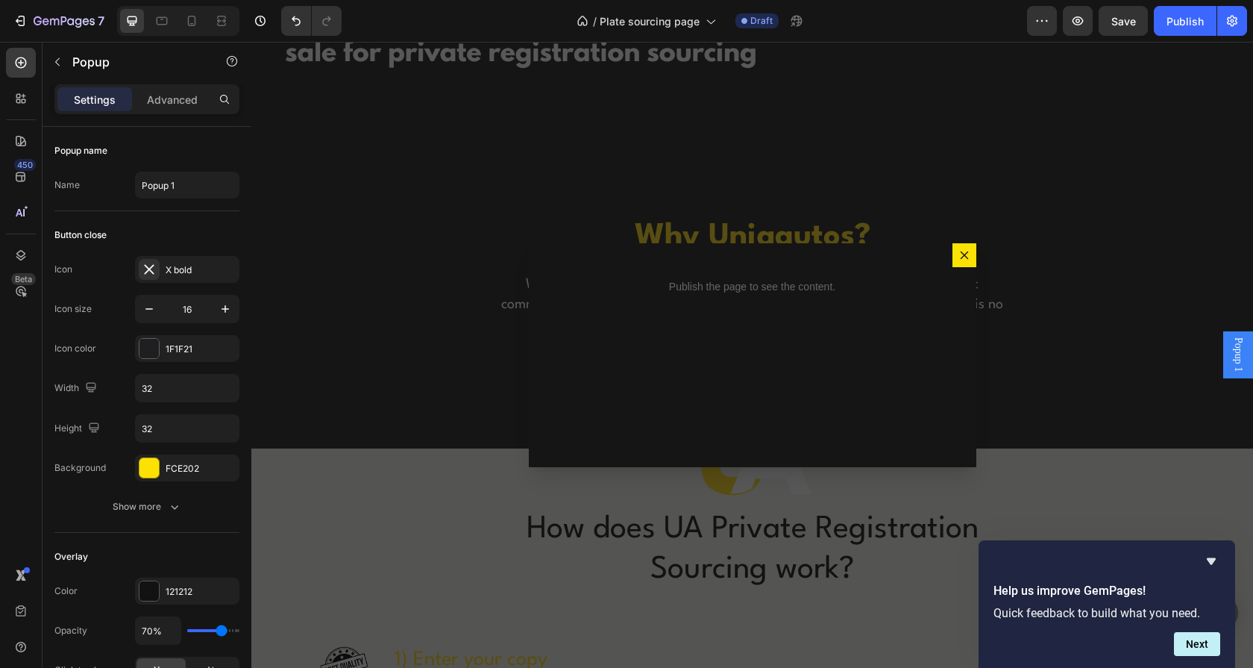
click at [1046, 175] on div "Backdrop" at bounding box center [752, 355] width 1002 height 626
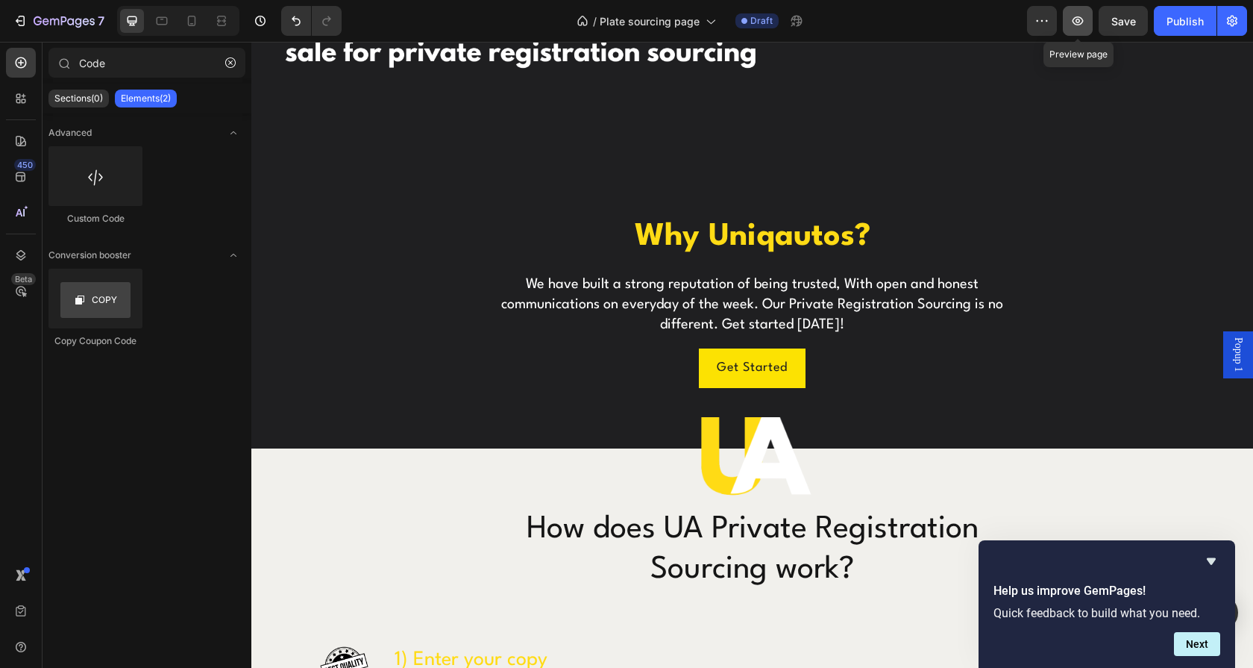
click at [1079, 16] on icon "button" at bounding box center [1077, 20] width 15 height 15
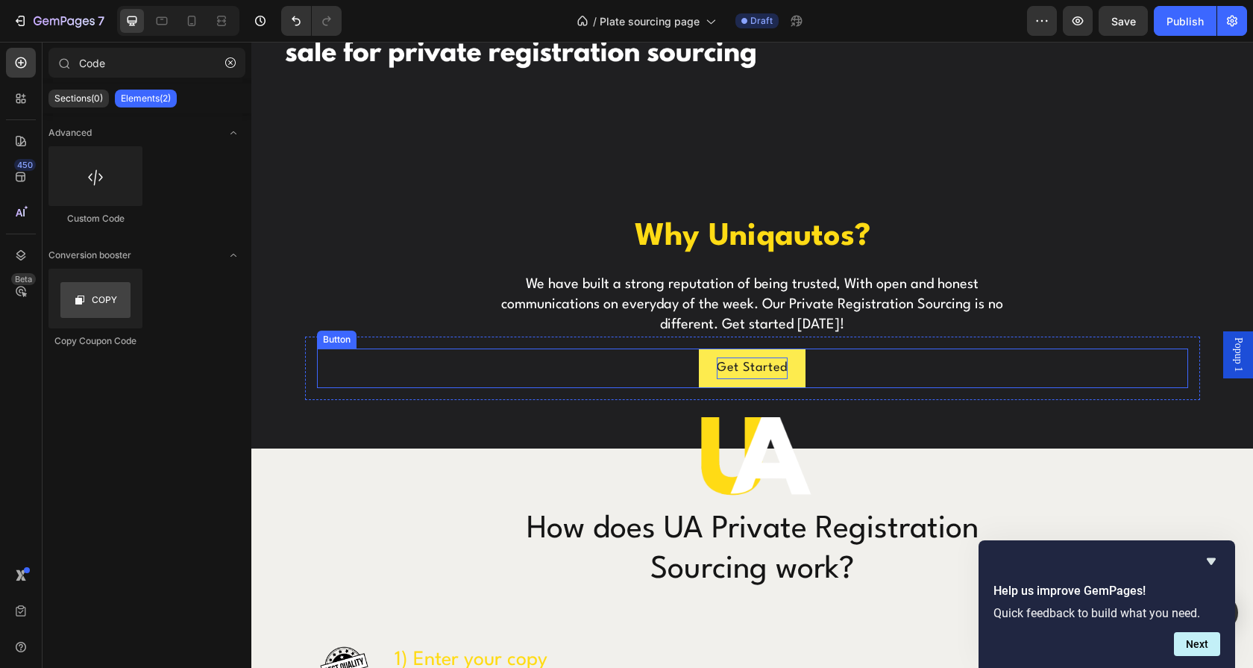
click at [759, 357] on p "Get Started" at bounding box center [752, 368] width 71 height 22
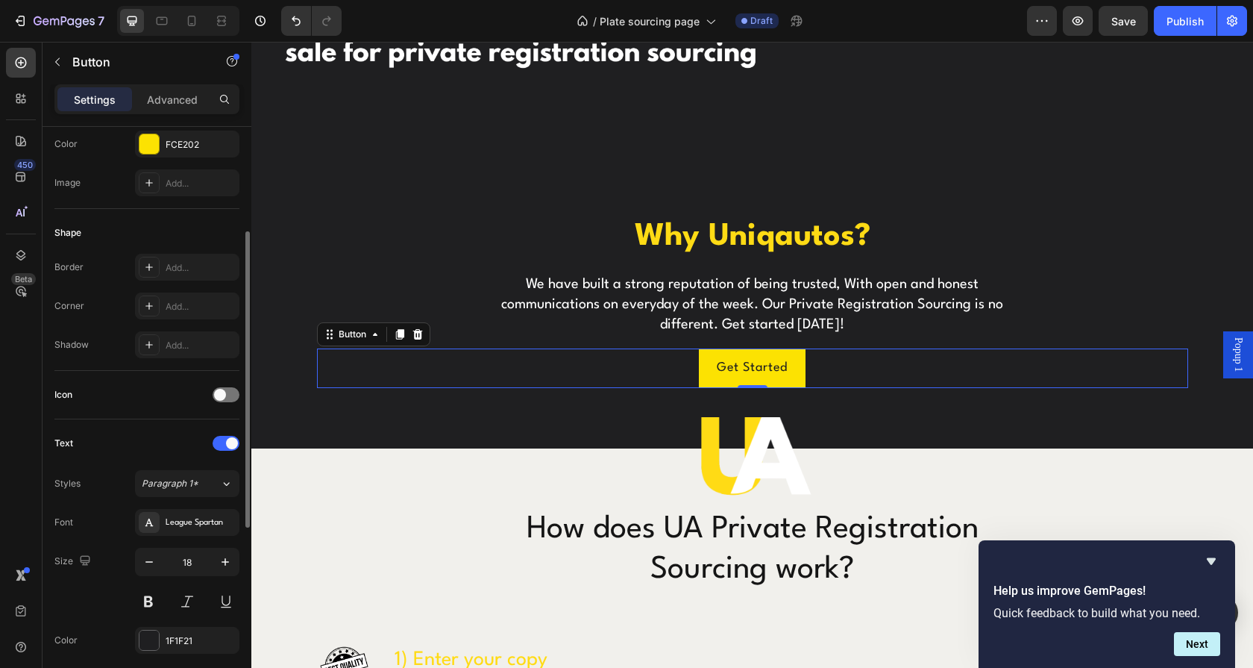
scroll to position [0, 0]
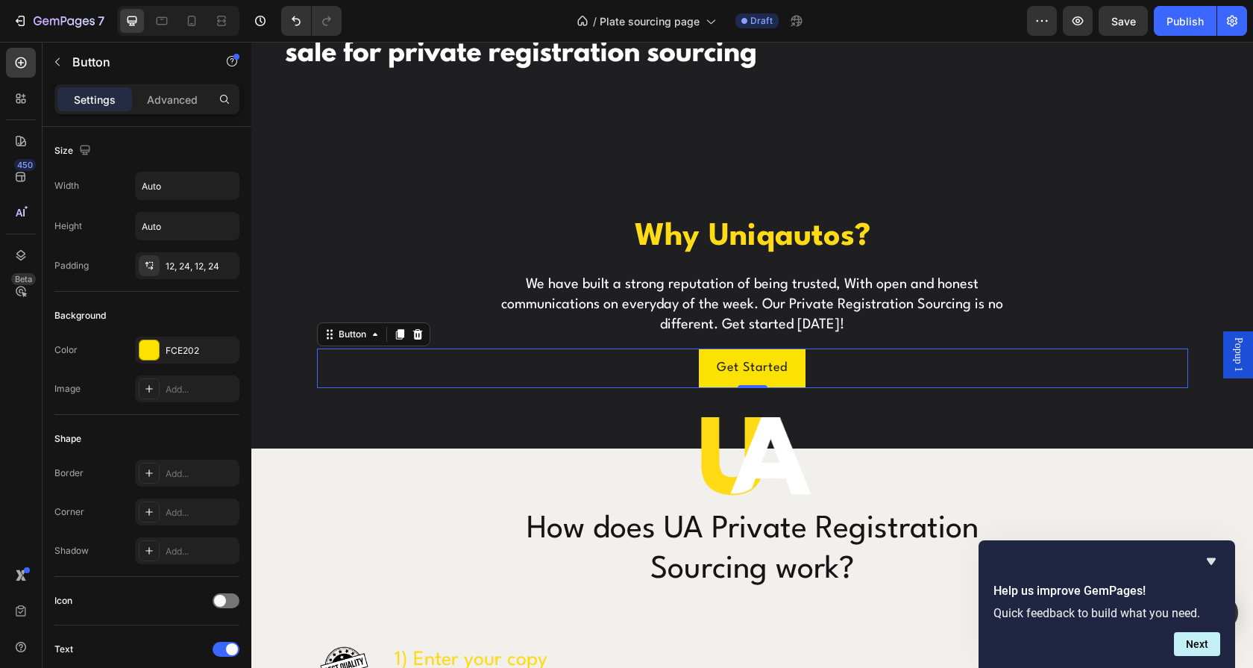
click at [1234, 345] on div "Popup 1" at bounding box center [1238, 354] width 30 height 46
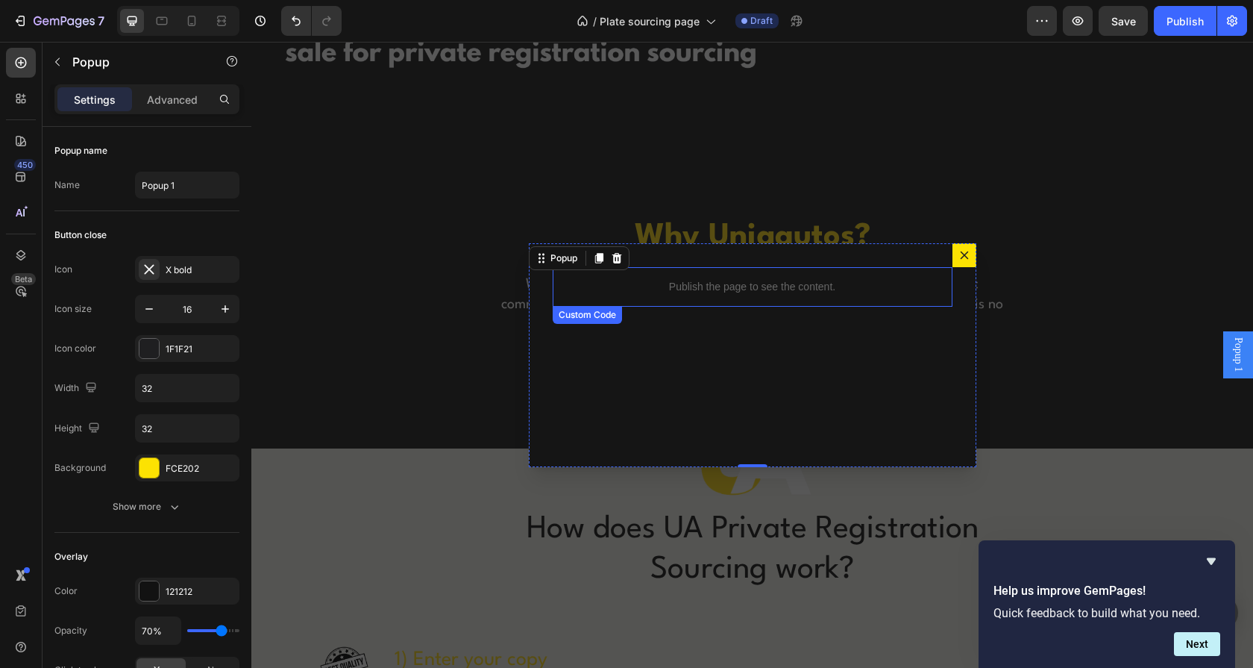
click at [757, 298] on div "Publish the page to see the content." at bounding box center [753, 287] width 400 height 40
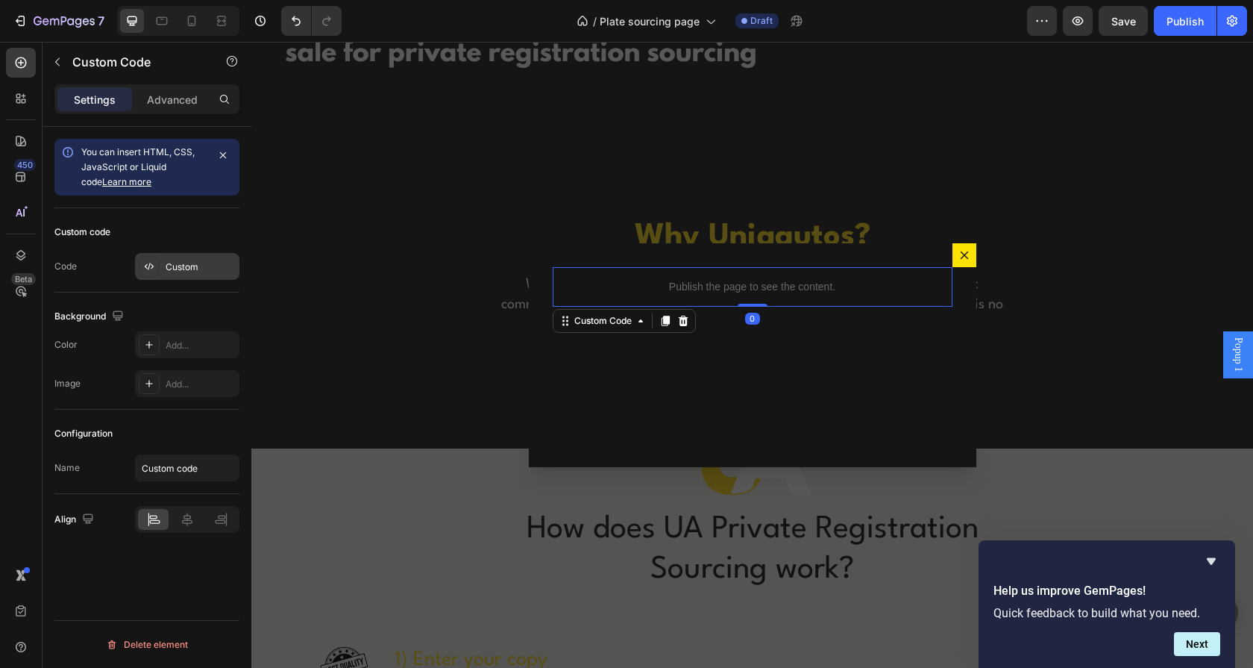
click at [158, 269] on div at bounding box center [149, 266] width 21 height 21
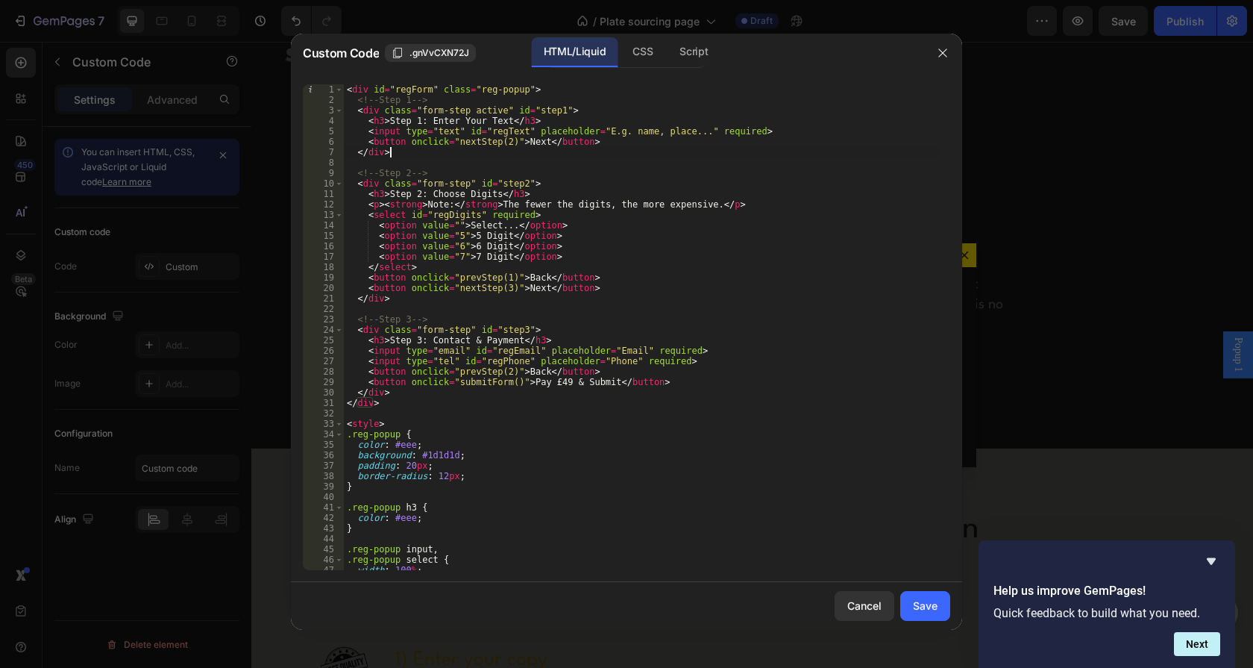
click at [403, 157] on div "< div id = "regForm" class = "reg-popup" > <!-- Step 1 --> < div class = "form-…" at bounding box center [641, 337] width 595 height 506
click at [355, 103] on div "< div id = "regForm" class = "reg-popup" > <!-- Step 1 --> < div class = "form-…" at bounding box center [641, 337] width 595 height 506
type textarea "<!-- Step 1 --> <div class="form-step active" id="step1">"
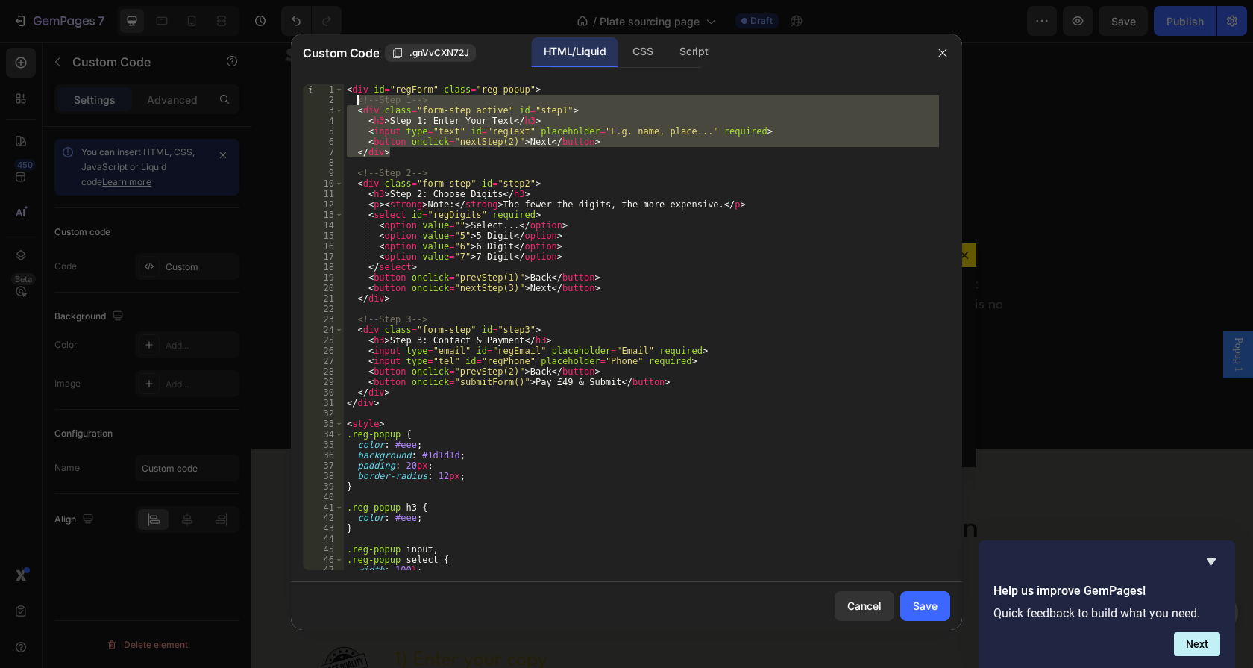
paste textarea
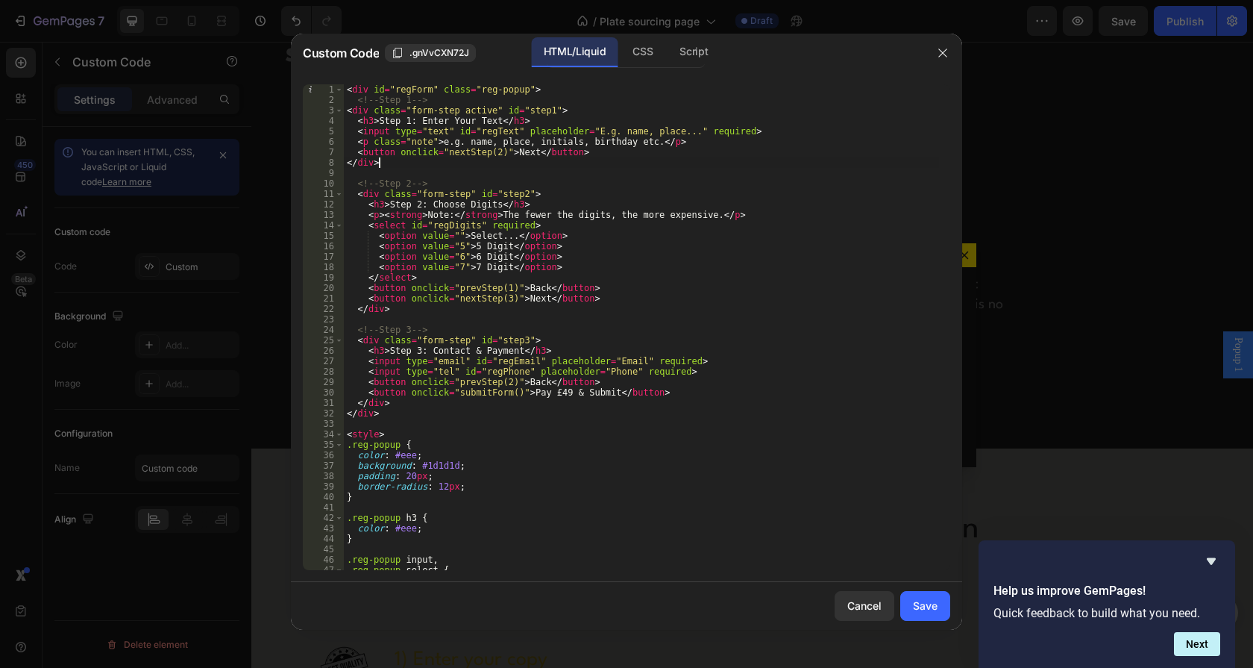
scroll to position [107, 0]
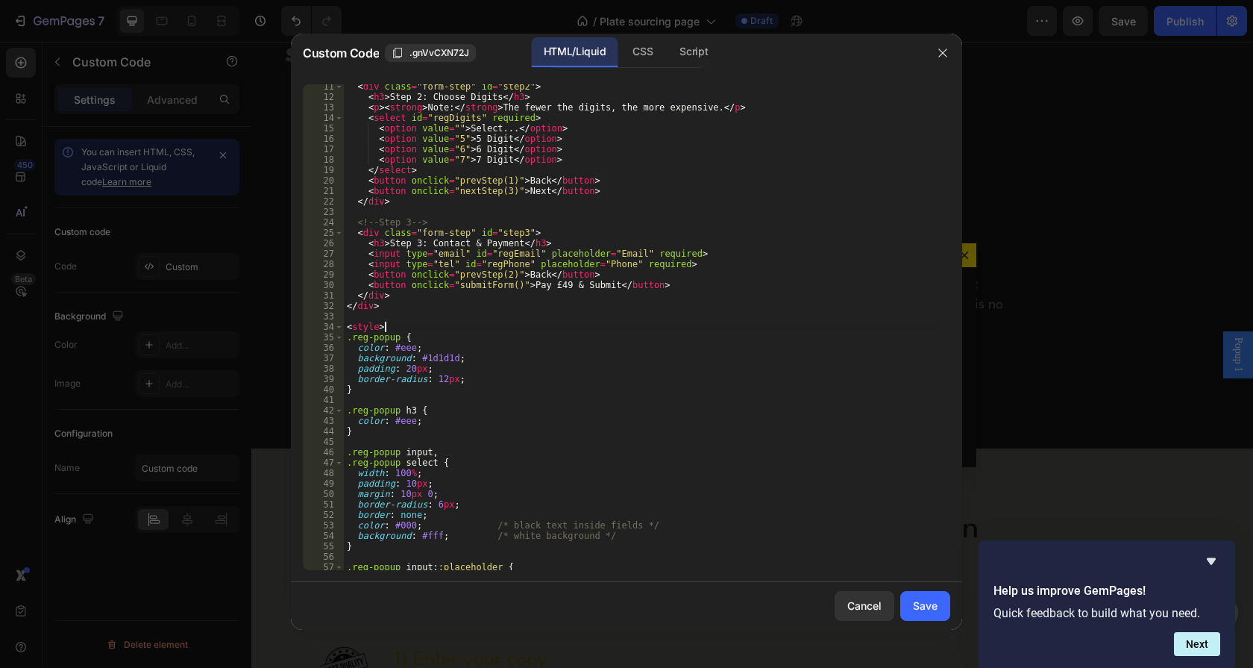
click at [414, 330] on div "< div class = "form-step" id = "step2" > < h3 > Step 2: Choose Digits </ h3 > <…" at bounding box center [641, 334] width 595 height 506
type textarea "<style>"
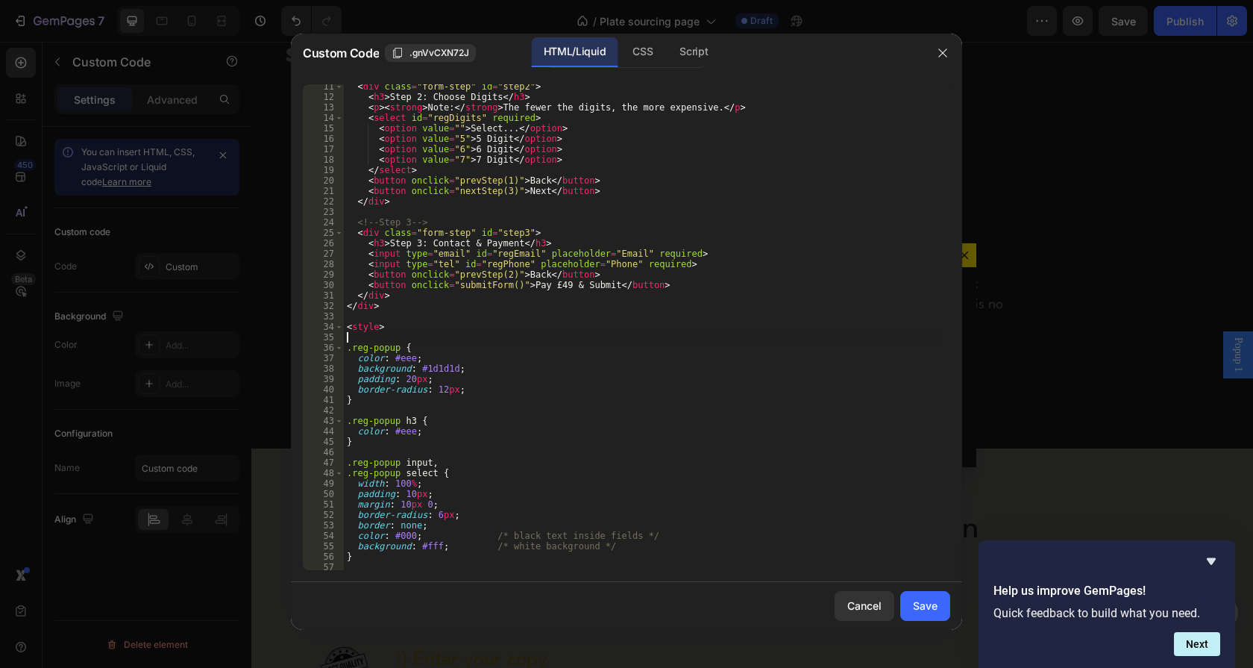
paste textarea
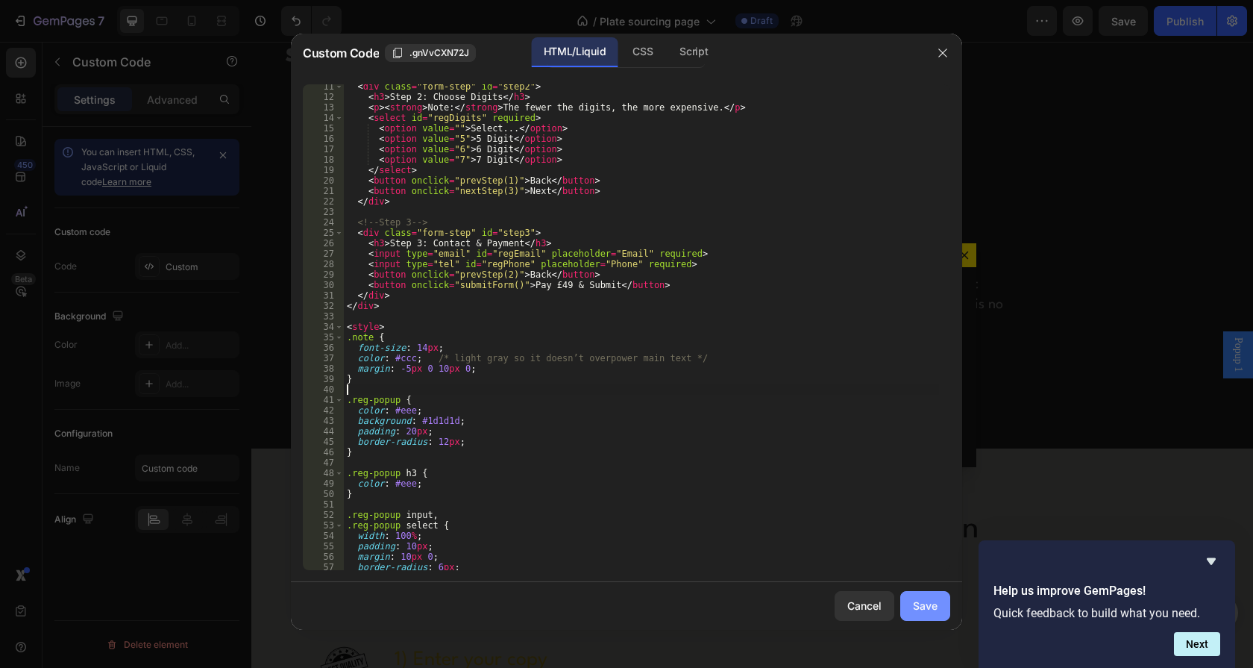
click at [929, 600] on div "Save" at bounding box center [925, 605] width 25 height 16
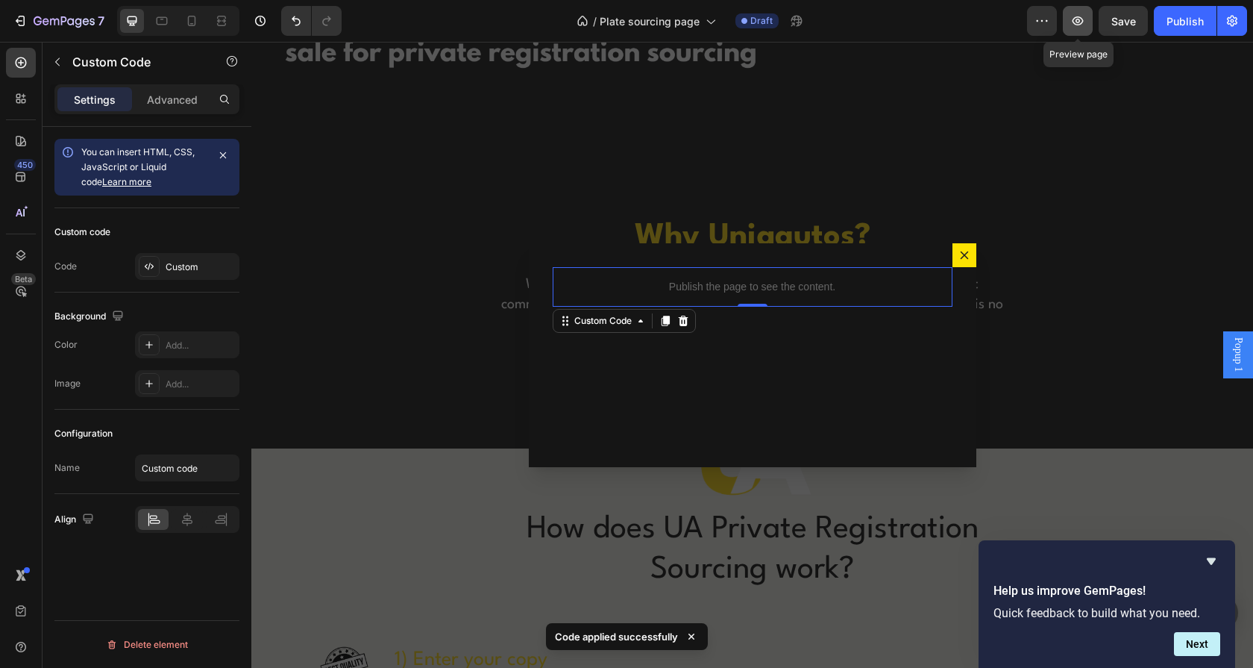
click at [1078, 19] on icon "button" at bounding box center [1077, 20] width 15 height 15
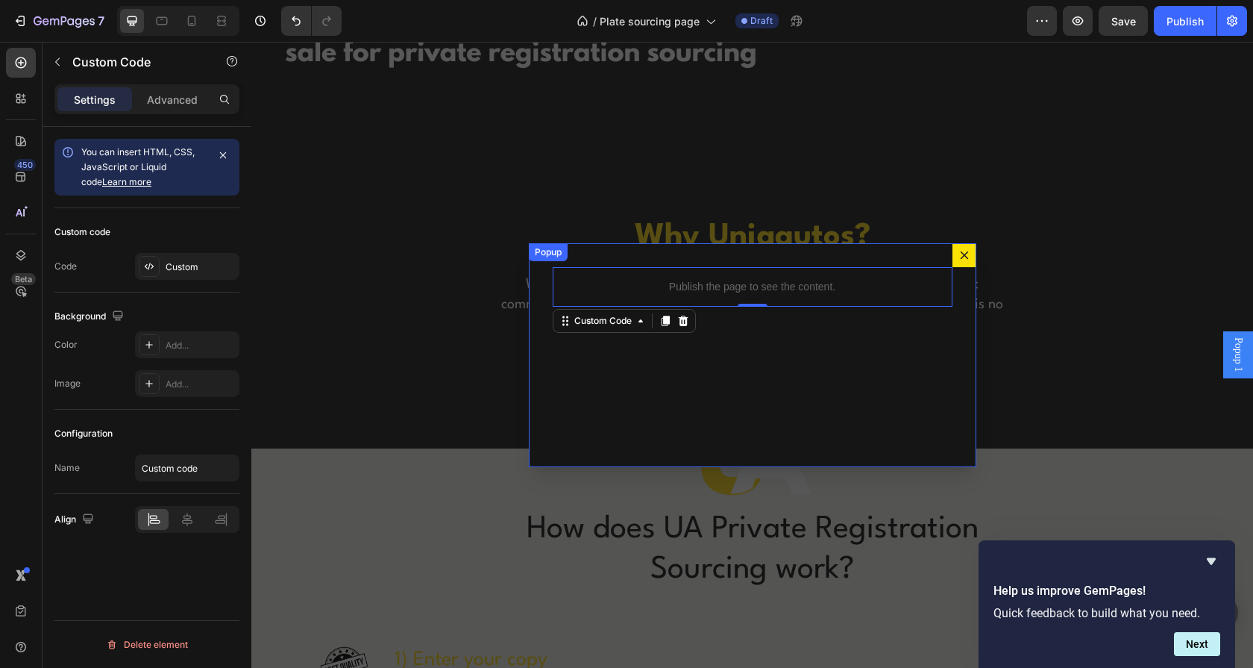
click at [962, 250] on icon "Dialog content" at bounding box center [964, 255] width 12 height 12
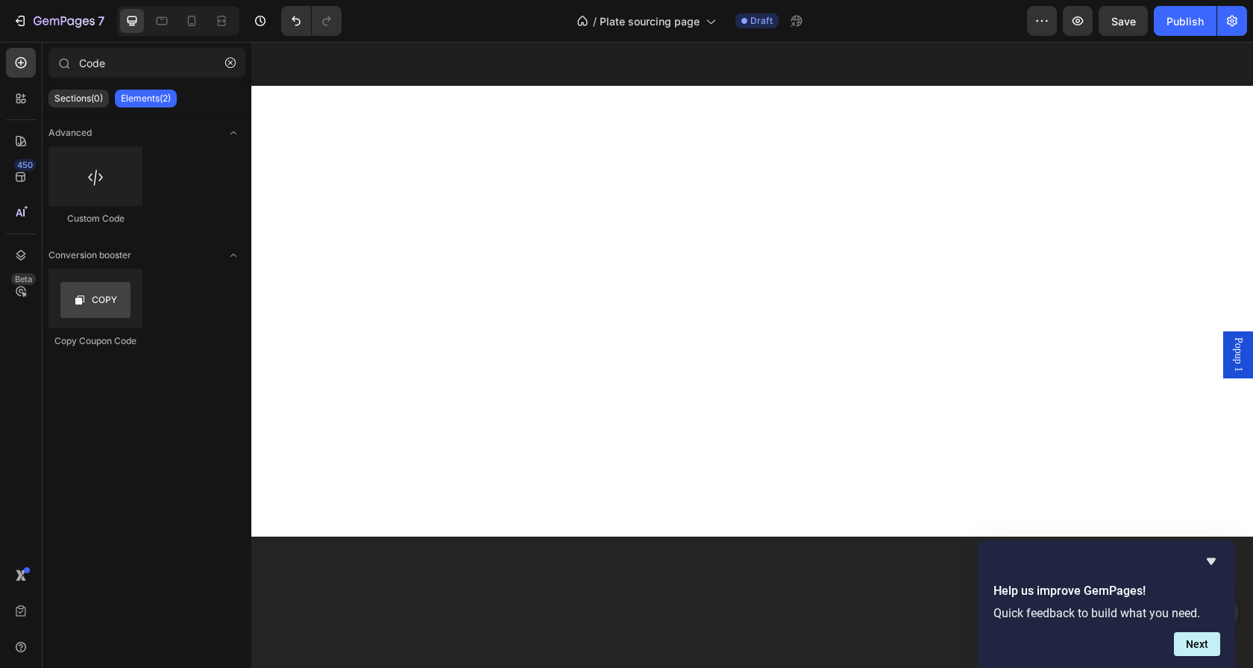
scroll to position [0, 0]
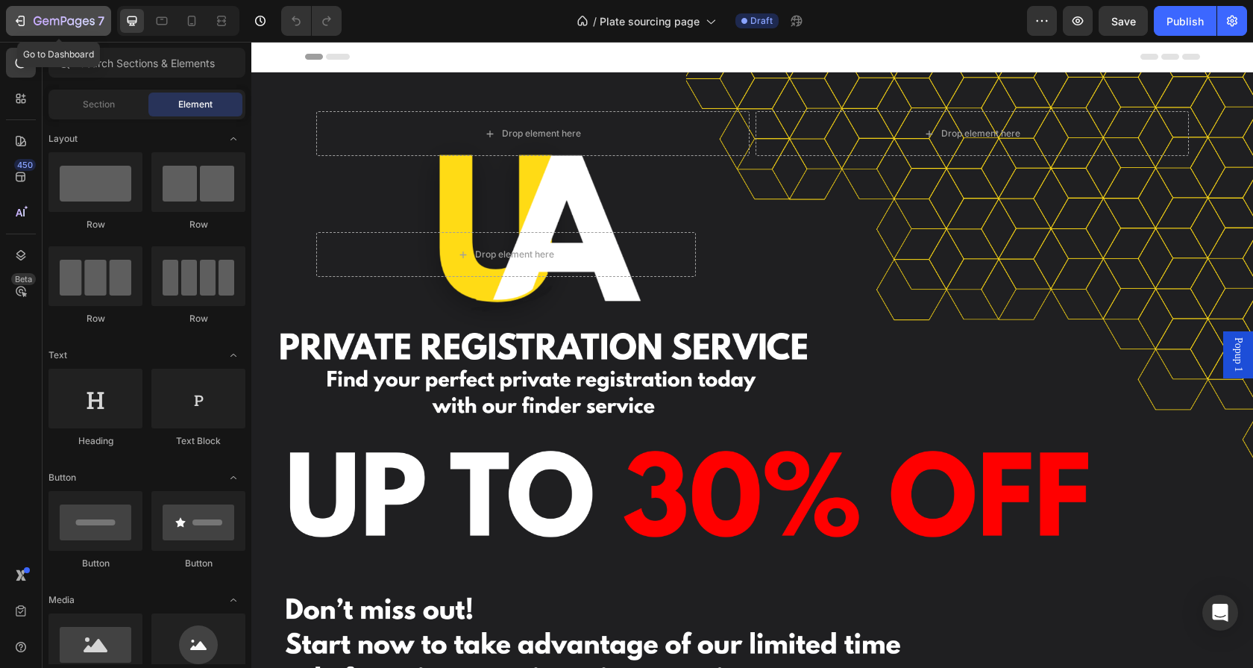
click at [25, 24] on icon "button" at bounding box center [22, 21] width 7 height 10
